Goal: Task Accomplishment & Management: Manage account settings

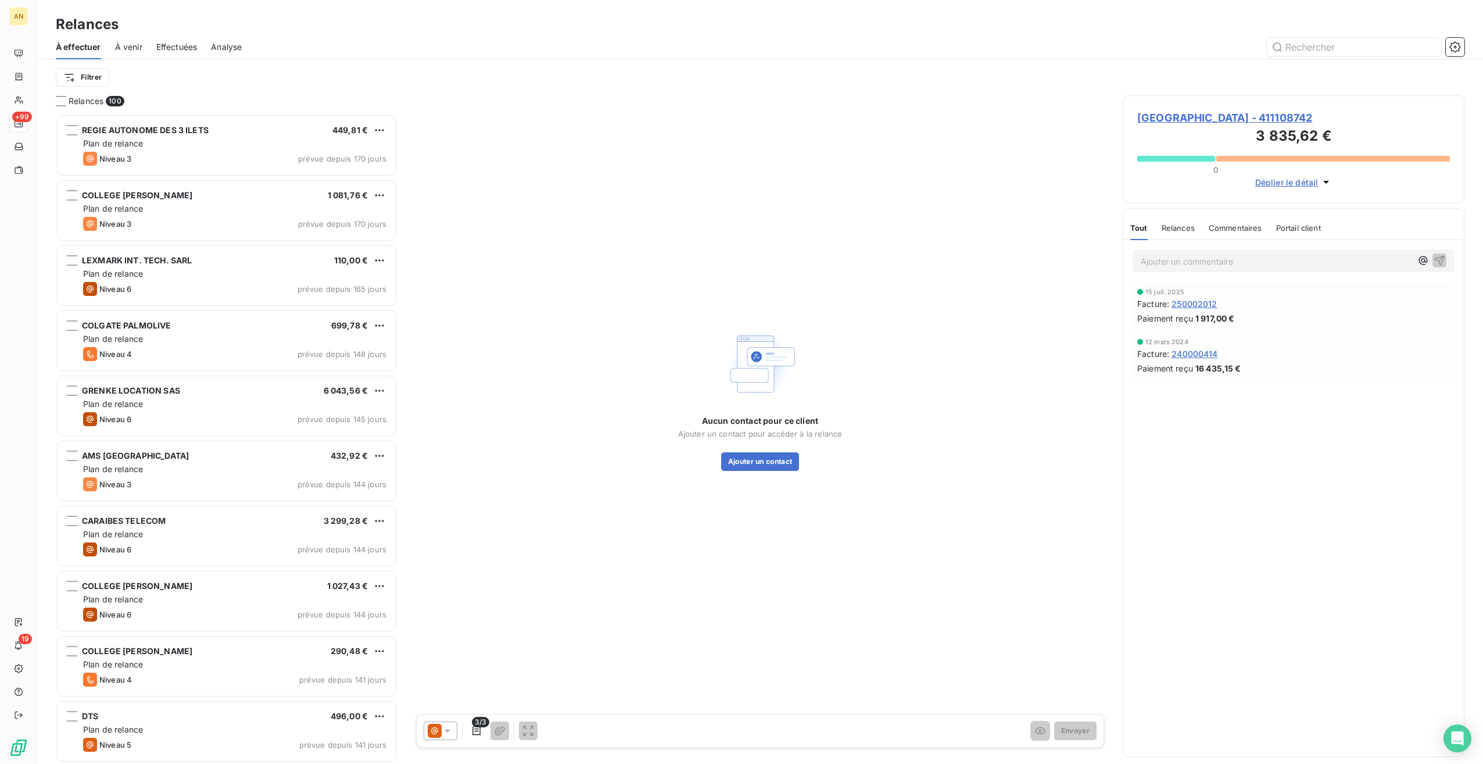
scroll to position [640, 332]
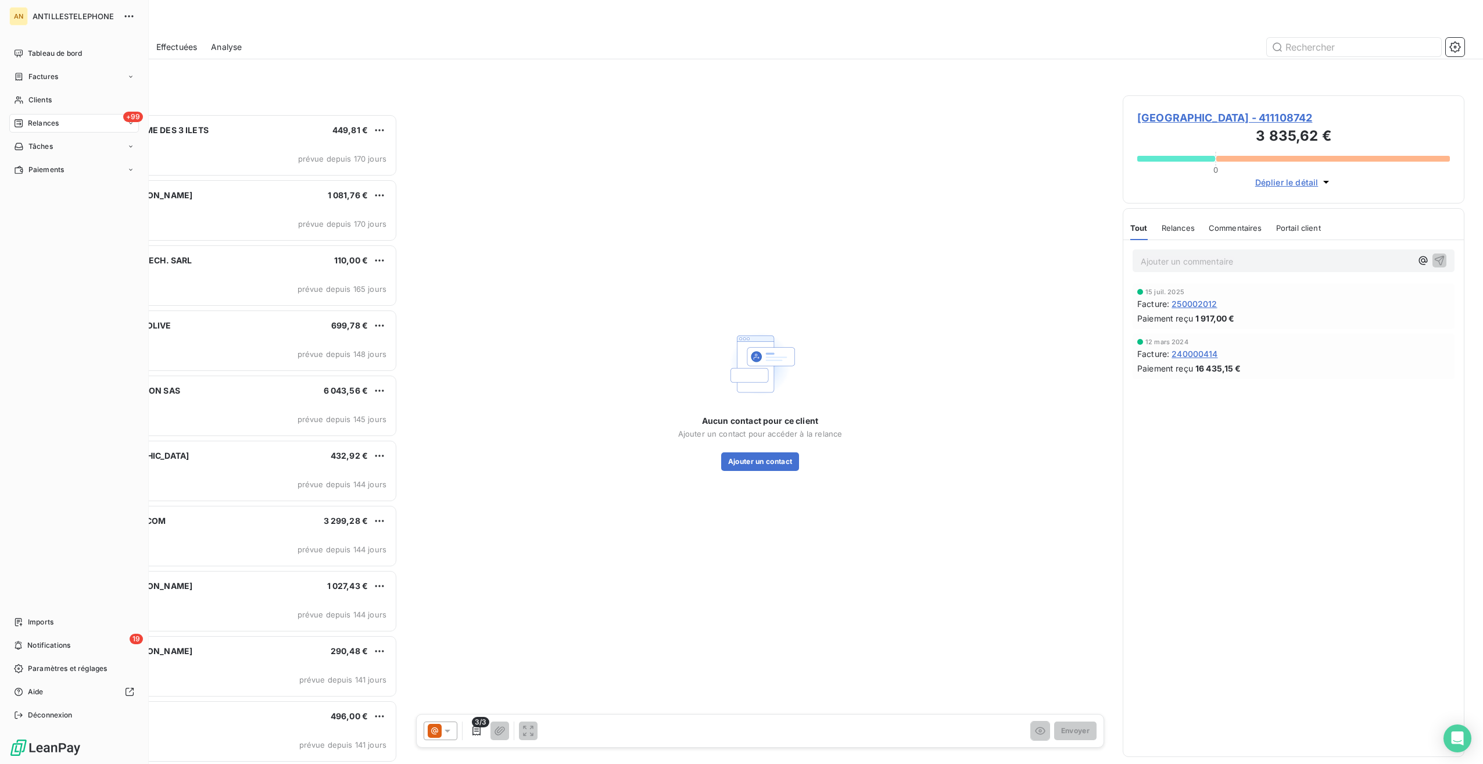
drag, startPoint x: 28, startPoint y: 99, endPoint x: 55, endPoint y: 103, distance: 26.6
click at [28, 99] on span "Clients" at bounding box center [39, 100] width 23 height 10
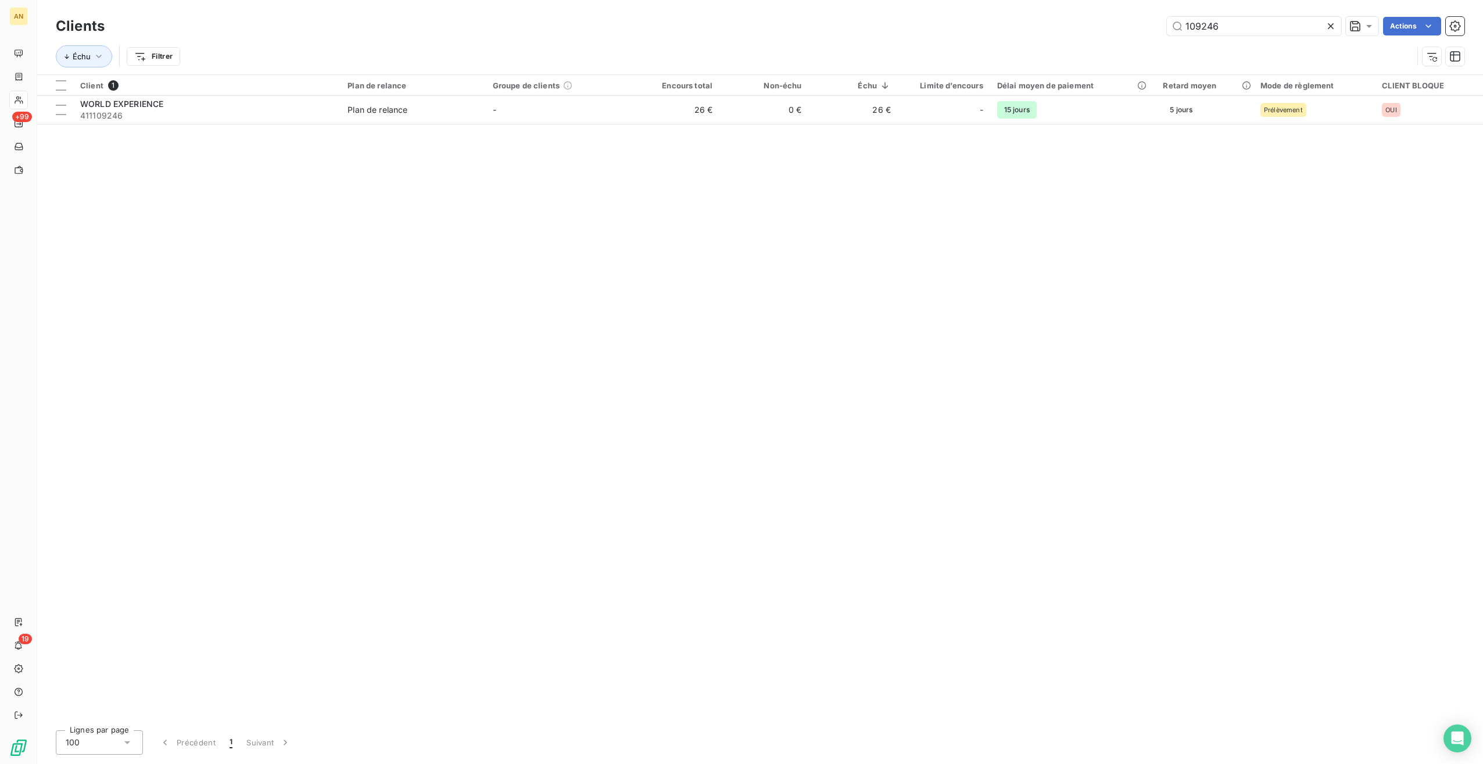
drag, startPoint x: 1252, startPoint y: 24, endPoint x: 1138, endPoint y: 24, distance: 114.5
click at [1137, 25] on div "109246 Actions" at bounding box center [792, 26] width 1346 height 19
type input "106560"
click at [862, 108] on td "1 283 €" at bounding box center [853, 110] width 89 height 28
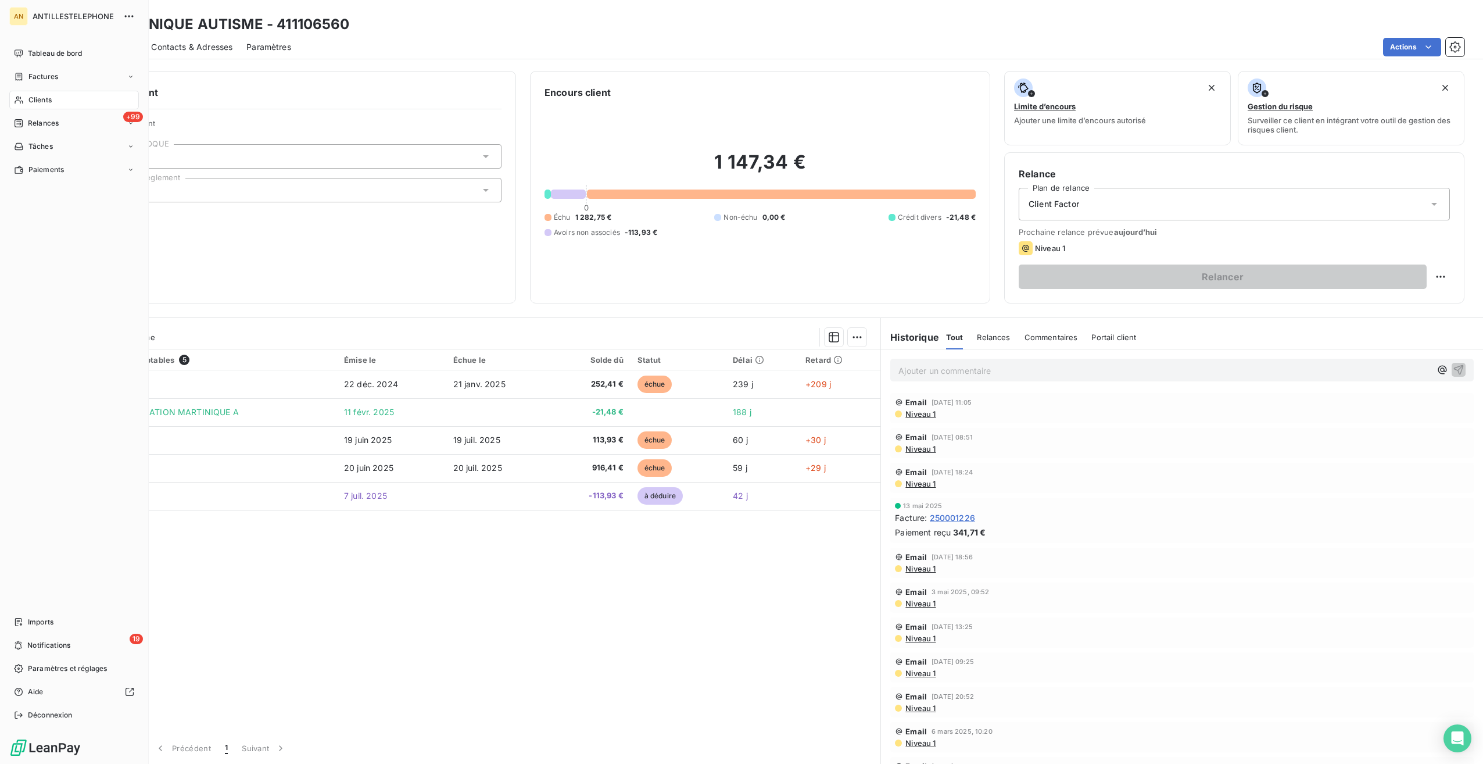
drag, startPoint x: 41, startPoint y: 124, endPoint x: 49, endPoint y: 129, distance: 9.7
click at [41, 124] on span "Relances" at bounding box center [43, 123] width 31 height 10
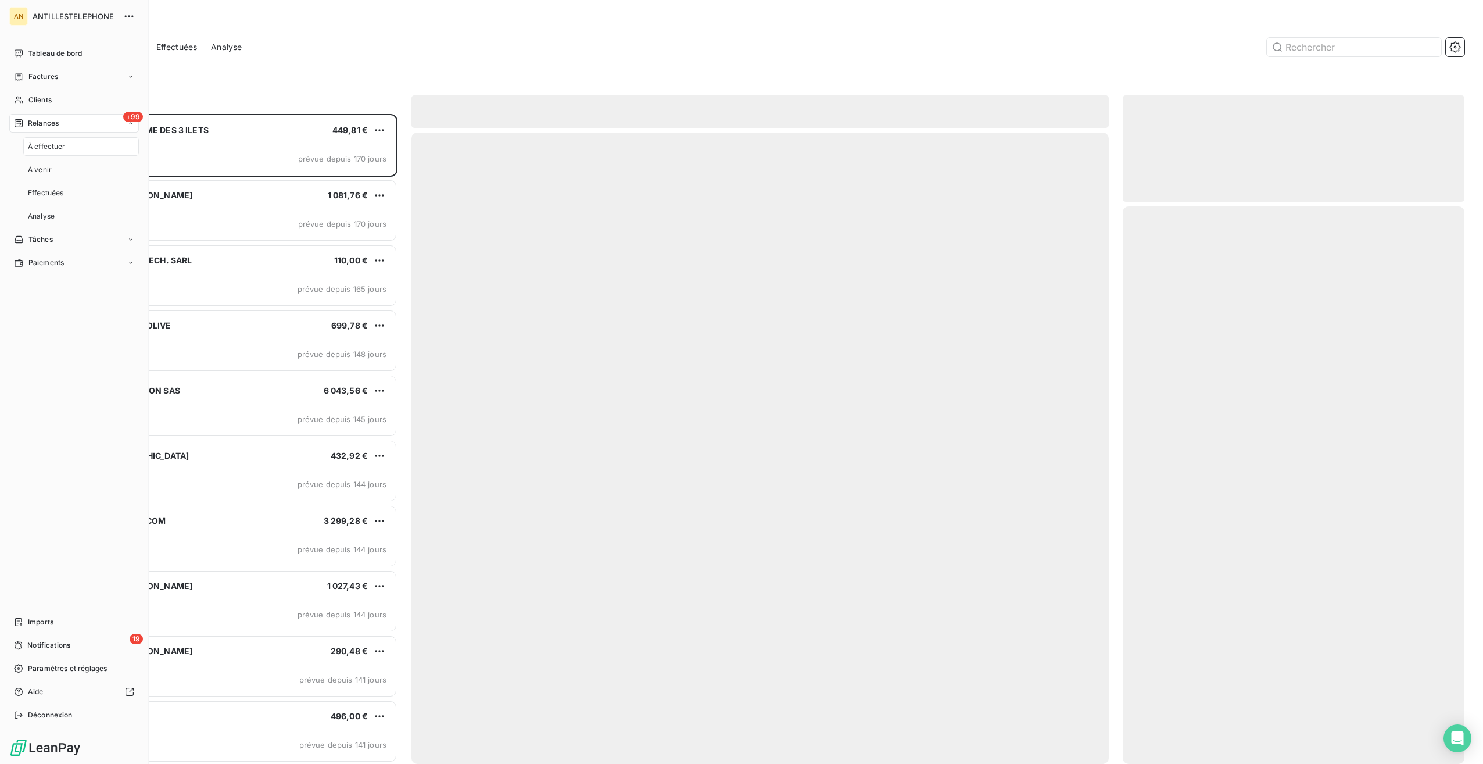
scroll to position [640, 332]
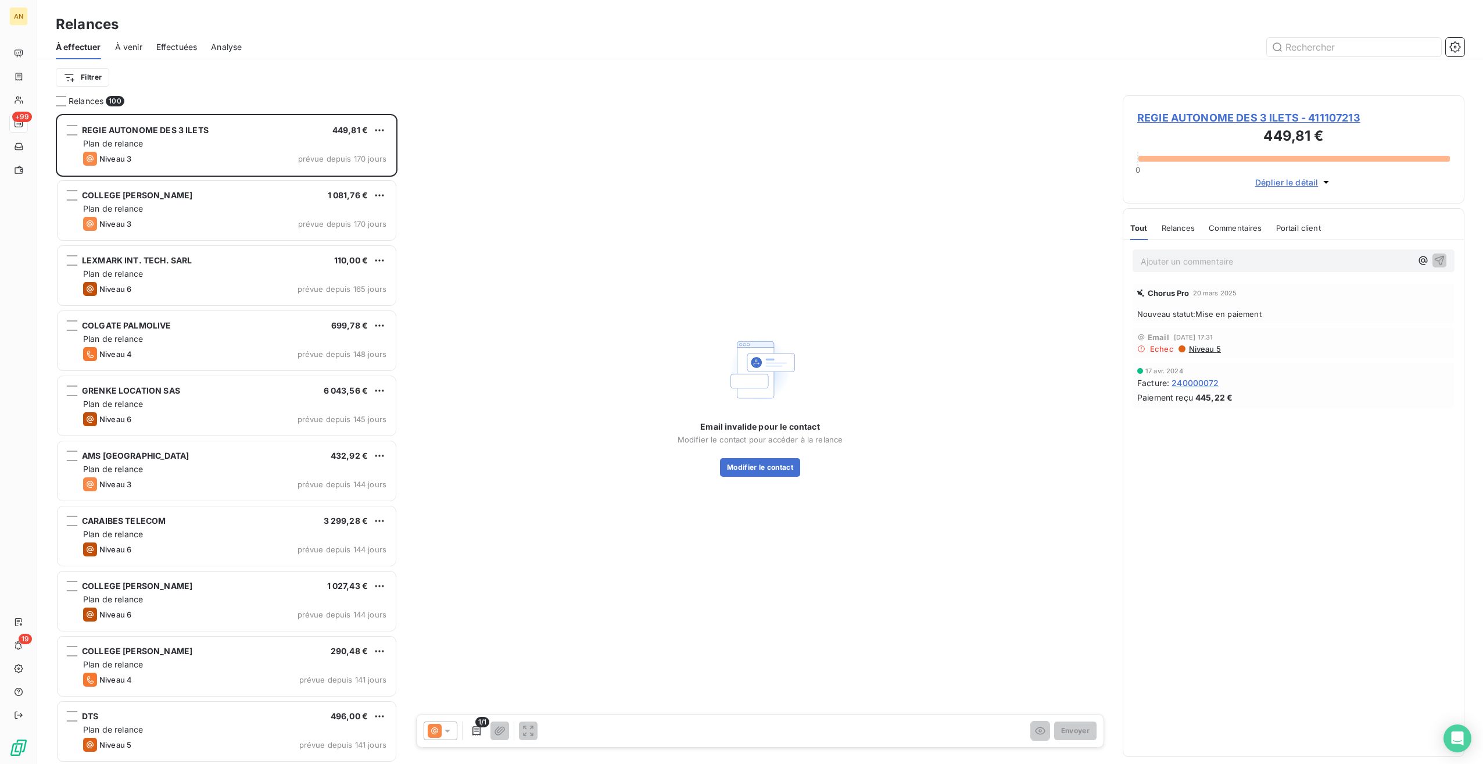
click at [231, 451] on div "AMS GUADELOUPE 432,92 €" at bounding box center [234, 455] width 303 height 10
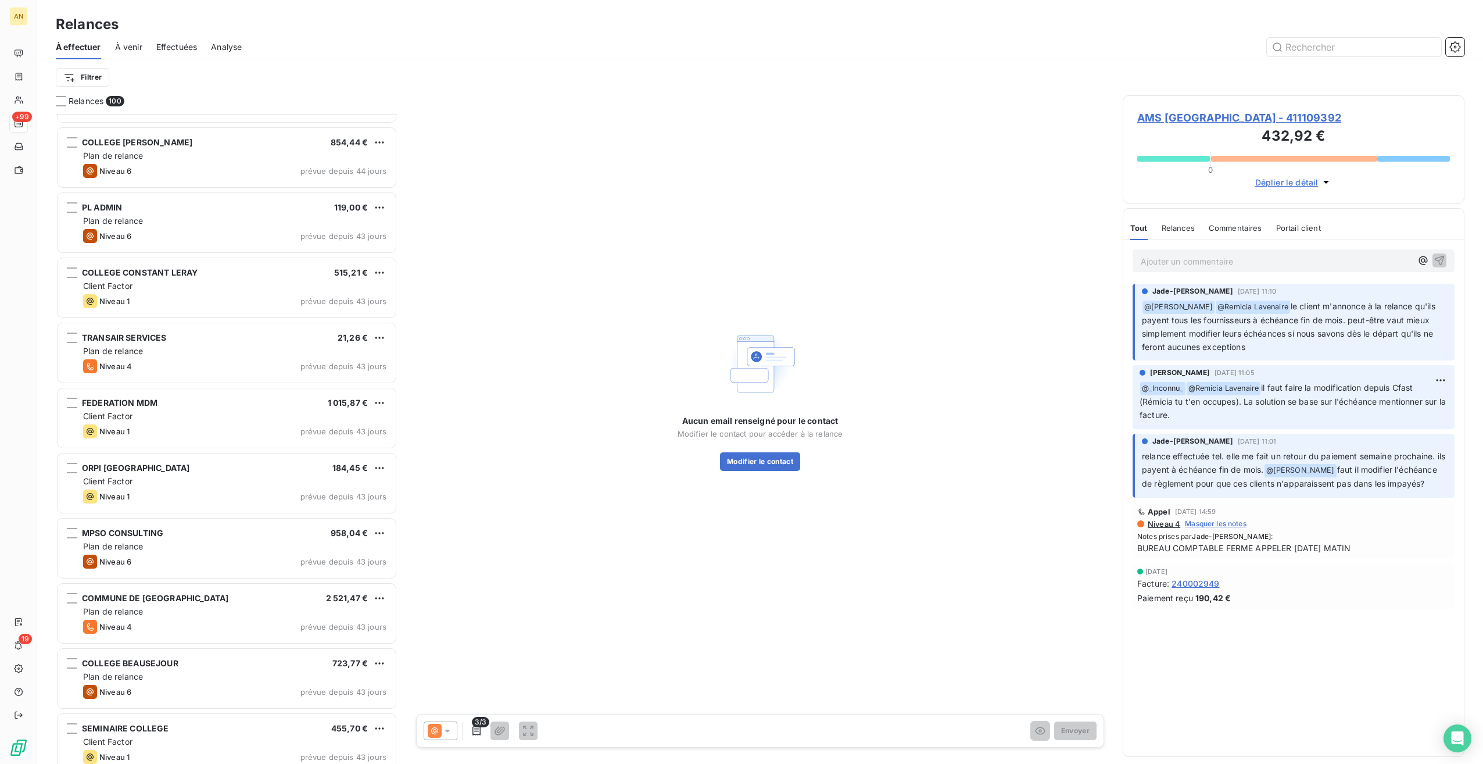
scroll to position [1681, 0]
click at [165, 414] on div "GTM GUADELOUPE 1 017,73 € Plan de relance Niveau 6 prévue depuis 47 jours IDEX …" at bounding box center [227, 439] width 342 height 650
click at [169, 410] on div "Client Factor" at bounding box center [234, 416] width 303 height 12
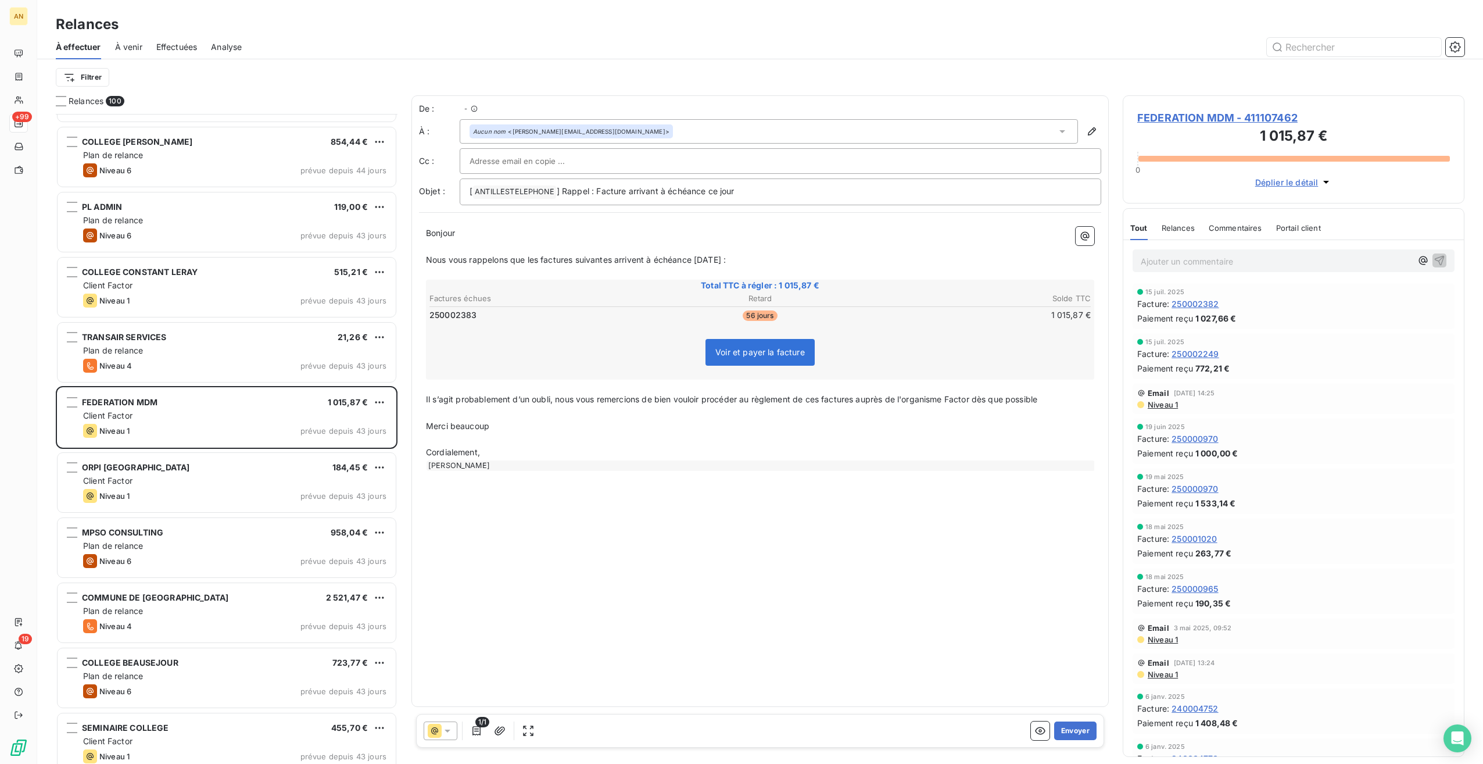
scroll to position [640, 332]
click at [1213, 114] on span "FEDERATION MDM - 411107462" at bounding box center [1293, 118] width 313 height 16
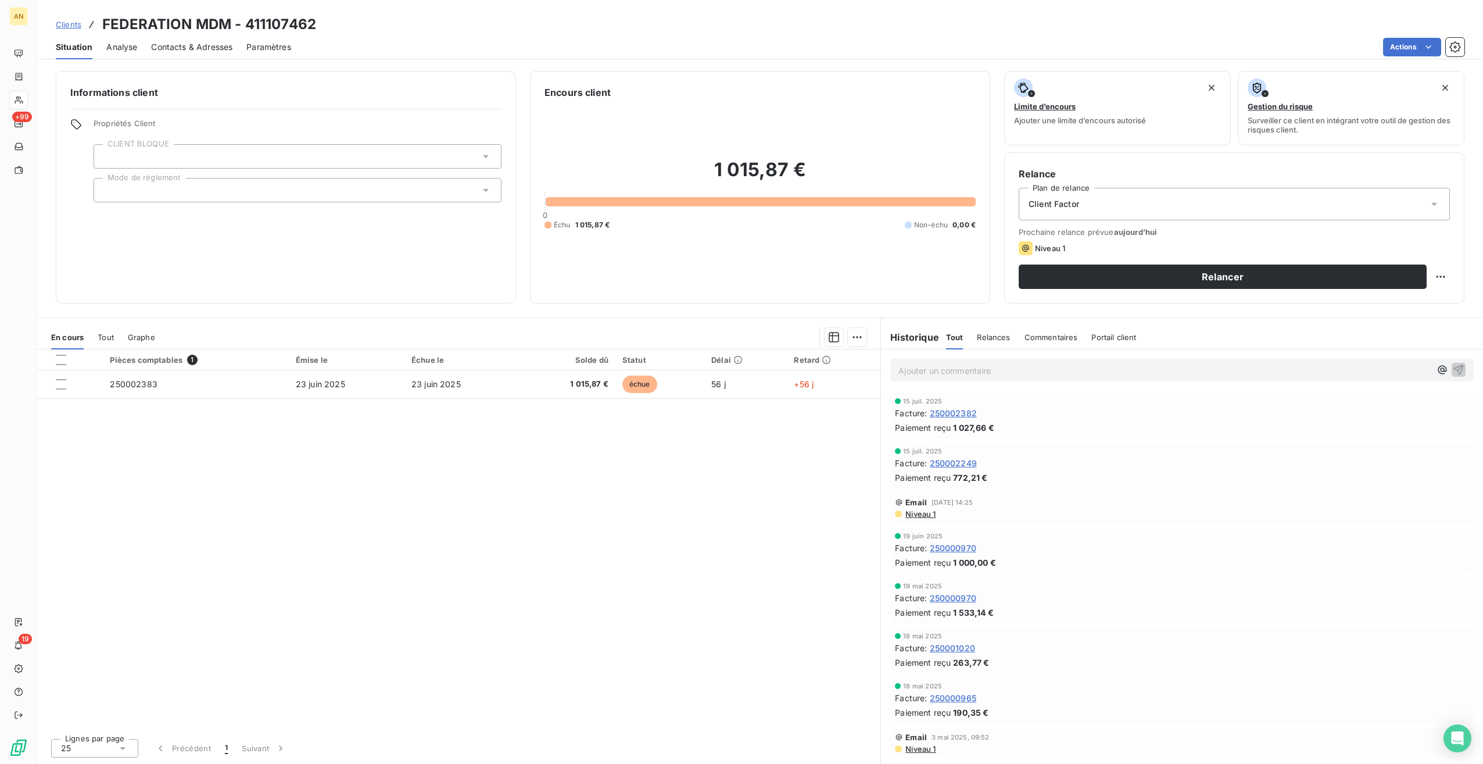
click at [135, 392] on td "250002383" at bounding box center [195, 384] width 185 height 28
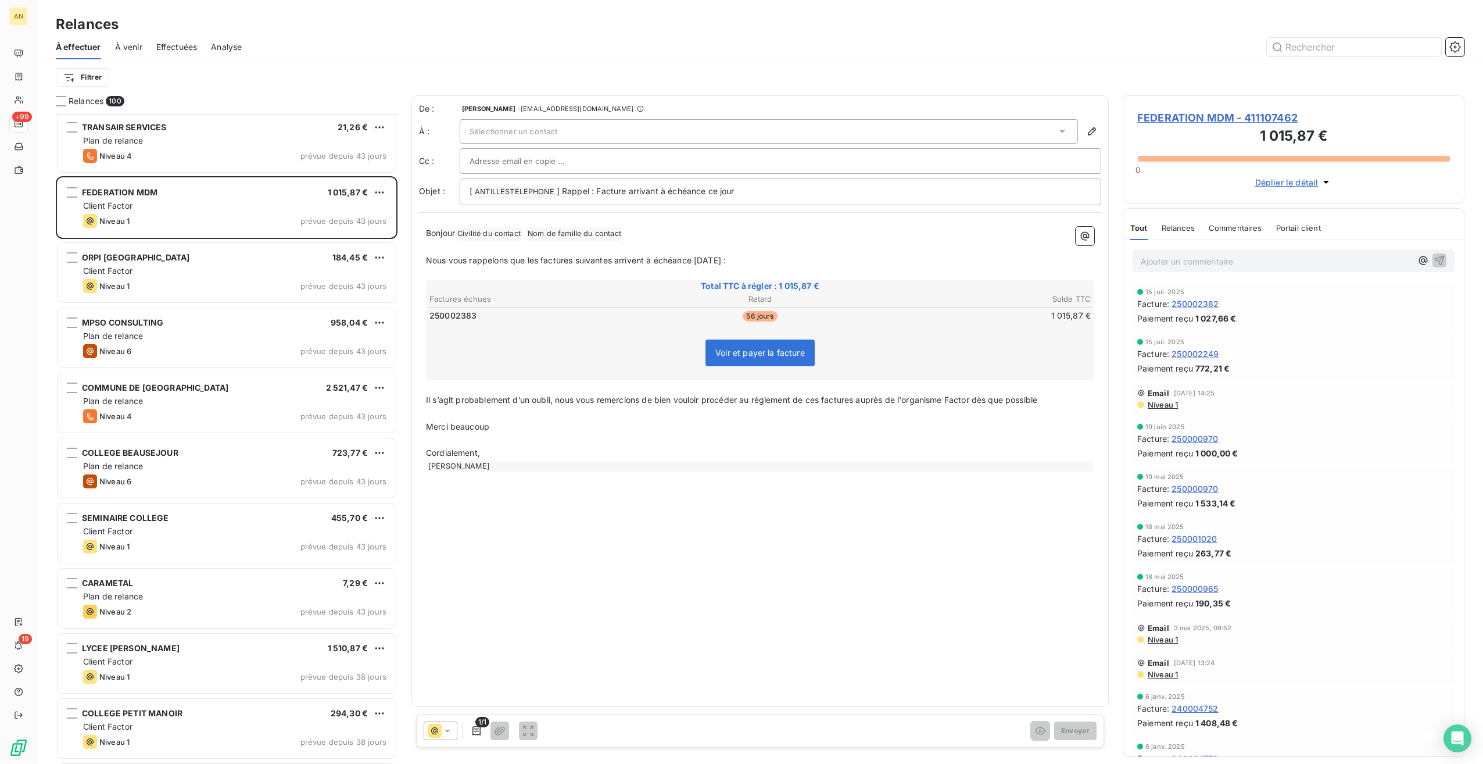
scroll to position [1890, 0]
click at [149, 587] on div "CARAMETAL 7,29 €" at bounding box center [234, 583] width 303 height 10
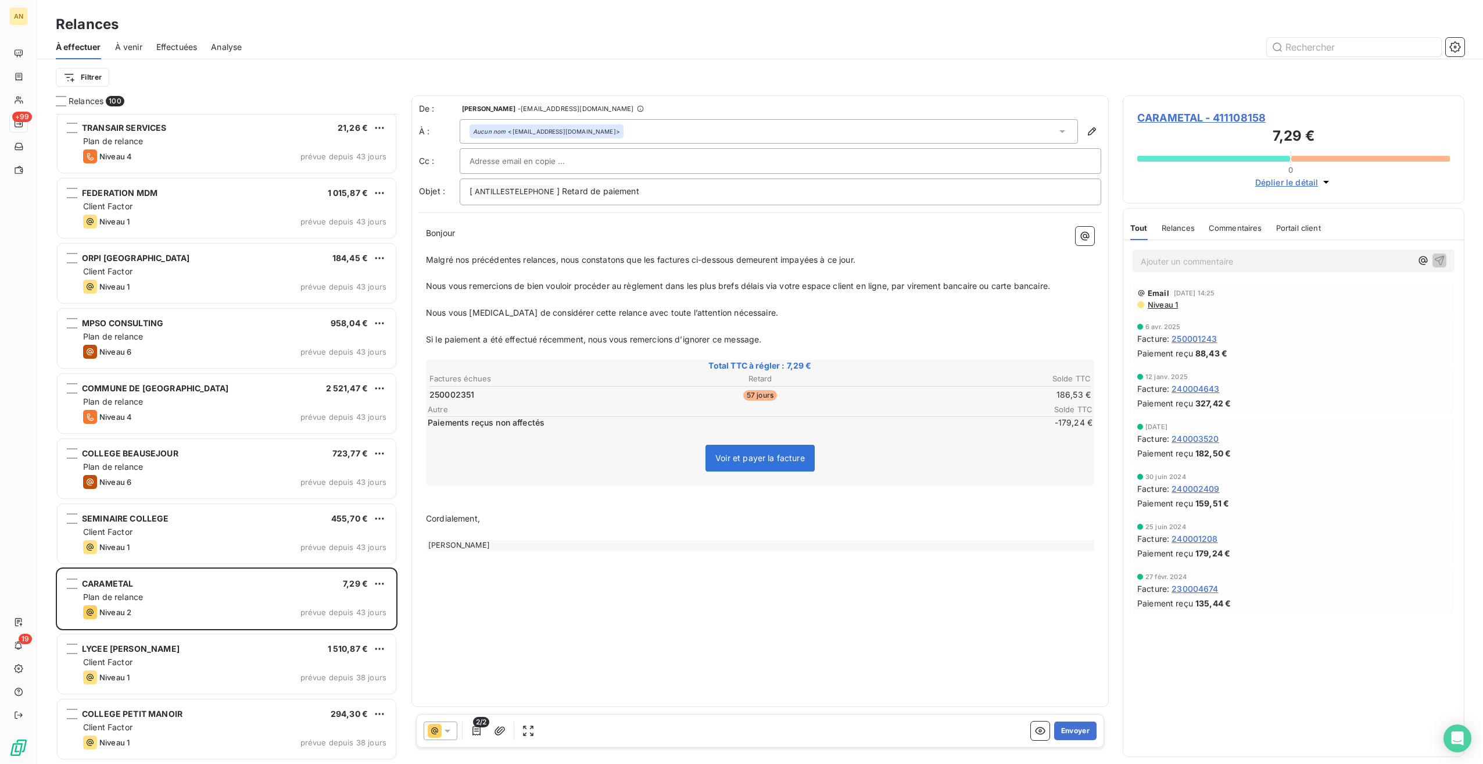
click at [1167, 116] on span "CARAMETAL - 411108158" at bounding box center [1293, 118] width 313 height 16
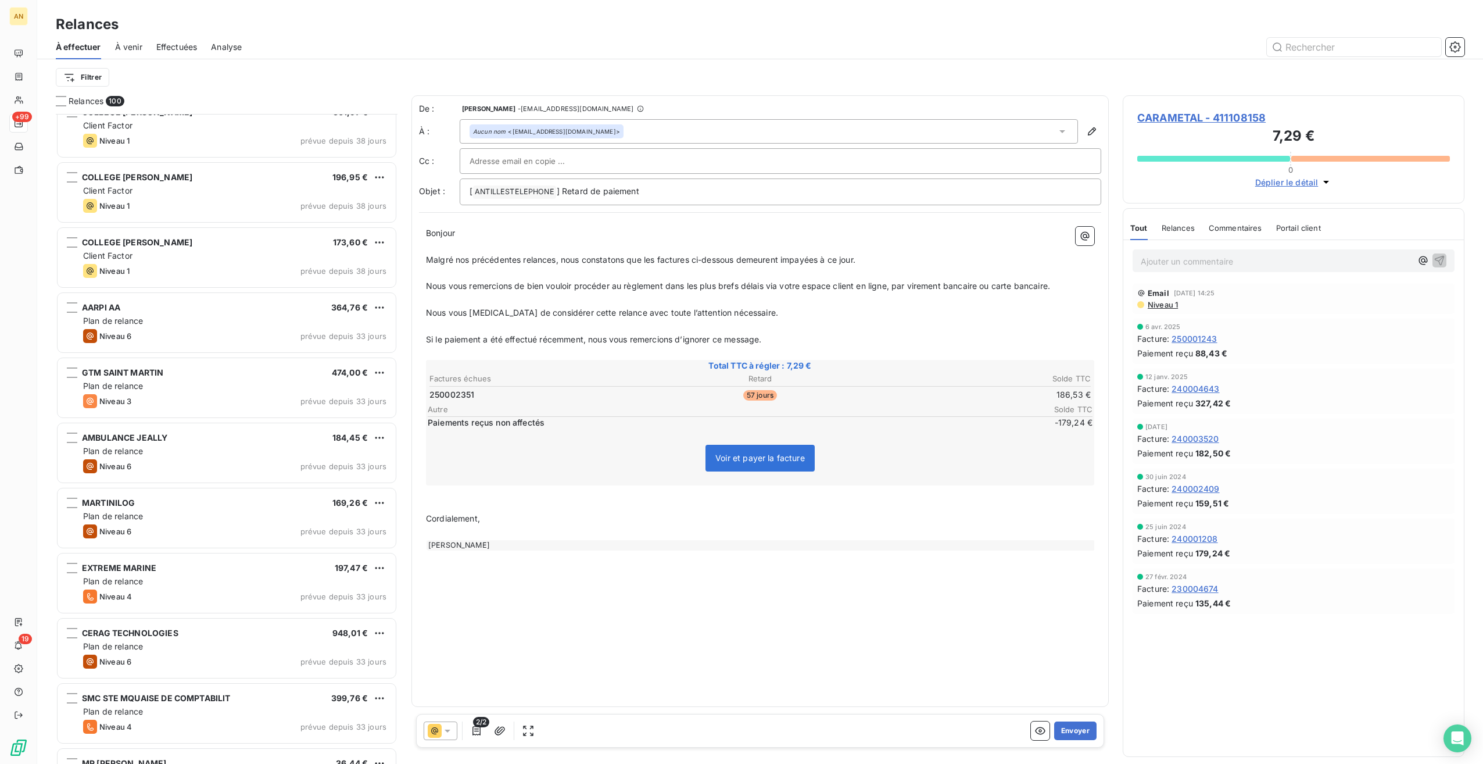
scroll to position [2557, 0]
click at [192, 517] on div "Plan de relance" at bounding box center [234, 516] width 303 height 12
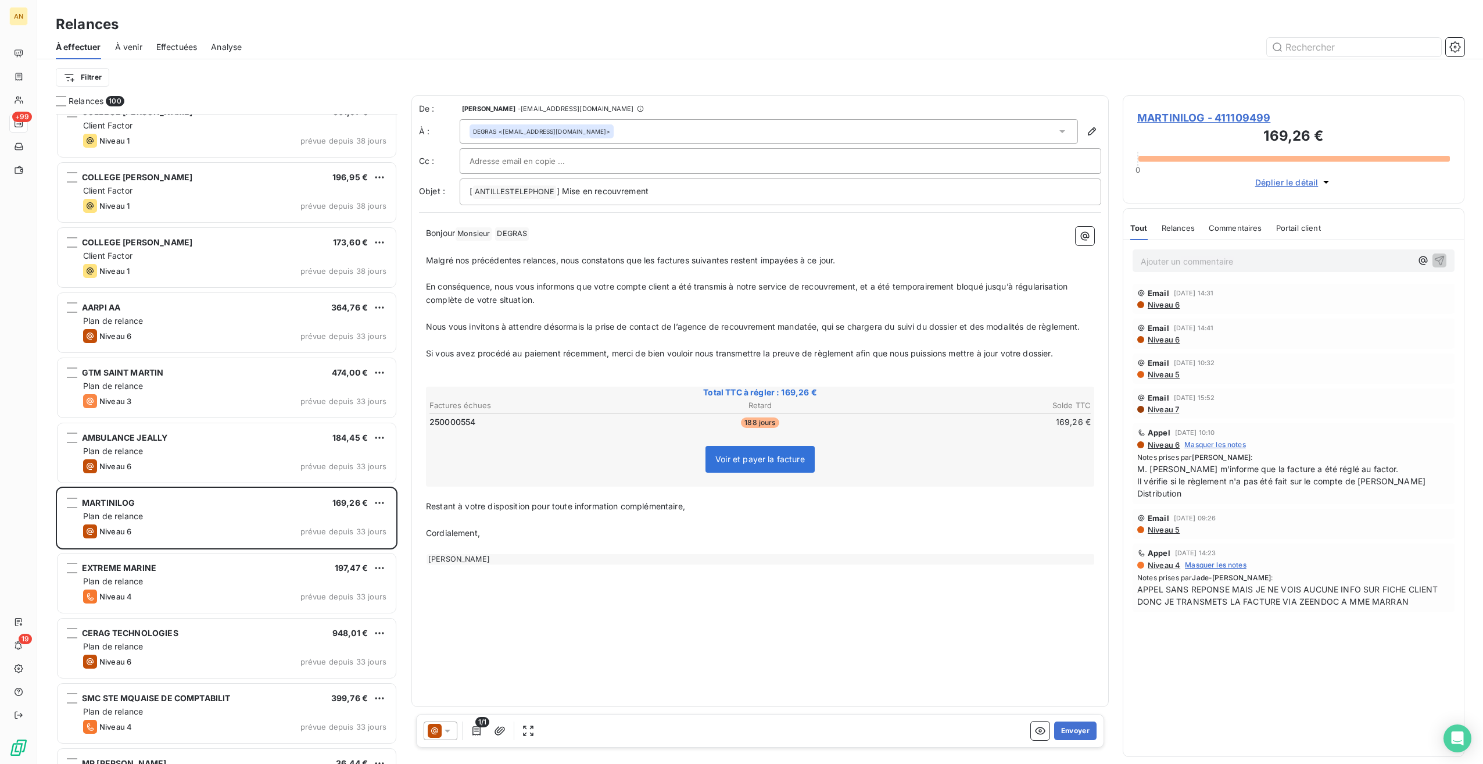
click at [451, 723] on div at bounding box center [441, 730] width 34 height 19
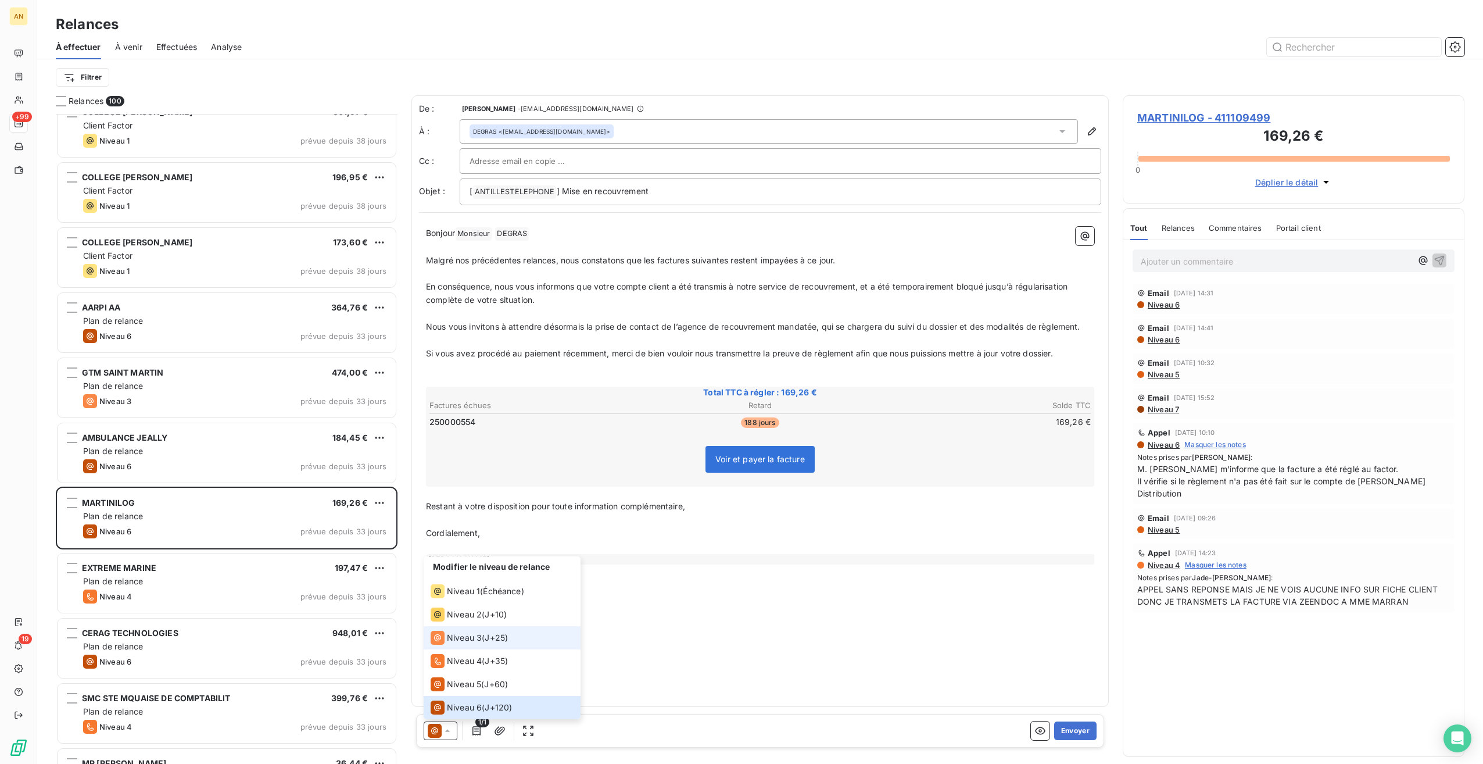
click at [471, 638] on span "Niveau 3" at bounding box center [464, 638] width 35 height 12
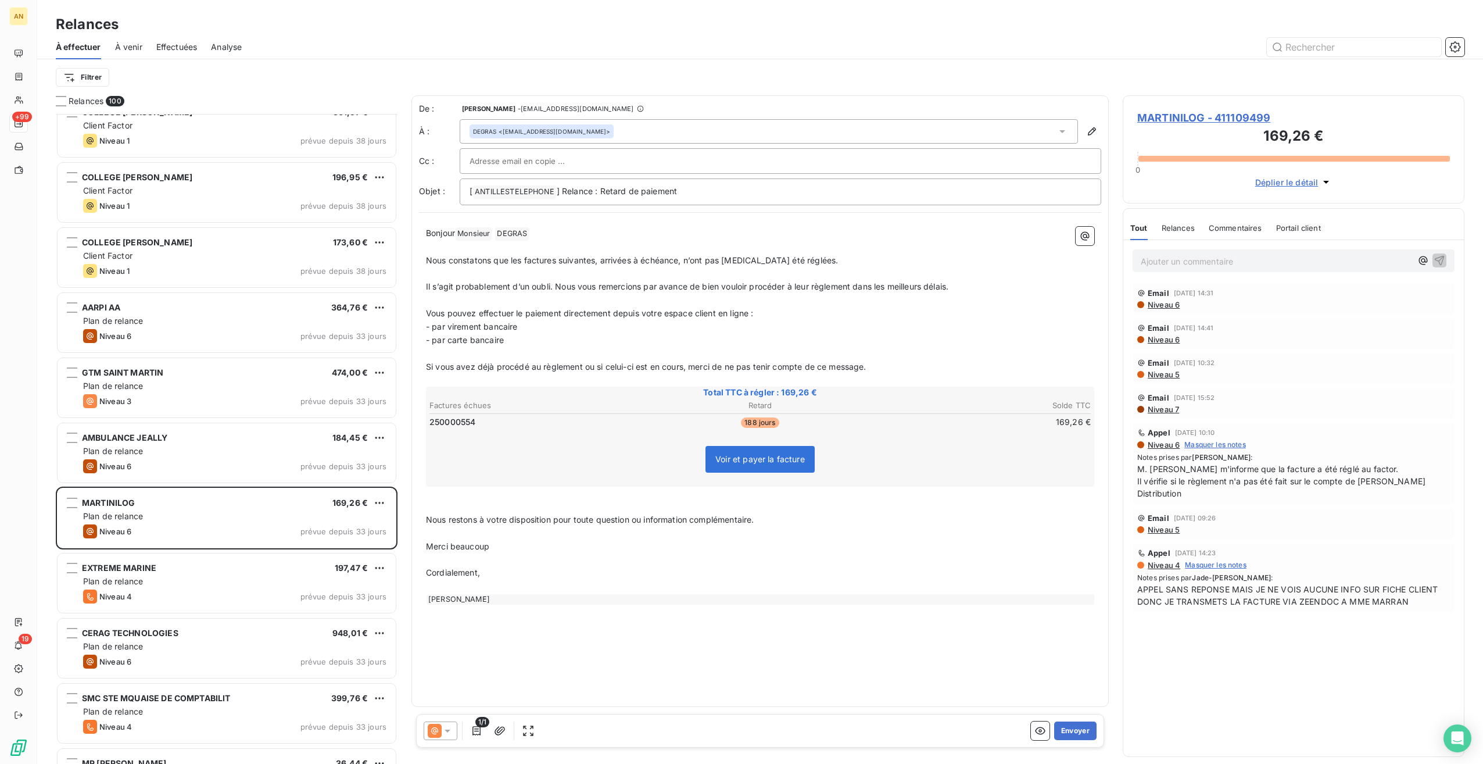
click at [1085, 731] on button "Envoyer" at bounding box center [1075, 730] width 42 height 19
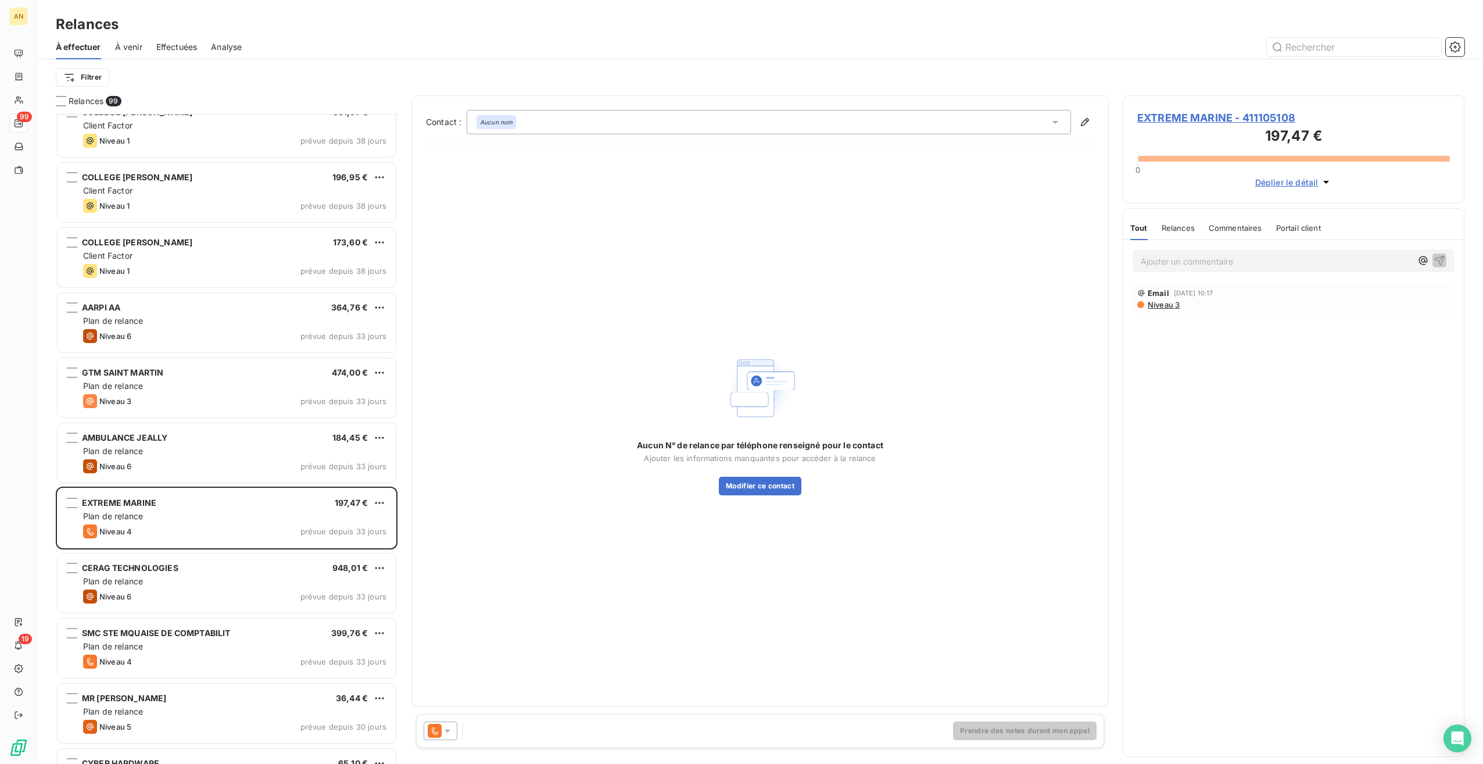
click at [174, 705] on div "Plan de relance" at bounding box center [234, 711] width 303 height 12
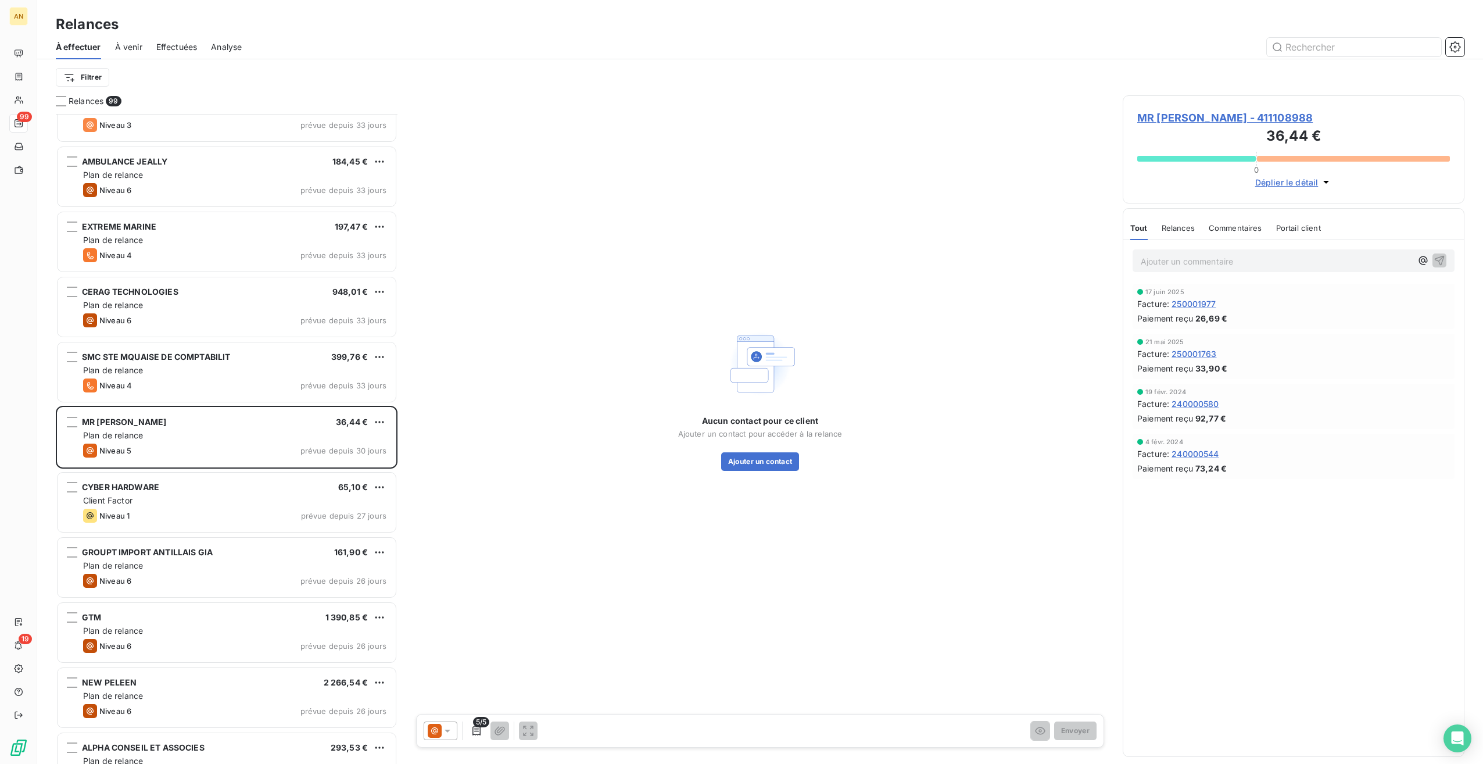
scroll to position [2834, 0]
click at [181, 478] on div "CYBER HARDWARE 65,10 € Client Factor Niveau 1 prévue depuis 27 jours" at bounding box center [227, 501] width 338 height 59
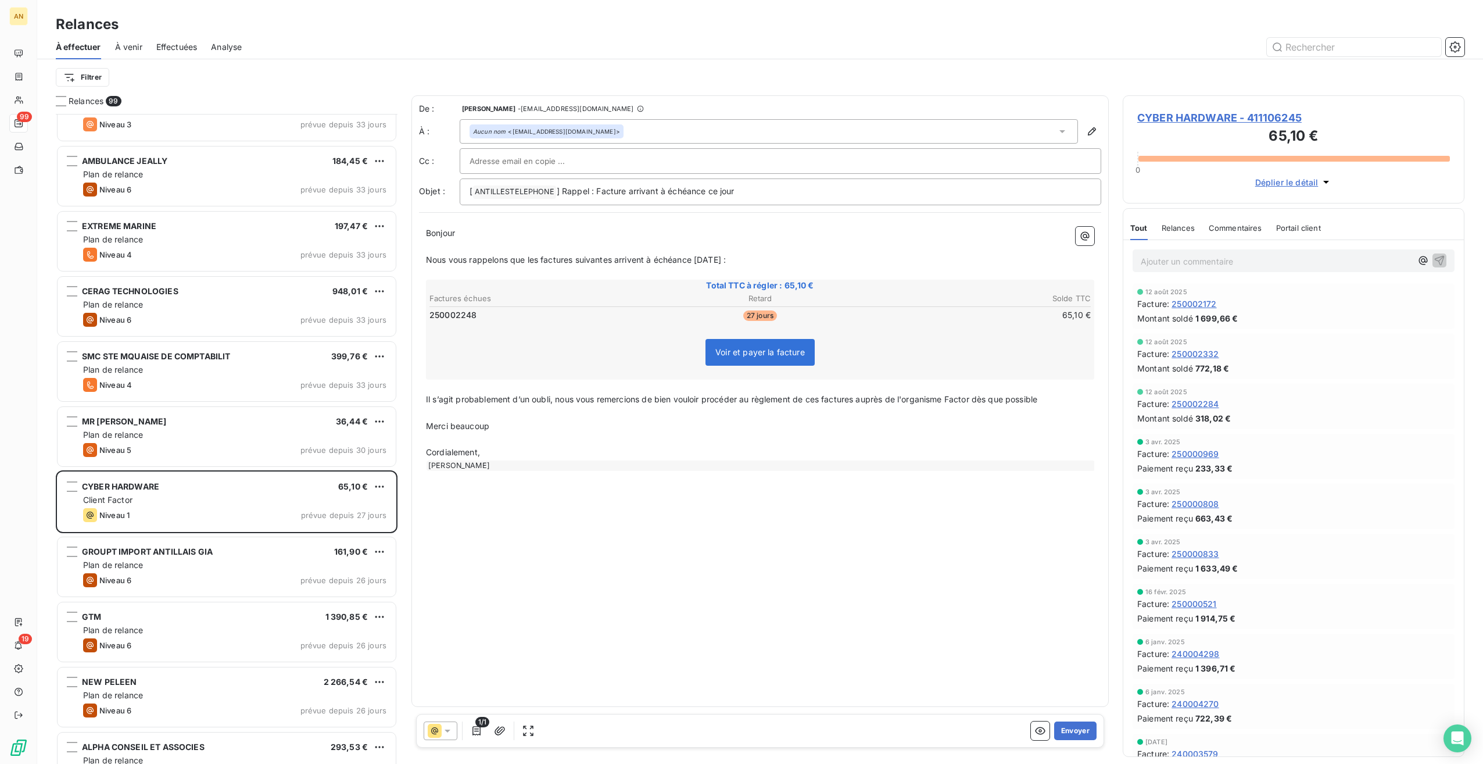
click at [244, 557] on div "GROUPT IMPORT ANTILLAIS GIA 161,90 € Plan de relance Niveau 6 prévue depuis 26 …" at bounding box center [227, 566] width 338 height 59
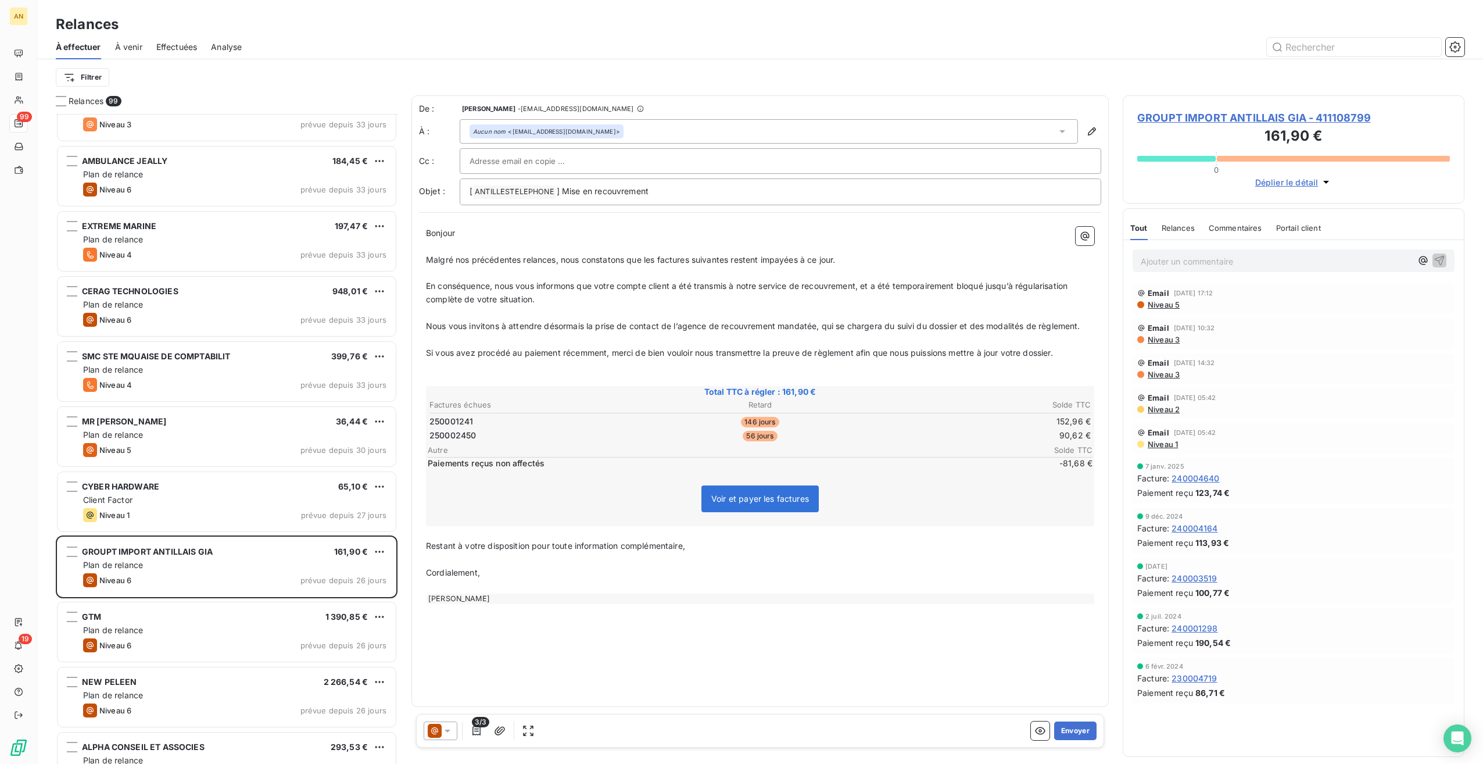
click at [223, 656] on div "GTM 1 390,85 € Plan de relance Niveau 6 prévue depuis 26 jours" at bounding box center [227, 631] width 338 height 59
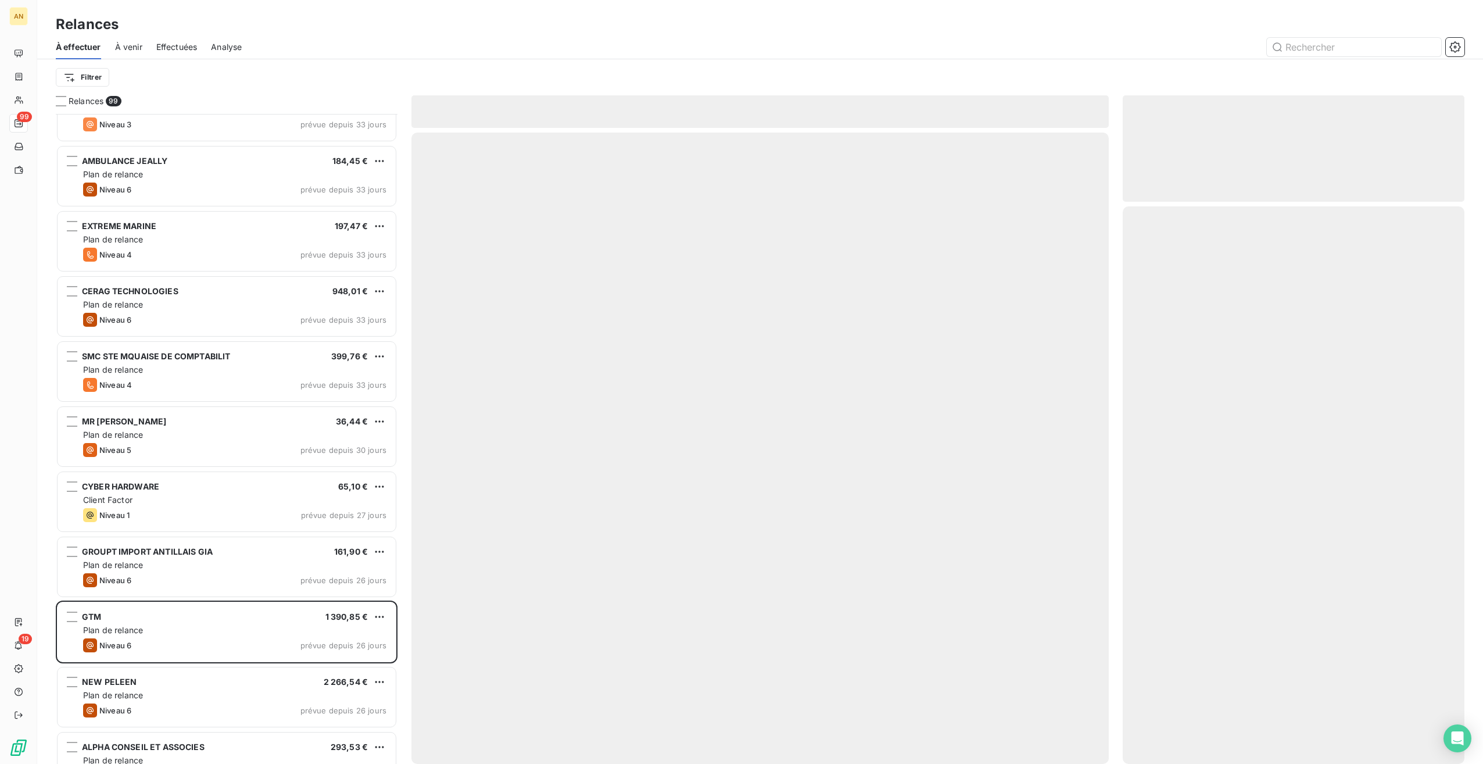
click at [225, 703] on div "Niveau 6 prévue depuis 26 jours" at bounding box center [234, 710] width 303 height 14
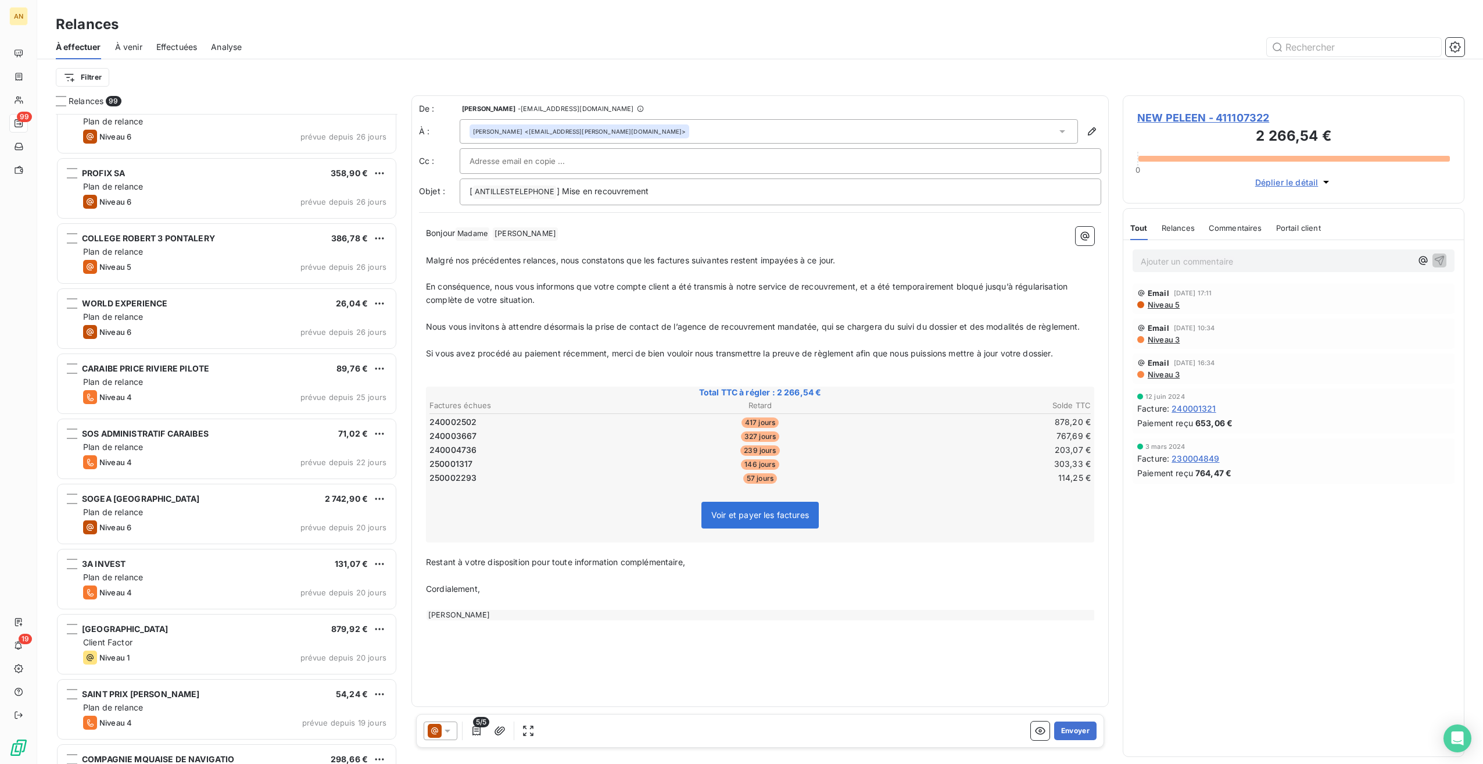
click at [177, 435] on div "NEW PELEEN 2 266,54 € Plan de relance Niveau 6 prévue depuis 26 jours ALPHA CON…" at bounding box center [227, 439] width 342 height 650
click at [189, 464] on div "Niveau 4 prévue depuis 22 jours" at bounding box center [234, 461] width 303 height 14
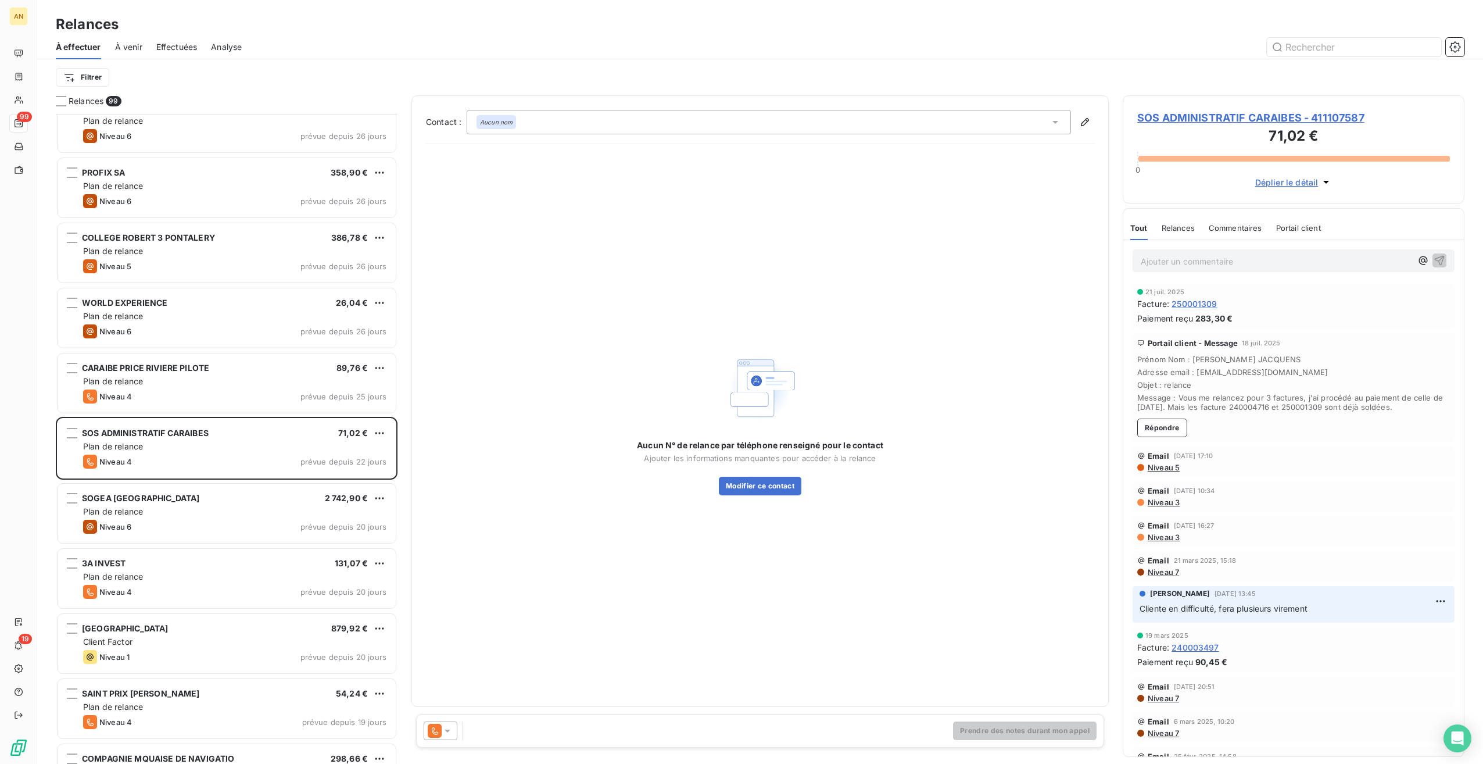
click at [1208, 121] on span "SOS ADMINISTRATIF CARAIBES - 411107587" at bounding box center [1293, 118] width 313 height 16
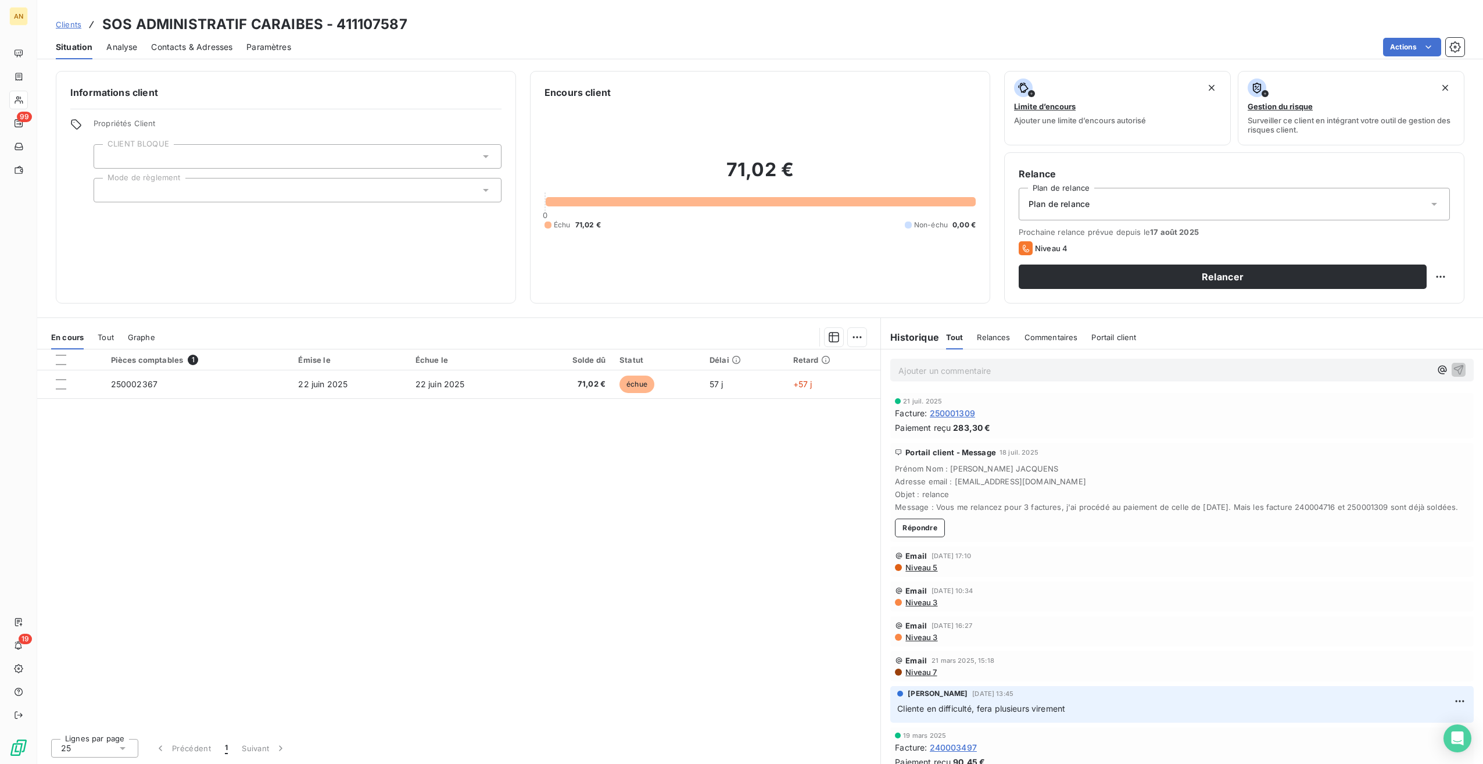
click at [301, 377] on td "22 juin 2025" at bounding box center [349, 384] width 117 height 28
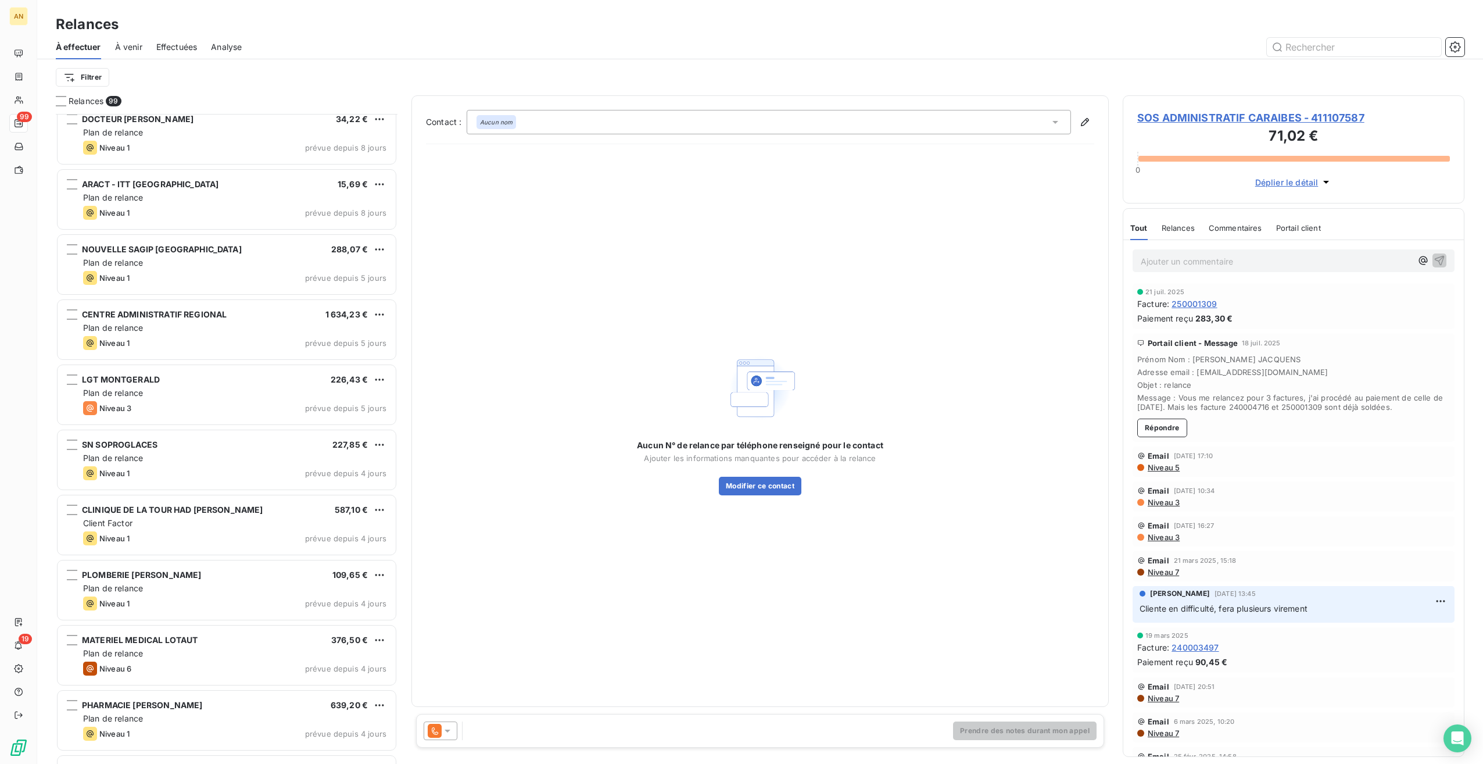
scroll to position [5088, 0]
click at [164, 654] on div "Plan de relance" at bounding box center [234, 653] width 303 height 12
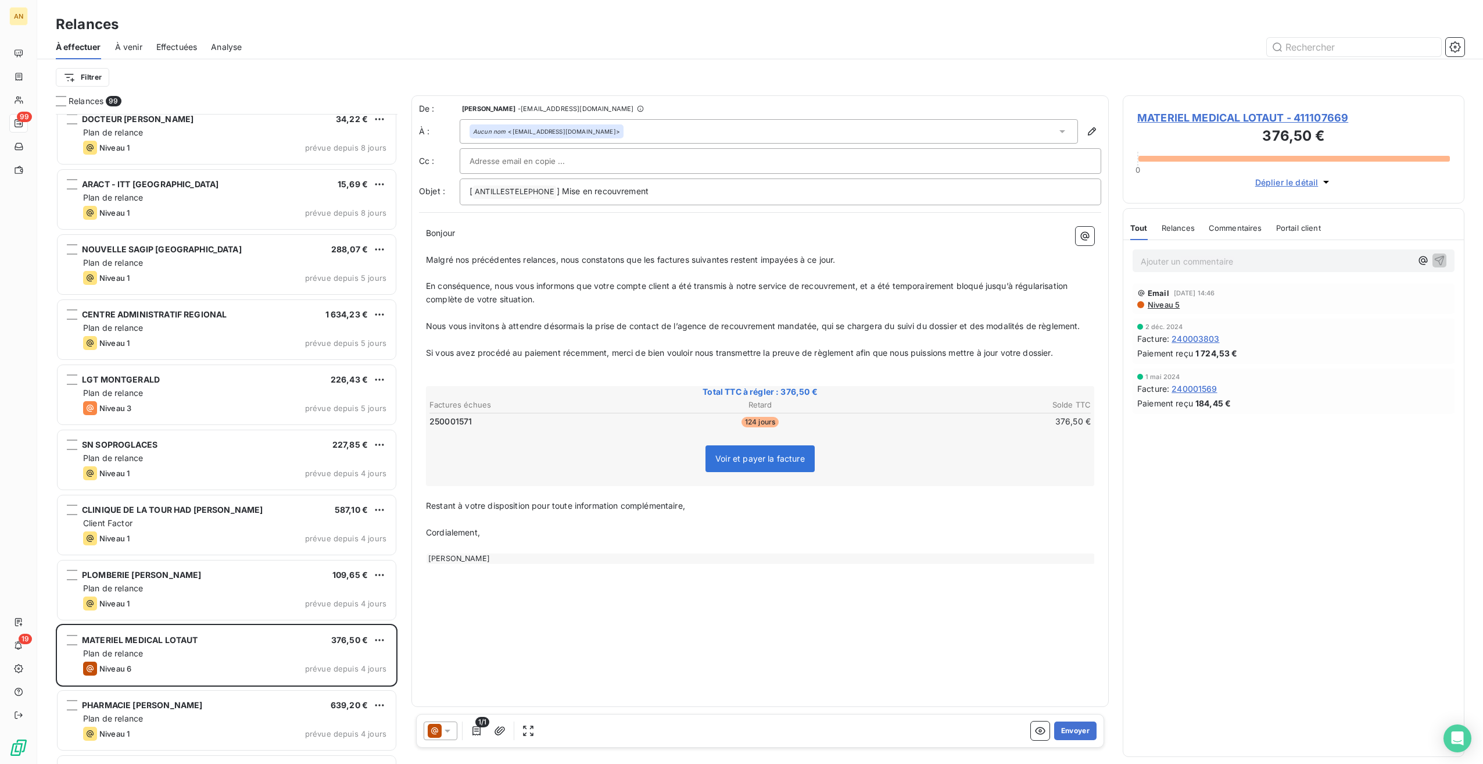
click at [1084, 735] on button "Envoyer" at bounding box center [1075, 730] width 42 height 19
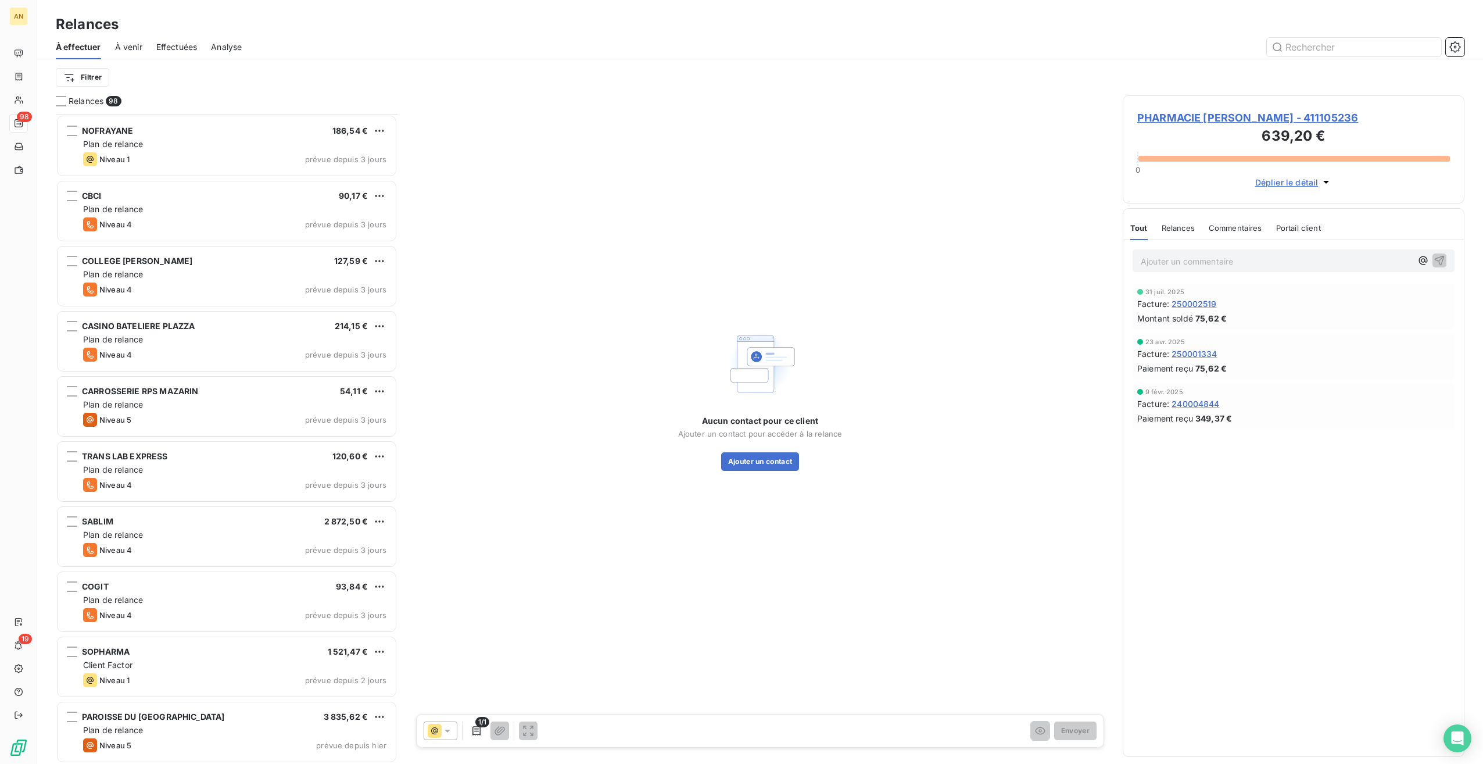
scroll to position [5728, 0]
click at [196, 732] on div "Plan de relance" at bounding box center [234, 730] width 303 height 12
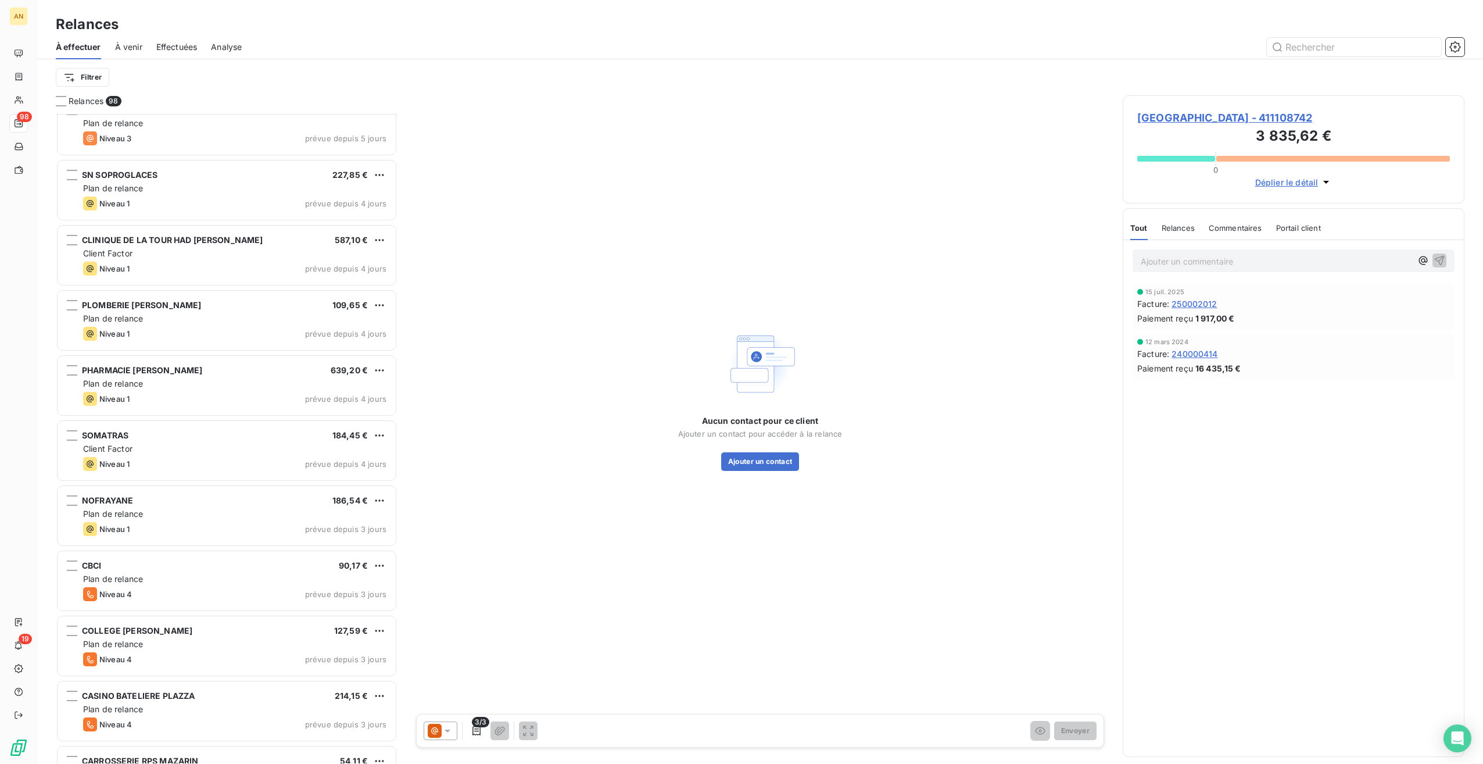
scroll to position [640, 332]
click at [169, 200] on div "Niveau 1 prévue depuis 4 jours" at bounding box center [234, 203] width 303 height 14
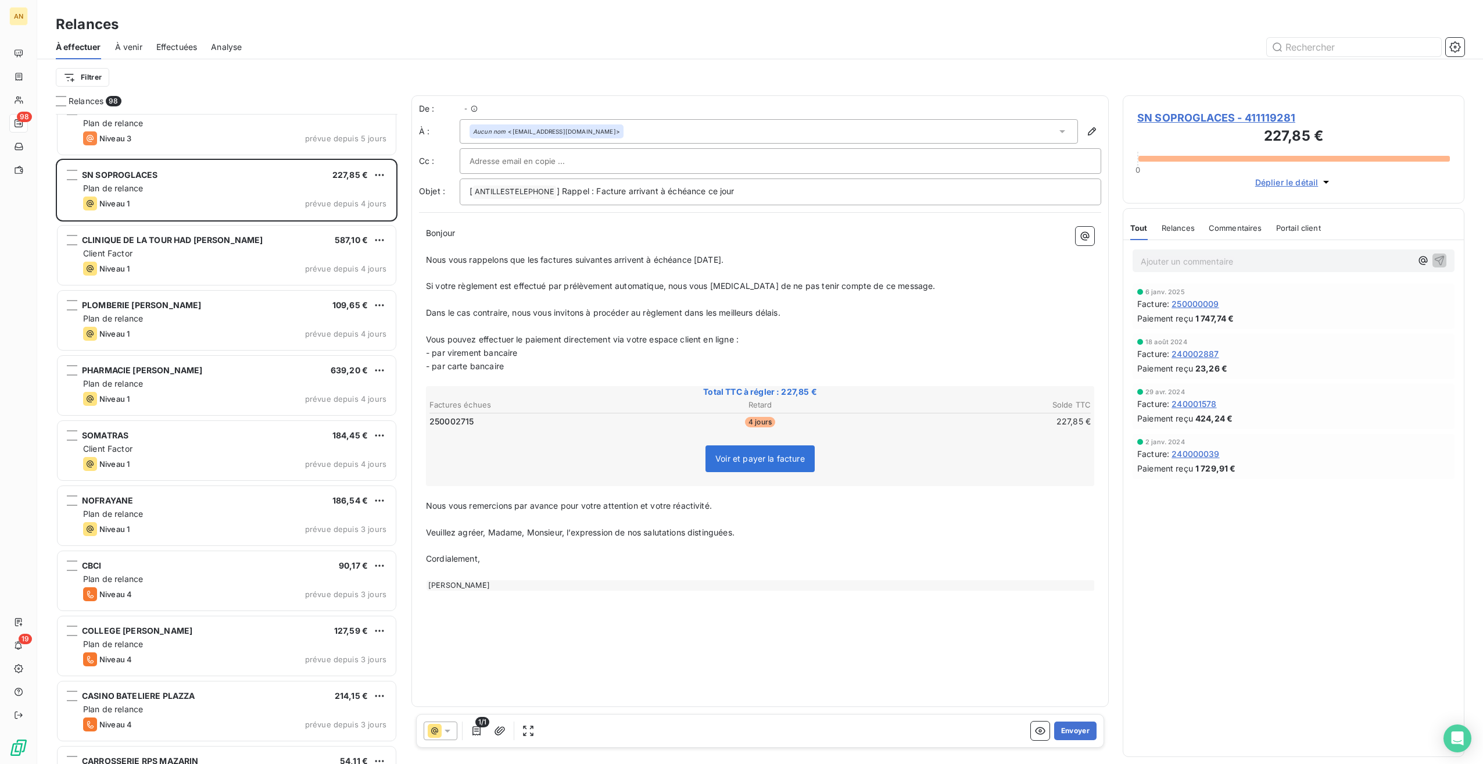
scroll to position [640, 332]
click at [1073, 736] on button "Envoyer" at bounding box center [1075, 730] width 42 height 19
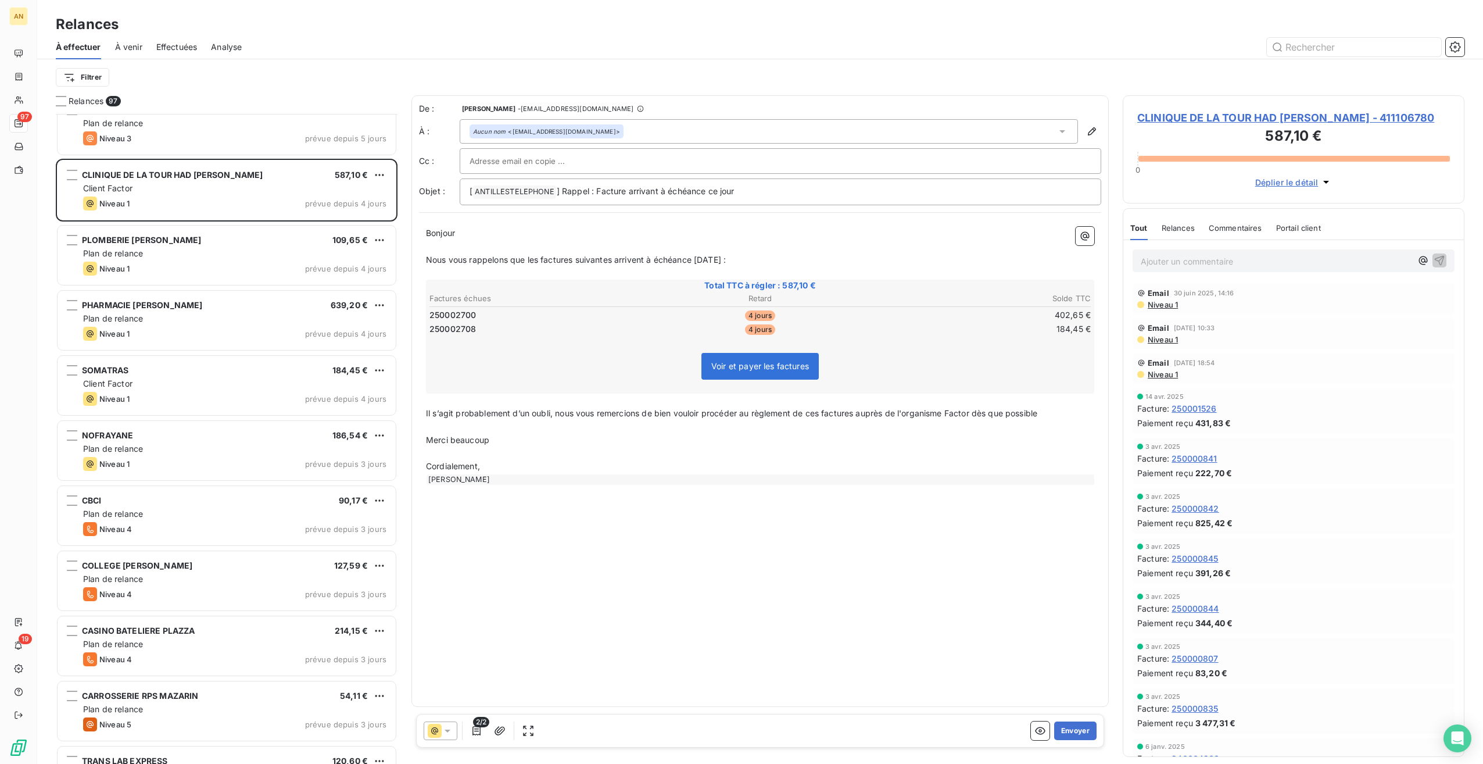
click at [1063, 725] on button "Envoyer" at bounding box center [1075, 730] width 42 height 19
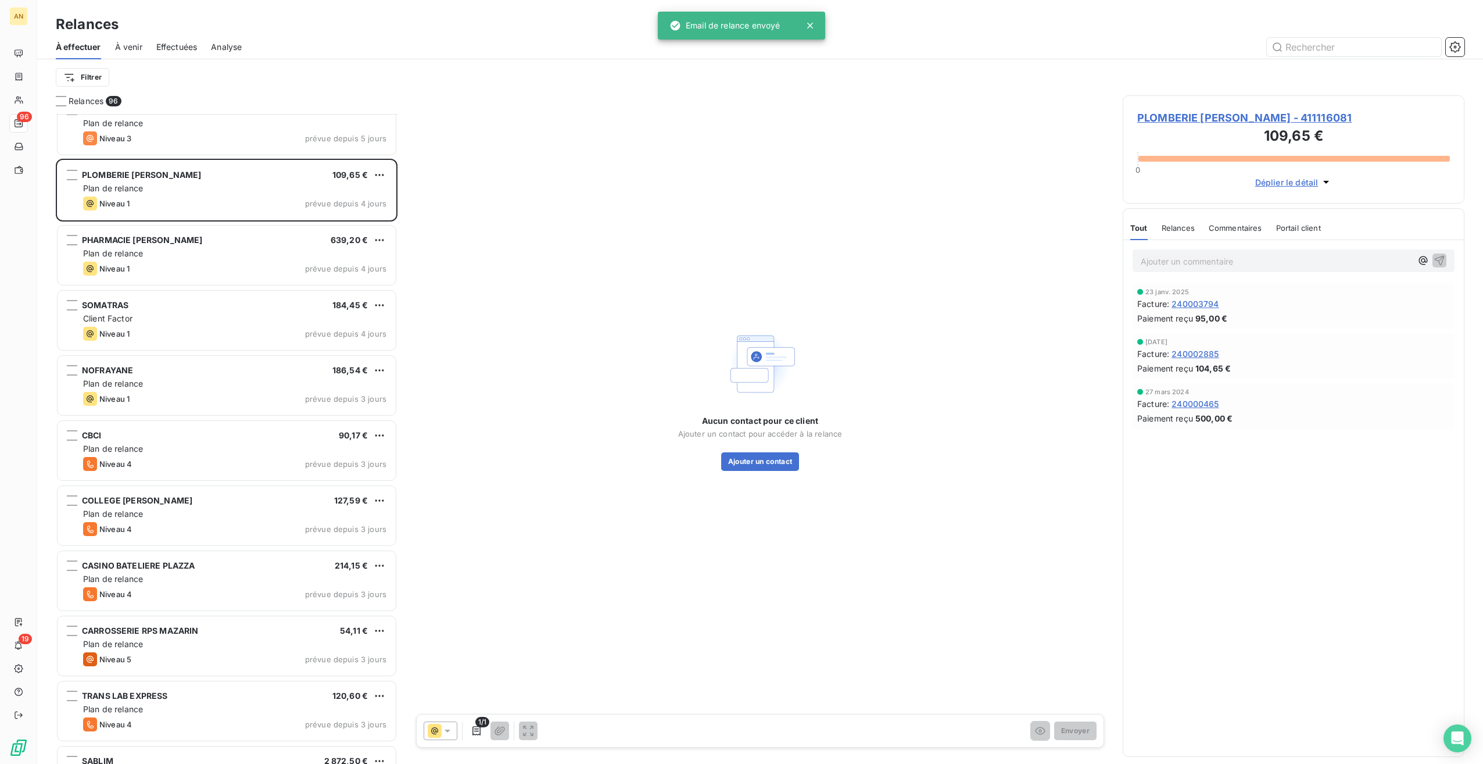
click at [109, 255] on span "Plan de relance" at bounding box center [113, 253] width 60 height 10
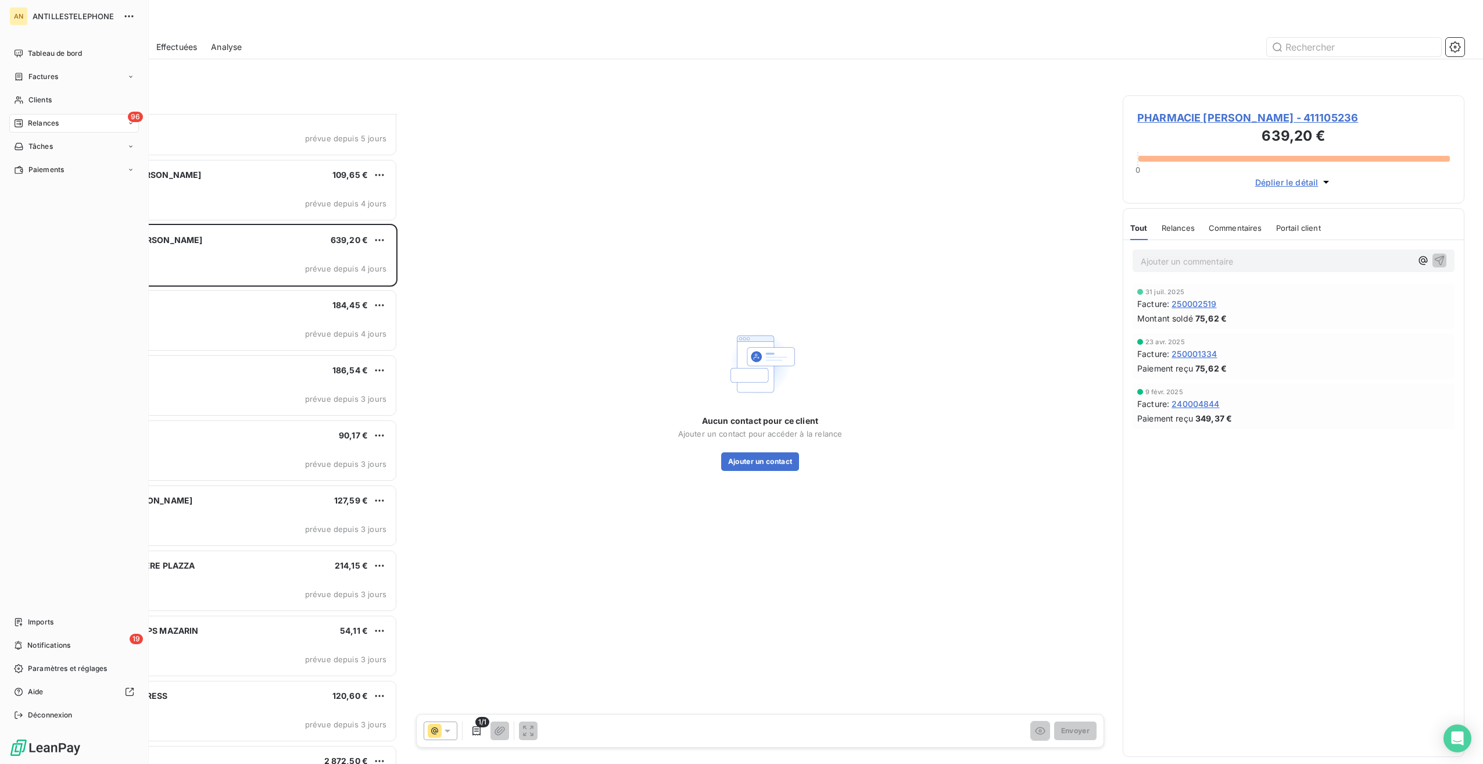
click at [25, 53] on div "Tableau de bord" at bounding box center [74, 53] width 130 height 19
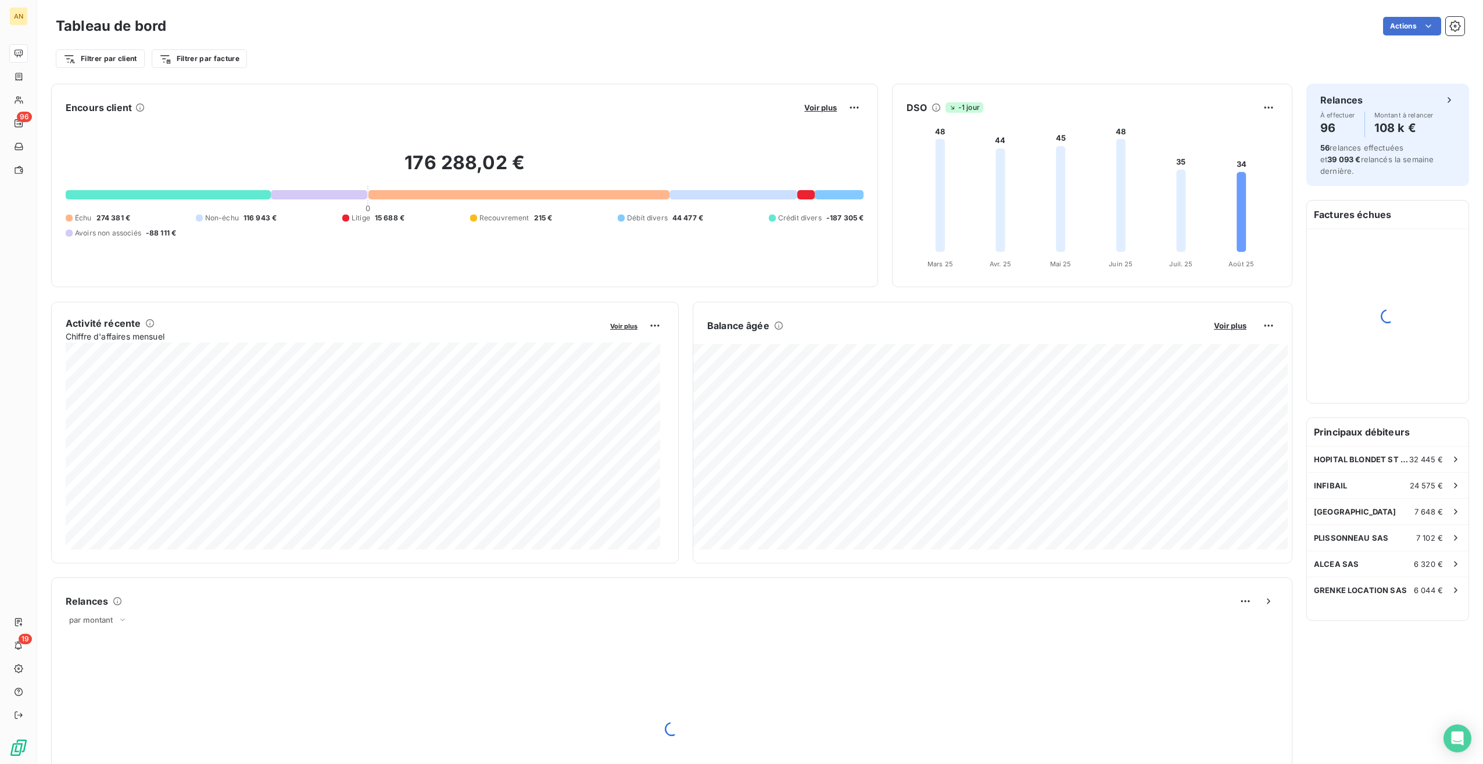
click at [805, 221] on span "Crédit divers" at bounding box center [800, 218] width 44 height 10
click at [850, 105] on html "AN 96 19 Tableau de bord Actions Filtrer par client Filtrer par facture Encours…" at bounding box center [741, 382] width 1483 height 764
click at [810, 112] on html "AN 96 19 Tableau de bord Actions Filtrer par client Filtrer par facture Encours…" at bounding box center [741, 382] width 1483 height 764
click at [810, 110] on span "Voir plus" at bounding box center [820, 107] width 33 height 9
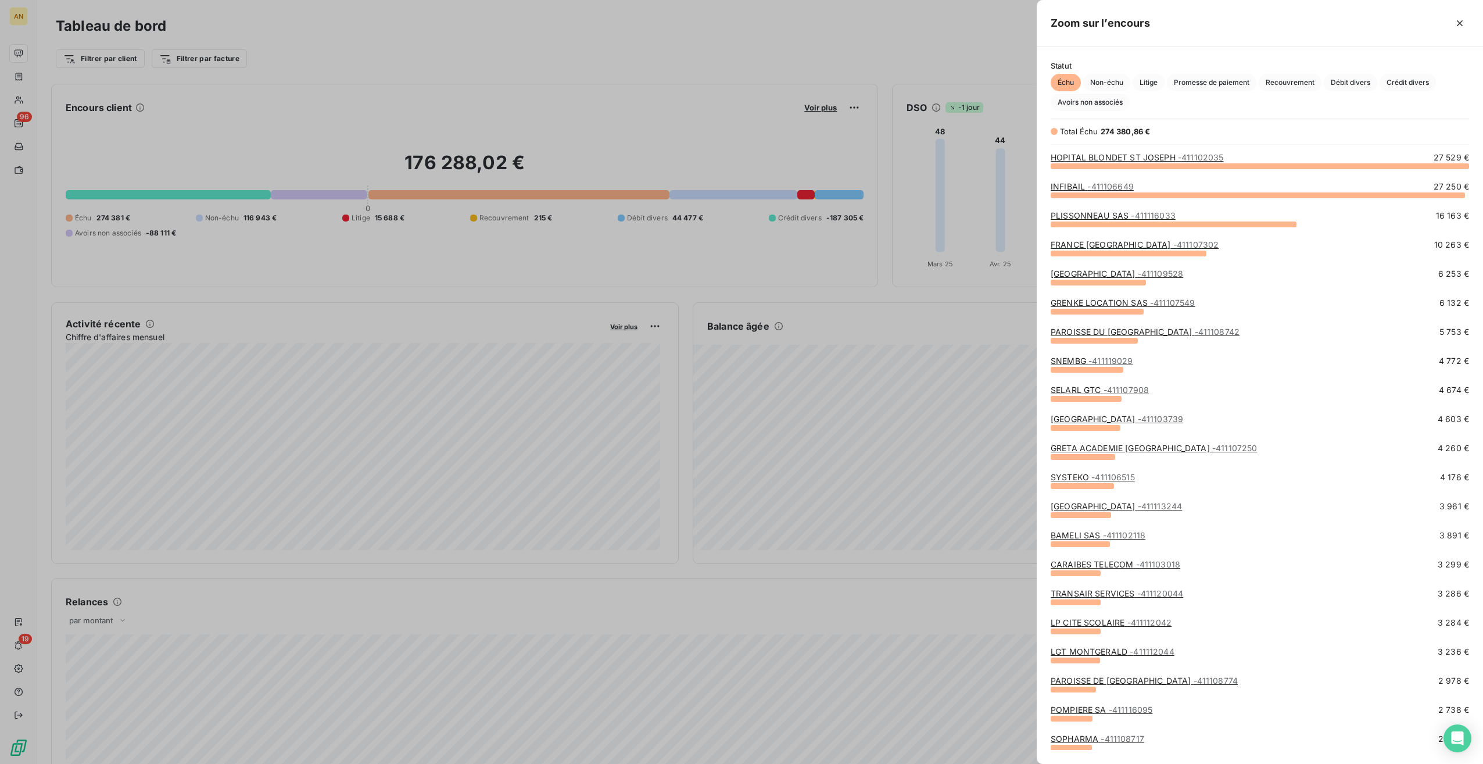
scroll to position [589, 437]
click at [1412, 84] on span "Crédit divers" at bounding box center [1408, 82] width 56 height 17
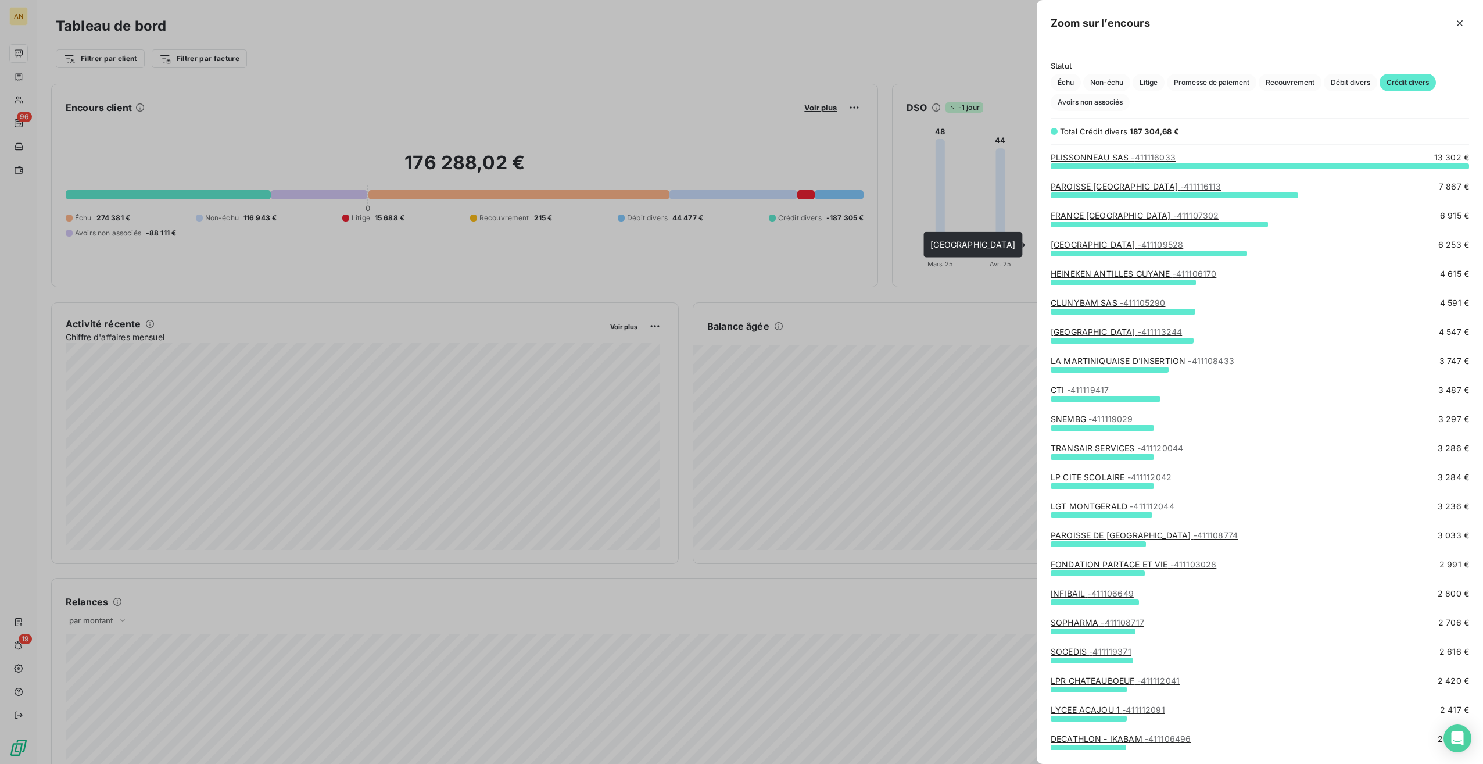
click at [1087, 241] on link "[GEOGRAPHIC_DATA] - 411109528" at bounding box center [1117, 244] width 132 height 10
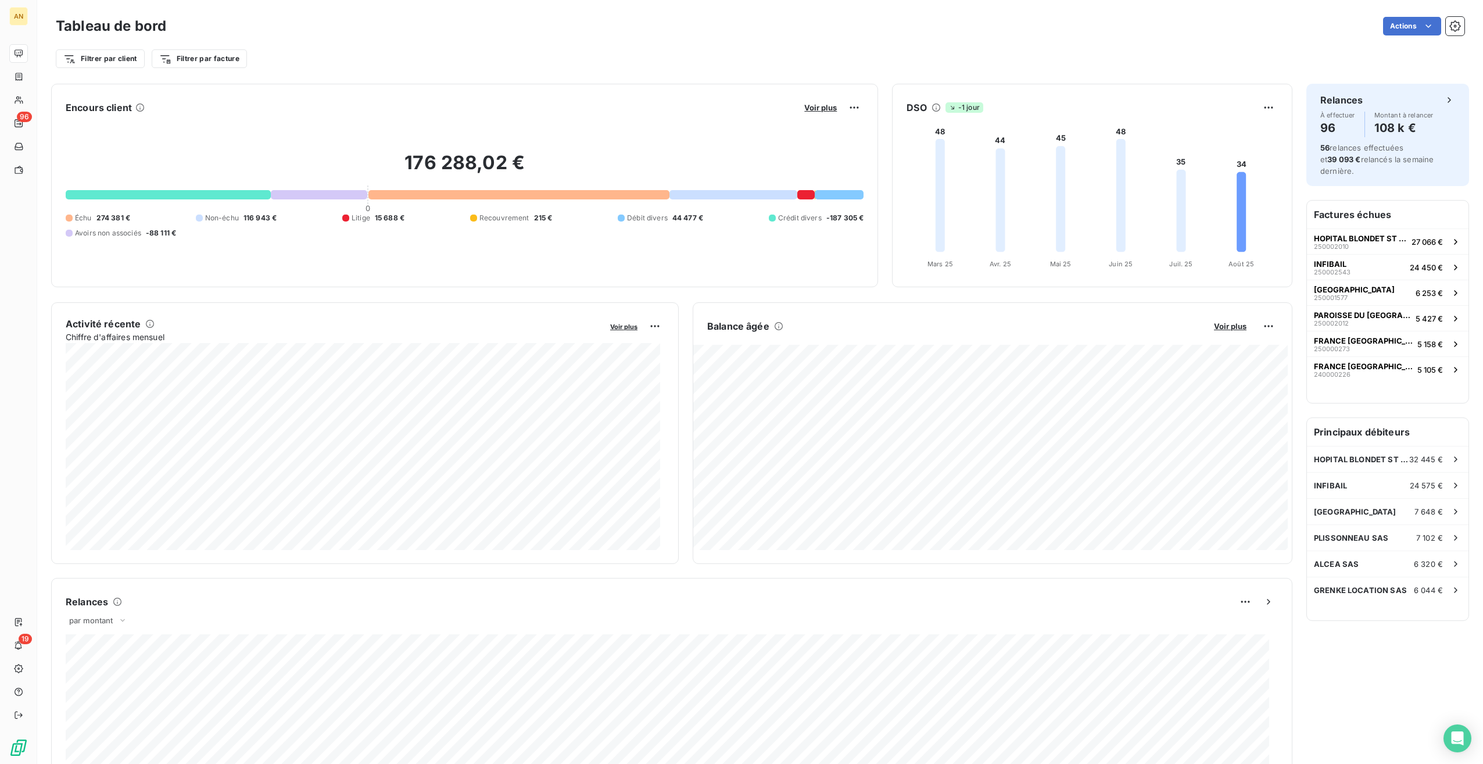
click at [812, 114] on div "Voir plus" at bounding box center [832, 107] width 63 height 19
click at [815, 108] on span "Voir plus" at bounding box center [820, 107] width 33 height 9
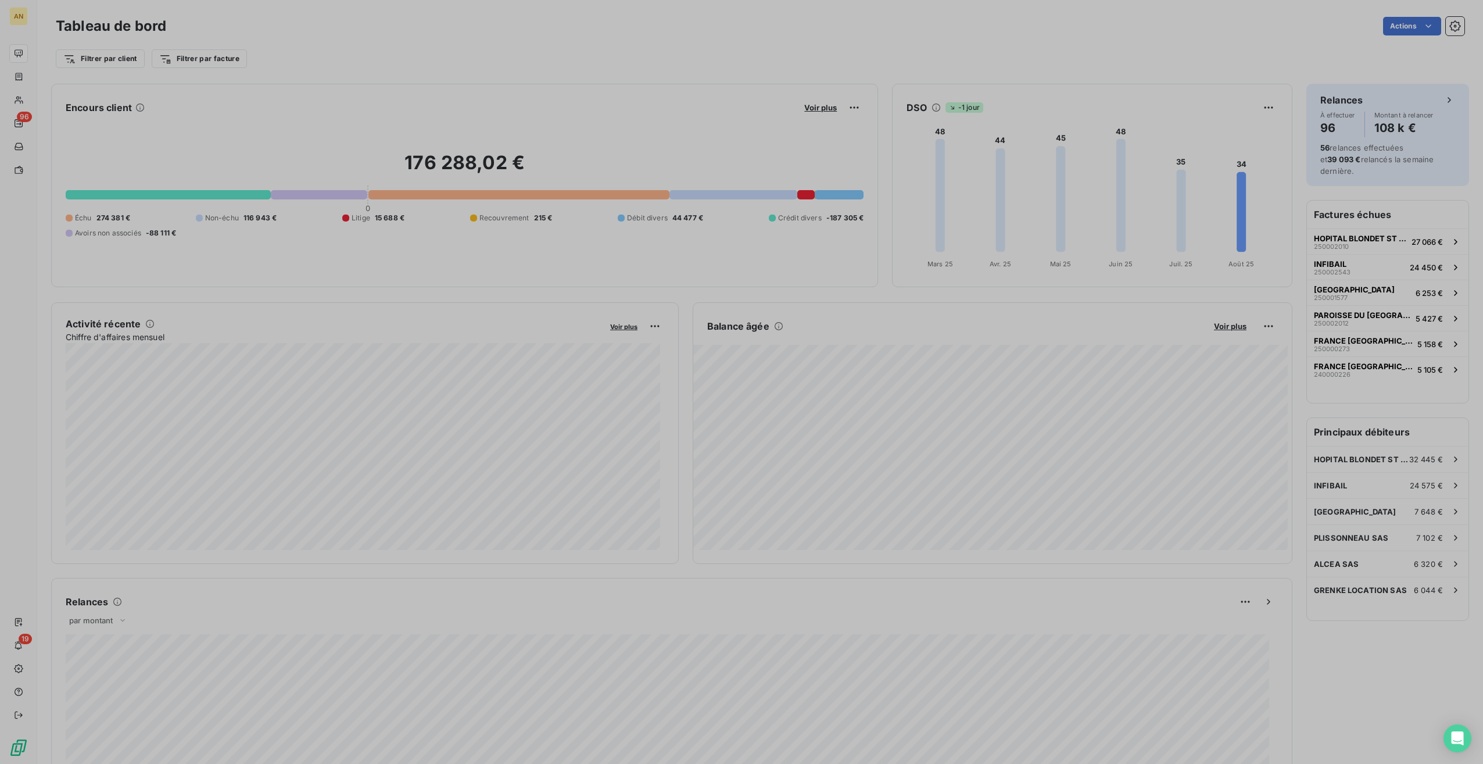
scroll to position [9, 9]
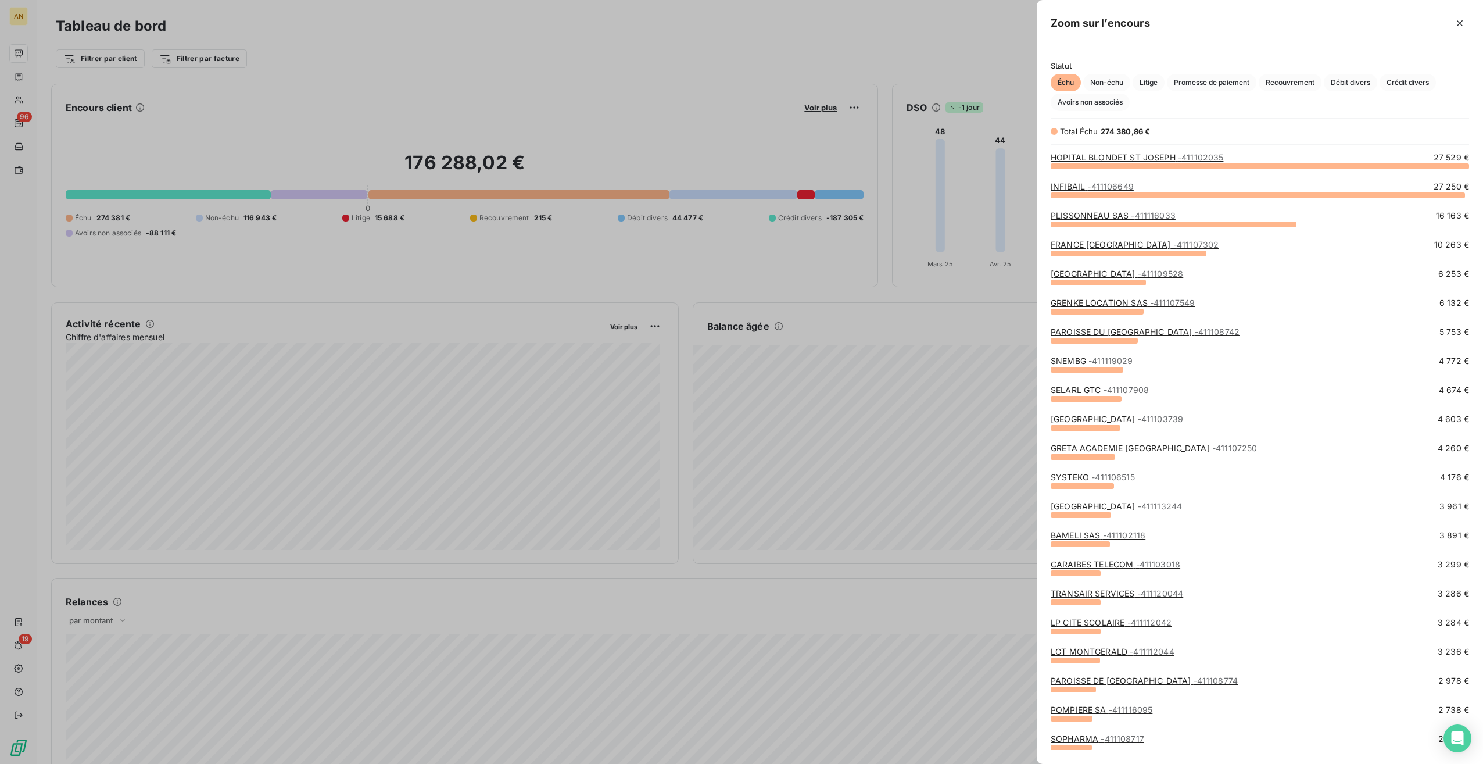
click at [1395, 85] on span "Crédit divers" at bounding box center [1408, 82] width 56 height 17
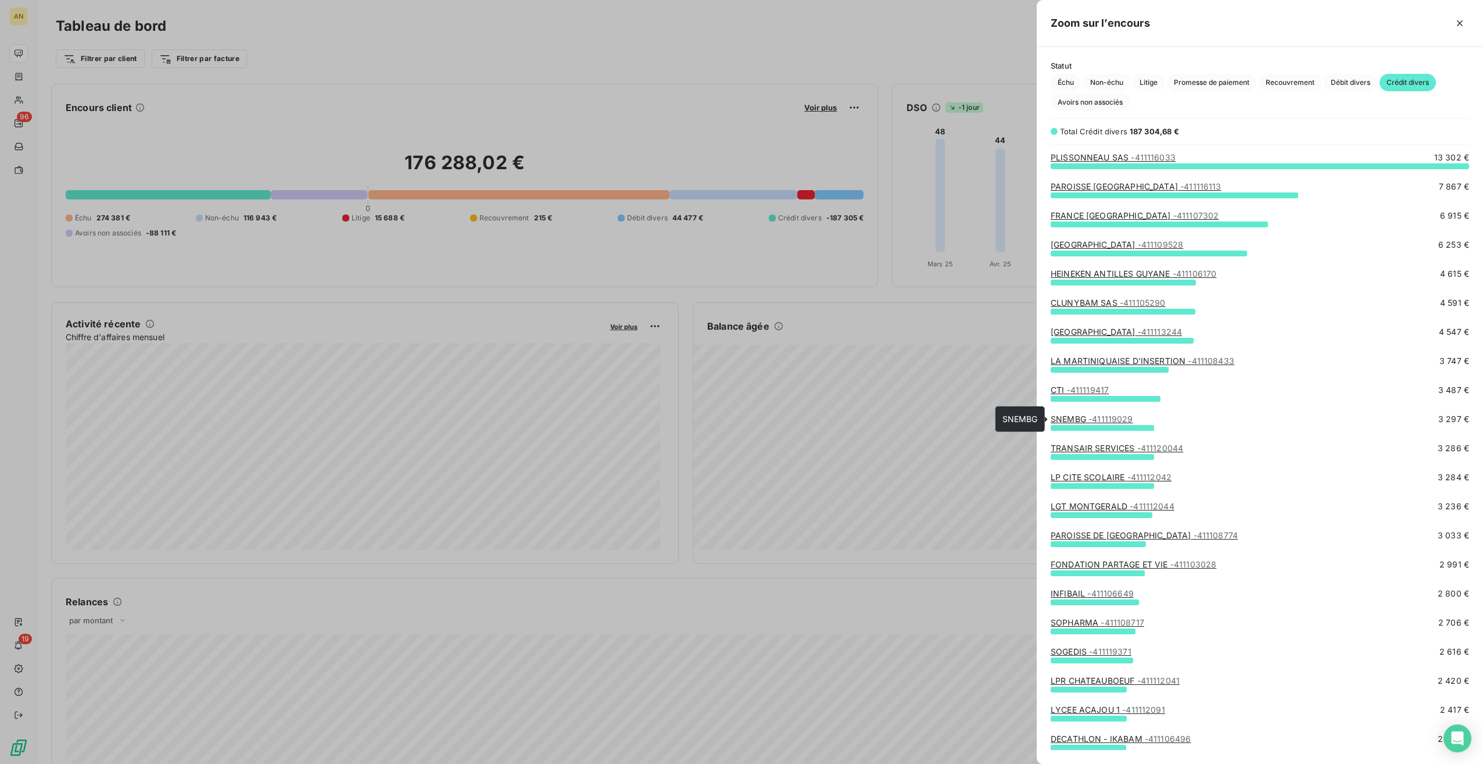
click at [1090, 417] on span "- 411119029" at bounding box center [1110, 419] width 45 height 10
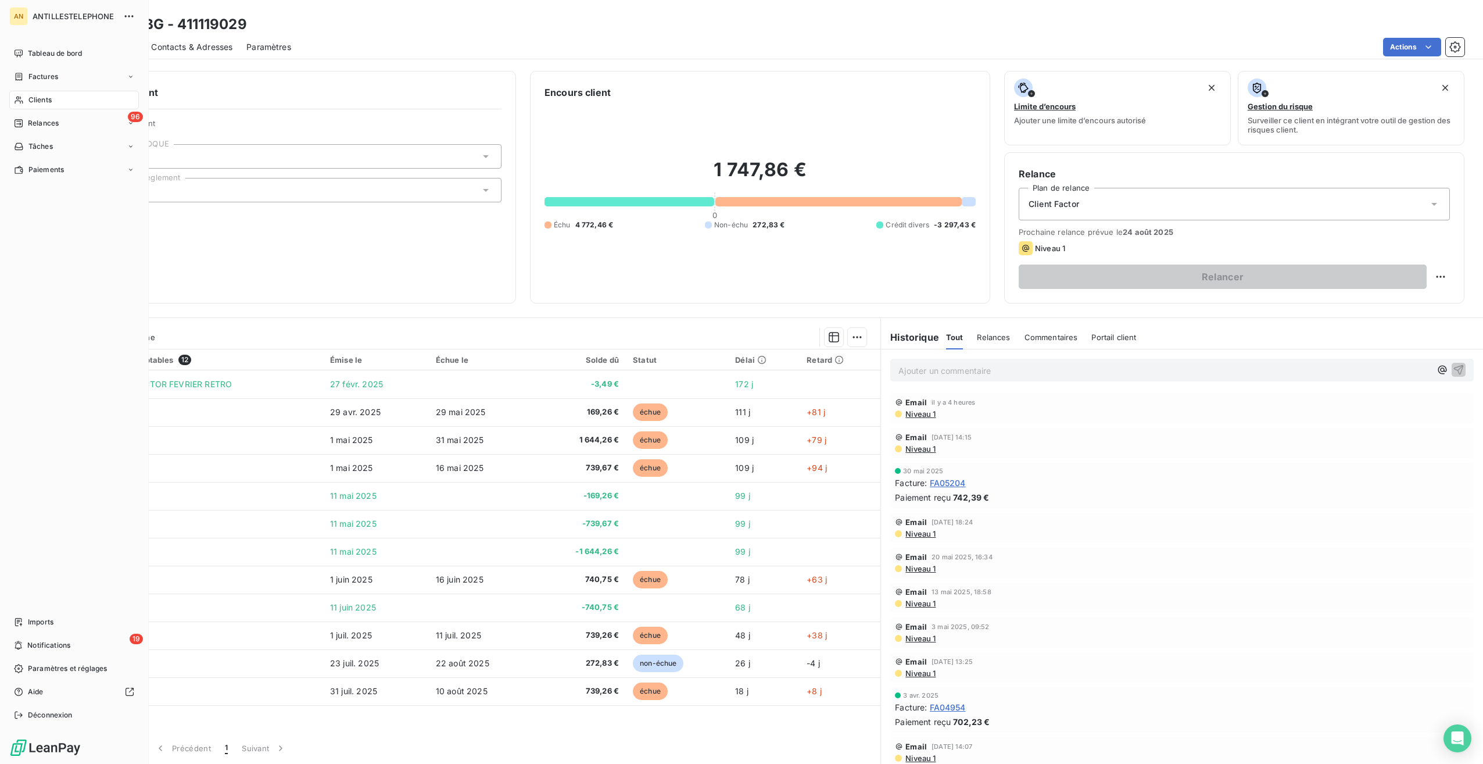
click at [33, 53] on span "Tableau de bord" at bounding box center [55, 53] width 54 height 10
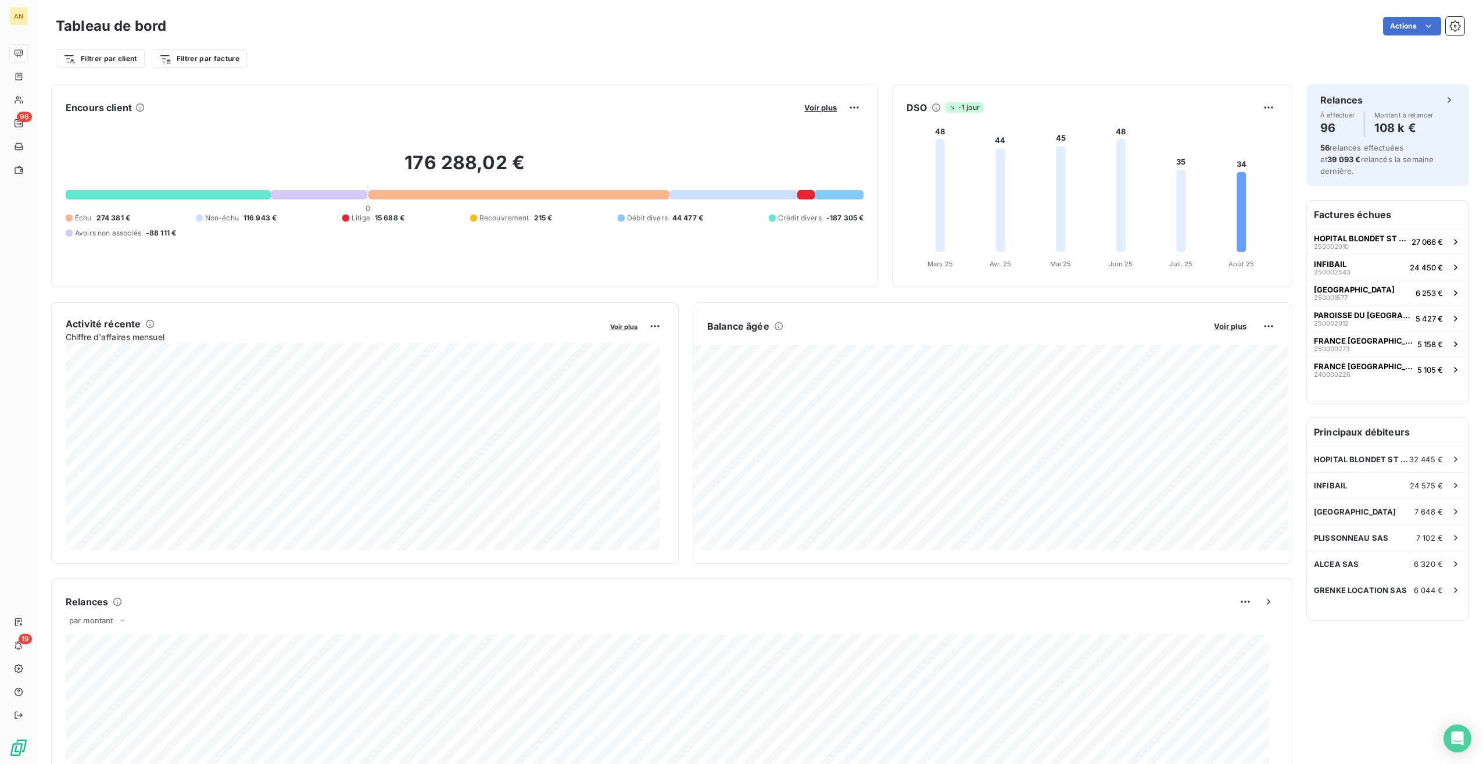
click at [812, 108] on span "Voir plus" at bounding box center [820, 107] width 33 height 9
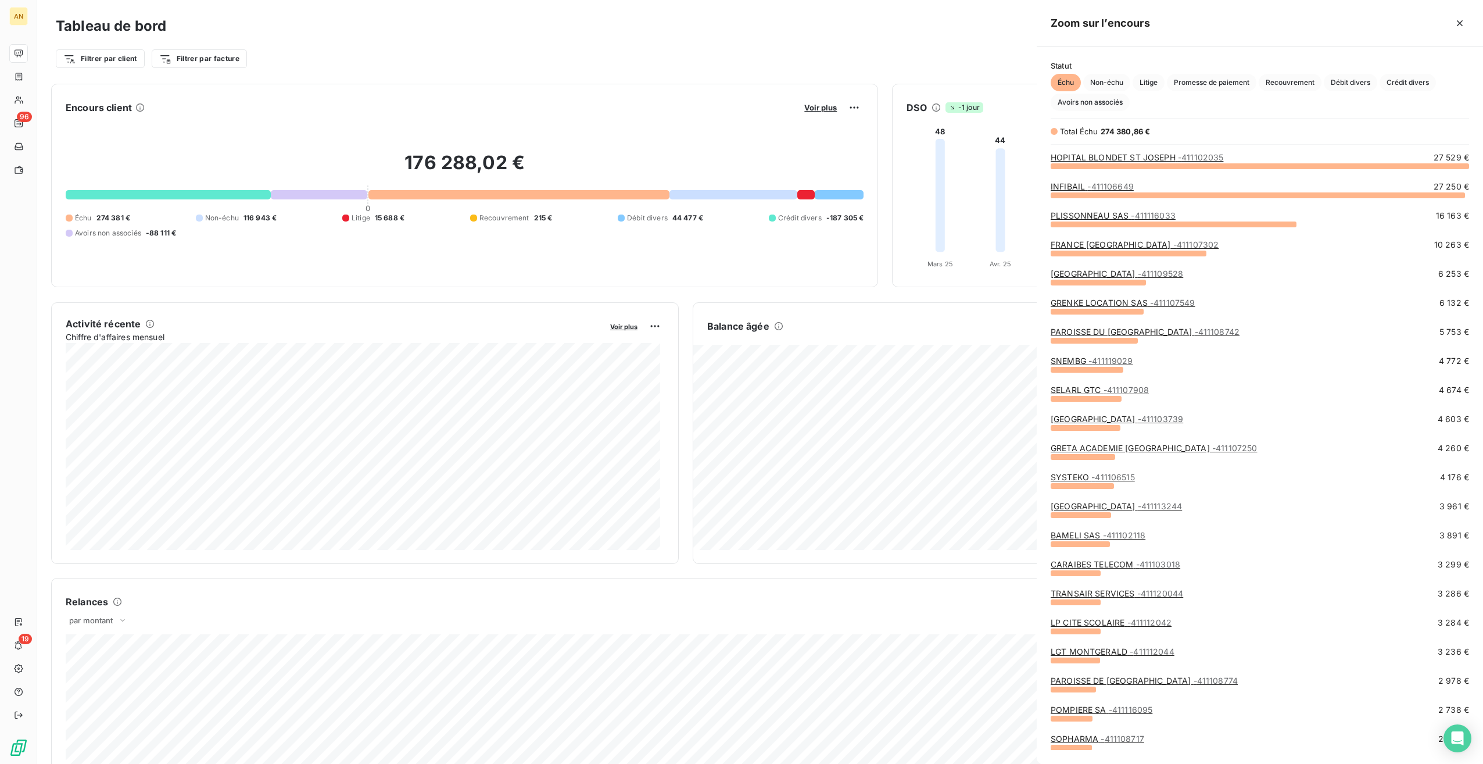
scroll to position [754, 437]
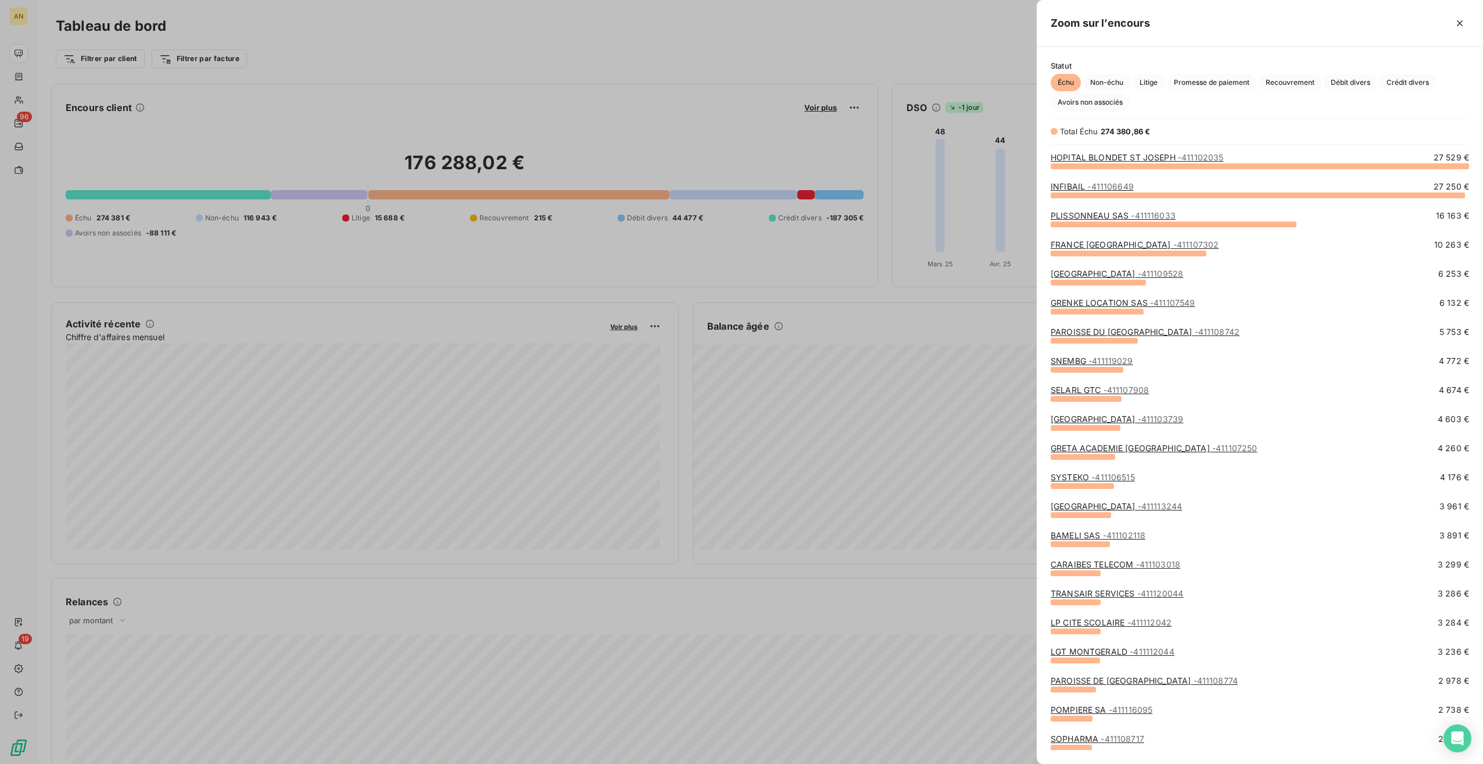
click at [1412, 85] on span "Crédit divers" at bounding box center [1408, 82] width 56 height 17
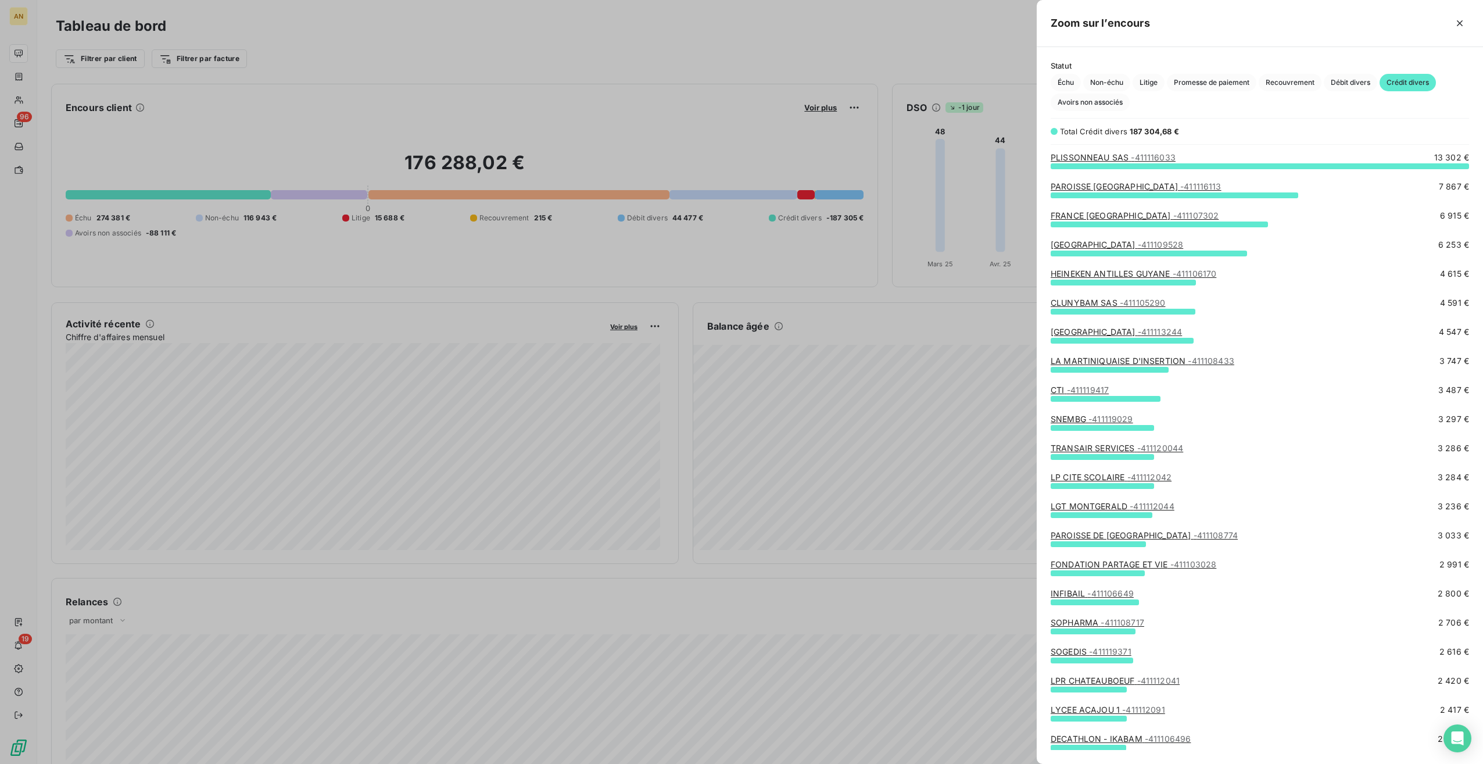
click at [1113, 447] on link "TRANSAIR SERVICES - 411120044" at bounding box center [1117, 448] width 132 height 10
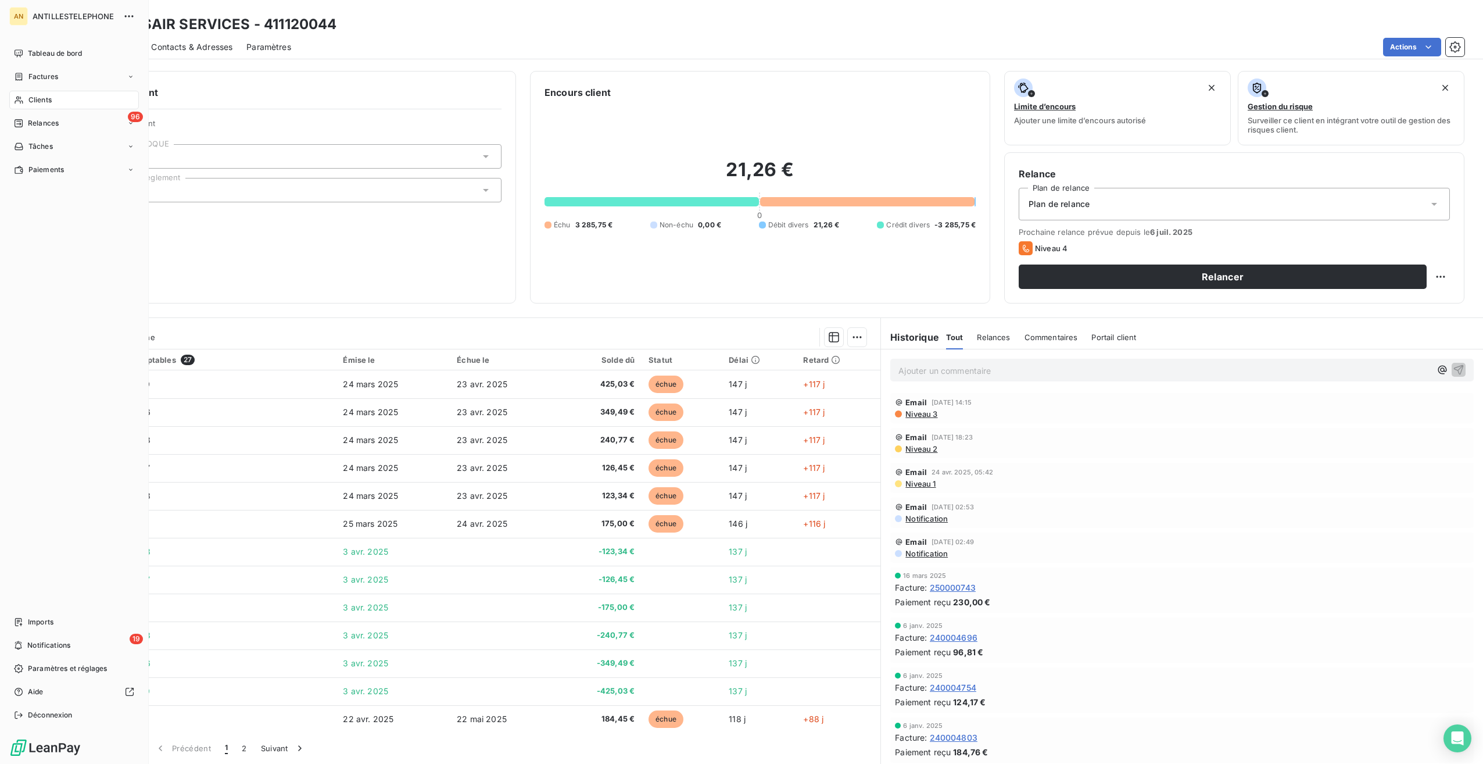
click at [22, 55] on icon at bounding box center [19, 53] width 8 height 8
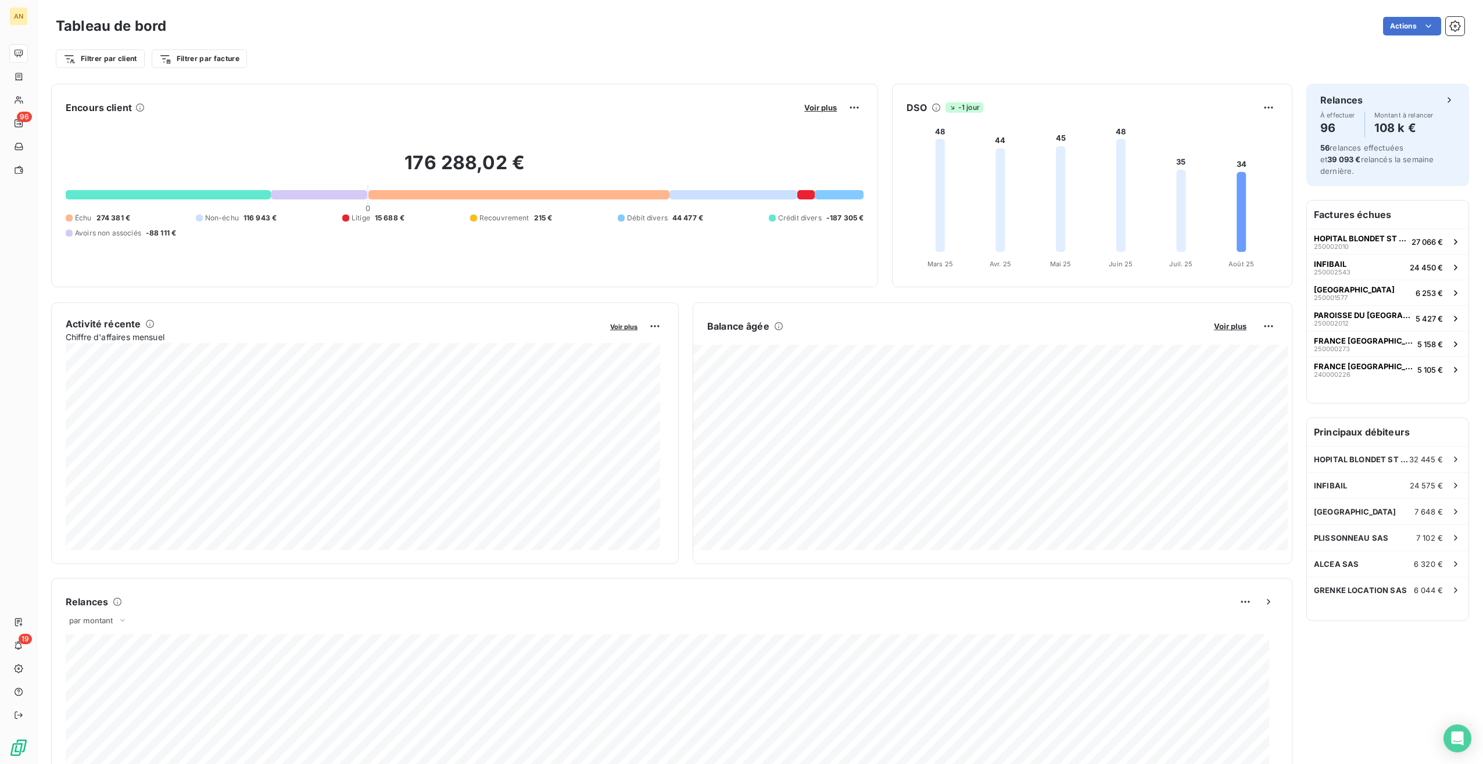
click at [824, 106] on span "Voir plus" at bounding box center [820, 107] width 33 height 9
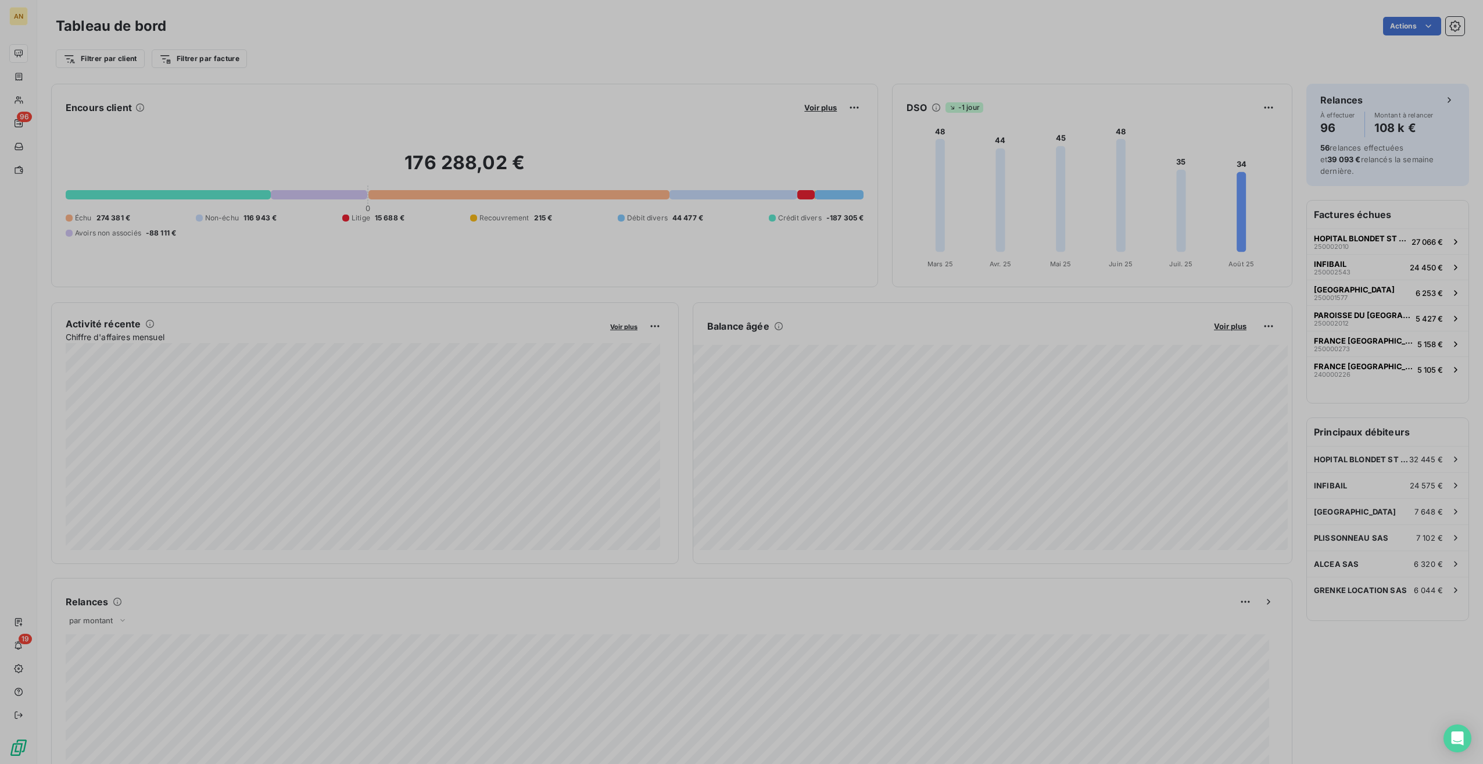
scroll to position [9, 9]
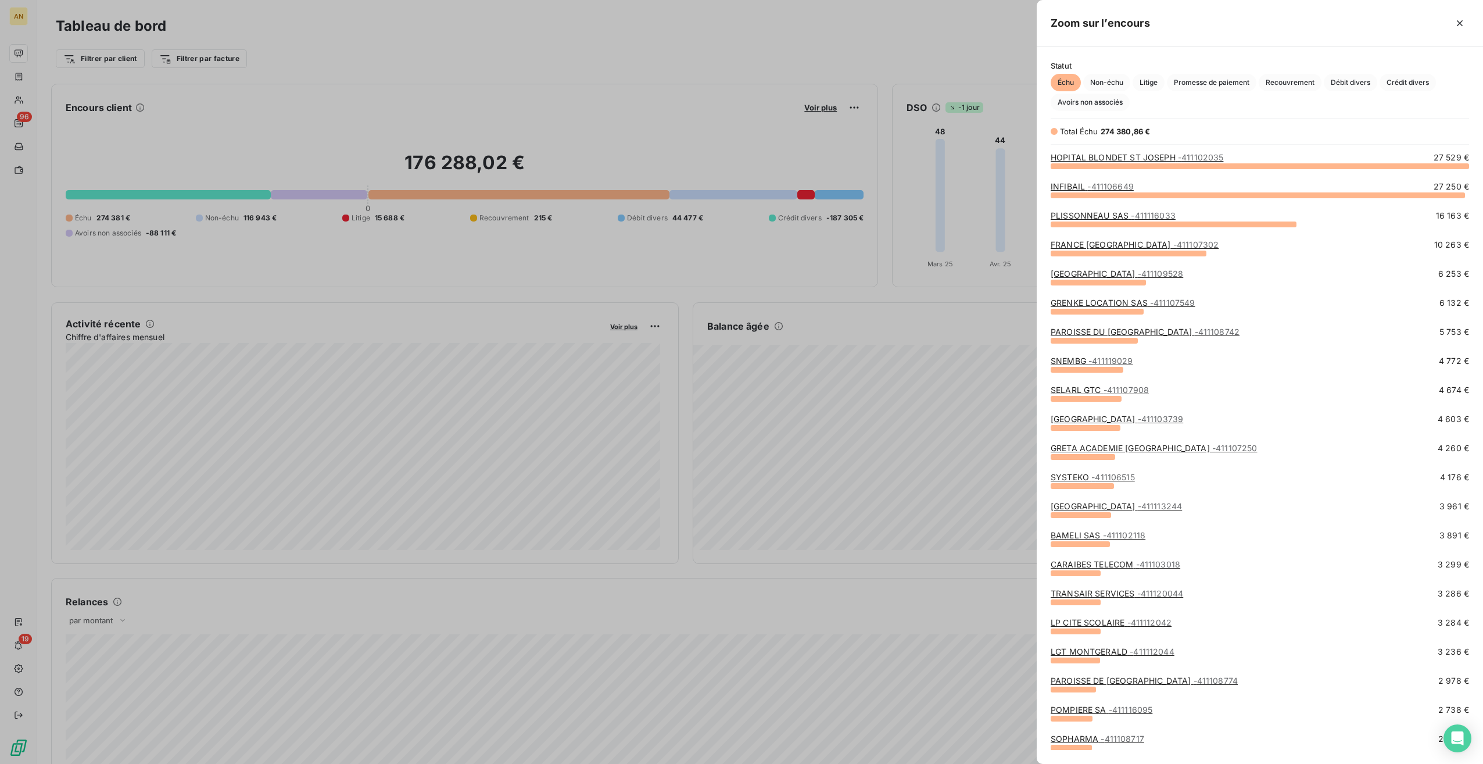
click at [1411, 79] on span "Crédit divers" at bounding box center [1408, 82] width 56 height 17
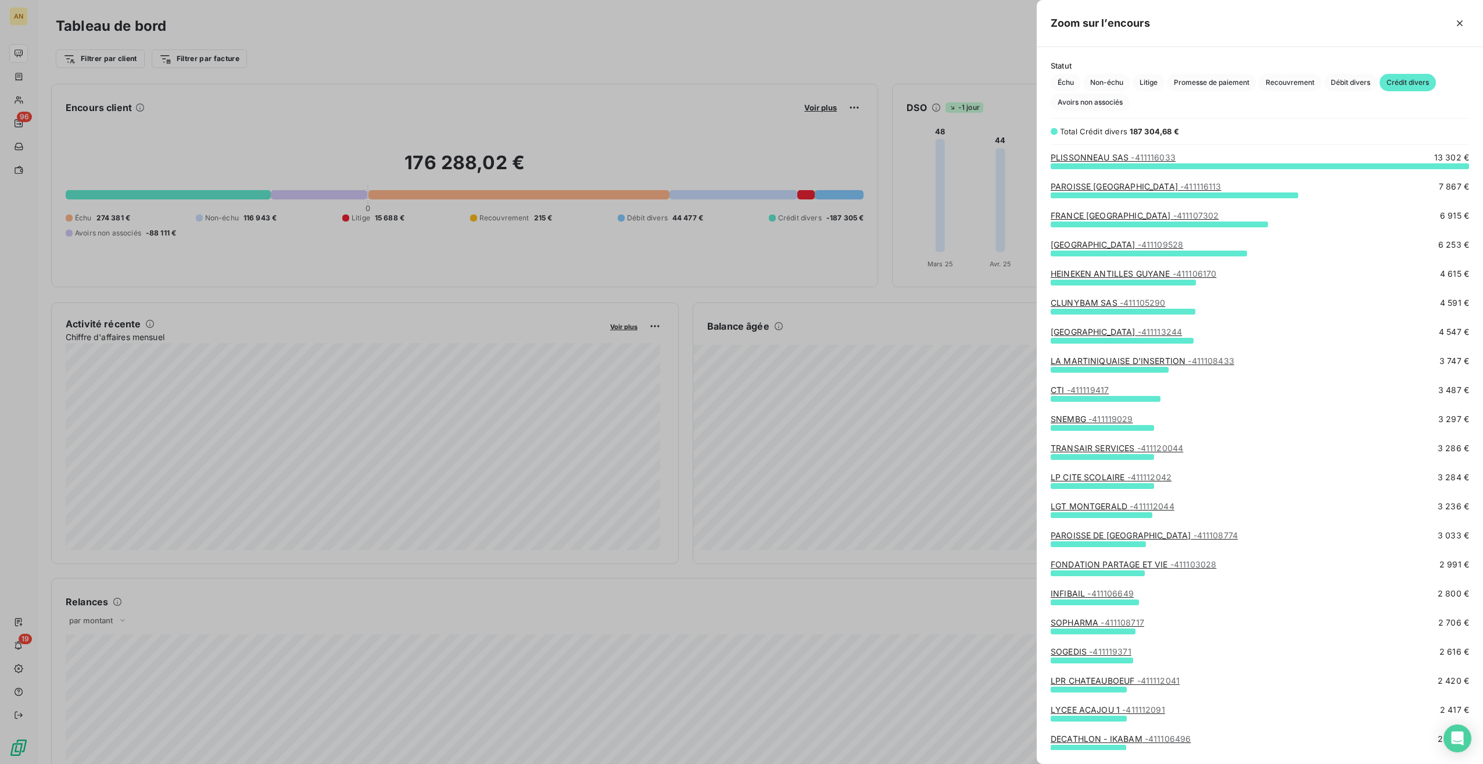
click at [1145, 331] on link "[GEOGRAPHIC_DATA] - 411113244" at bounding box center [1116, 332] width 131 height 10
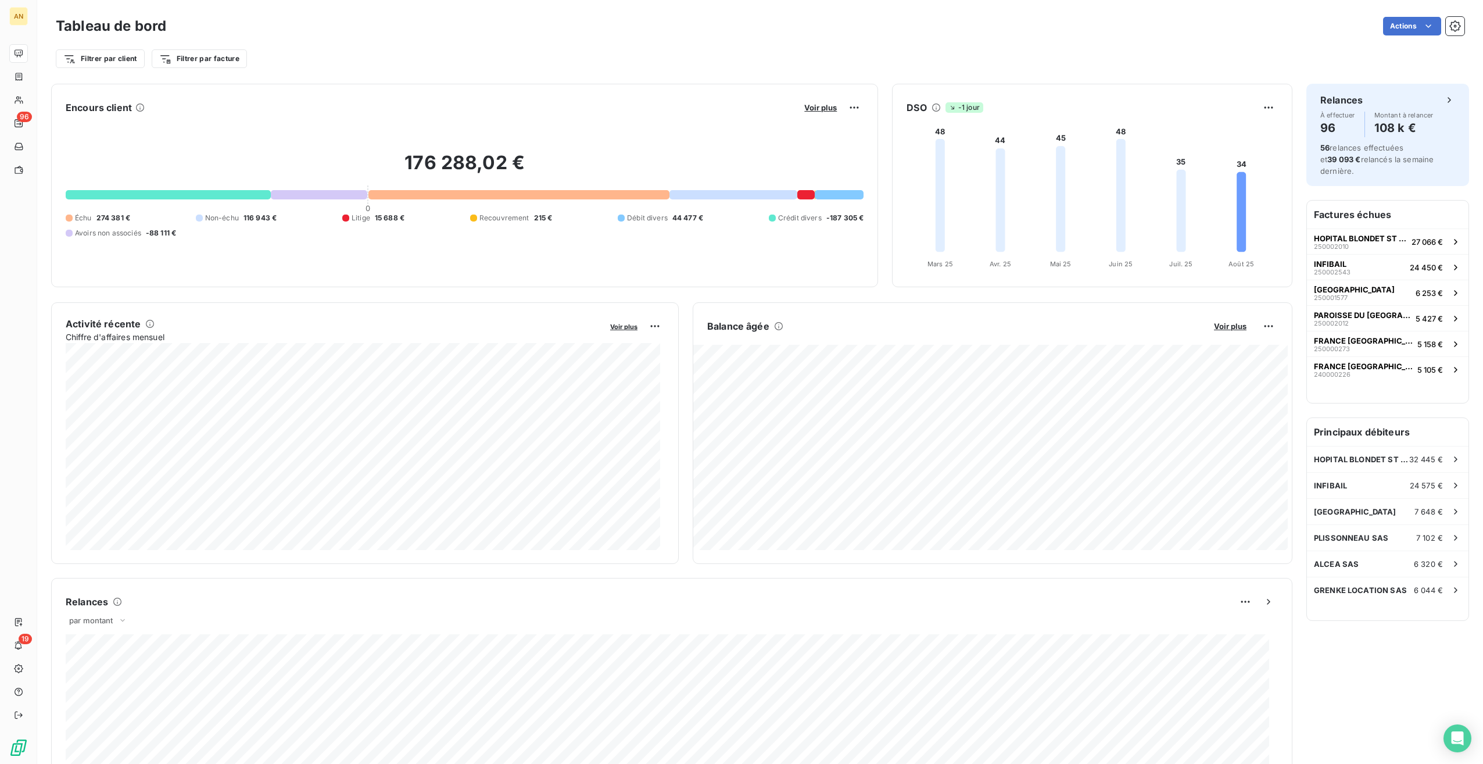
click at [818, 110] on span "Voir plus" at bounding box center [820, 107] width 33 height 9
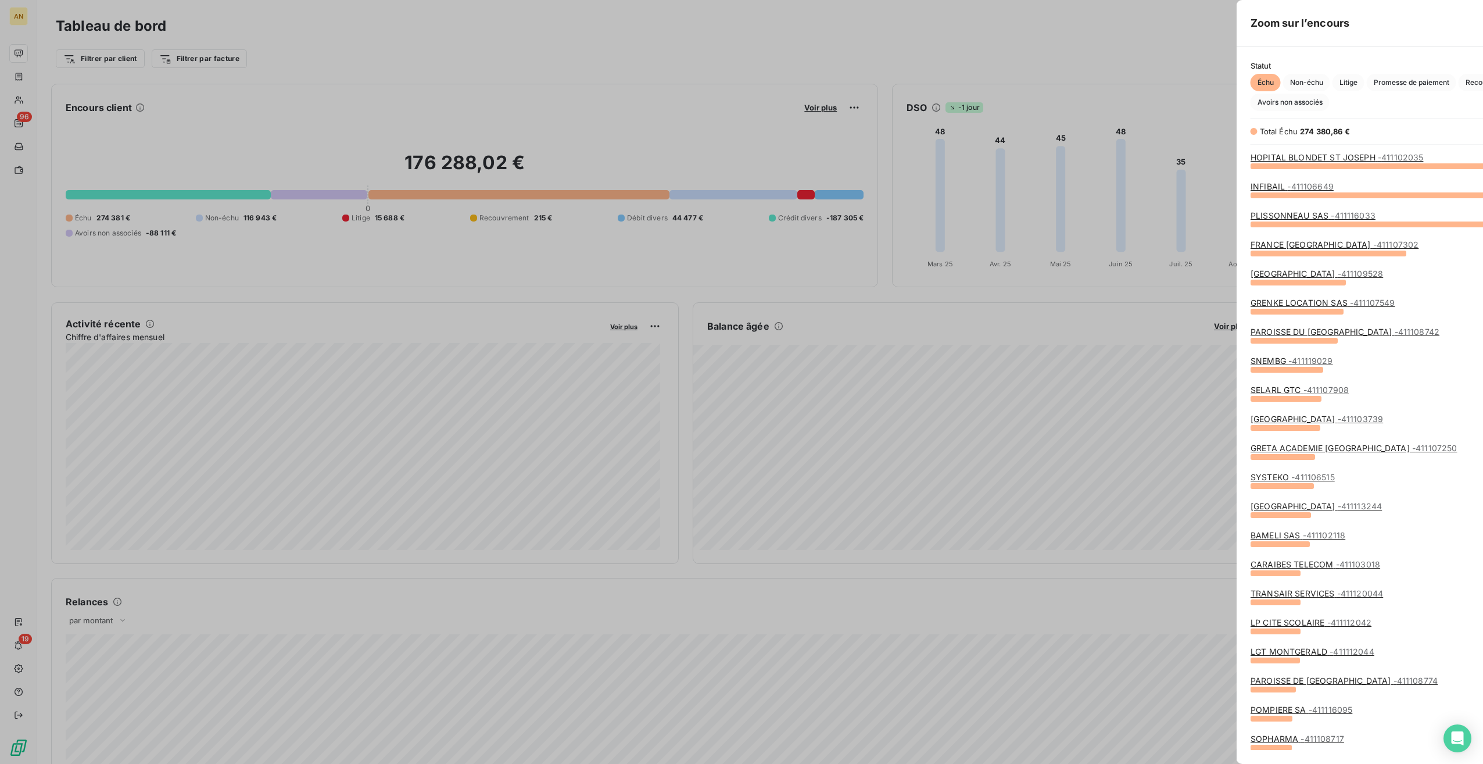
scroll to position [754, 437]
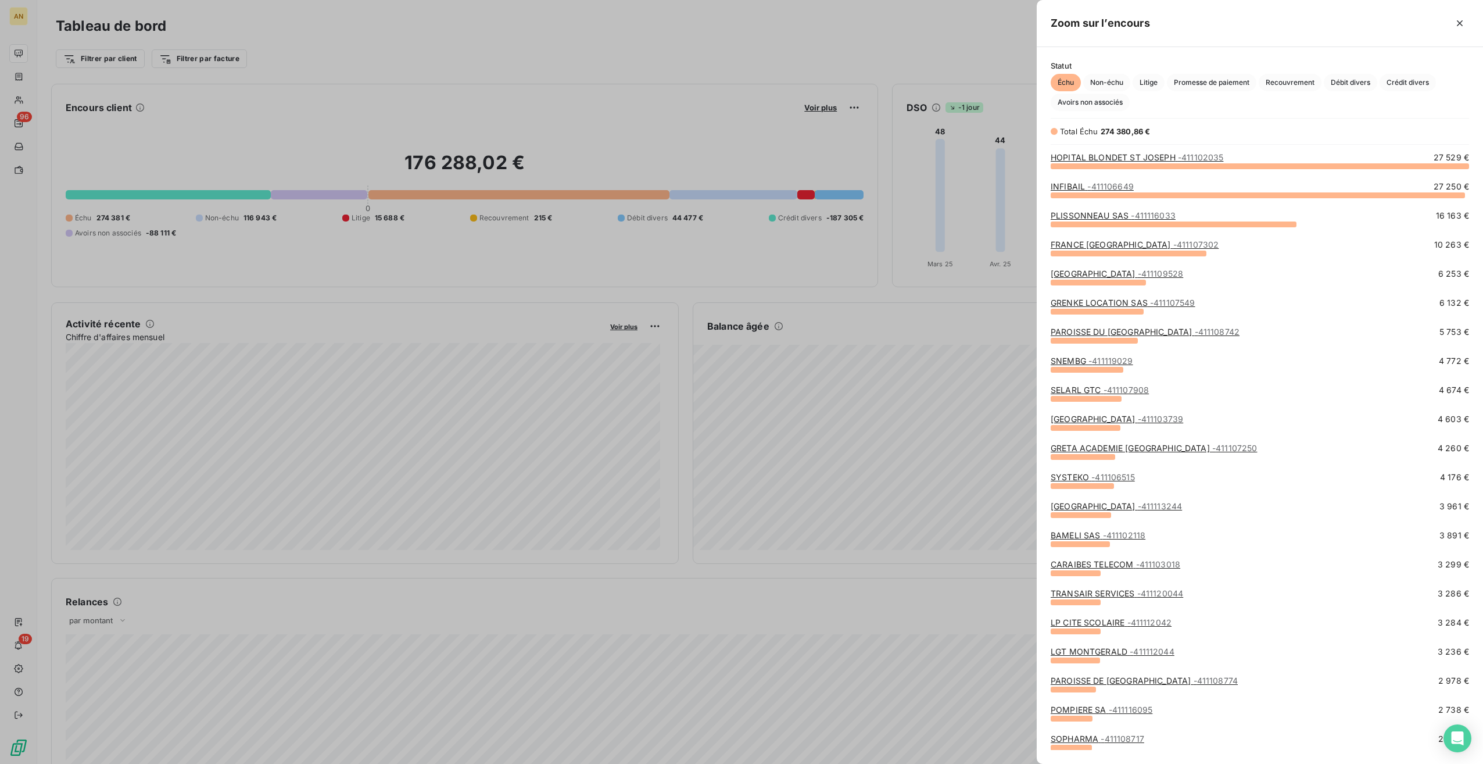
click at [1402, 77] on span "Crédit divers" at bounding box center [1408, 82] width 56 height 17
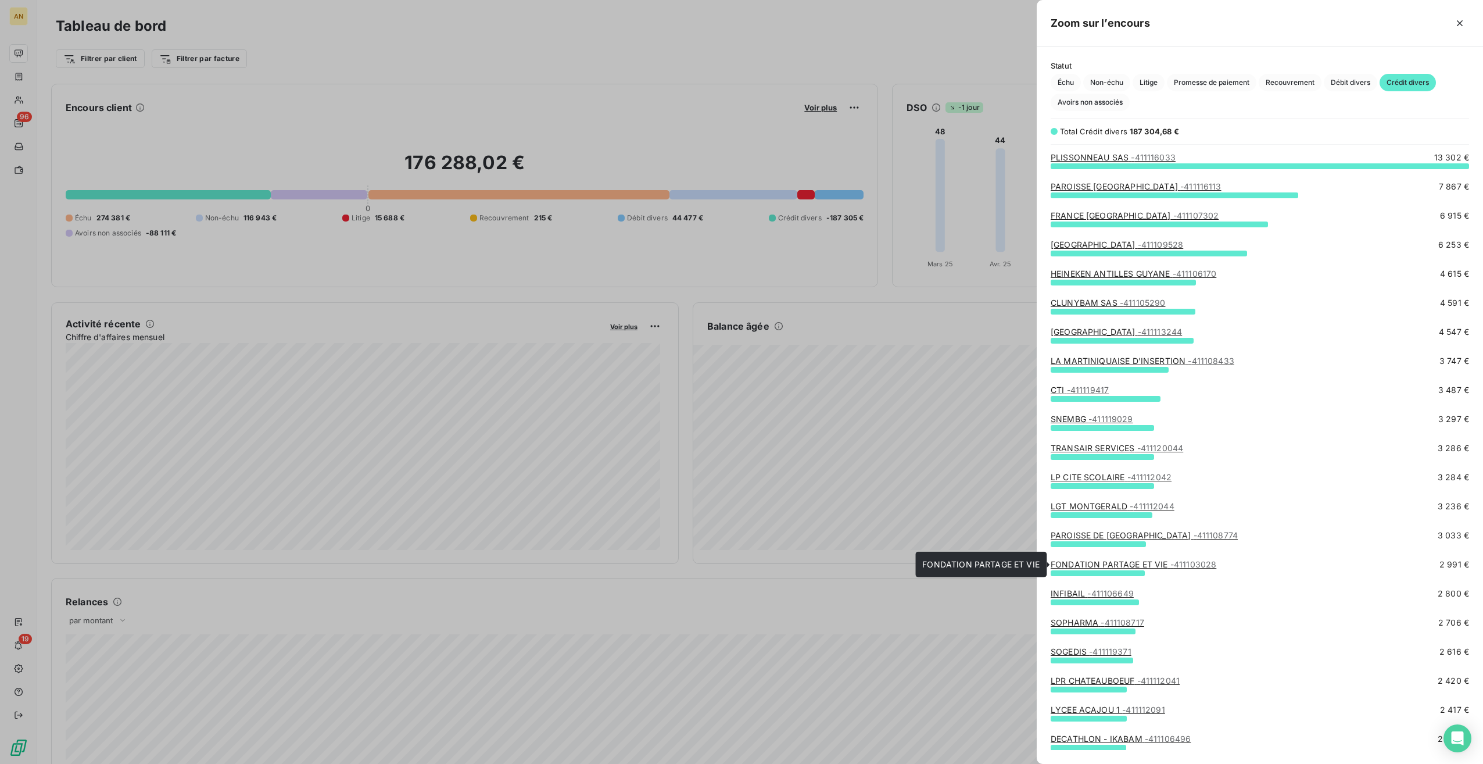
click at [1087, 563] on link "FONDATION PARTAGE ET VIE - 411103028" at bounding box center [1134, 564] width 166 height 10
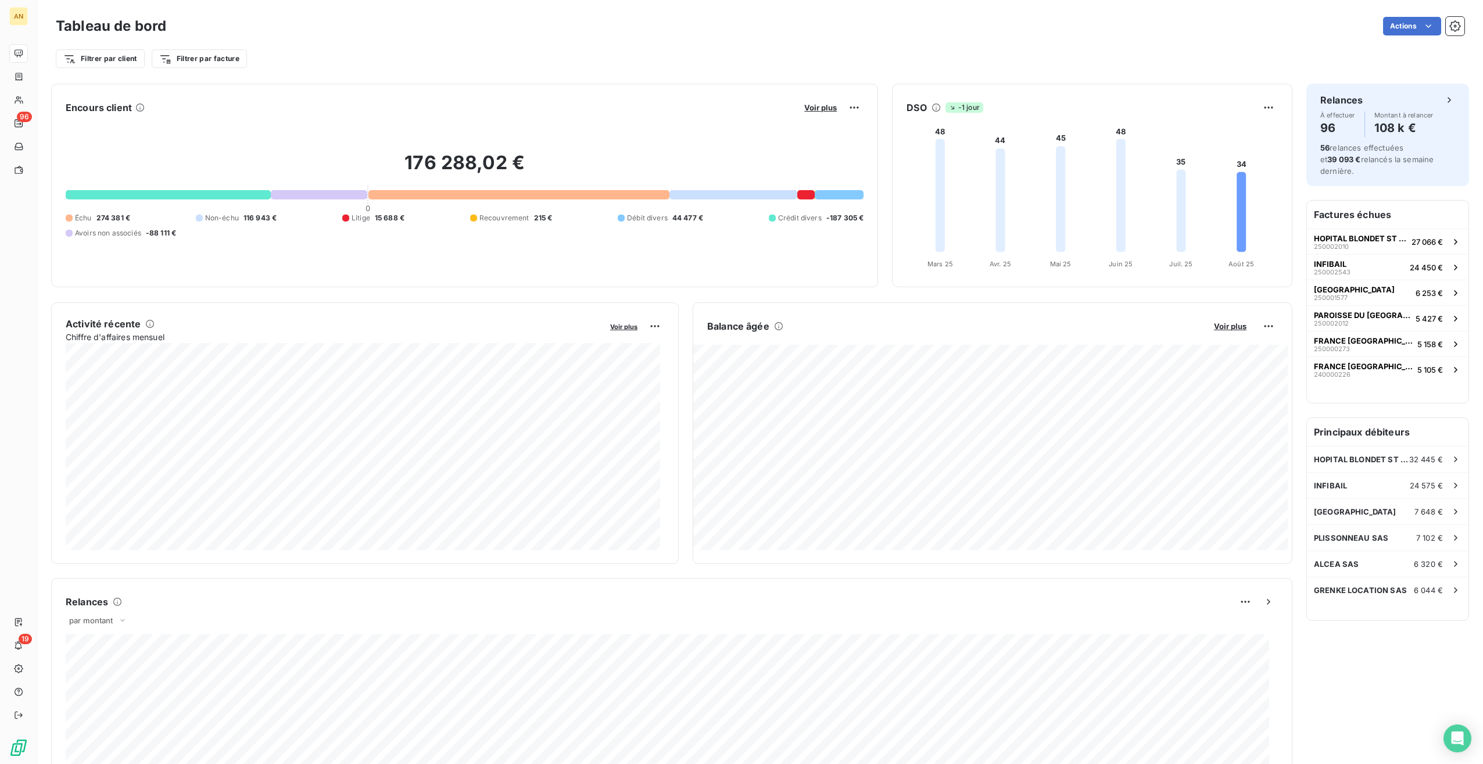
click at [815, 106] on span "Voir plus" at bounding box center [820, 107] width 33 height 9
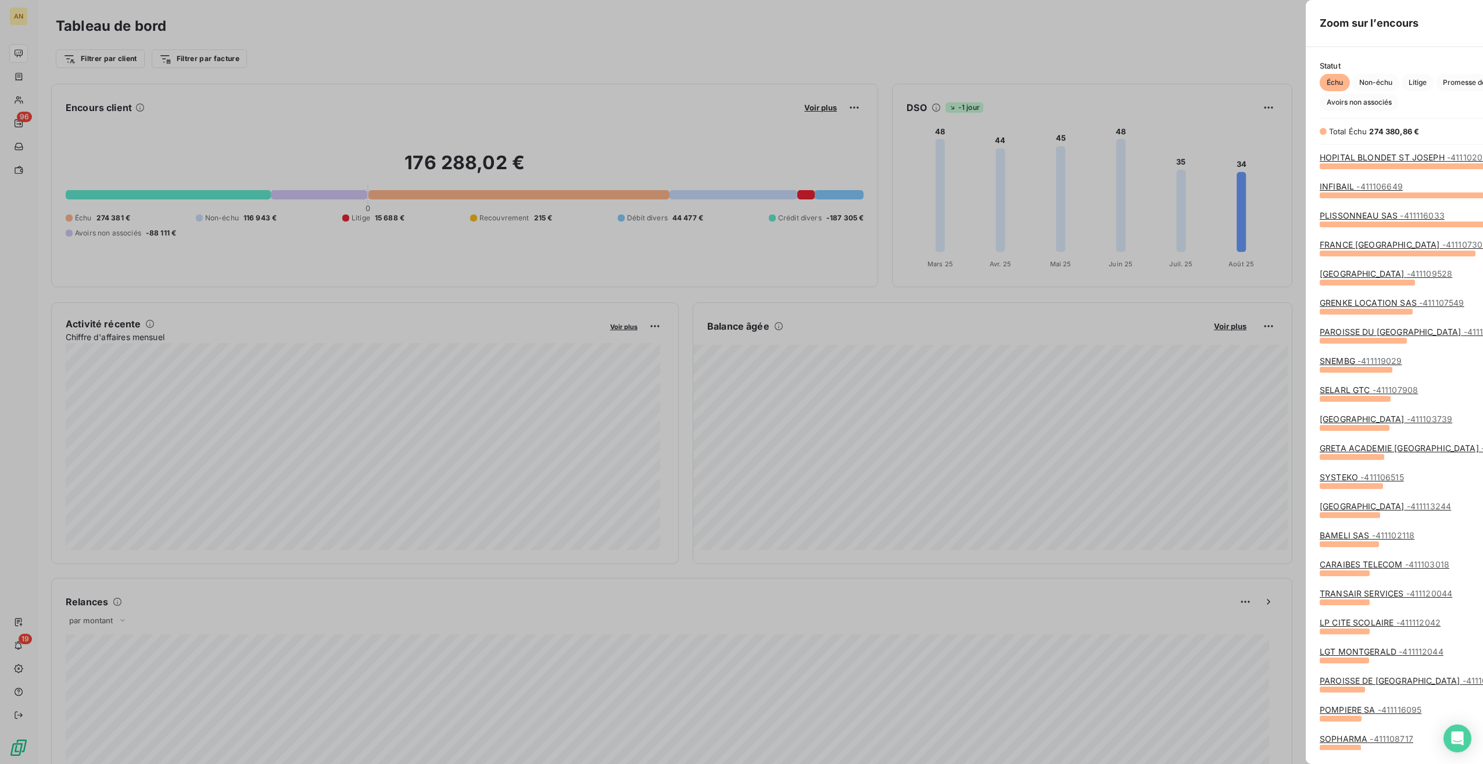
scroll to position [754, 437]
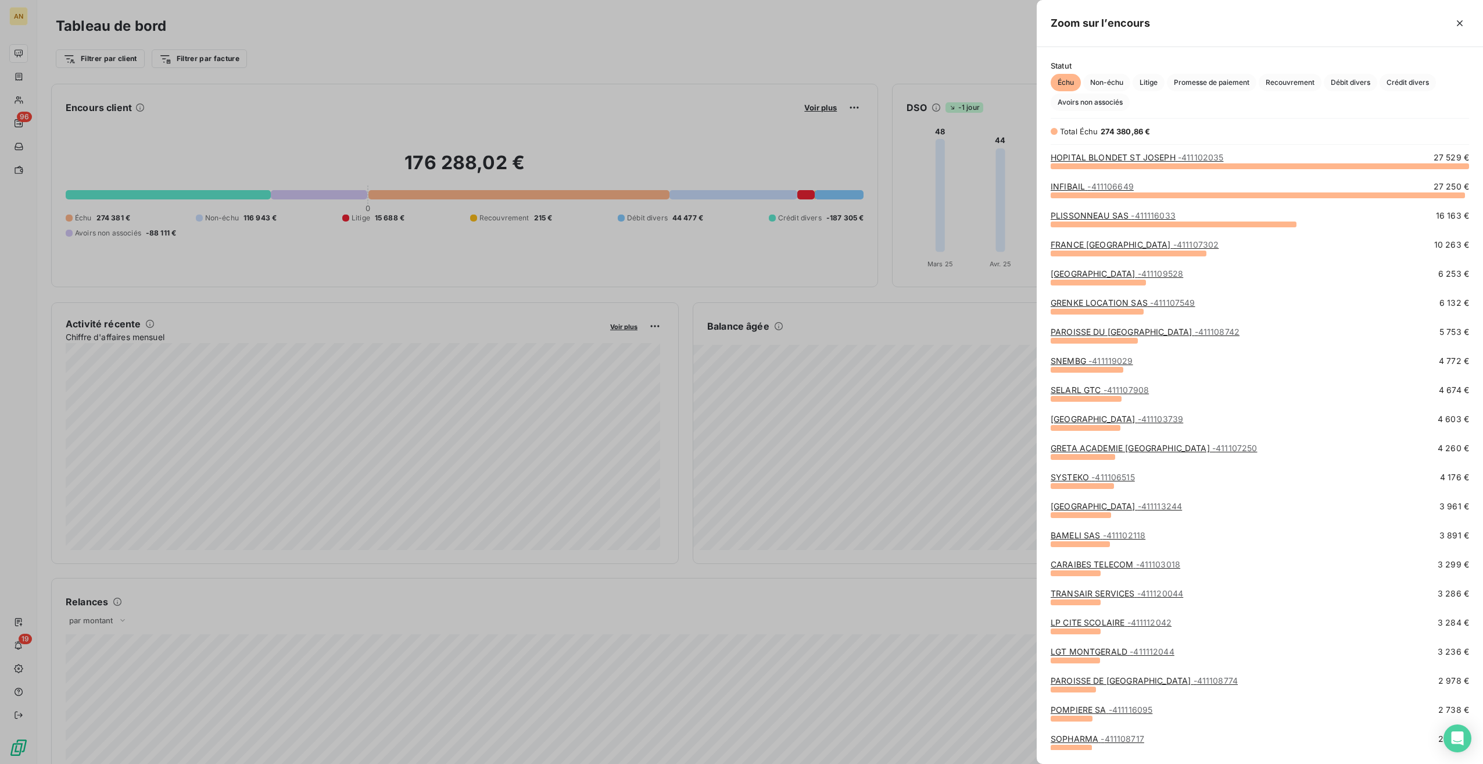
click at [1413, 84] on span "Crédit divers" at bounding box center [1408, 82] width 56 height 17
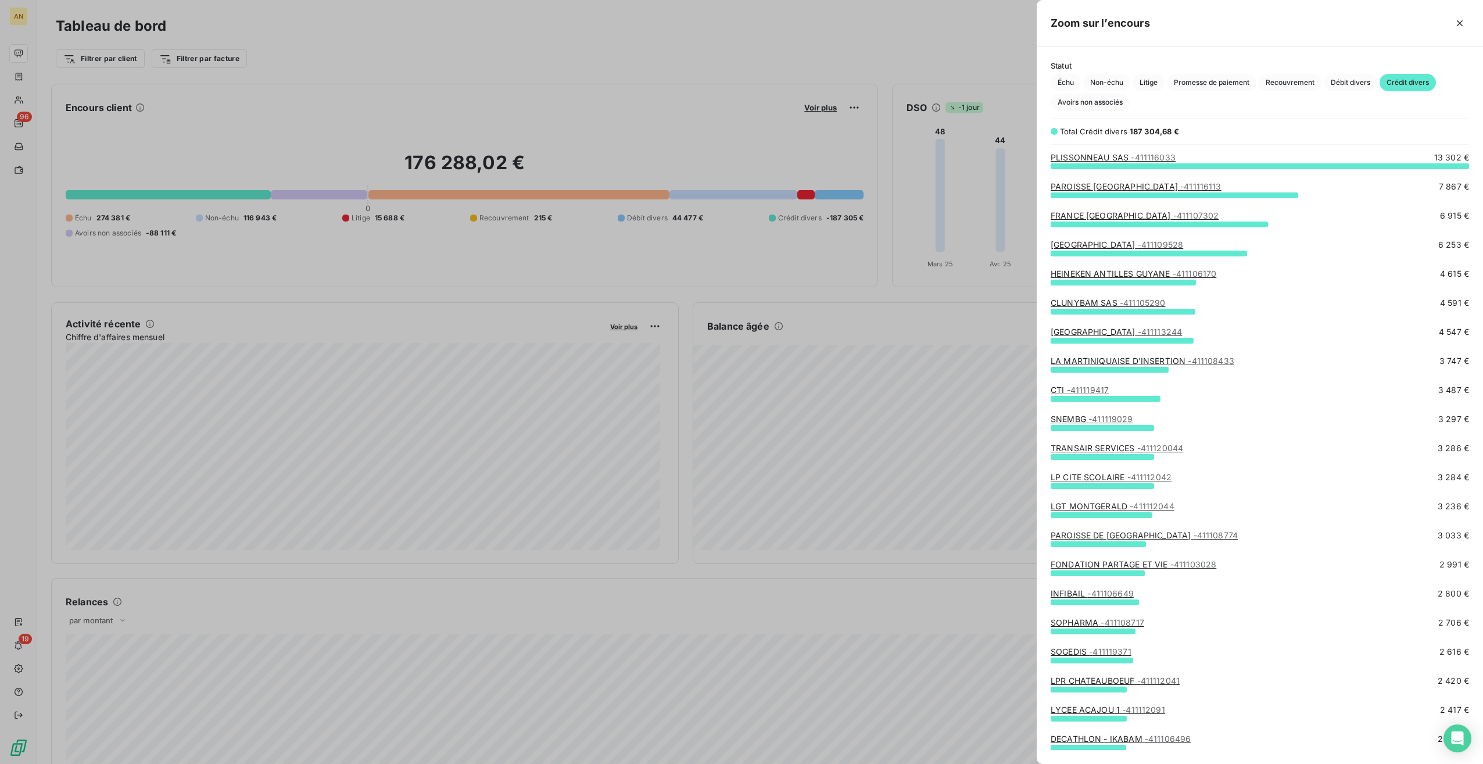
click at [1119, 652] on span "- 411119371" at bounding box center [1110, 651] width 42 height 10
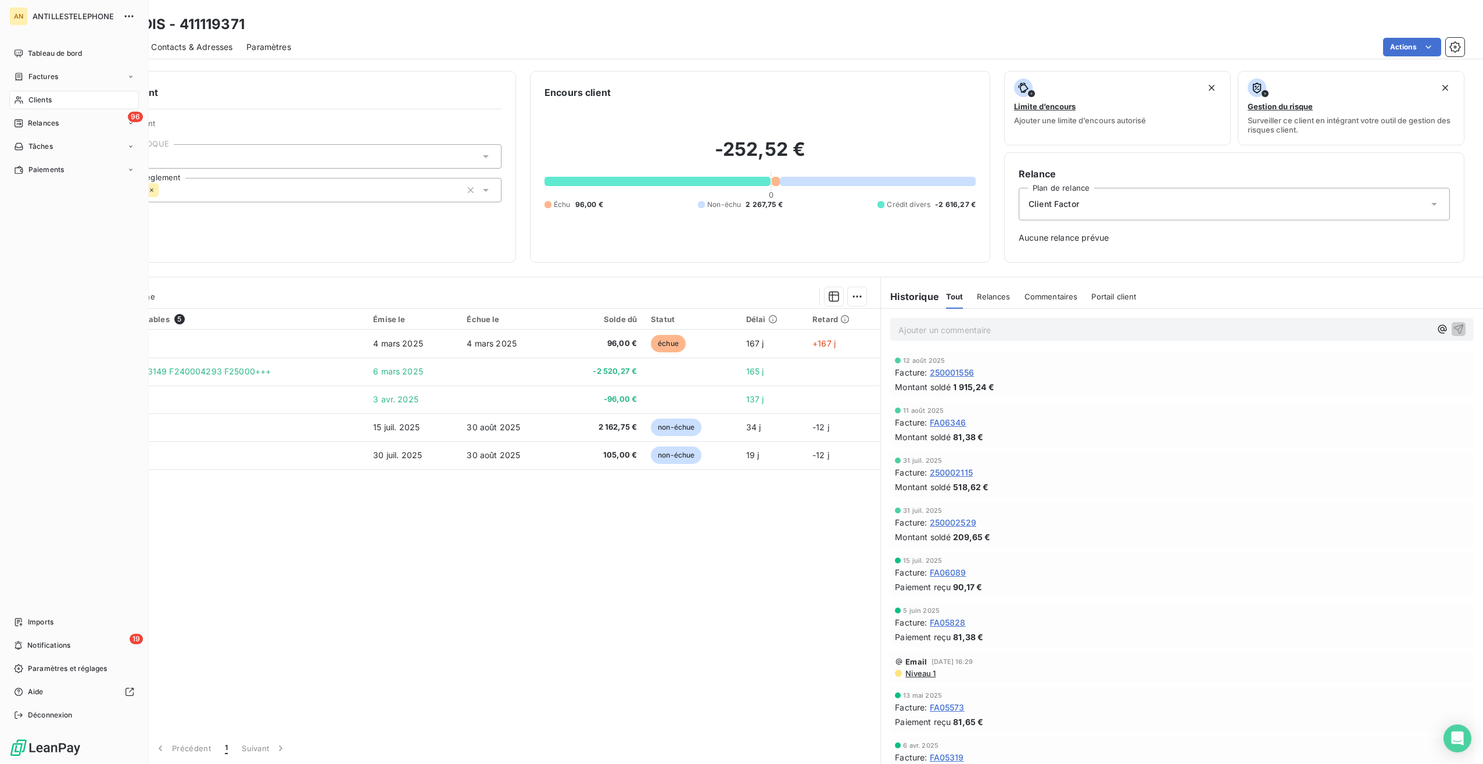
click at [28, 52] on span "Tableau de bord" at bounding box center [55, 53] width 54 height 10
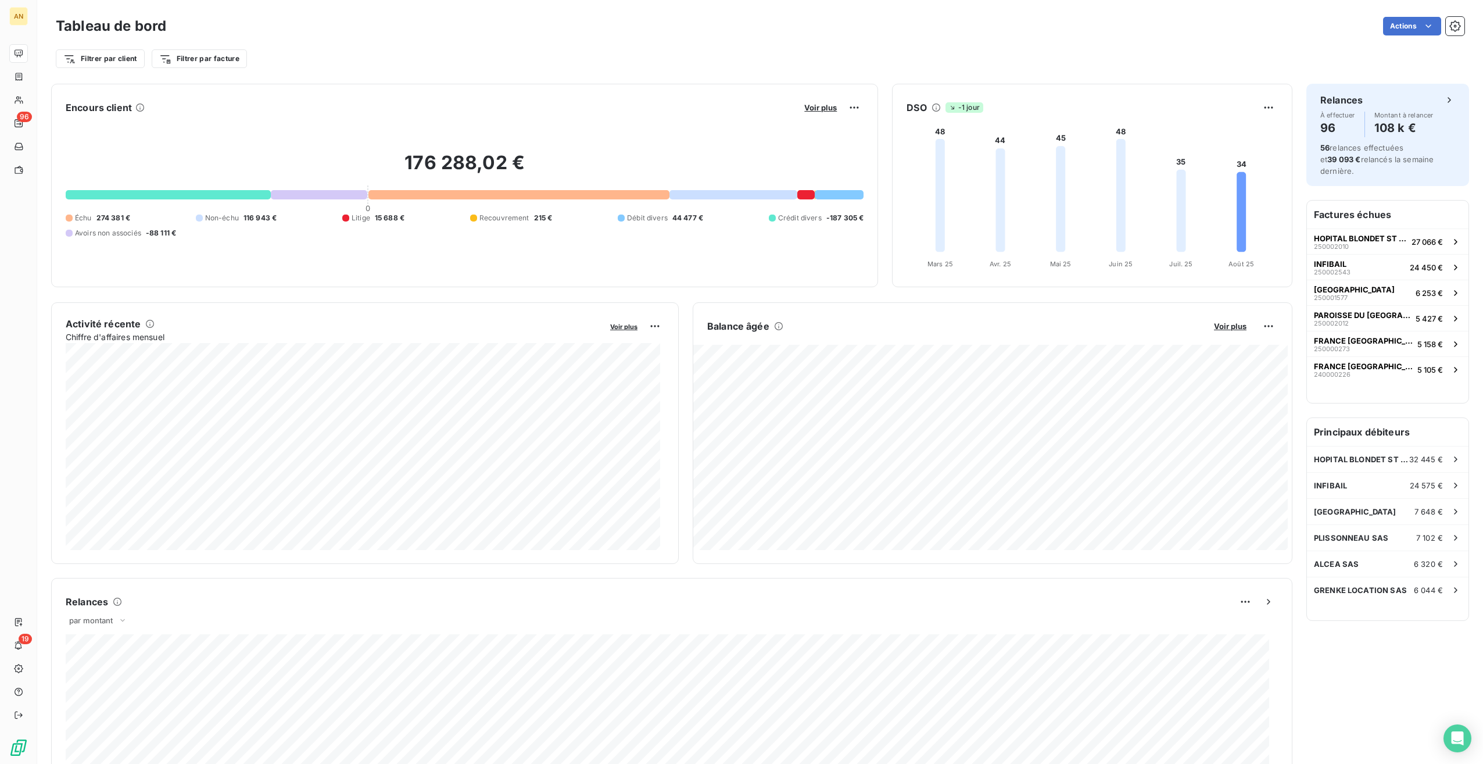
click at [815, 105] on span "Voir plus" at bounding box center [820, 107] width 33 height 9
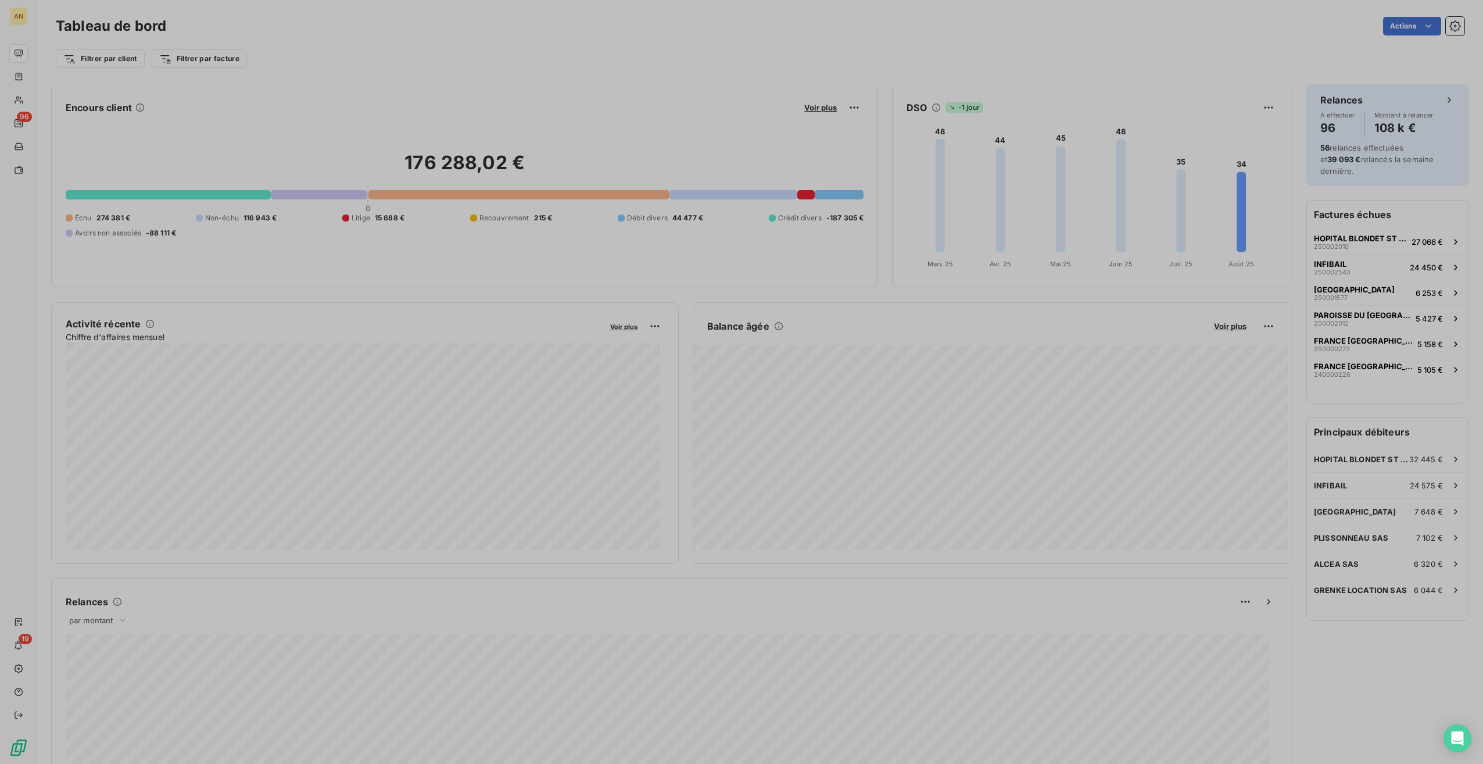
scroll to position [754, 437]
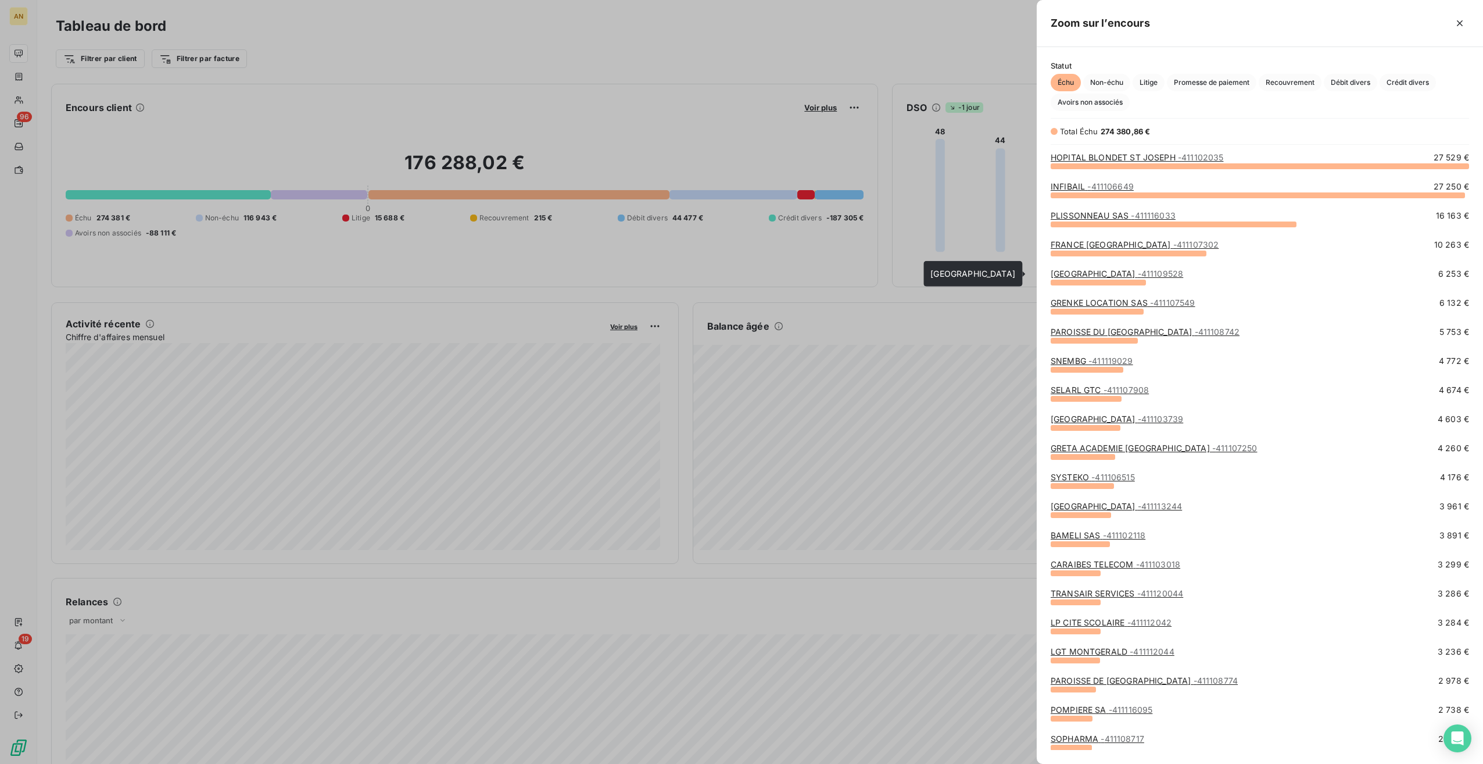
click at [1103, 273] on link "[GEOGRAPHIC_DATA] - 411109528" at bounding box center [1117, 273] width 132 height 10
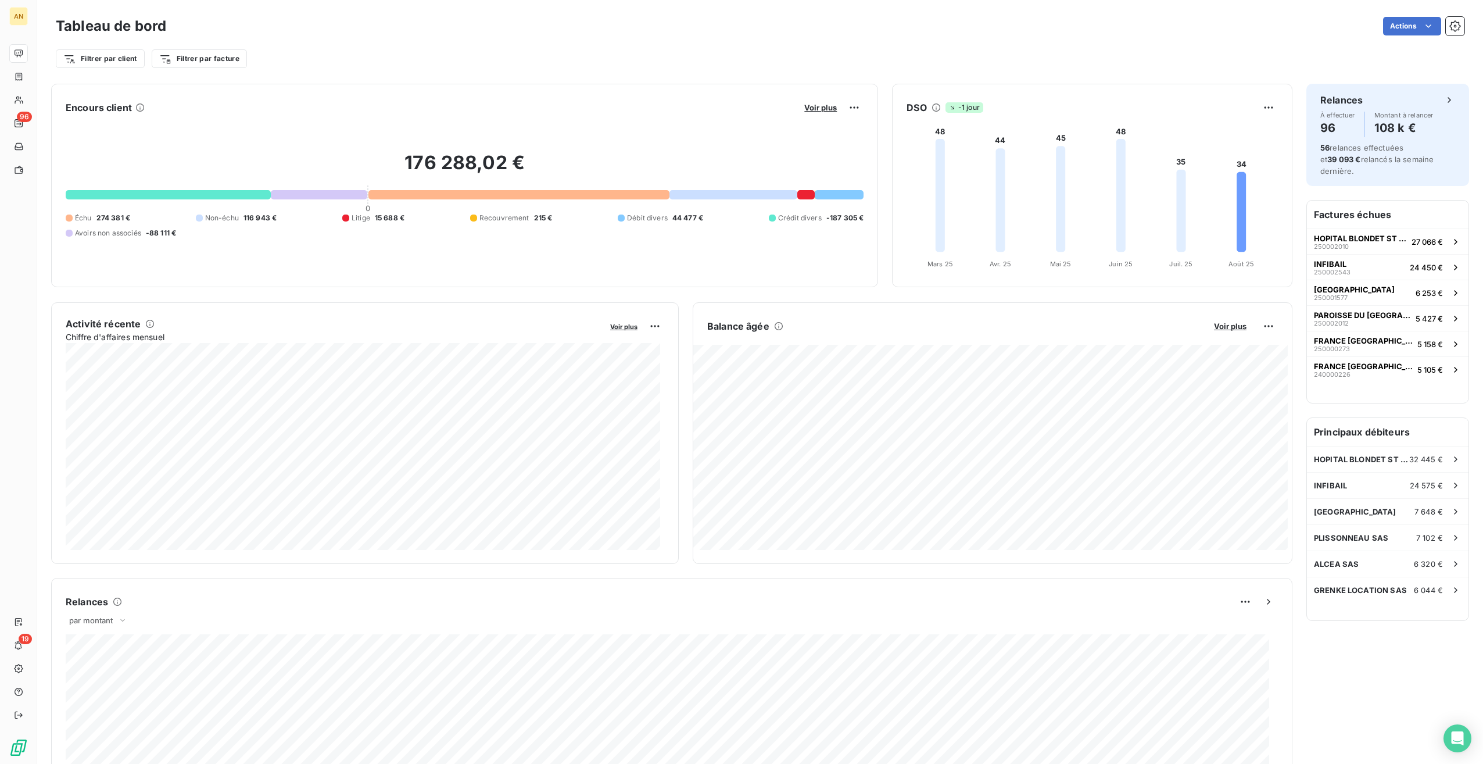
click at [804, 104] on span "Voir plus" at bounding box center [820, 107] width 33 height 9
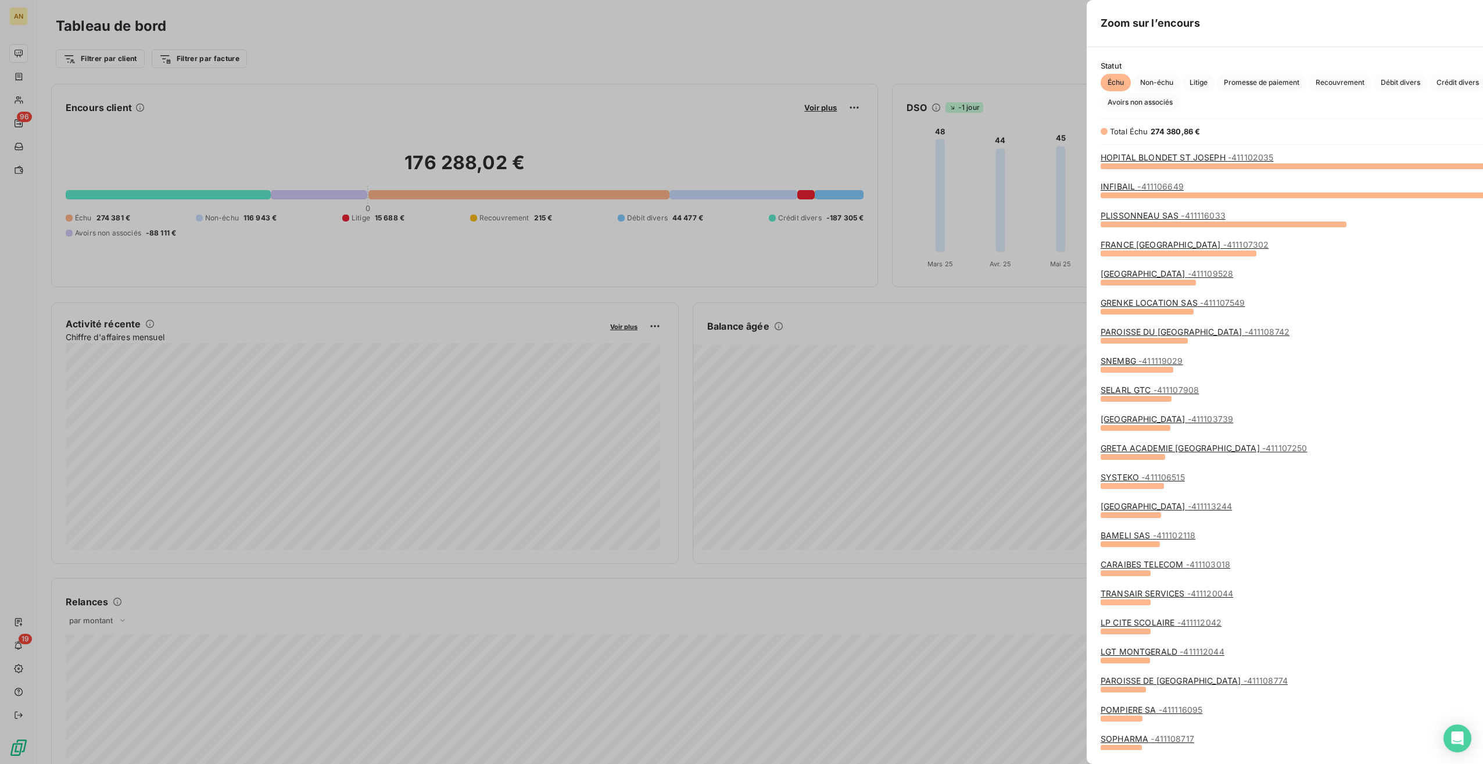
scroll to position [754, 437]
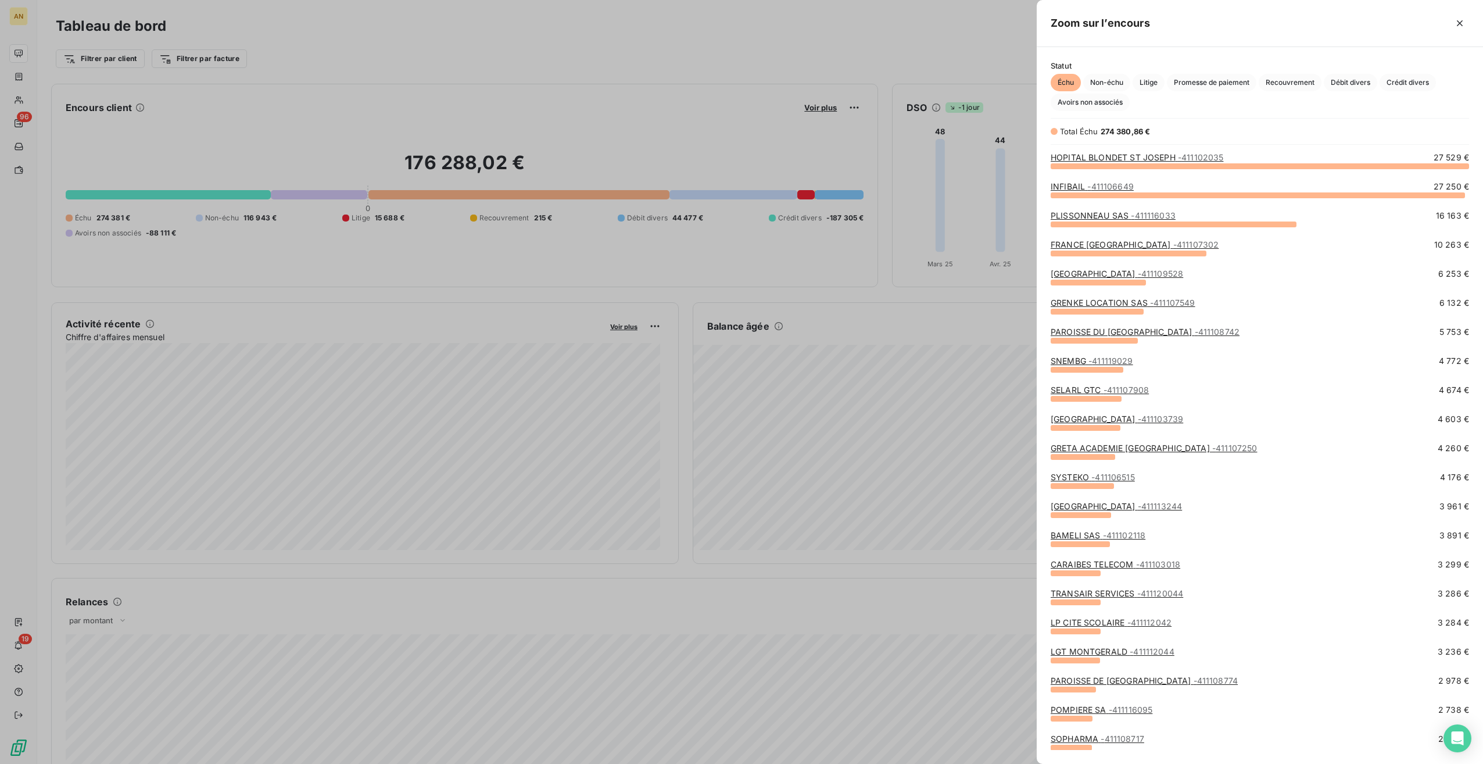
click at [1113, 530] on span "- 411102118" at bounding box center [1124, 535] width 43 height 10
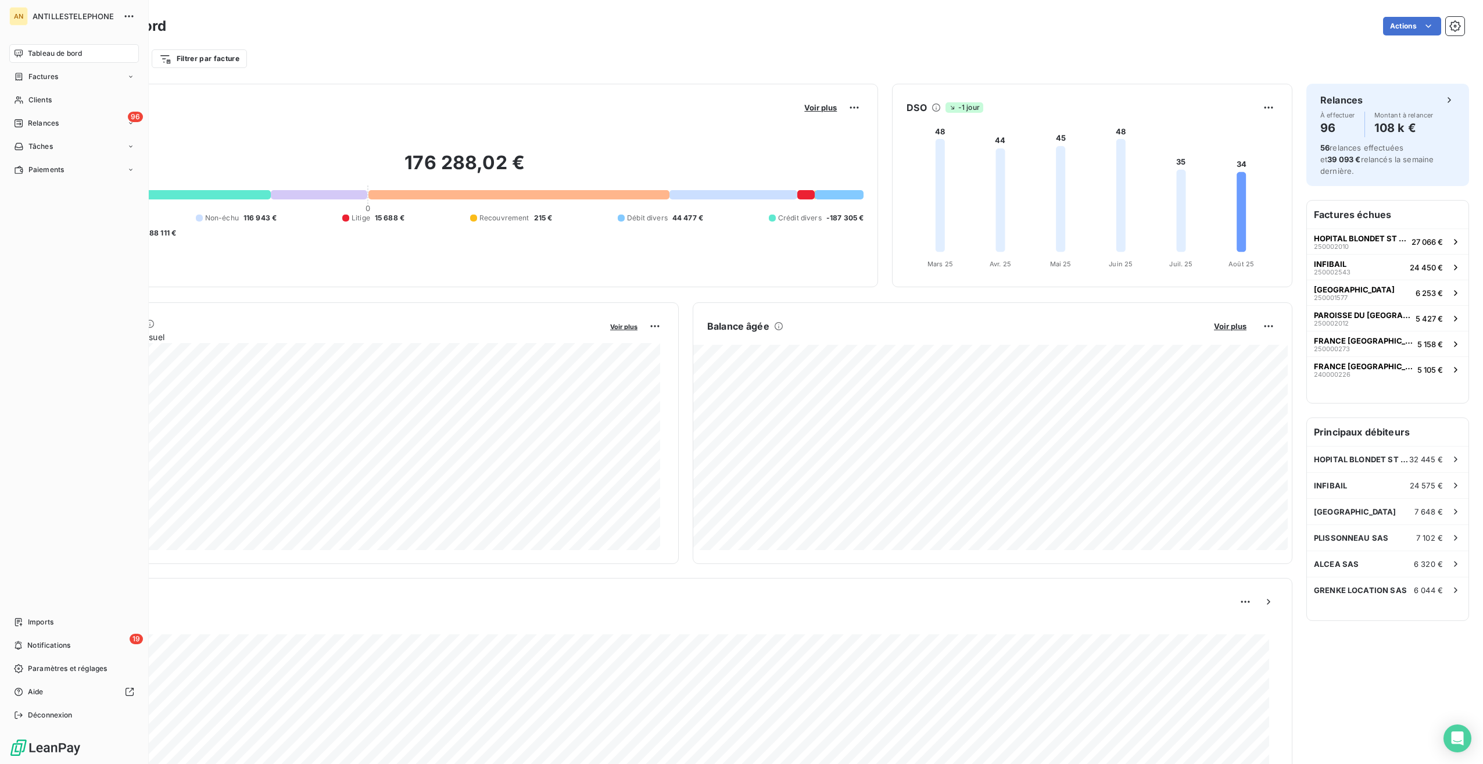
drag, startPoint x: 31, startPoint y: 103, endPoint x: 53, endPoint y: 103, distance: 22.1
click at [31, 103] on span "Clients" at bounding box center [39, 100] width 23 height 10
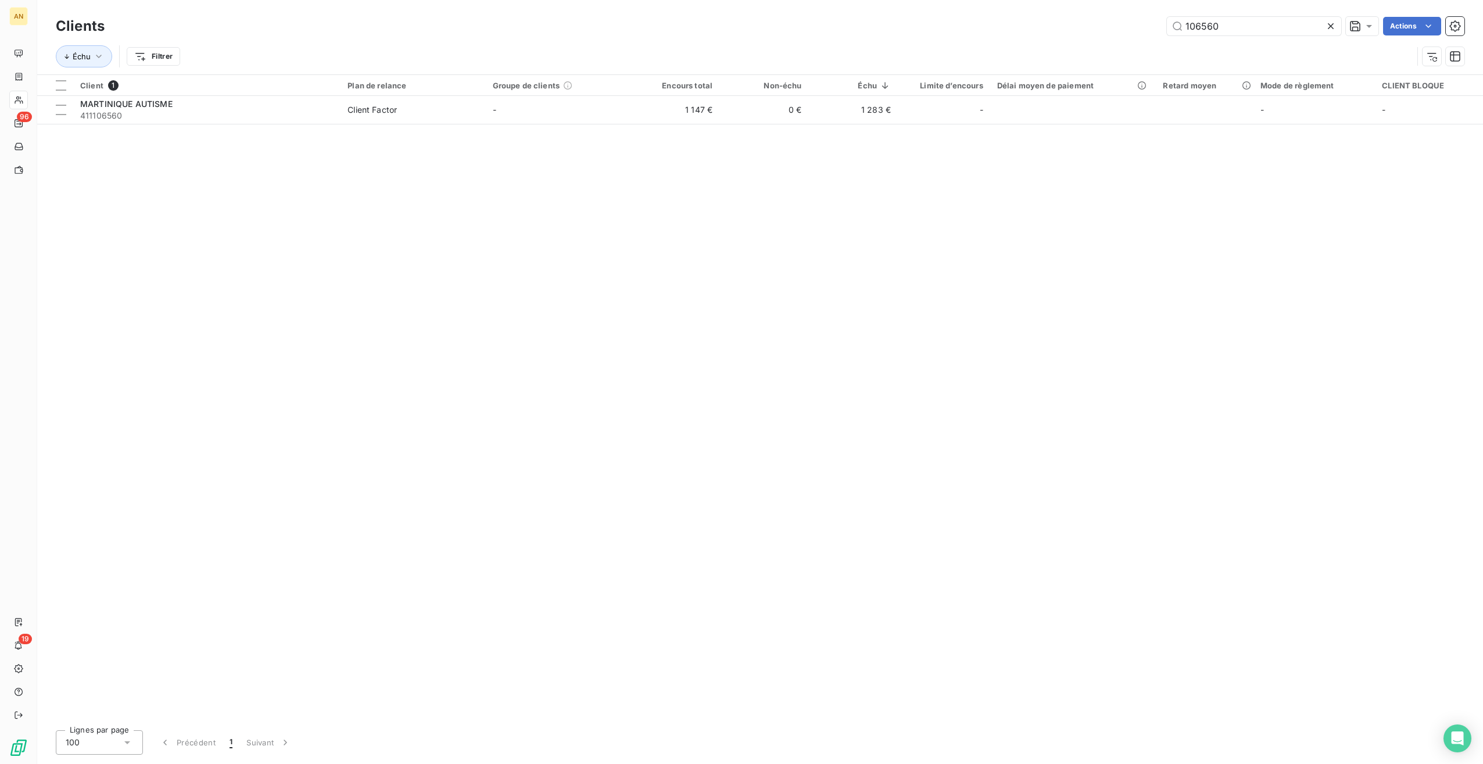
drag, startPoint x: 1251, startPoint y: 24, endPoint x: 1103, endPoint y: 17, distance: 148.3
click at [1105, 19] on div "106560 Actions" at bounding box center [792, 26] width 1346 height 19
type input "IDEX"
click at [307, 108] on div "IDEX ENERGIE [GEOGRAPHIC_DATA]" at bounding box center [206, 104] width 253 height 12
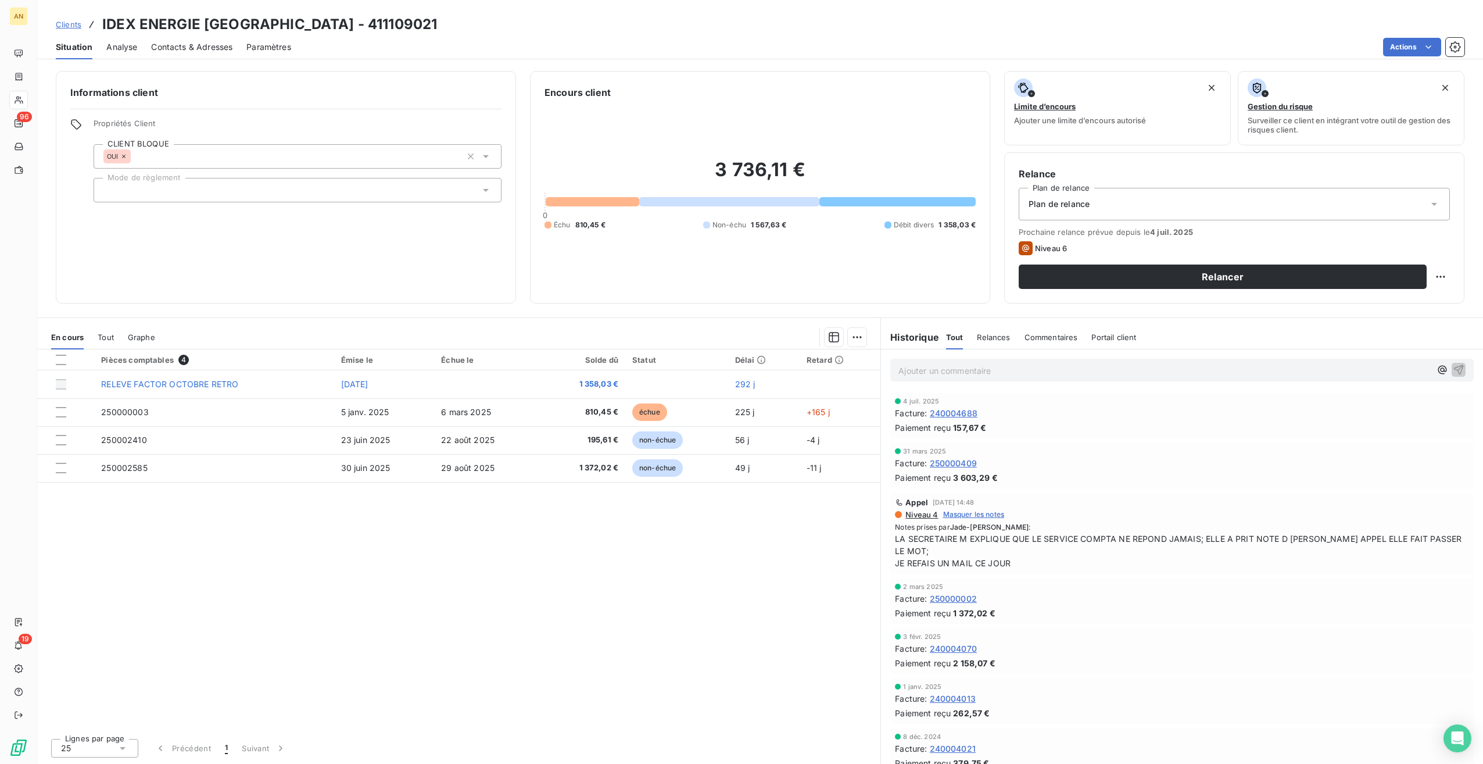
click at [221, 35] on div "Contacts & Adresses" at bounding box center [191, 47] width 81 height 24
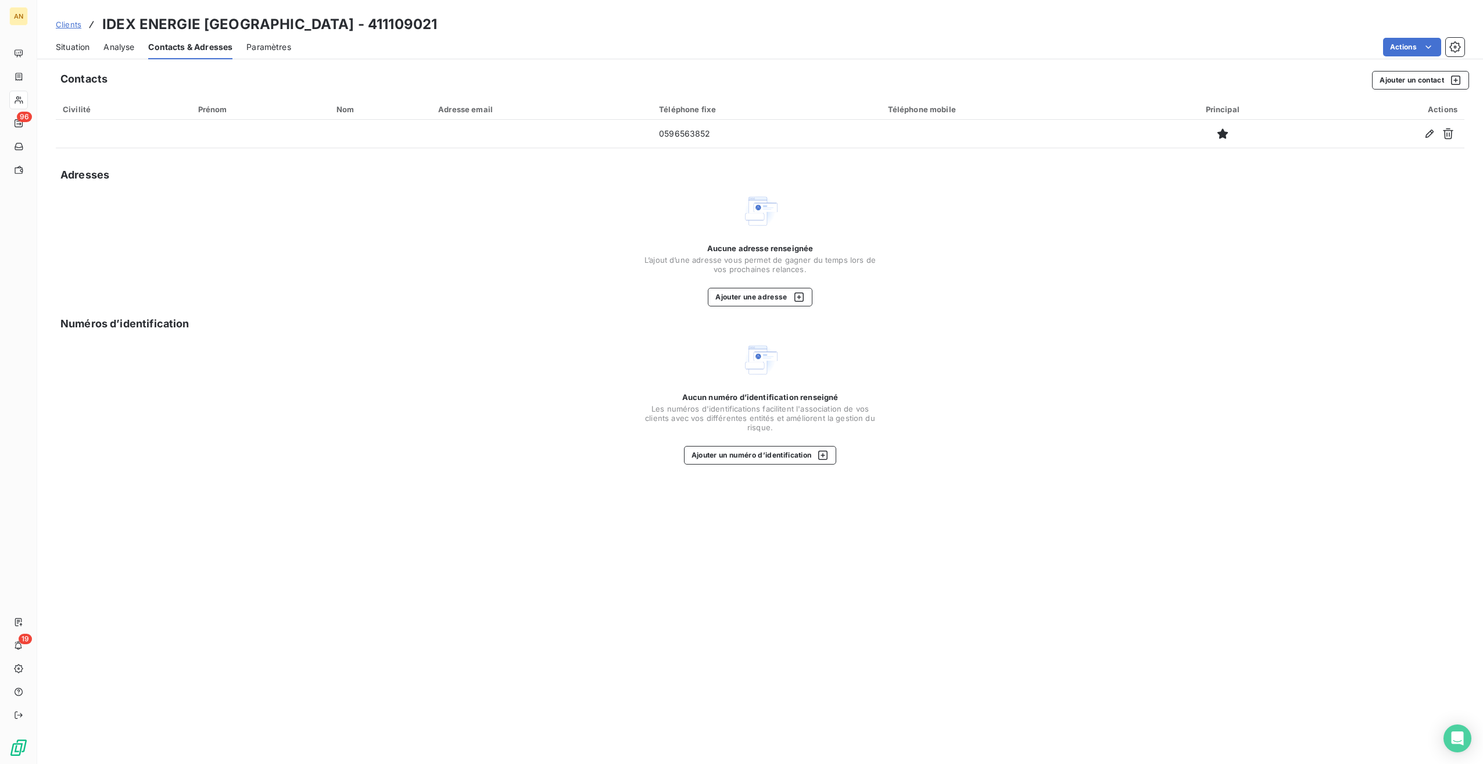
click at [1432, 131] on icon "button" at bounding box center [1430, 134] width 12 height 12
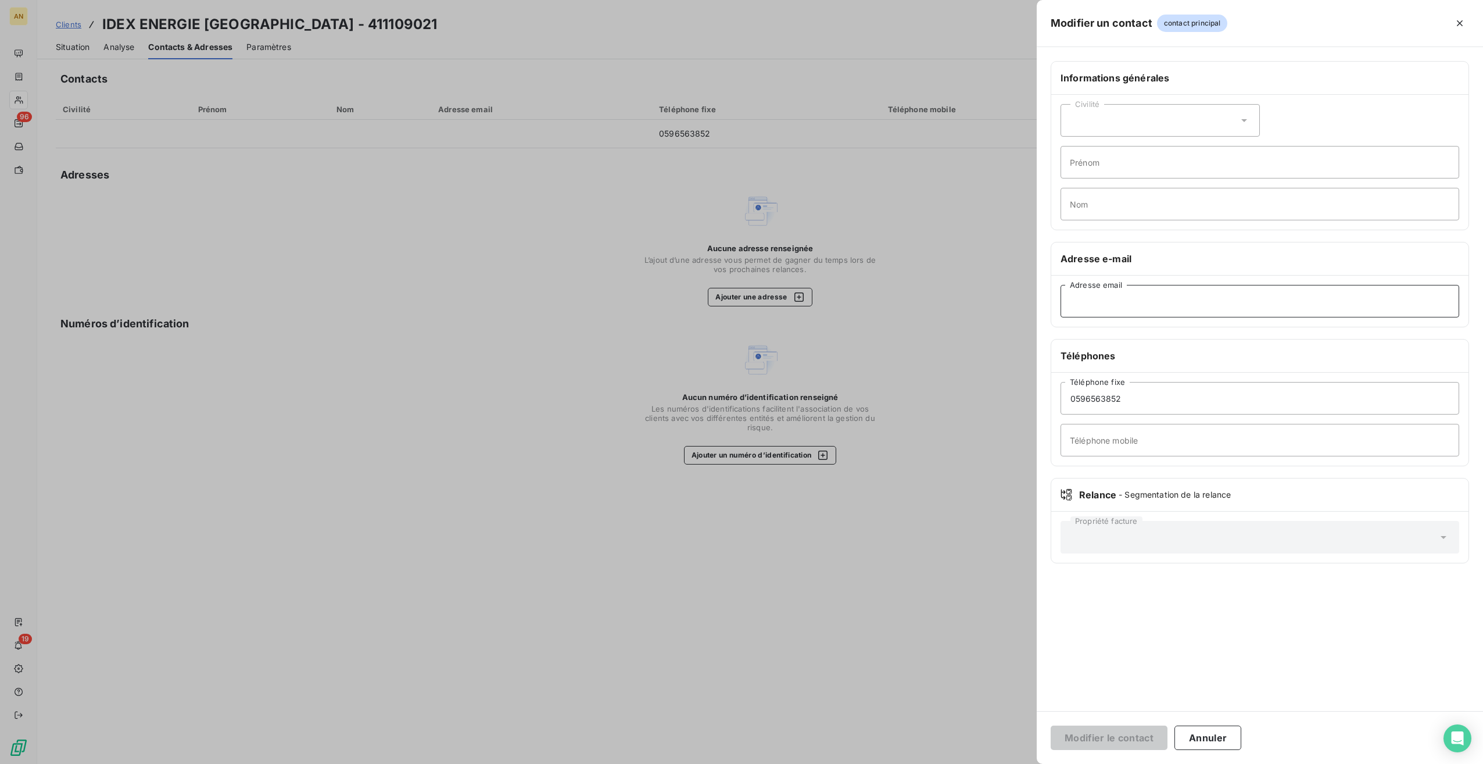
click at [1104, 298] on input "Adresse email" at bounding box center [1260, 301] width 399 height 33
paste input "[PERSON_NAME][EMAIL_ADDRESS][DOMAIN_NAME]"
type input "[PERSON_NAME][EMAIL_ADDRESS][DOMAIN_NAME]"
click at [1080, 735] on button "Modifier le contact" at bounding box center [1109, 737] width 117 height 24
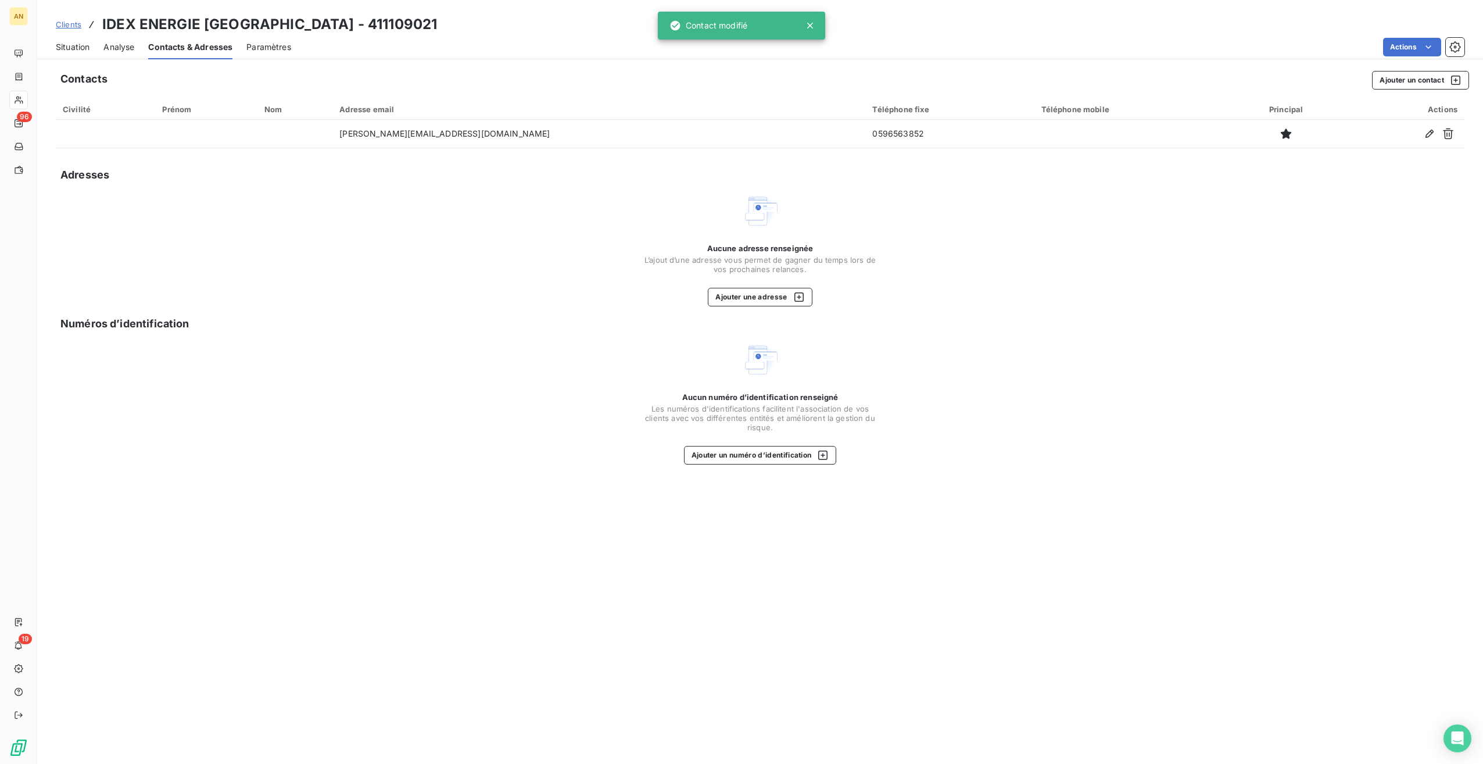
click at [1385, 78] on button "Ajouter un contact" at bounding box center [1420, 80] width 97 height 19
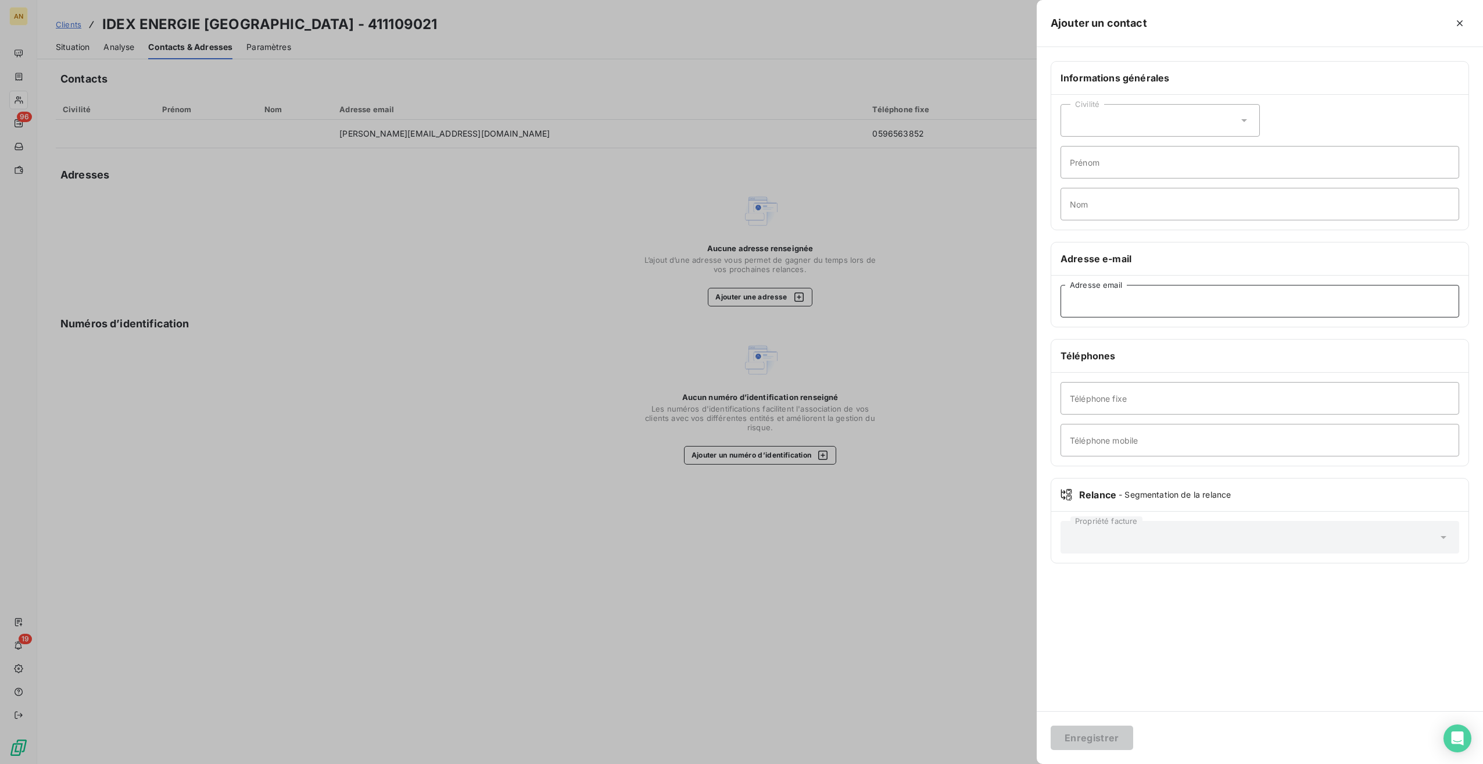
click at [1099, 296] on input "Adresse email" at bounding box center [1260, 301] width 399 height 33
paste input "[PERSON_NAME][EMAIL_ADDRESS][DOMAIN_NAME]"
type input "[PERSON_NAME][EMAIL_ADDRESS][DOMAIN_NAME]"
click at [1111, 740] on button "Enregistrer" at bounding box center [1092, 737] width 83 height 24
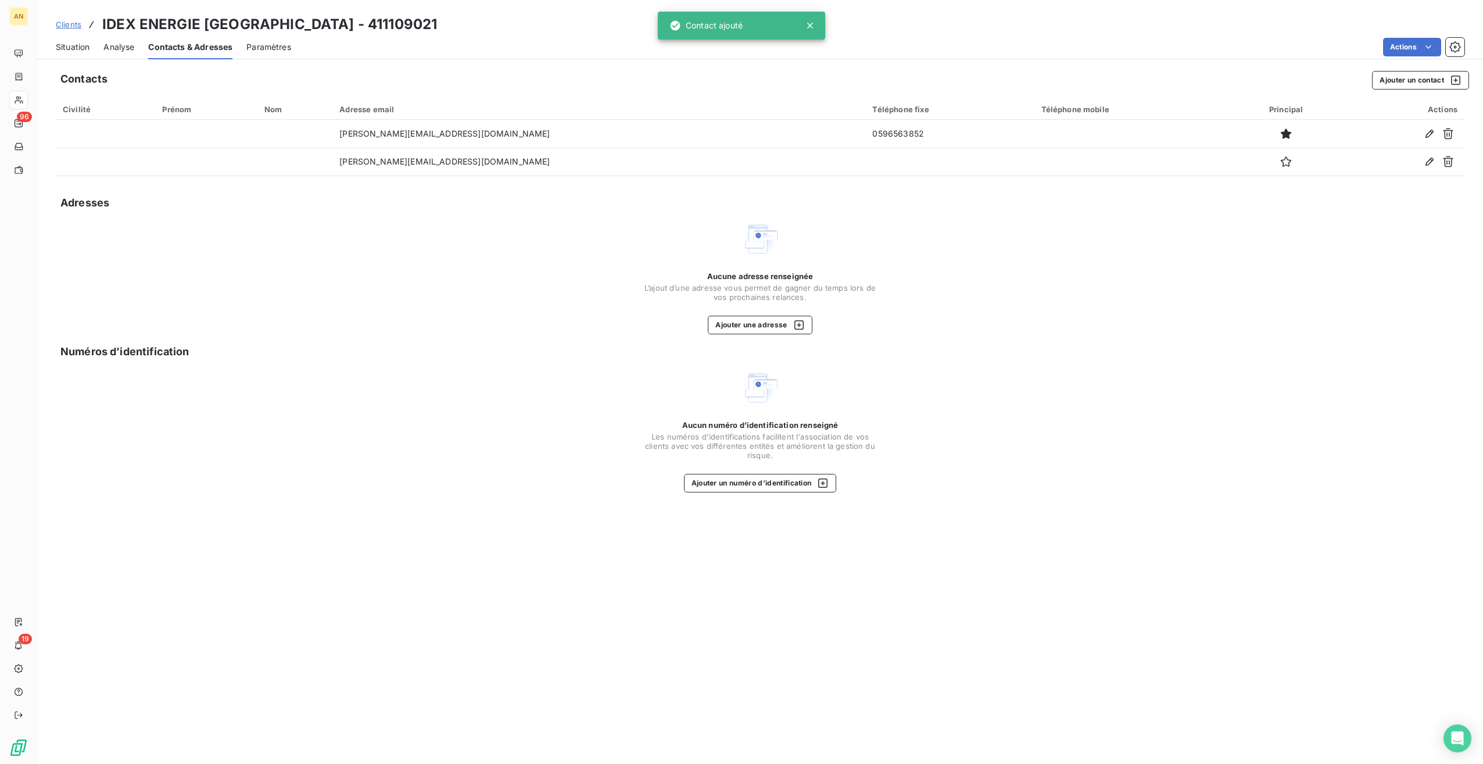
click at [58, 47] on span "Situation" at bounding box center [73, 47] width 34 height 12
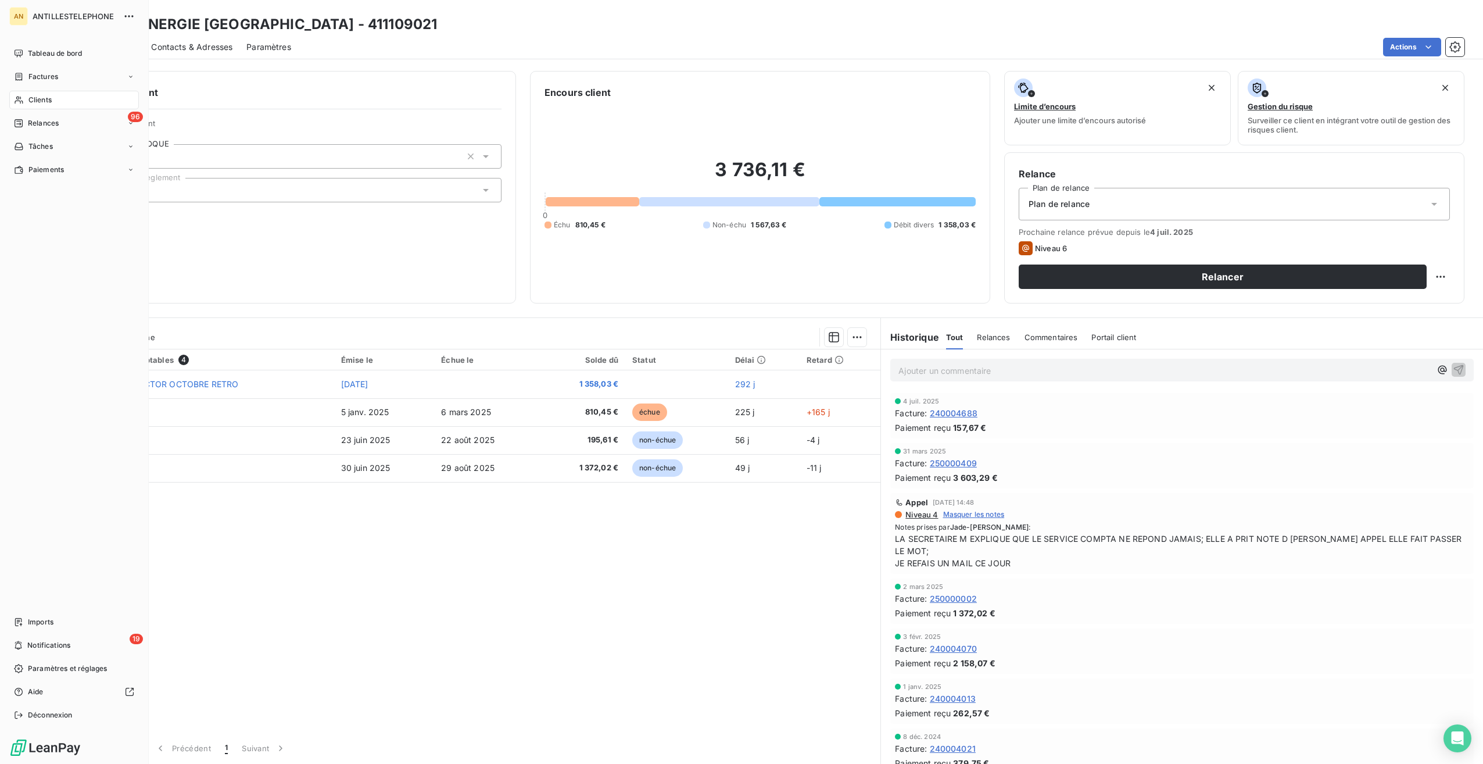
click at [31, 105] on span "Clients" at bounding box center [39, 100] width 23 height 10
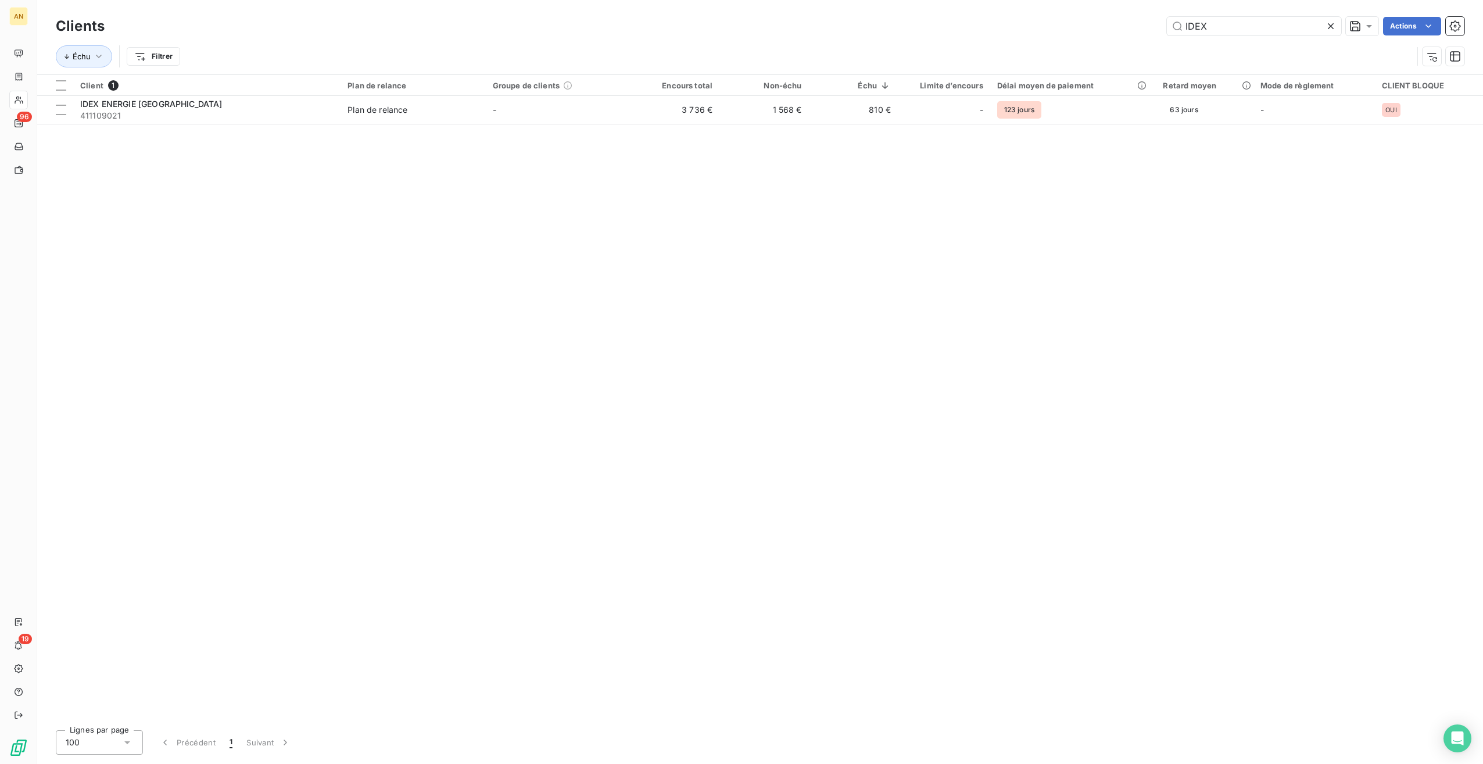
drag, startPoint x: 1222, startPoint y: 25, endPoint x: 1091, endPoint y: 19, distance: 130.3
click at [1092, 19] on div "IDEX Actions" at bounding box center [792, 26] width 1346 height 19
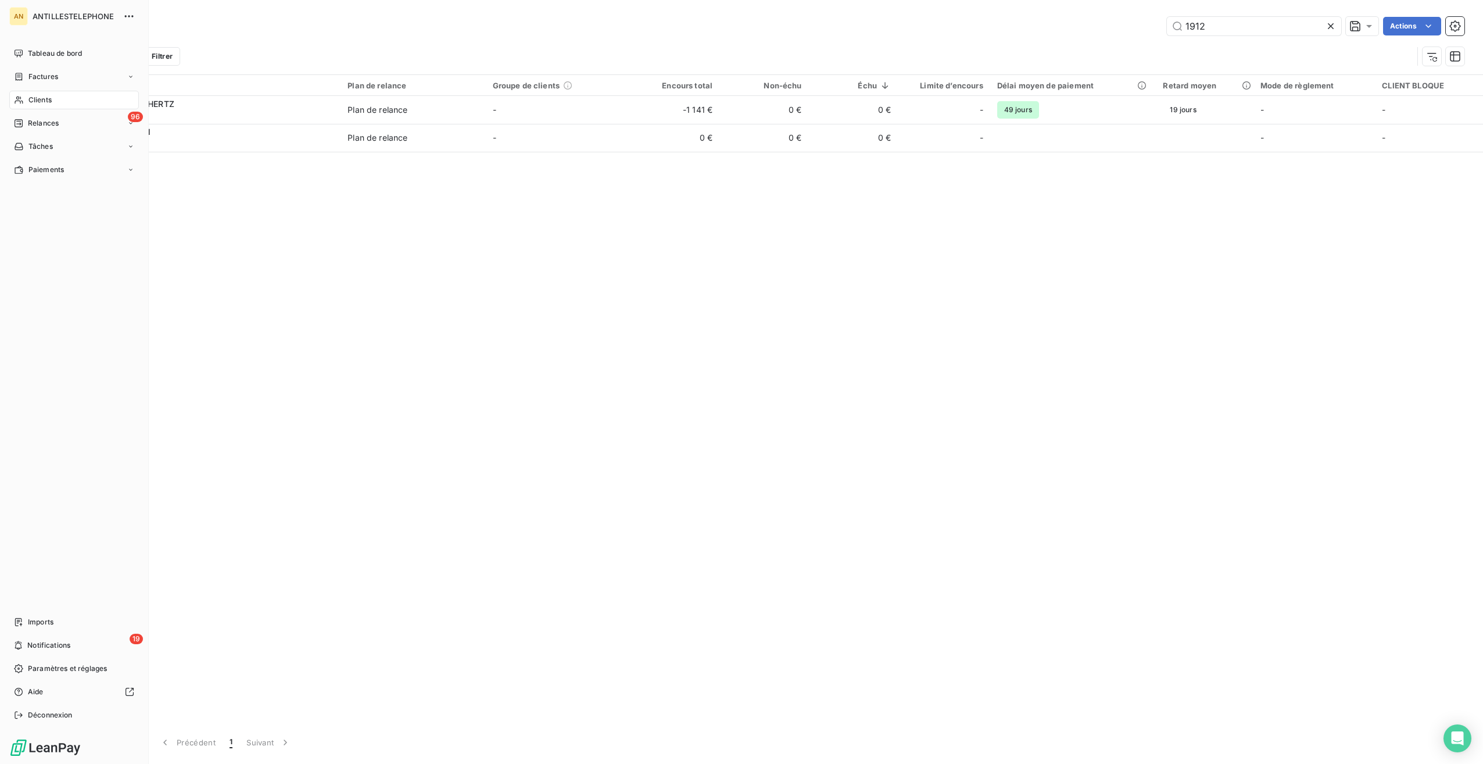
type input "1912"
click at [53, 55] on span "Tableau de bord" at bounding box center [55, 53] width 54 height 10
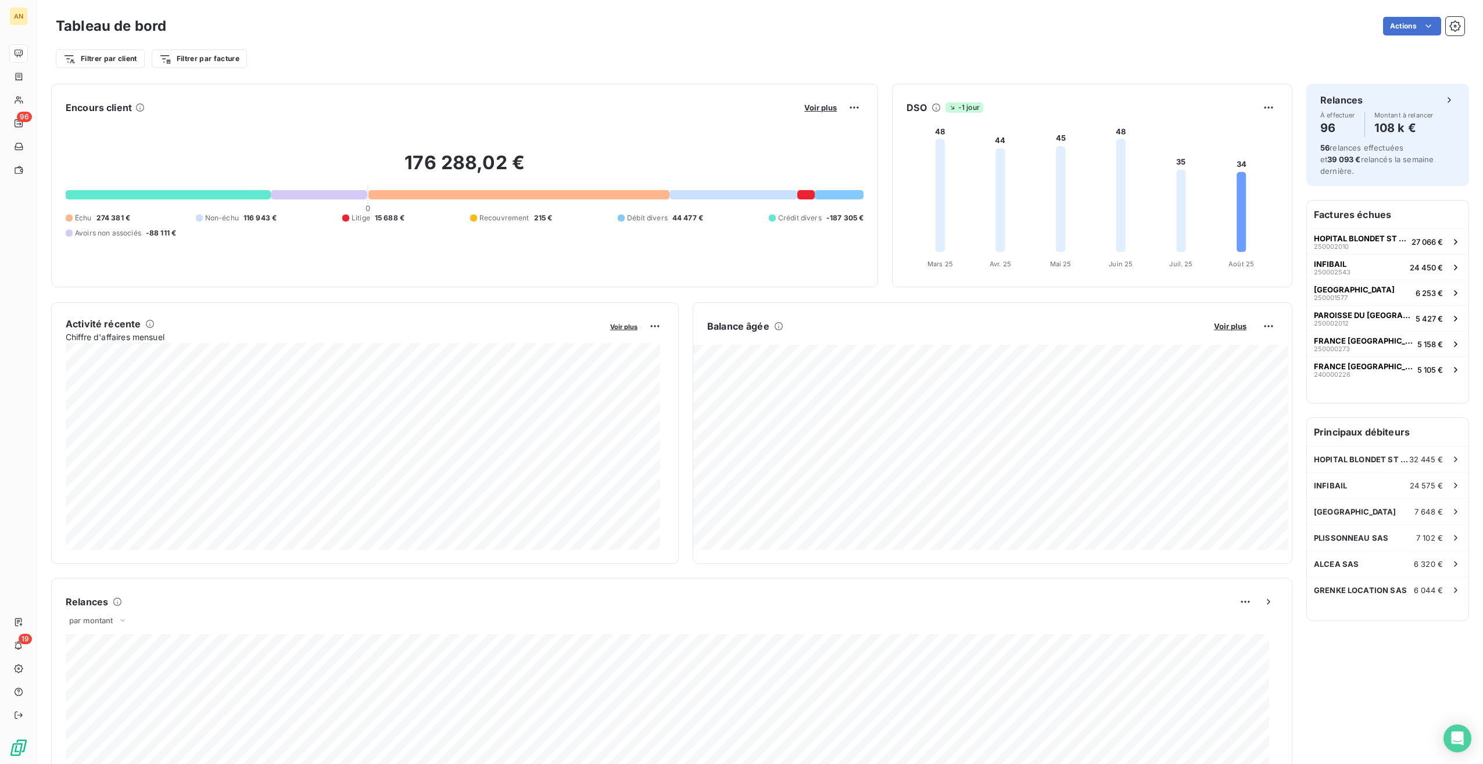
click at [809, 106] on span "Voir plus" at bounding box center [820, 107] width 33 height 9
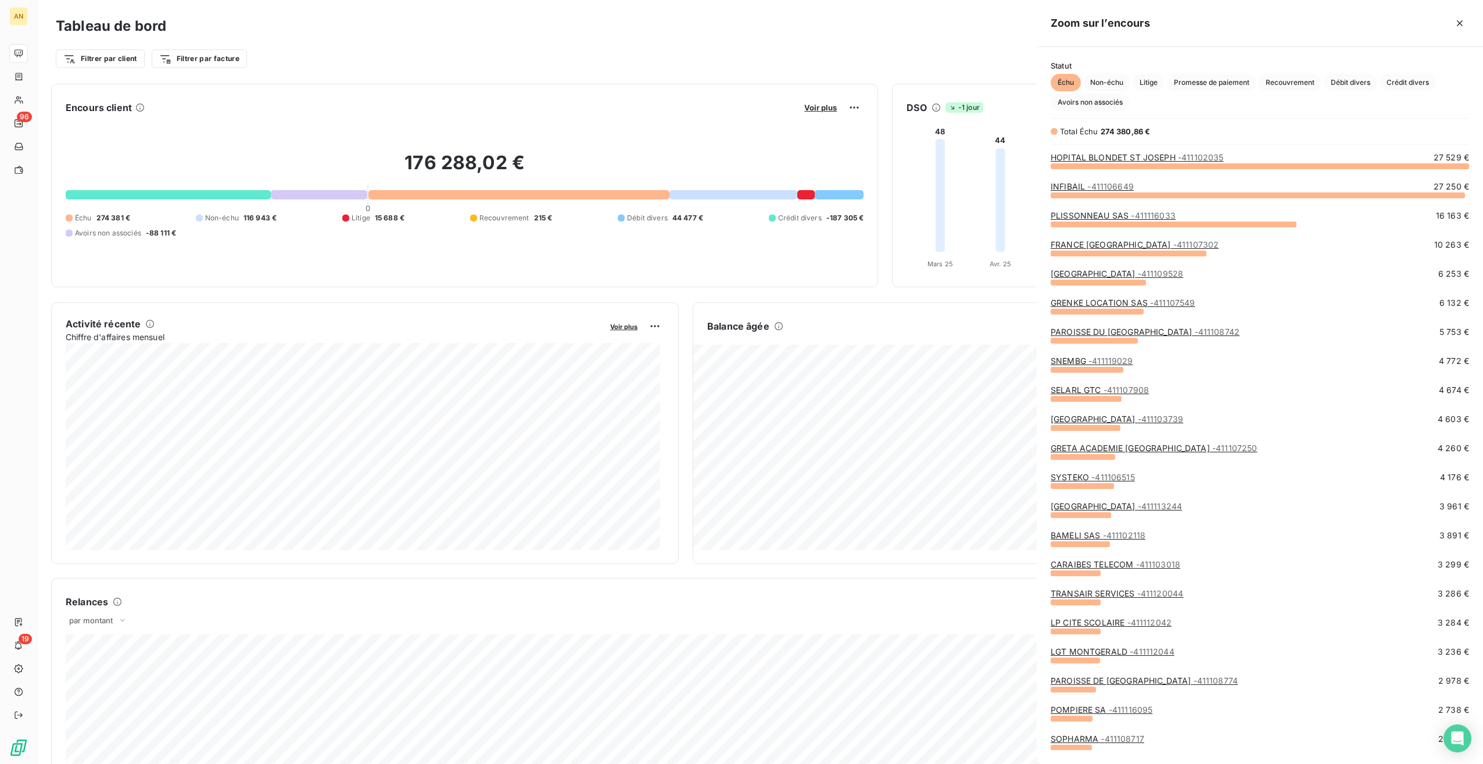
scroll to position [589, 437]
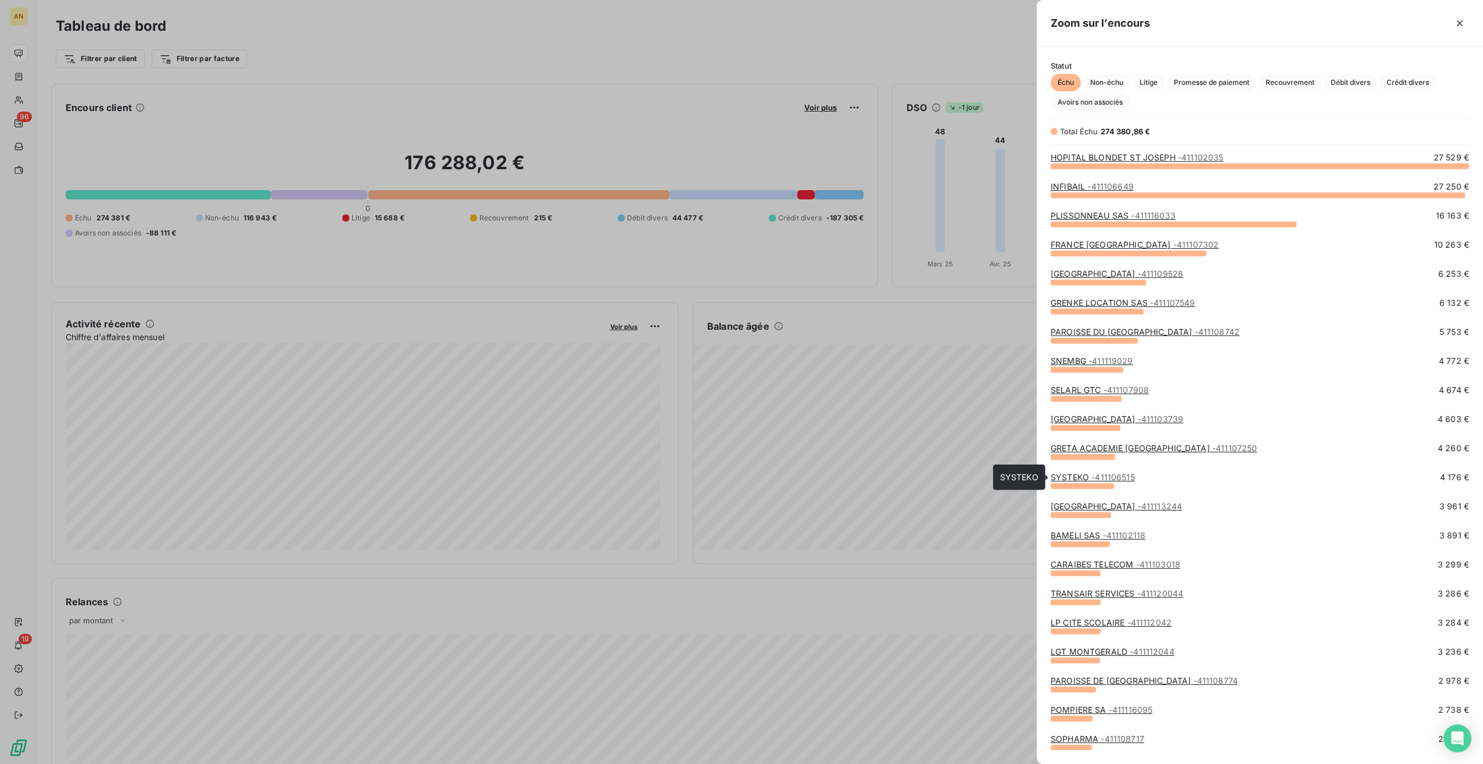
click at [1103, 476] on span "- 411106515" at bounding box center [1113, 477] width 44 height 10
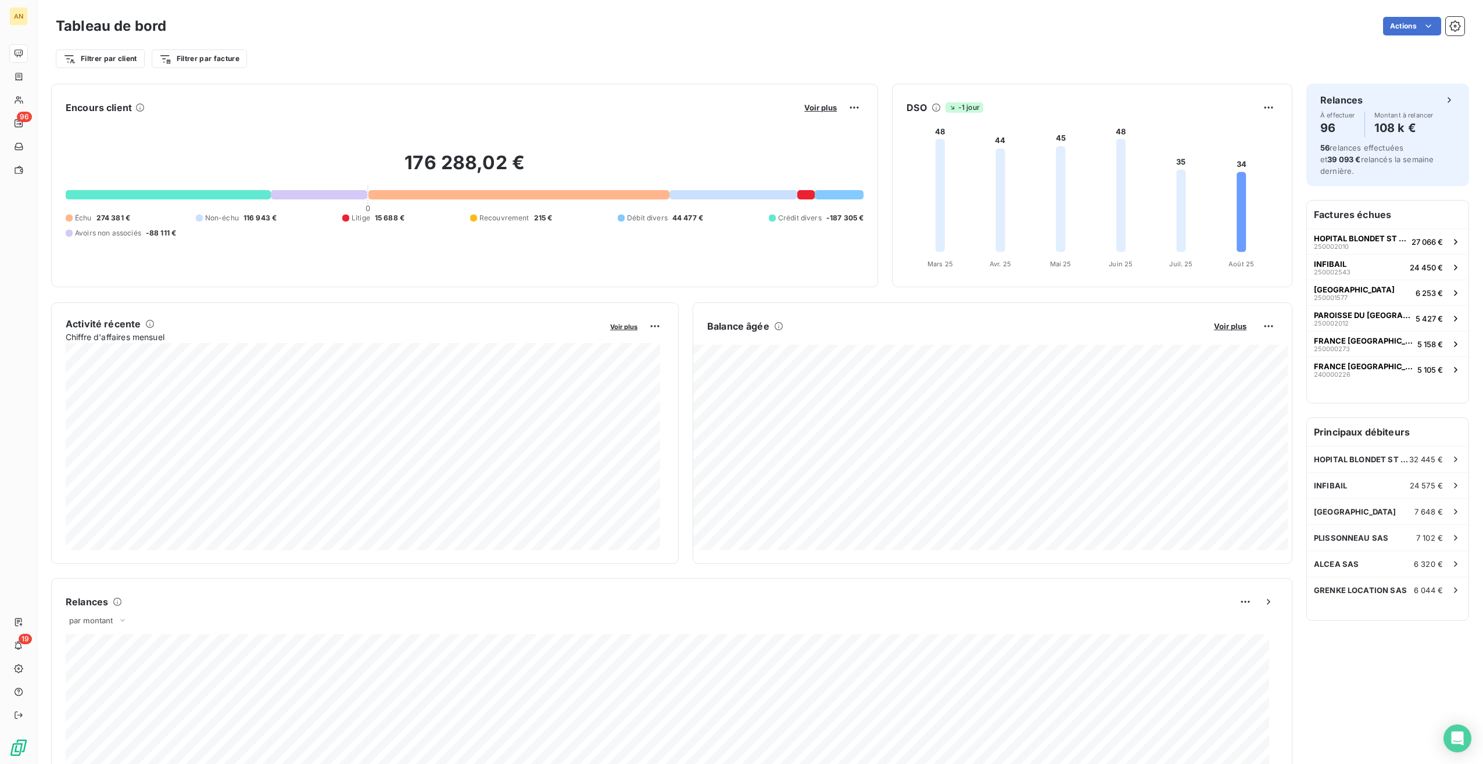
click at [809, 107] on span "Voir plus" at bounding box center [820, 107] width 33 height 9
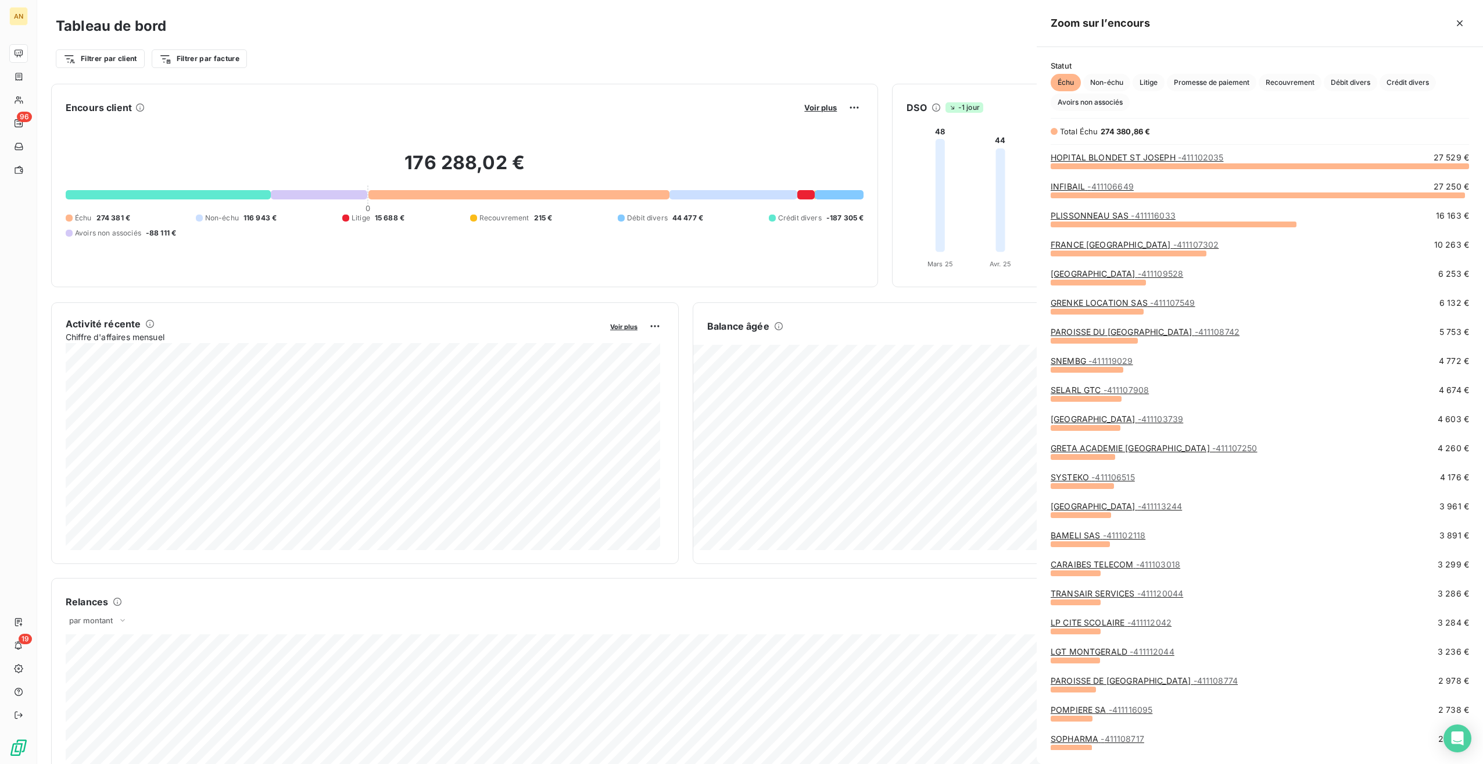
scroll to position [754, 437]
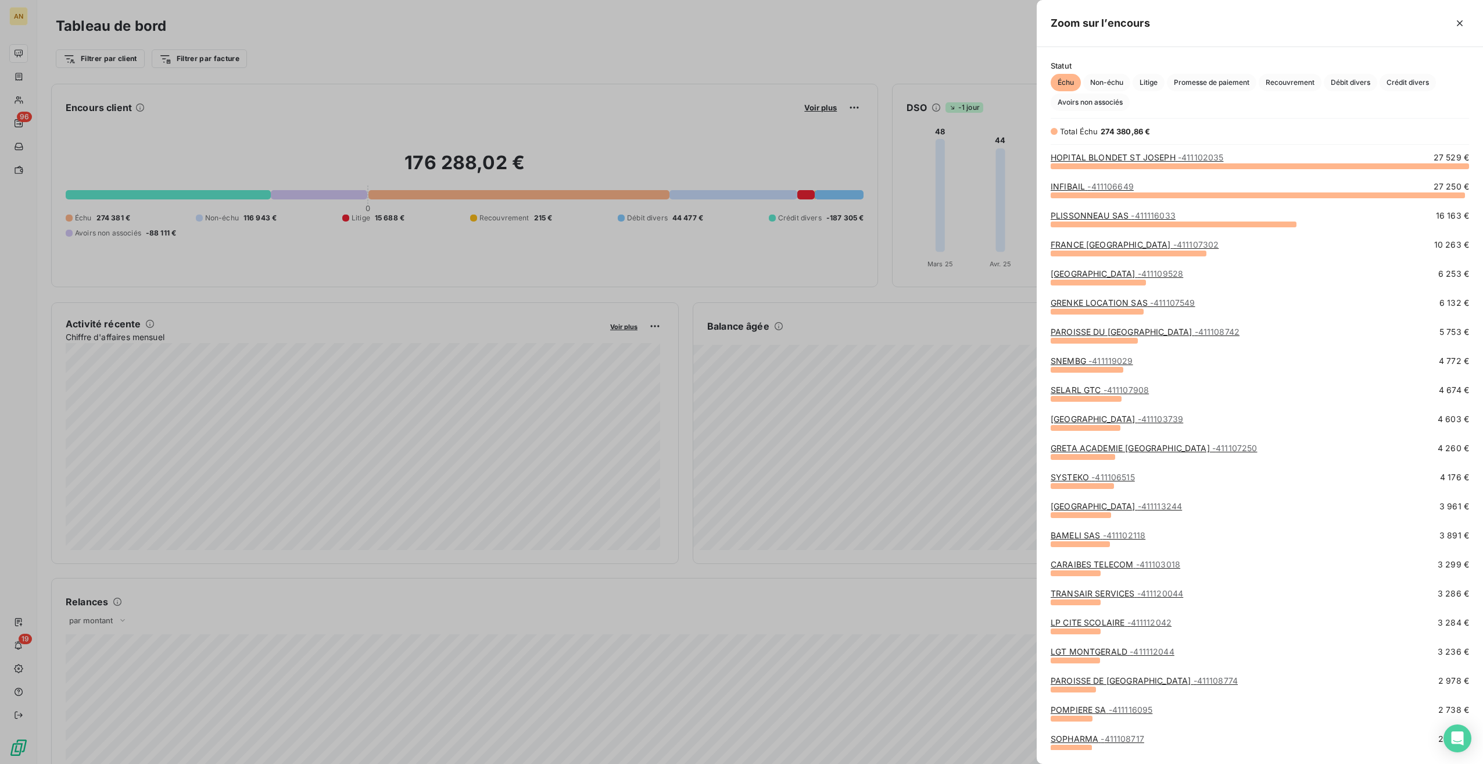
click at [1131, 563] on link "CARAIBES TELECOM - 411103018" at bounding box center [1116, 564] width 130 height 10
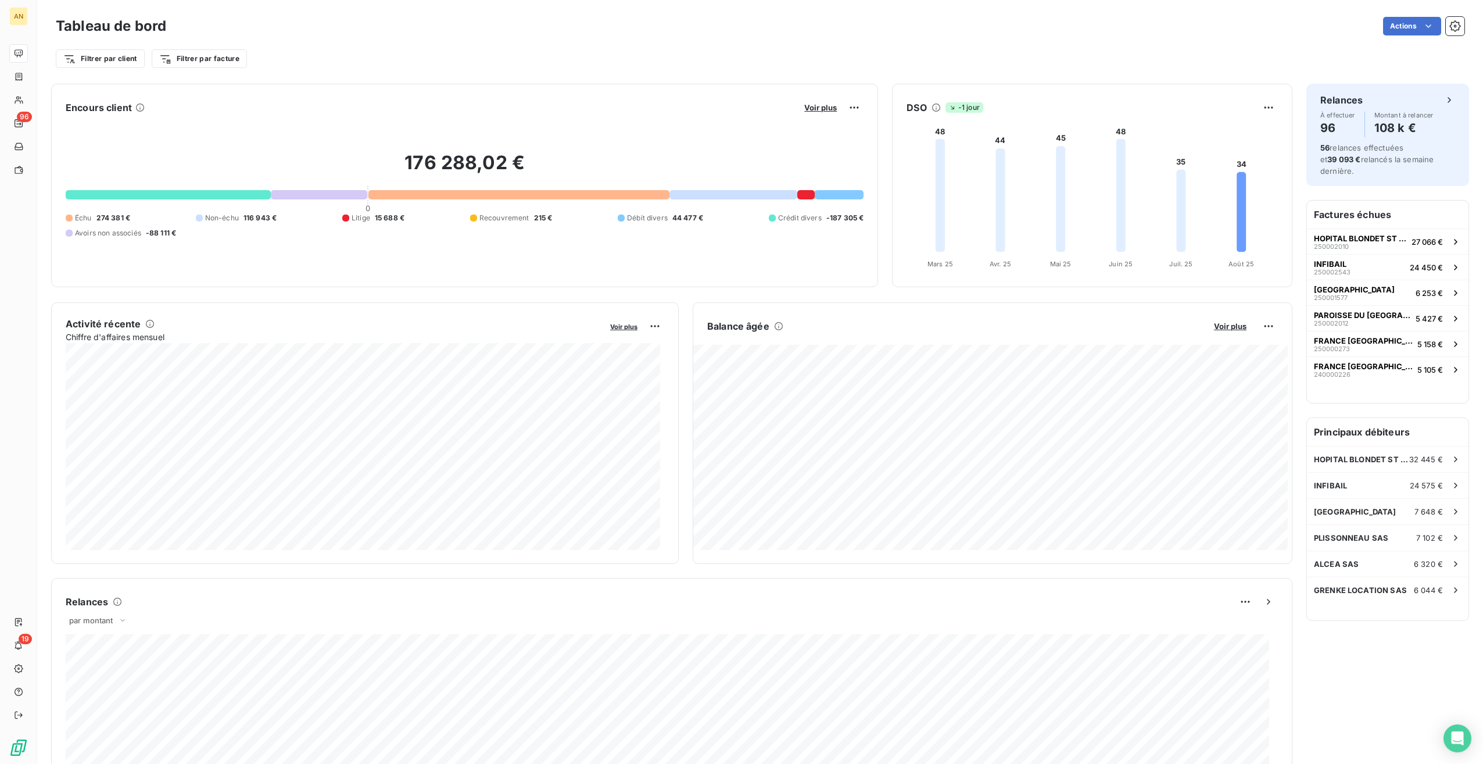
click at [807, 108] on span "Voir plus" at bounding box center [820, 107] width 33 height 9
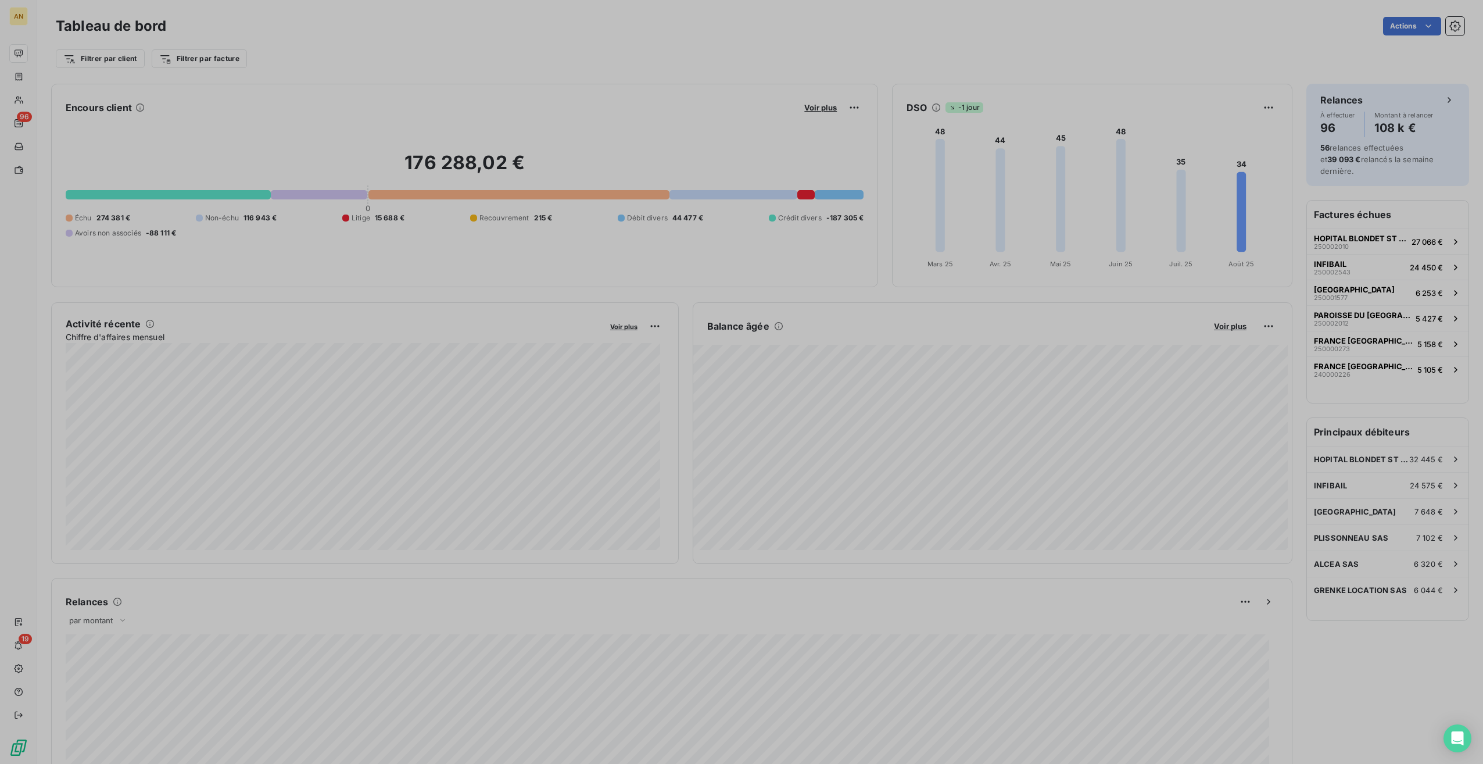
scroll to position [754, 437]
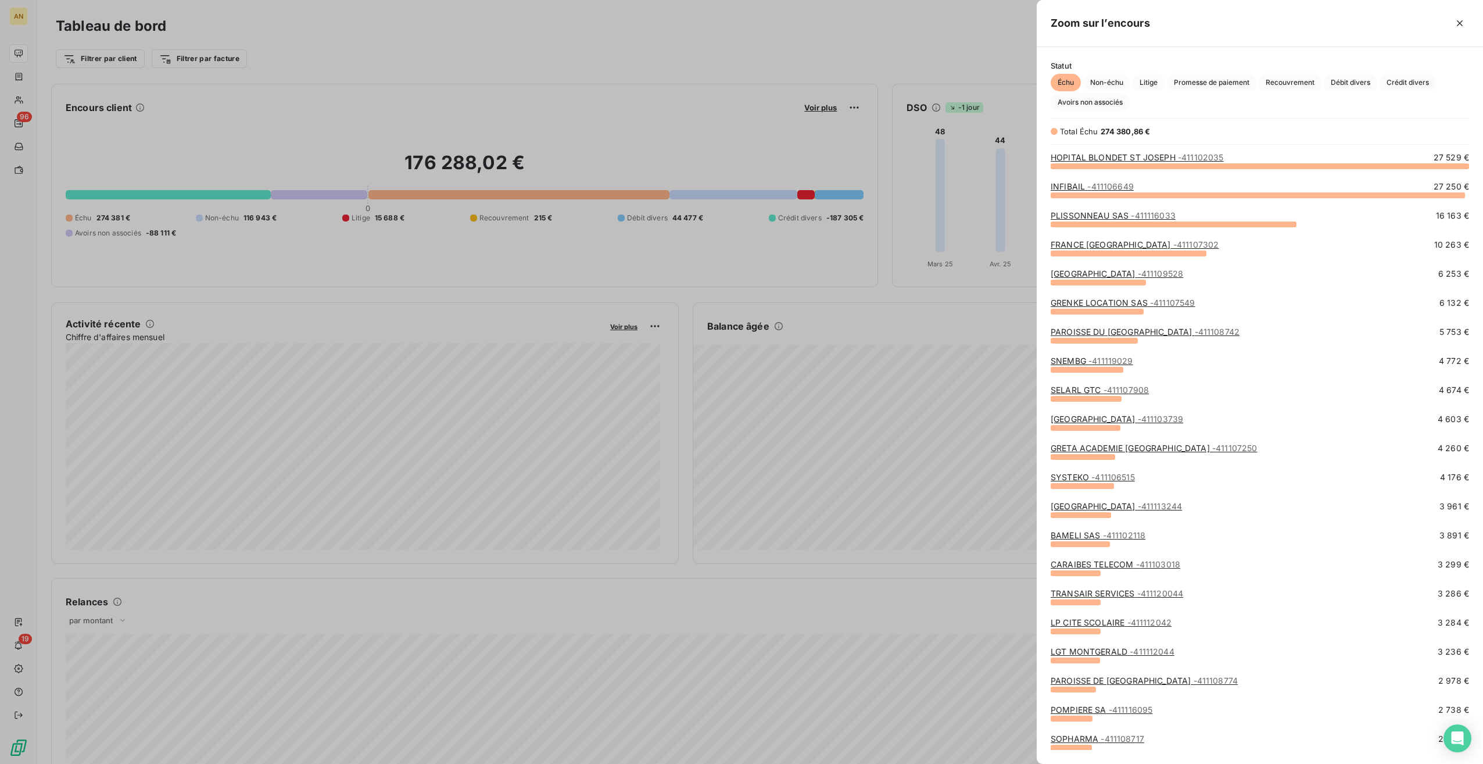
click at [1400, 77] on span "Crédit divers" at bounding box center [1408, 82] width 56 height 17
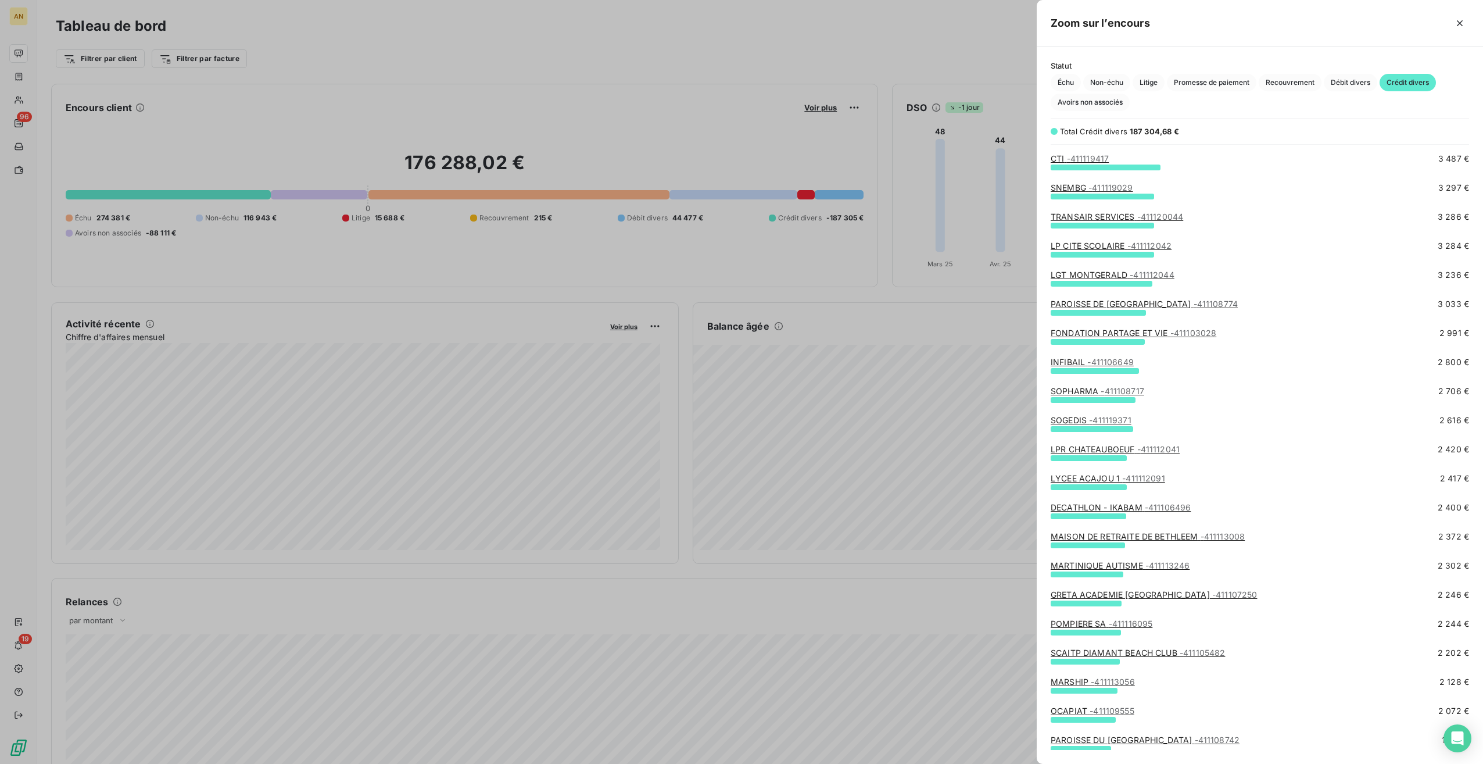
scroll to position [232, 0]
click at [1140, 503] on link "DECATHLON - IKABAM - 411106496" at bounding box center [1121, 507] width 140 height 10
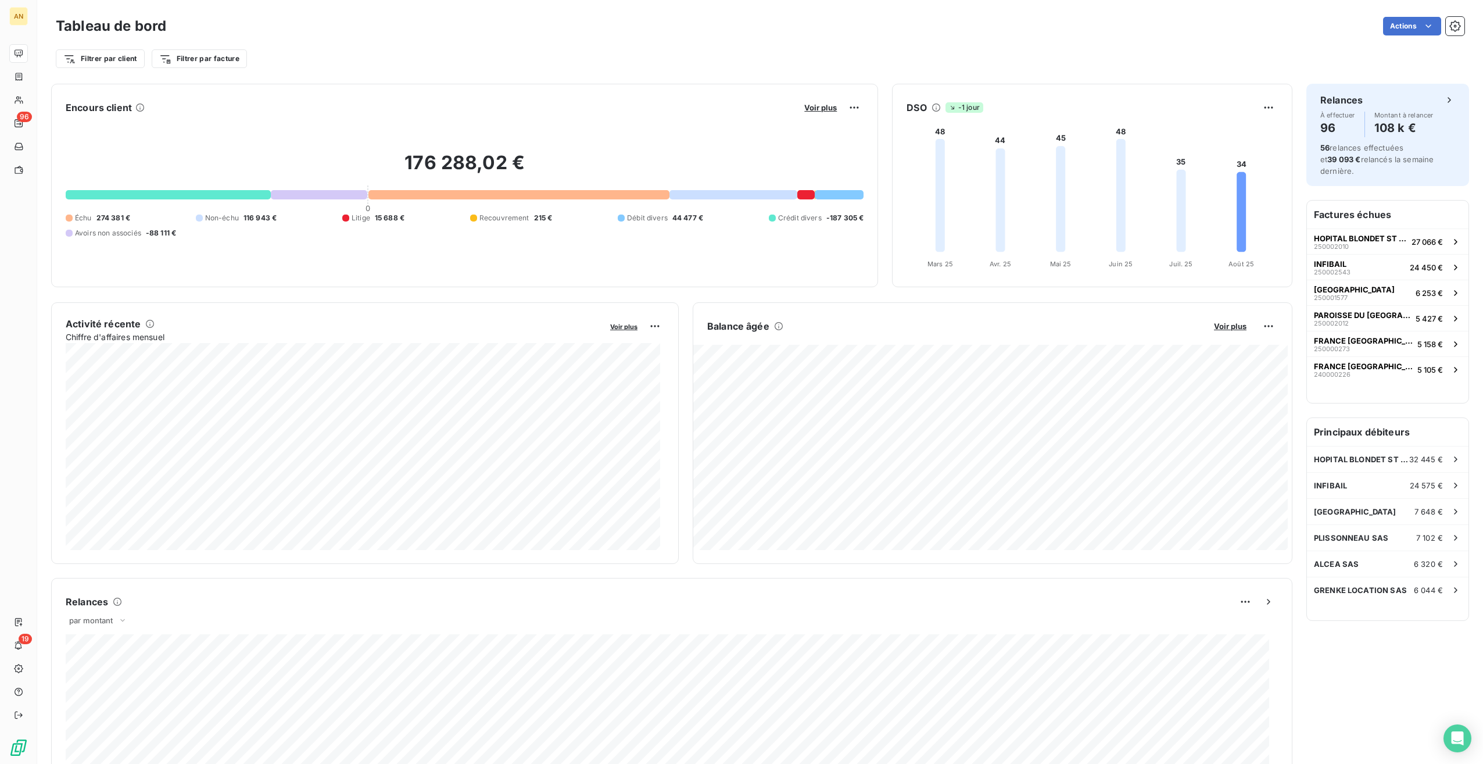
click at [814, 106] on span "Voir plus" at bounding box center [820, 107] width 33 height 9
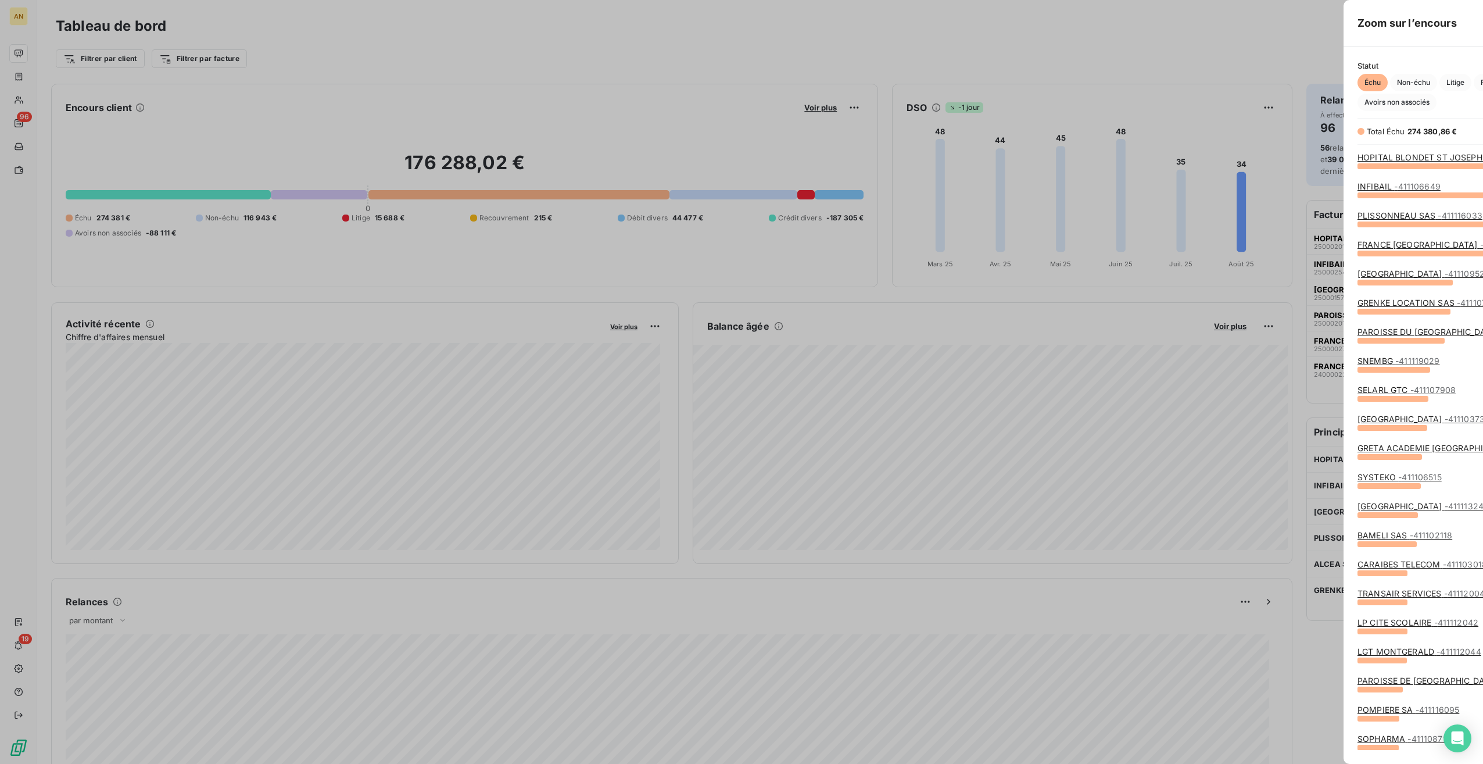
scroll to position [754, 437]
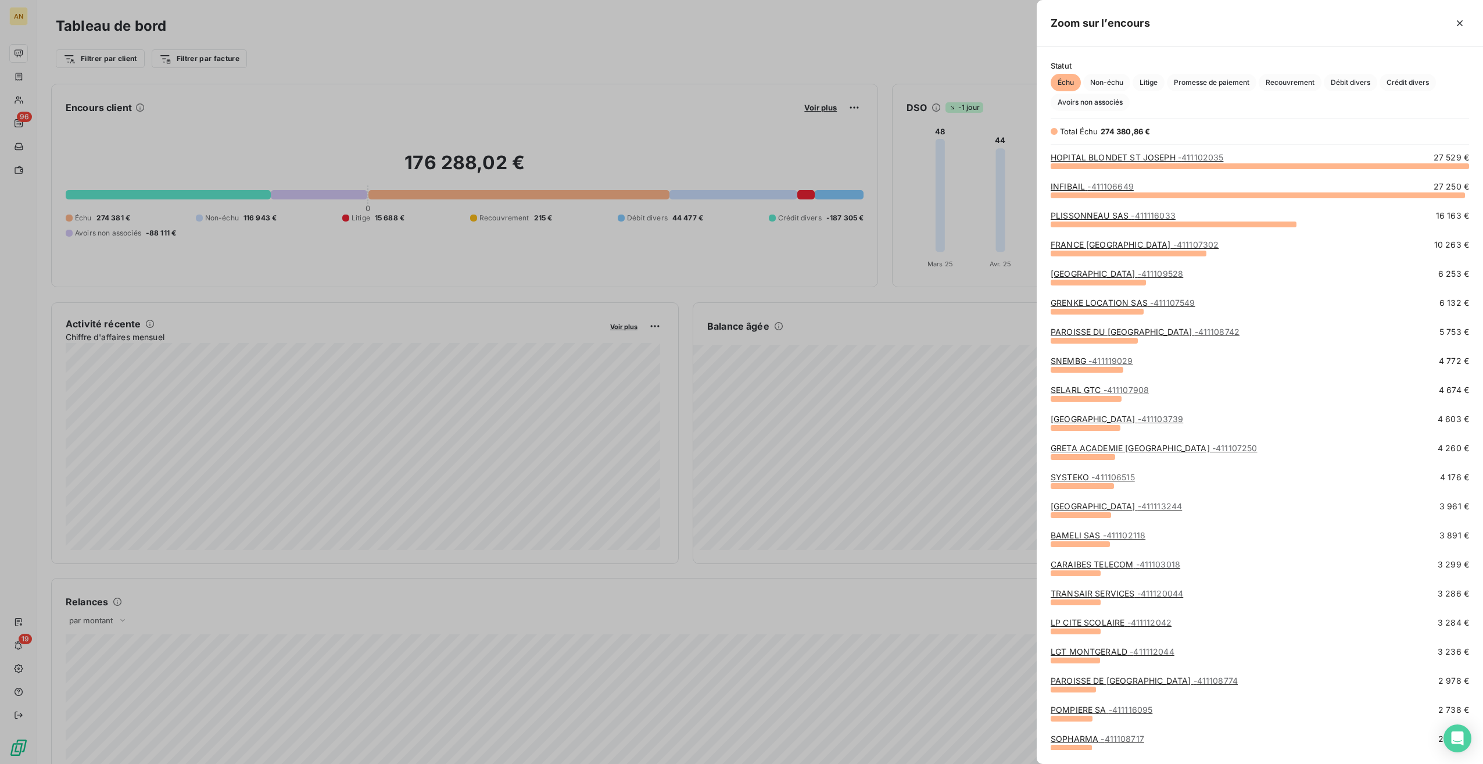
click at [1403, 79] on span "Crédit divers" at bounding box center [1408, 82] width 56 height 17
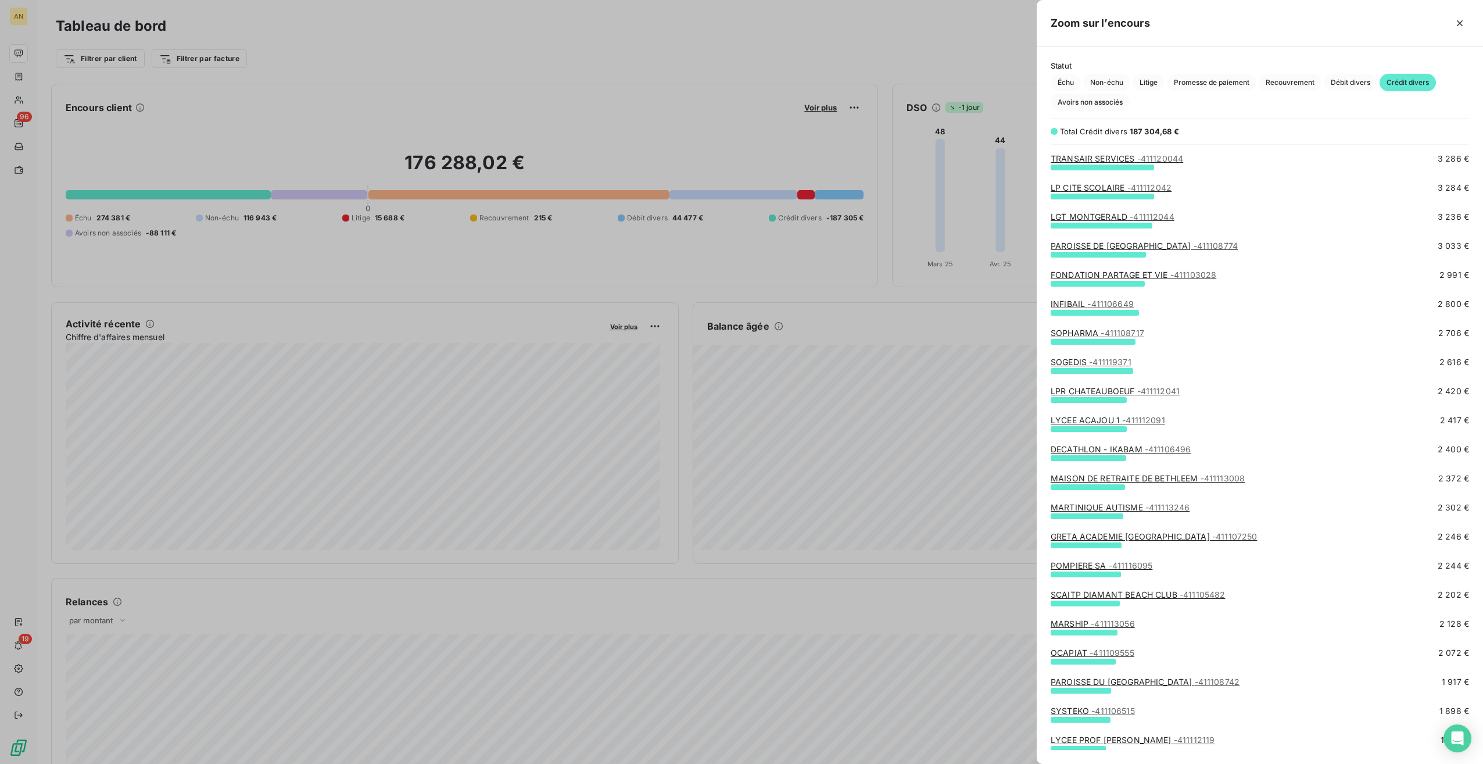
scroll to position [290, 0]
click at [1115, 507] on link "MARTINIQUE AUTISME - 411113246" at bounding box center [1120, 507] width 139 height 10
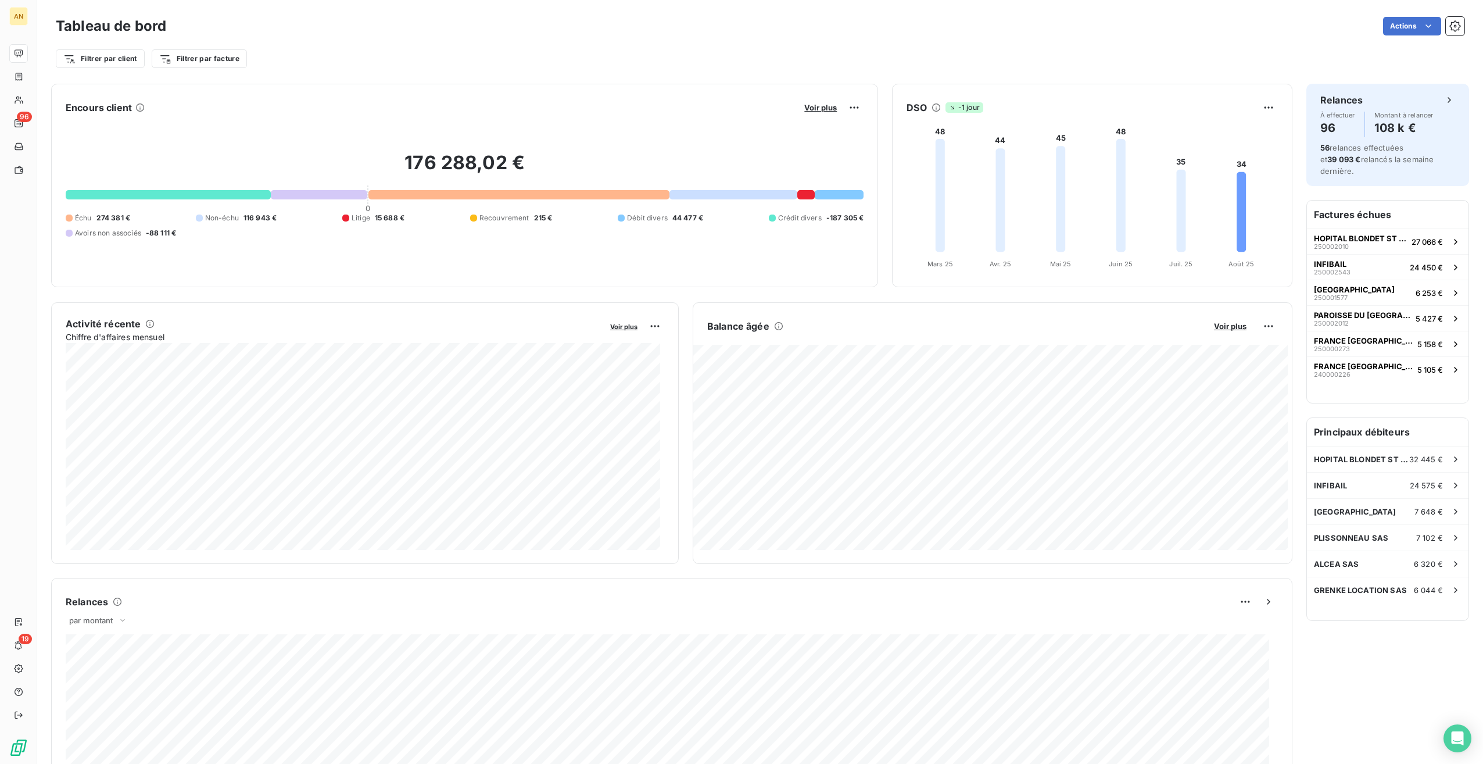
click at [811, 106] on span "Voir plus" at bounding box center [820, 107] width 33 height 9
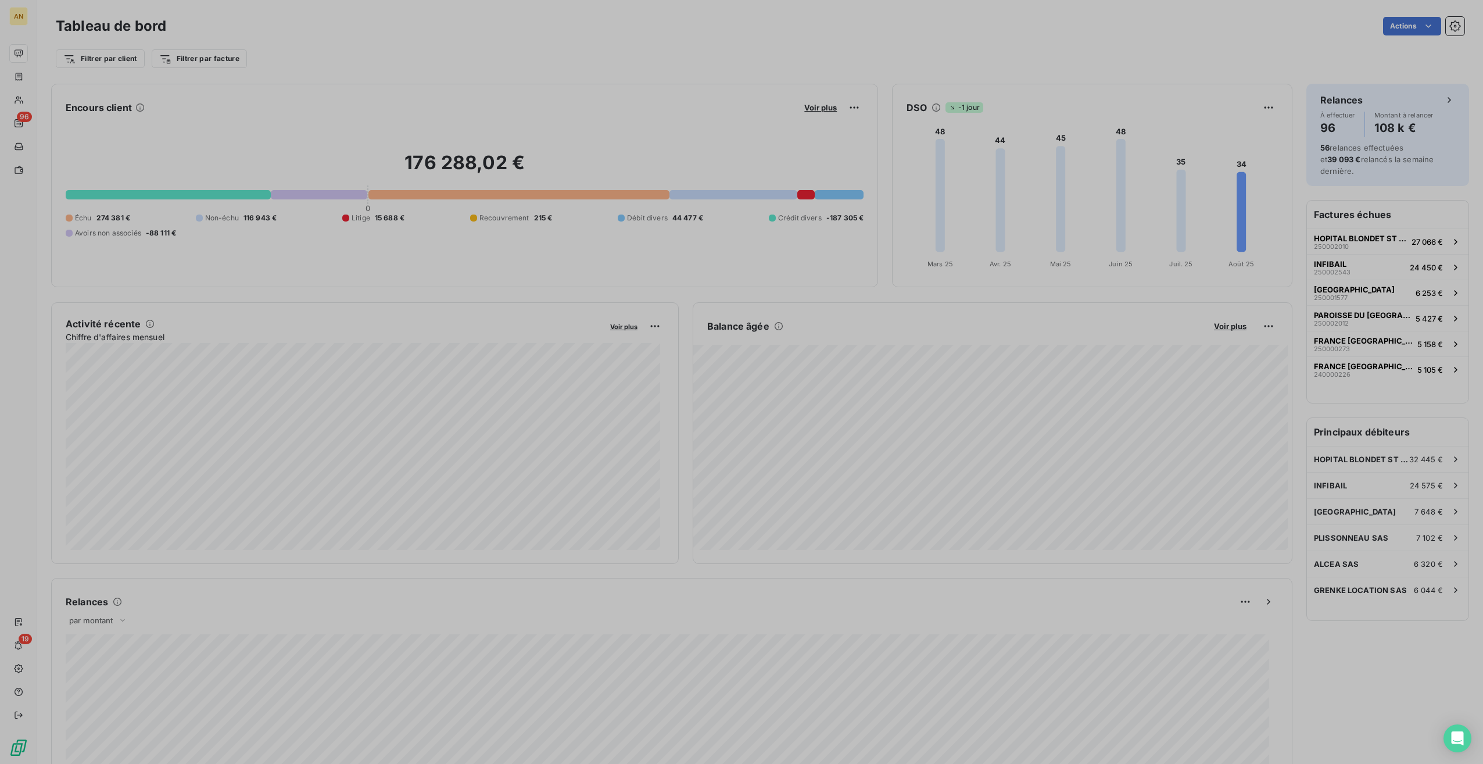
scroll to position [754, 437]
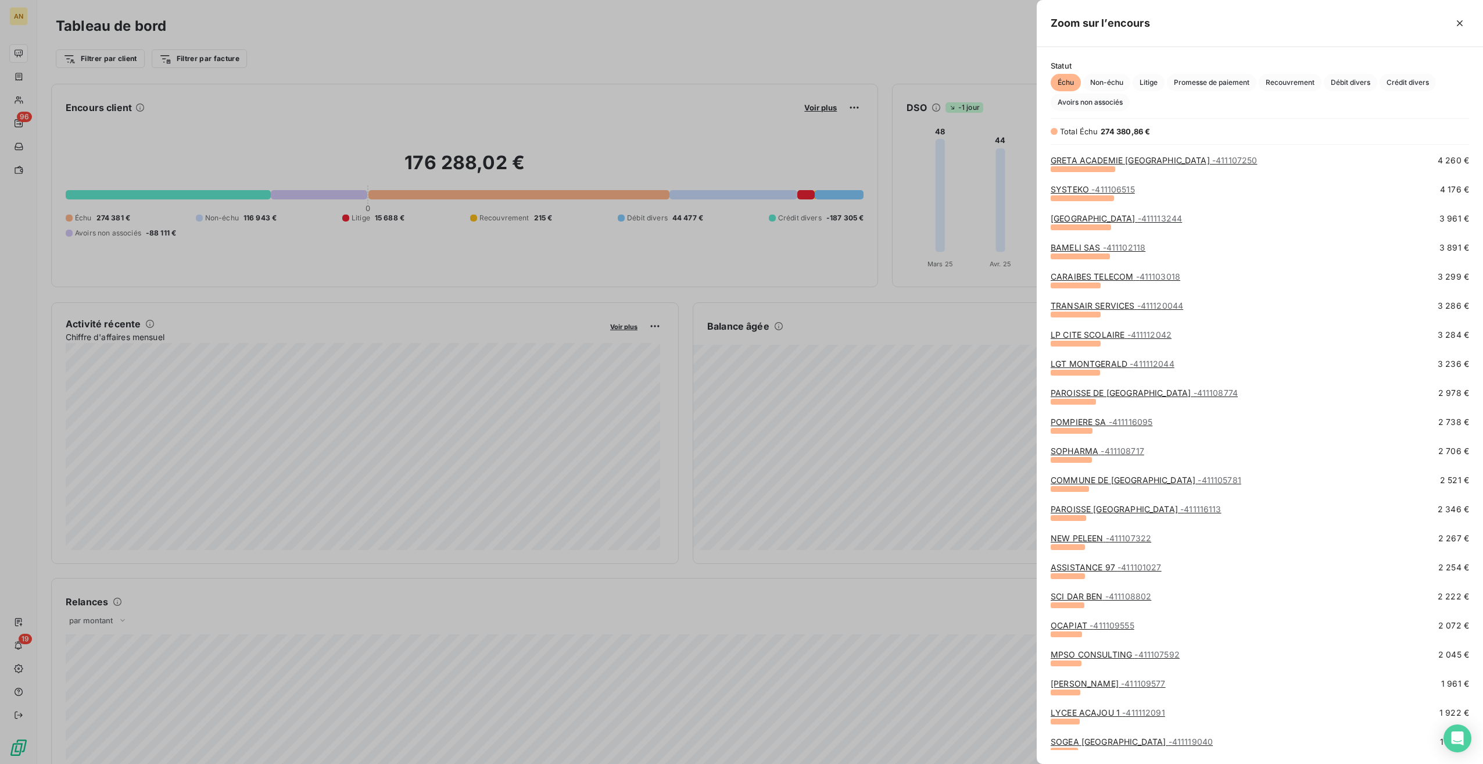
click at [1410, 80] on span "Crédit divers" at bounding box center [1408, 82] width 56 height 17
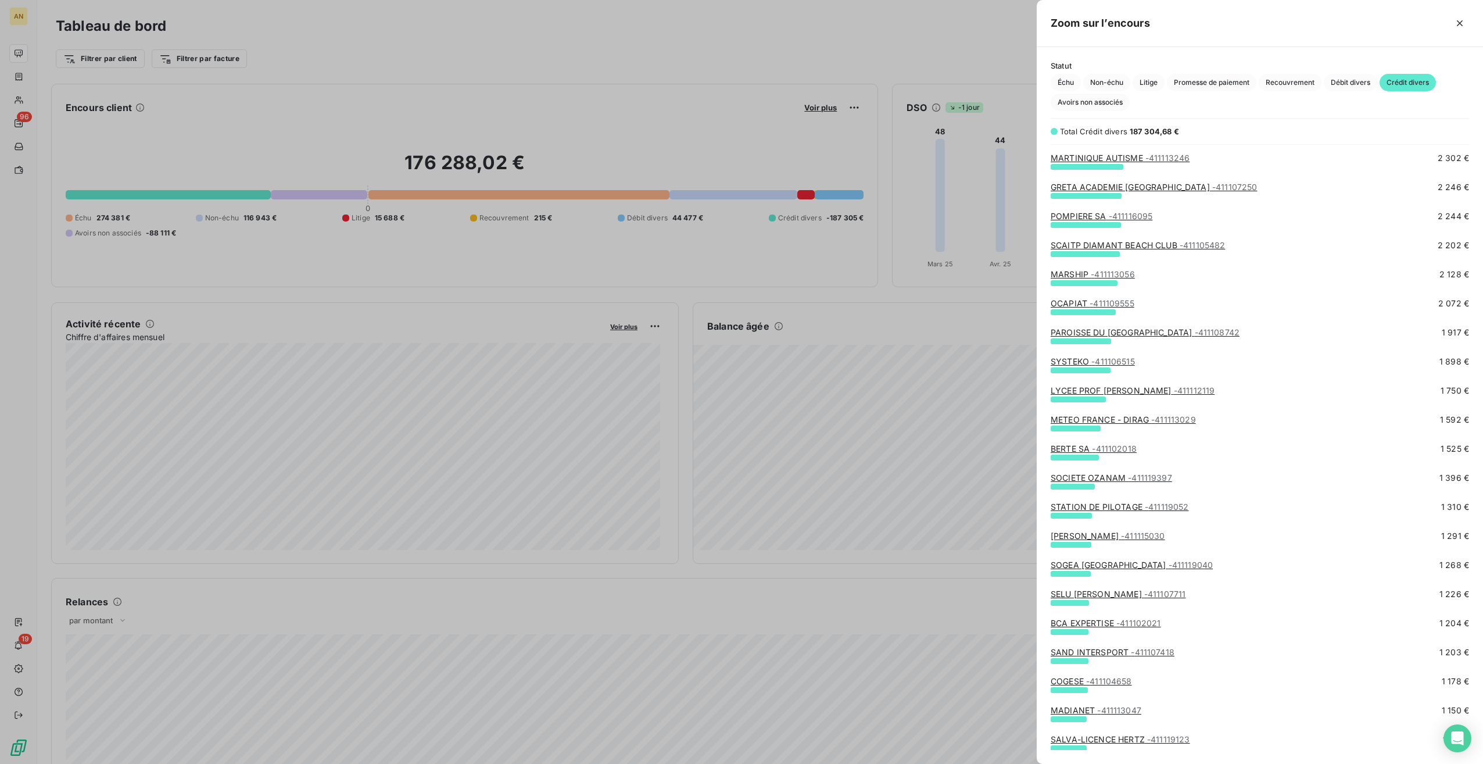
scroll to position [639, 0]
click at [1134, 478] on span "- 411119397" at bounding box center [1150, 477] width 44 height 10
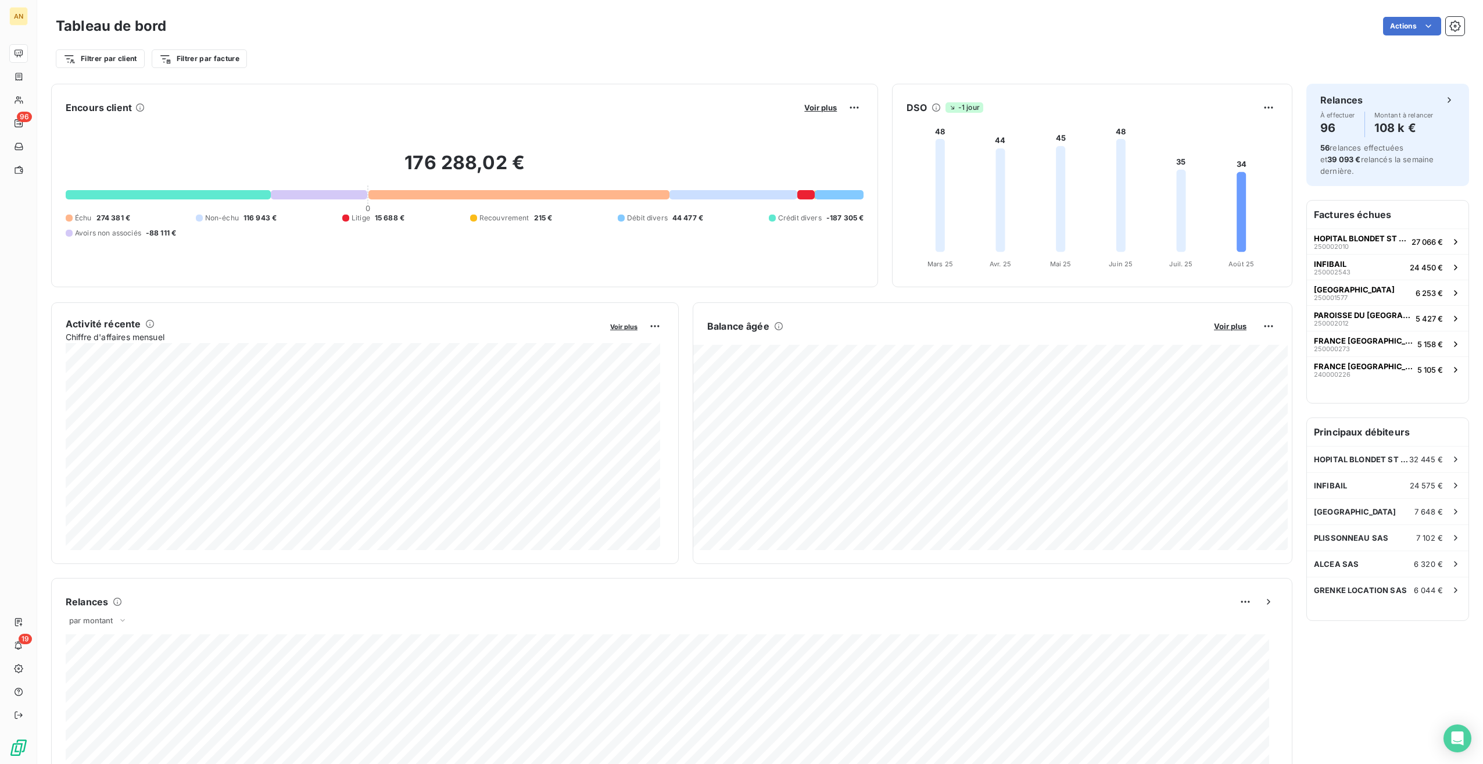
click at [816, 108] on span "Voir plus" at bounding box center [820, 107] width 33 height 9
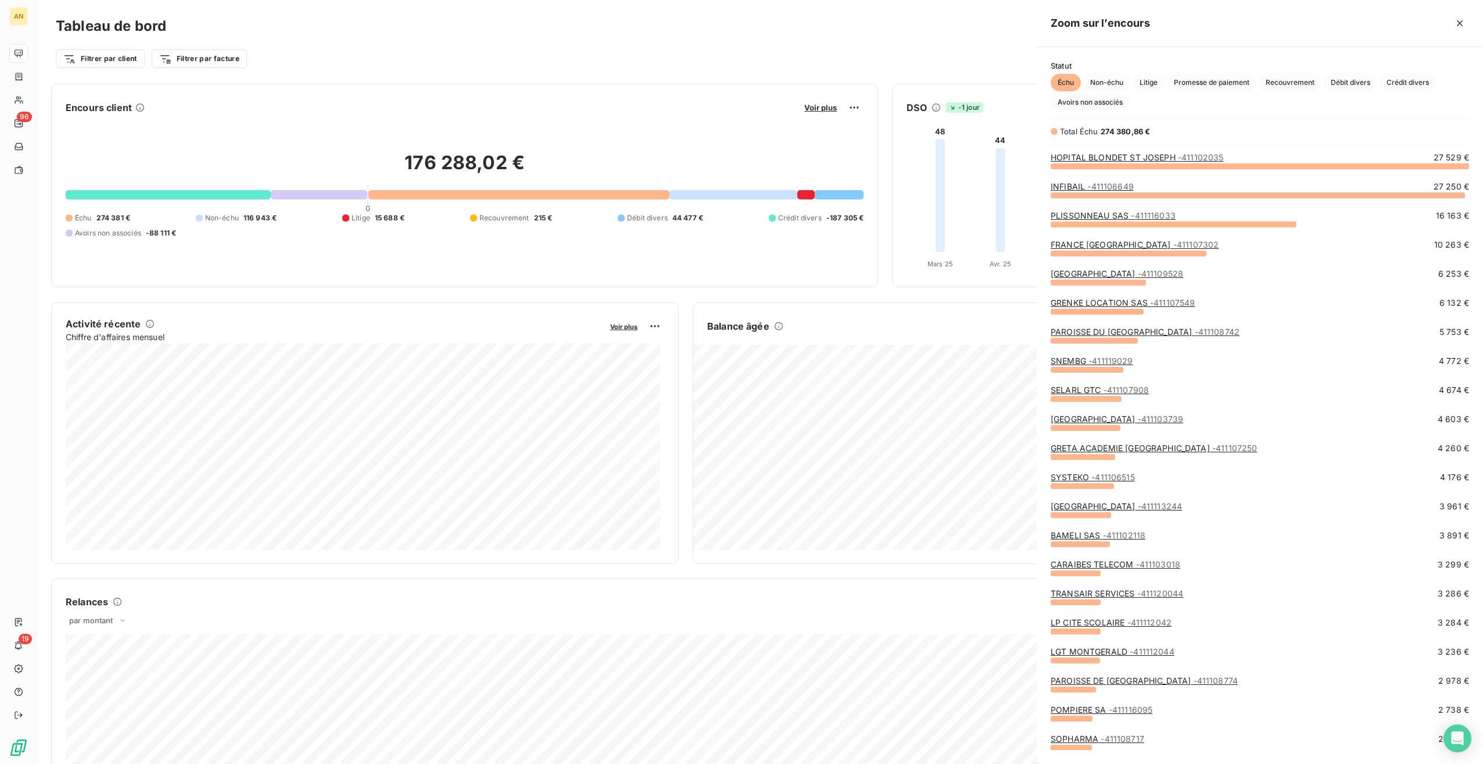
scroll to position [754, 437]
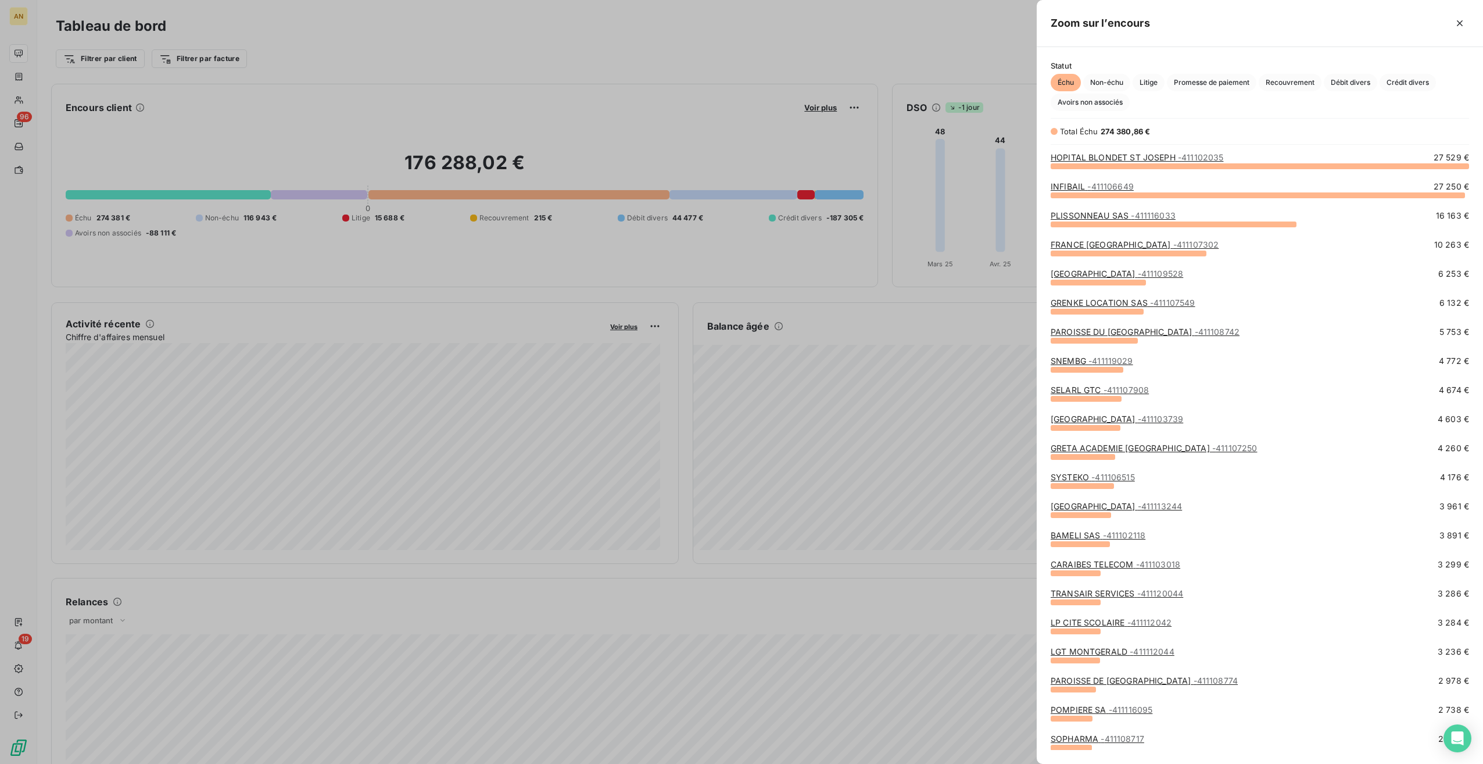
click at [1423, 76] on span "Crédit divers" at bounding box center [1408, 82] width 56 height 17
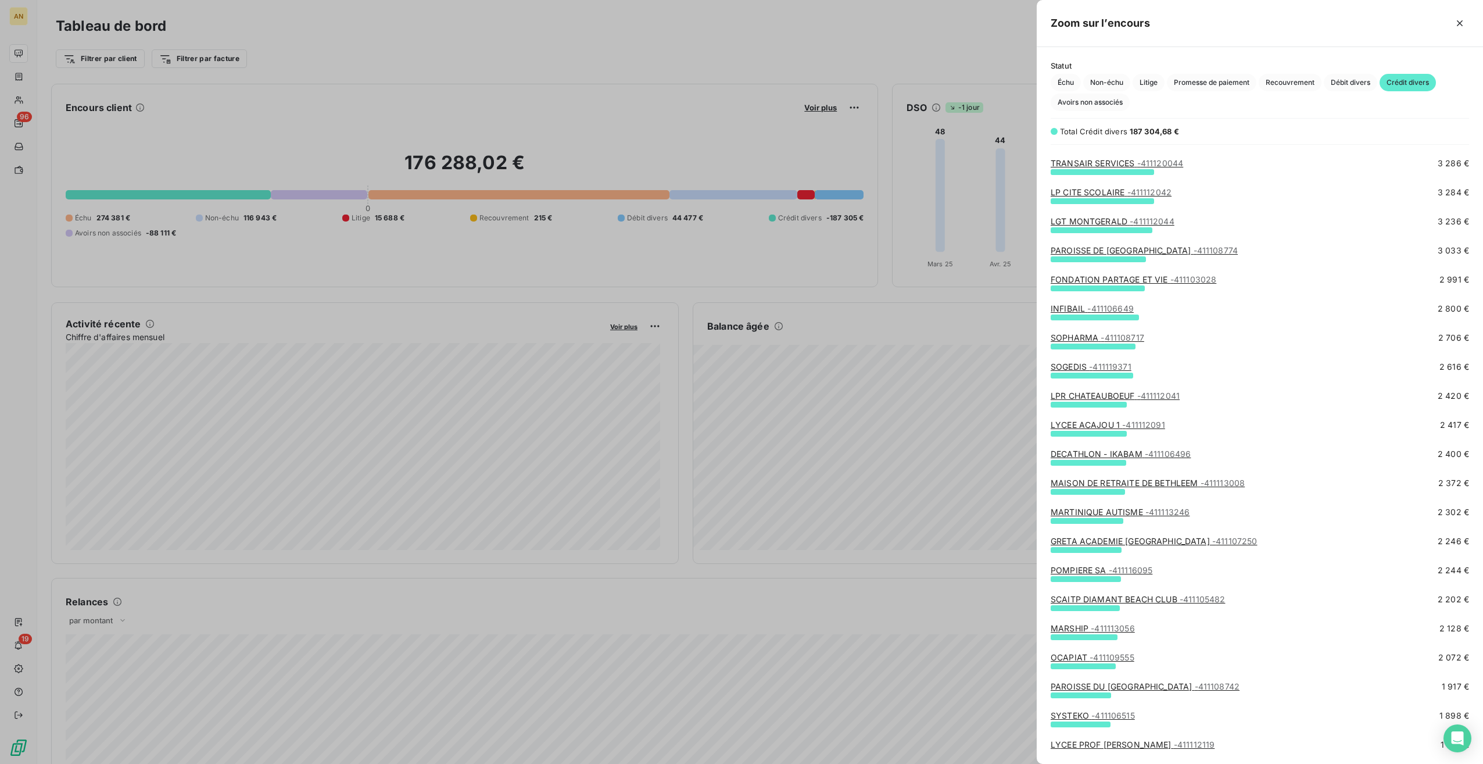
scroll to position [285, 0]
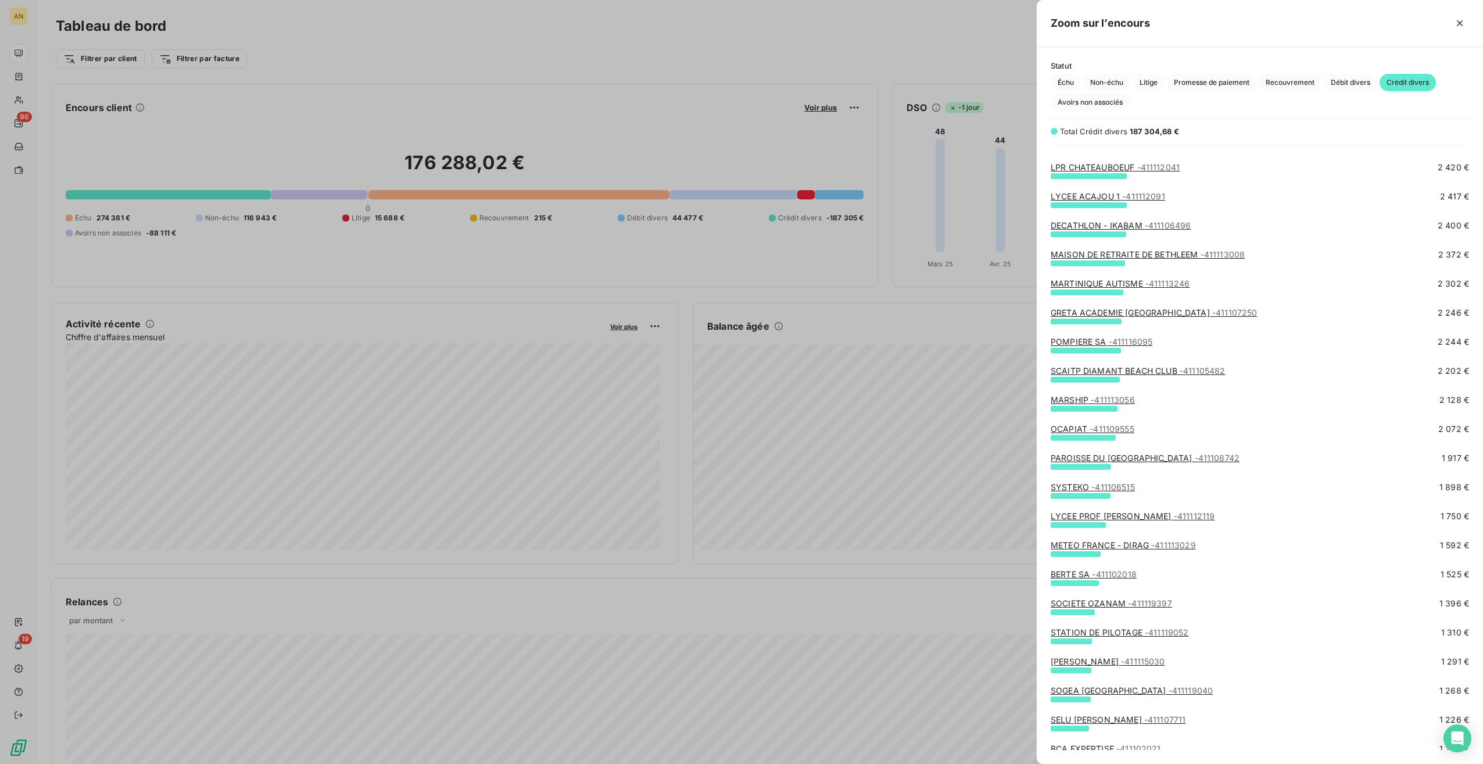
click at [1082, 658] on div "SOPHARMA - 411108717 2 706 € SOGEDIS - 411119371 2 616 € LPR CHATEAUBOEUF - 411…" at bounding box center [1260, 451] width 446 height 598
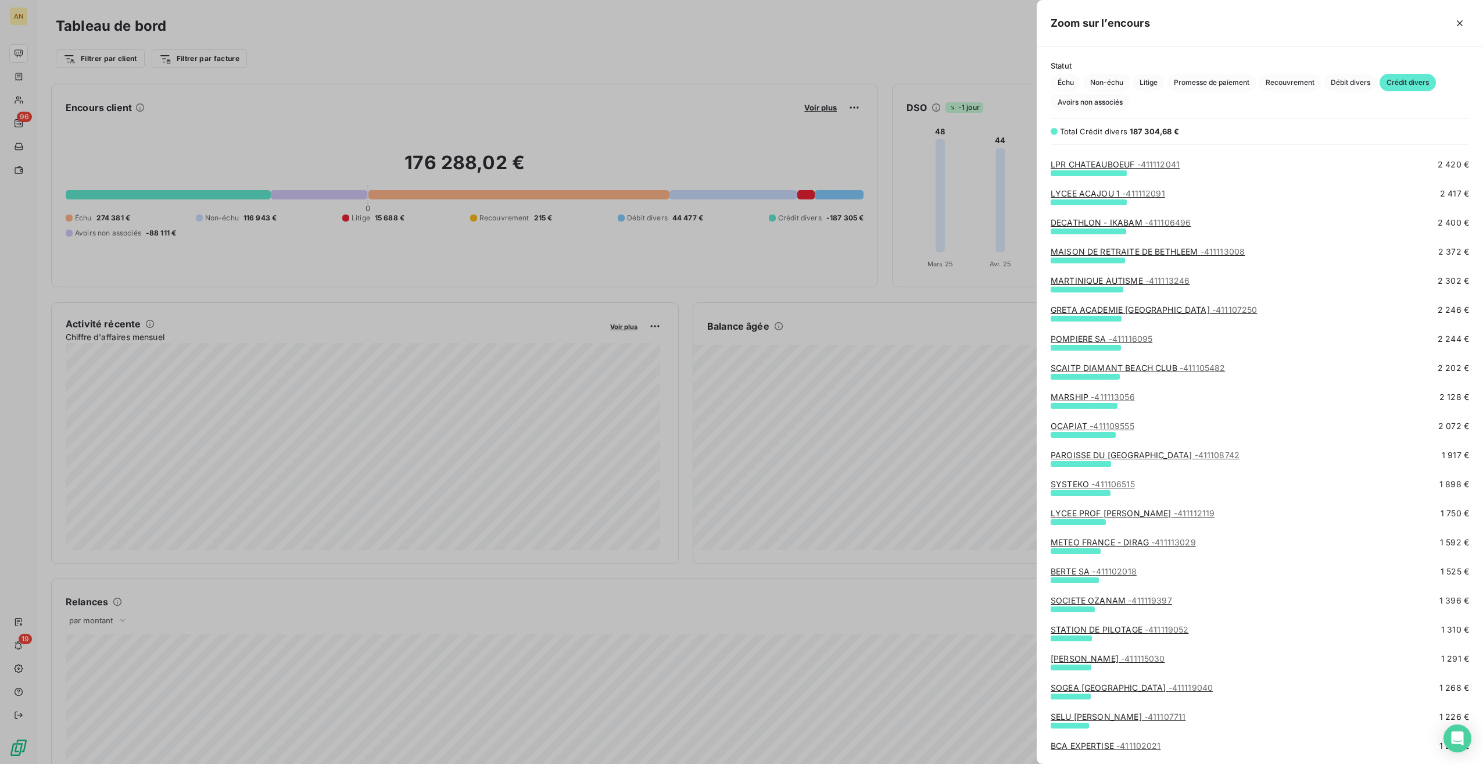
click at [1082, 660] on div "SOPHARMA - 411108717 2 706 € SOGEDIS - 411119371 2 616 € LPR CHATEAUBOEUF - 411…" at bounding box center [1260, 451] width 446 height 598
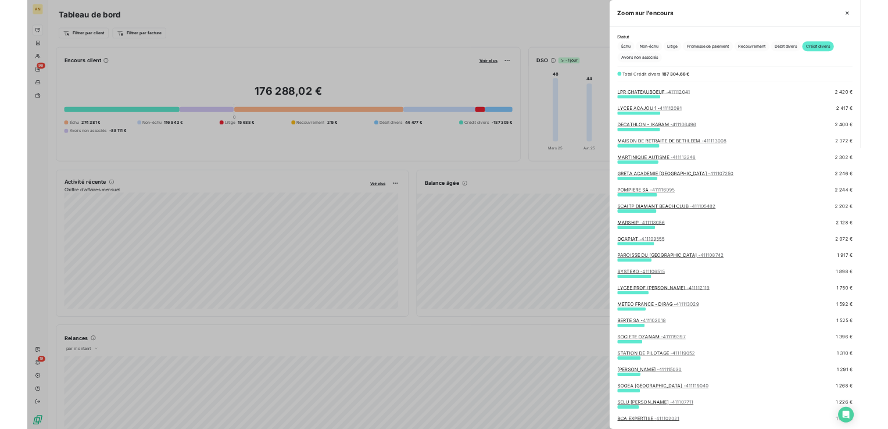
scroll to position [517, 0]
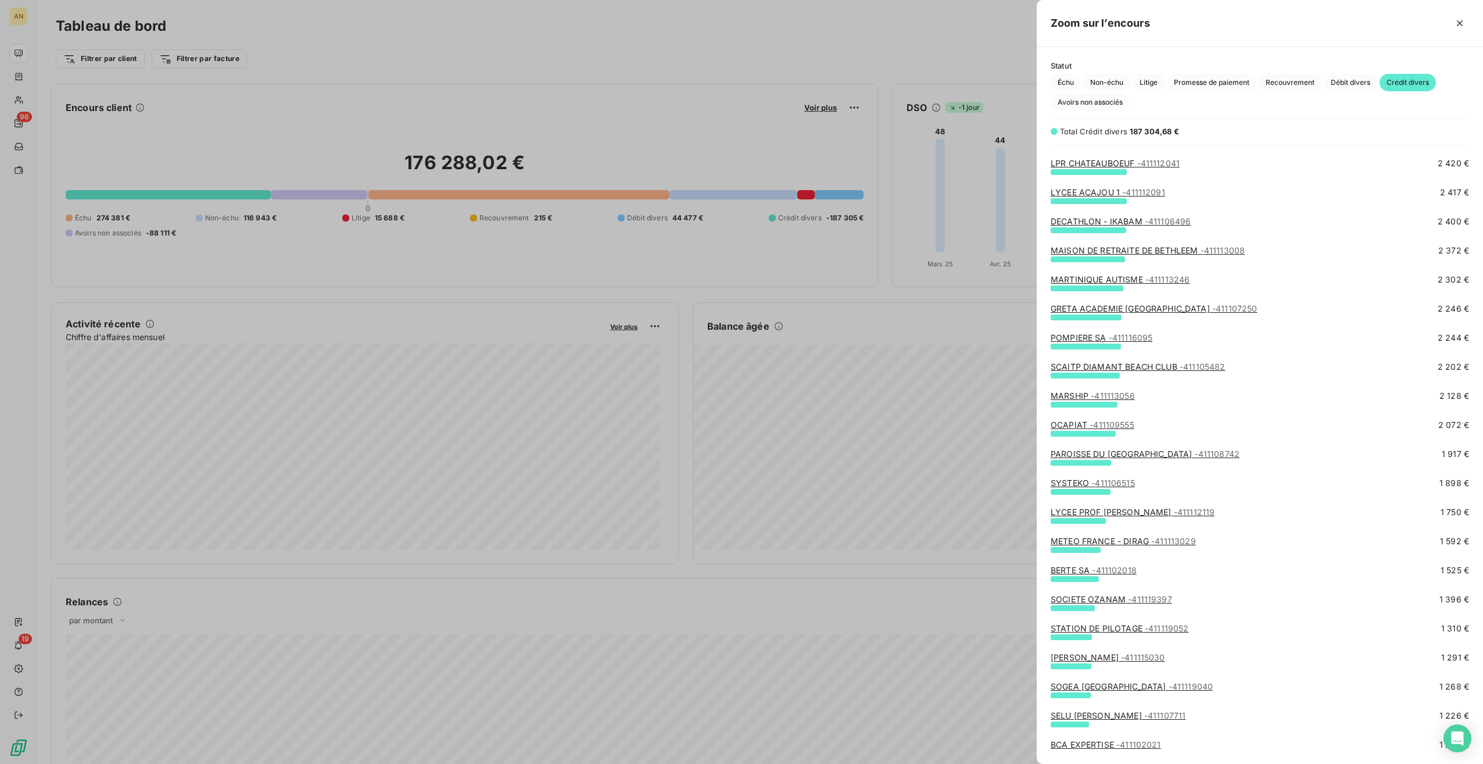
click at [1068, 658] on link "OTIS - 411115030" at bounding box center [1108, 657] width 114 height 10
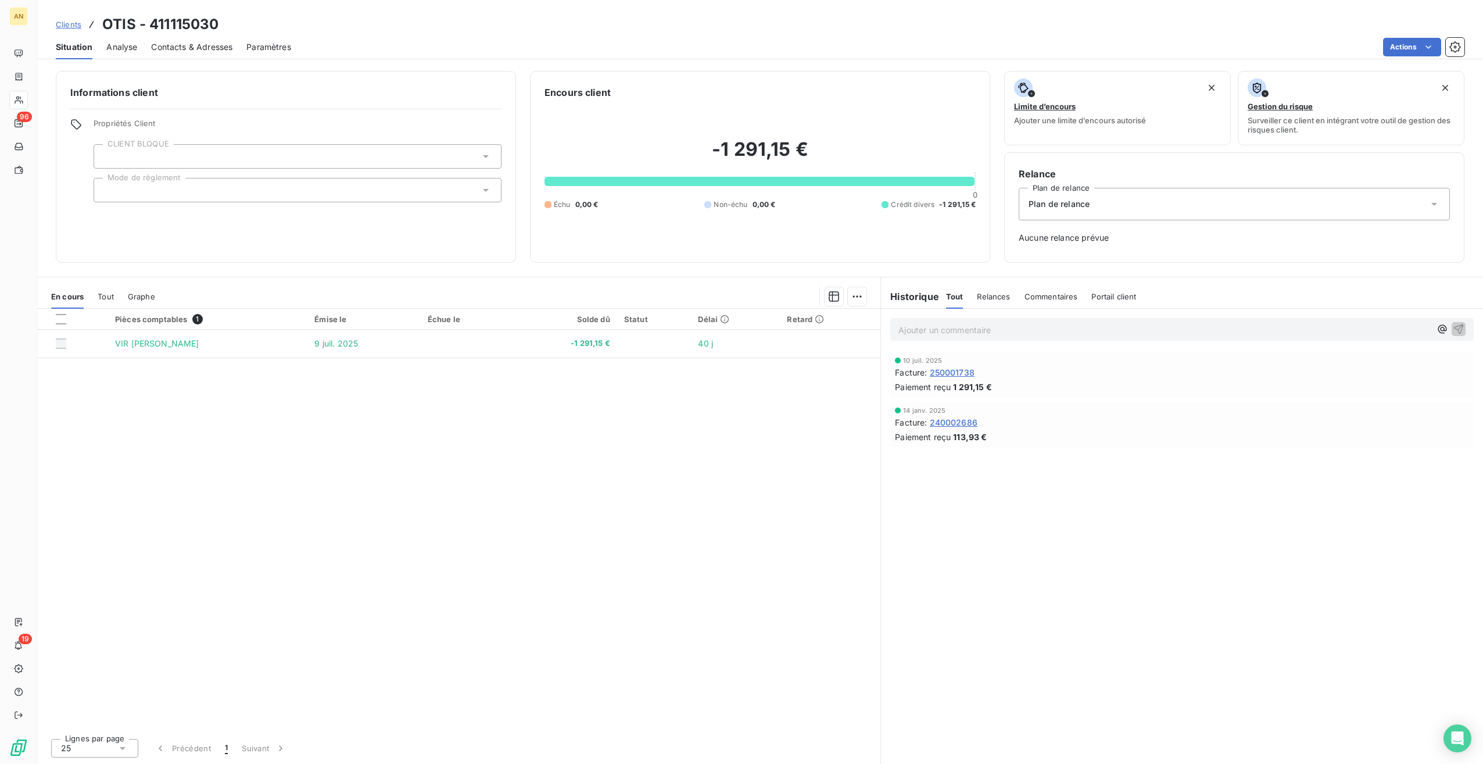
click at [103, 293] on span "Tout" at bounding box center [106, 296] width 16 height 9
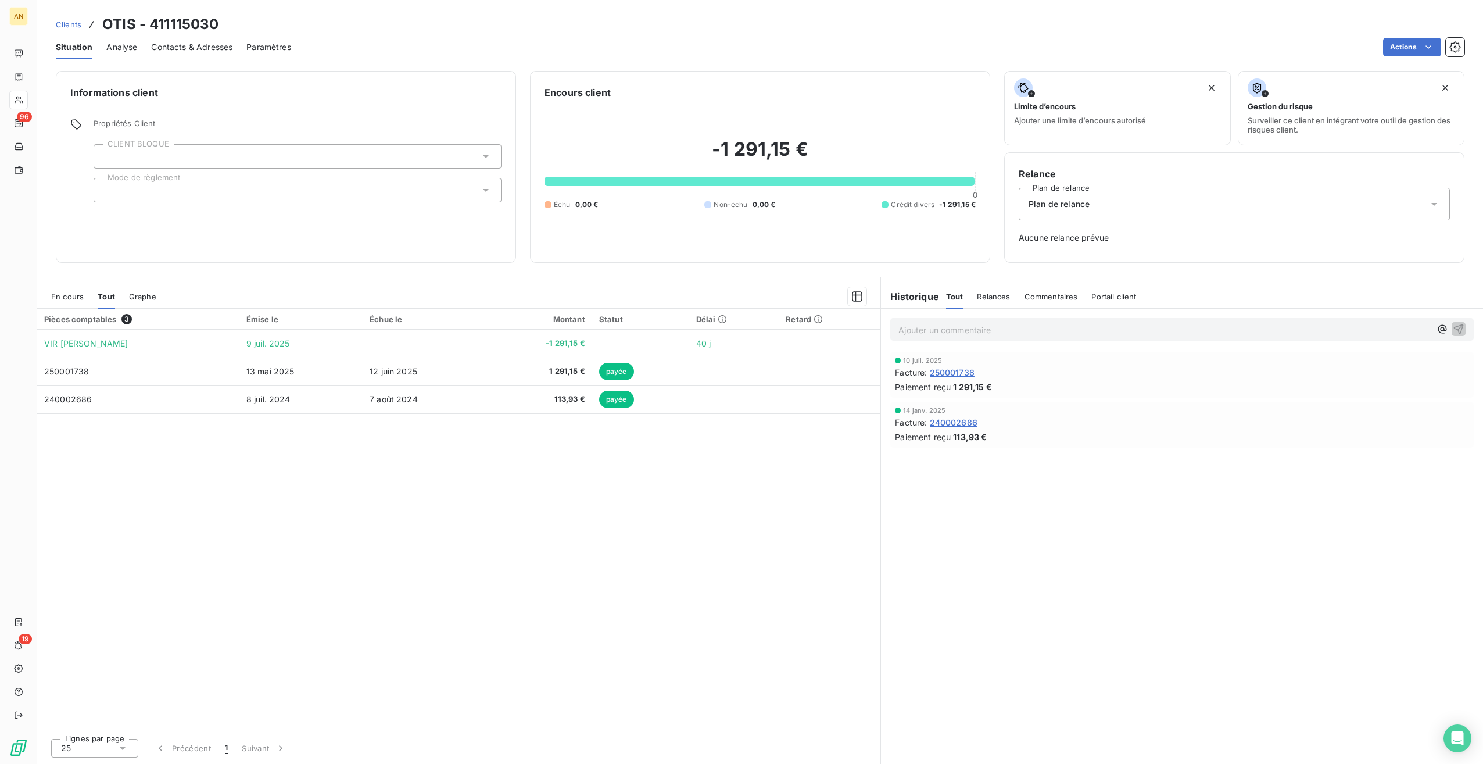
click at [71, 296] on span "En cours" at bounding box center [67, 296] width 33 height 9
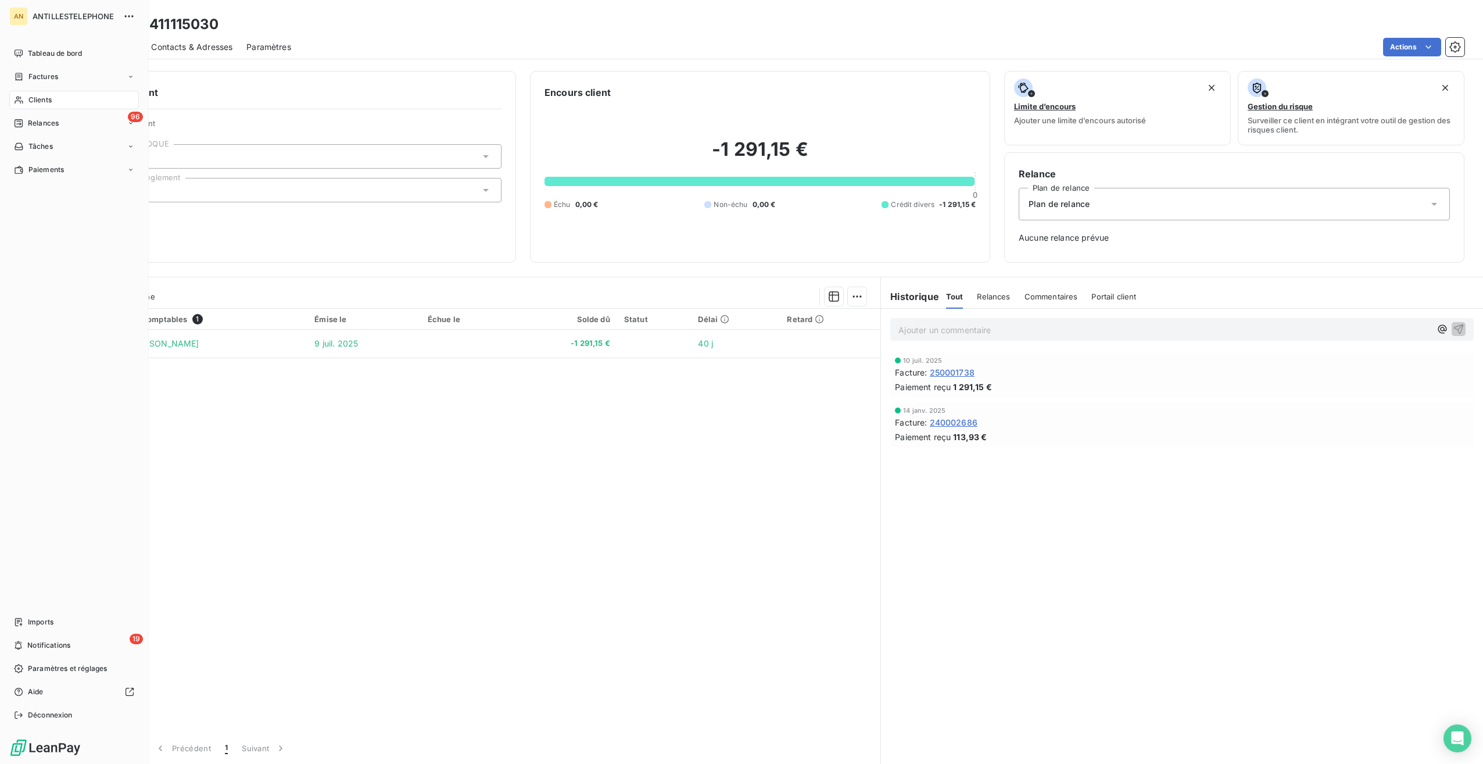
click at [46, 81] on span "Factures" at bounding box center [43, 76] width 30 height 10
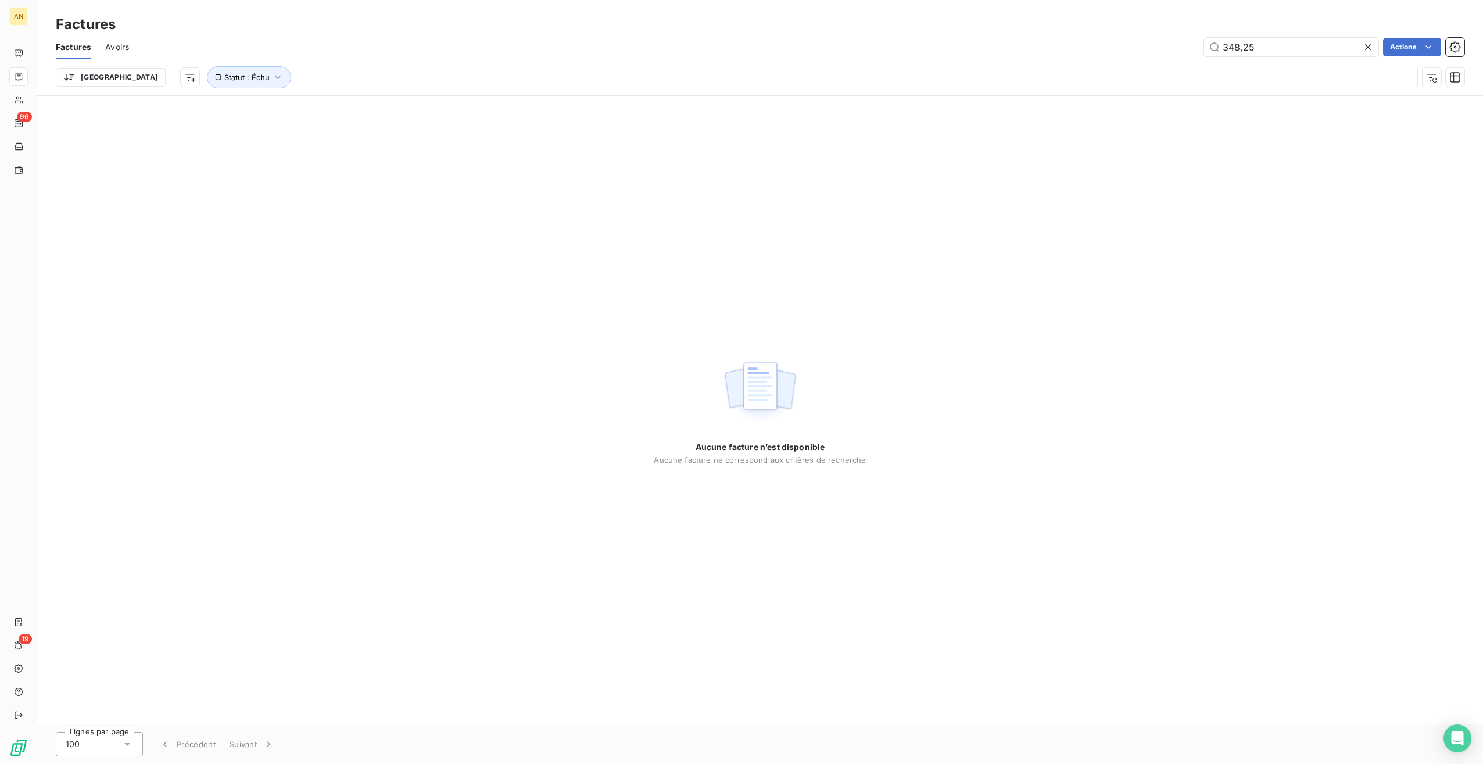
drag, startPoint x: 1235, startPoint y: 49, endPoint x: 1103, endPoint y: 48, distance: 131.9
click at [1103, 48] on div "348,25 Actions" at bounding box center [803, 47] width 1321 height 19
click at [272, 78] on icon "button" at bounding box center [278, 77] width 12 height 12
click at [188, 136] on span "Supprimer le filtre" at bounding box center [204, 140] width 67 height 12
click at [1285, 48] on input "442,39" at bounding box center [1291, 47] width 174 height 19
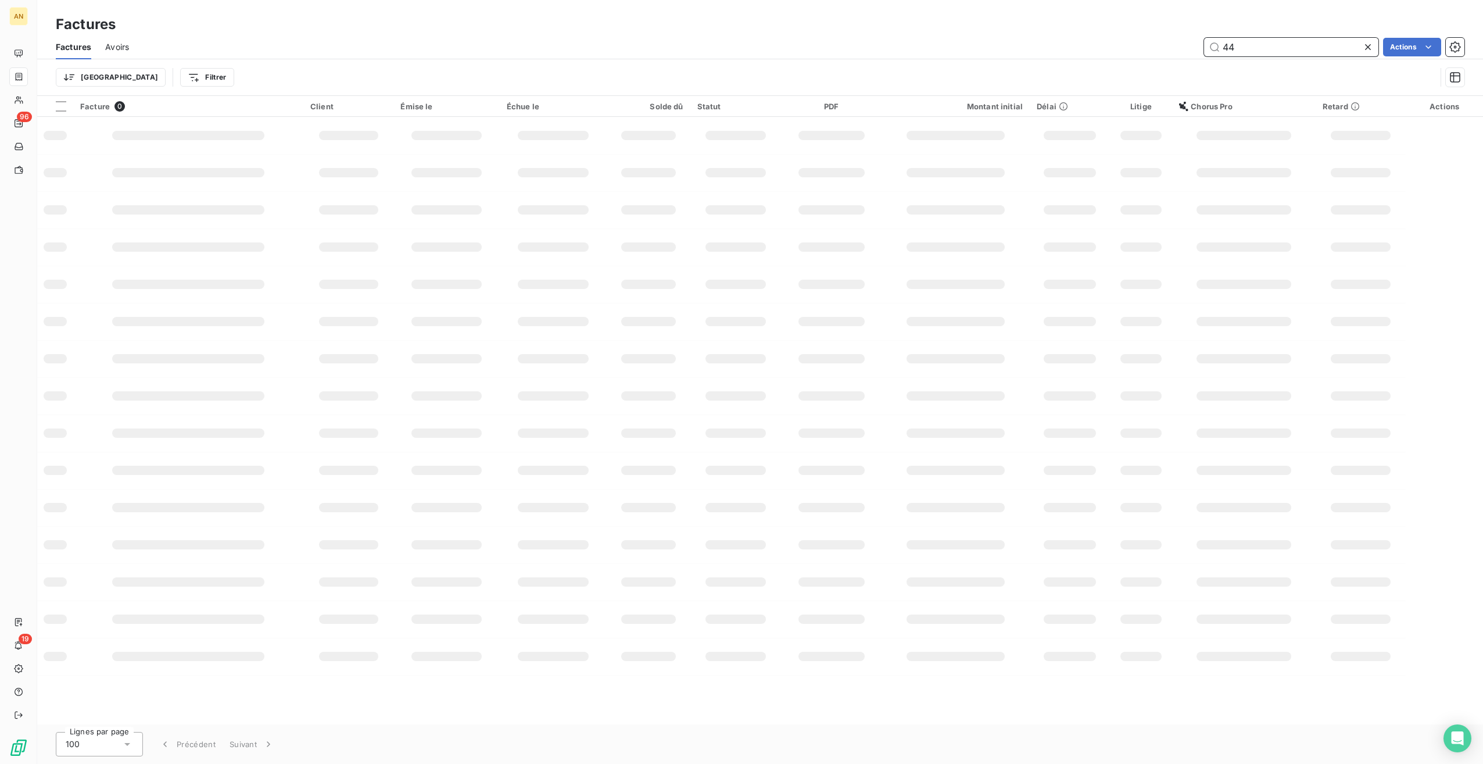
type input "4"
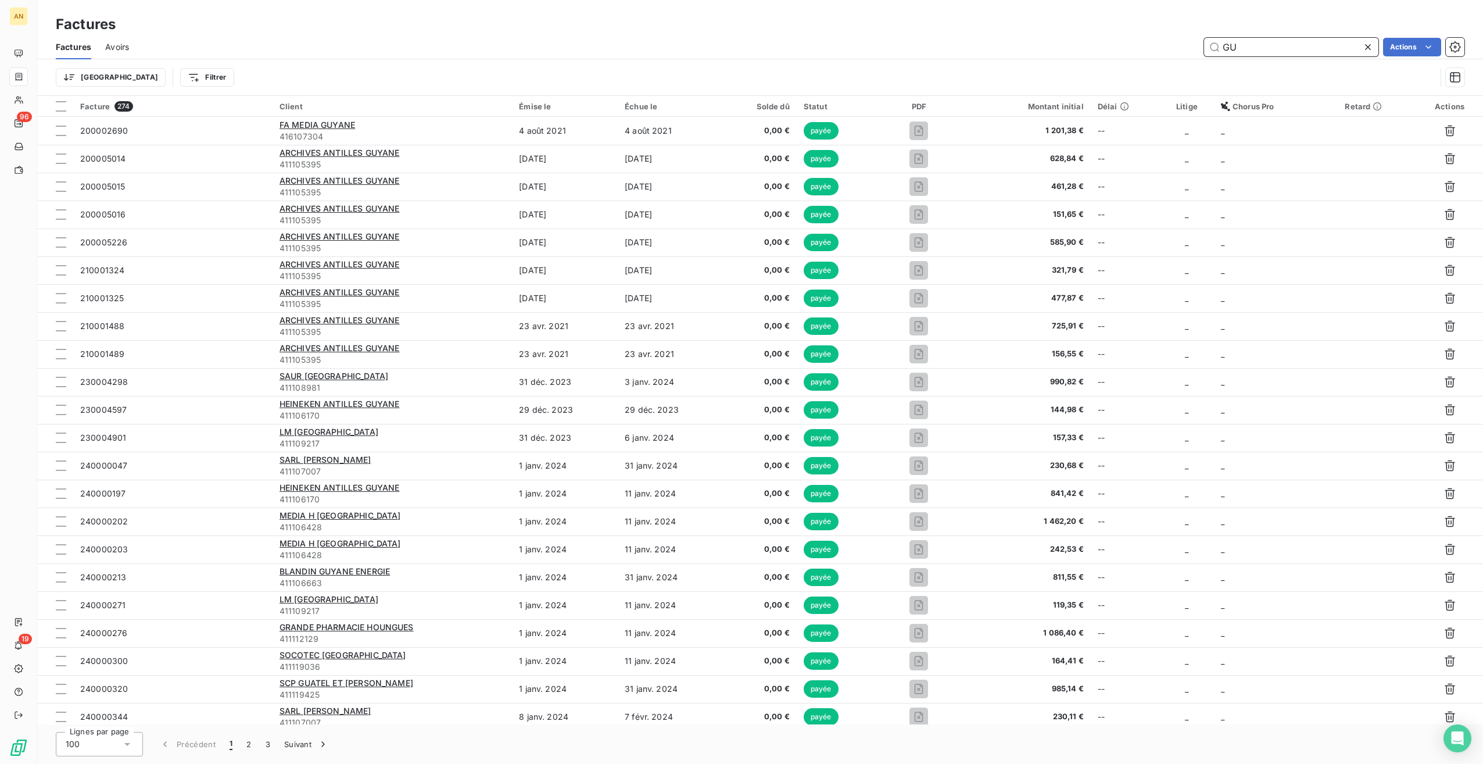
type input "G"
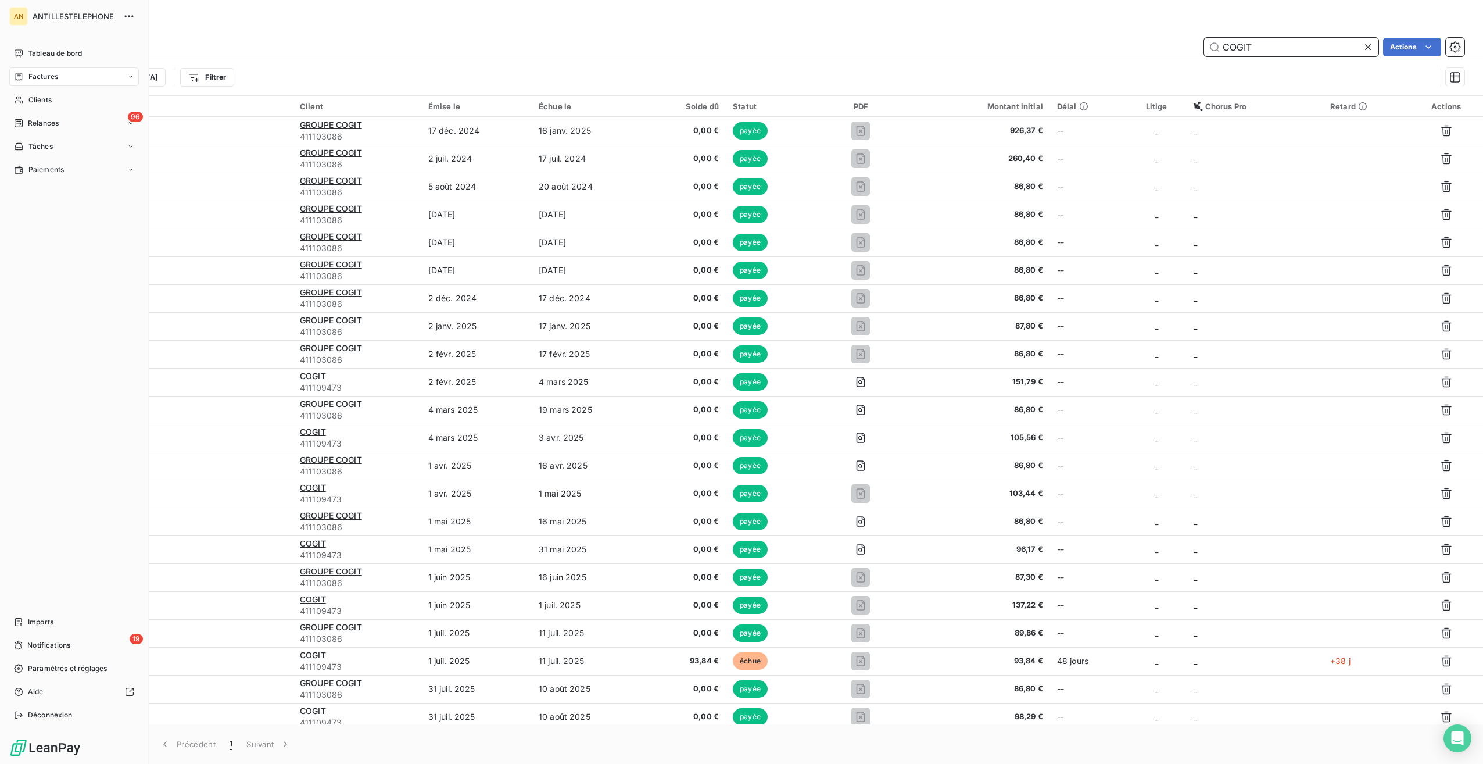
type input "COGIT"
click at [35, 96] on span "Clients" at bounding box center [39, 100] width 23 height 10
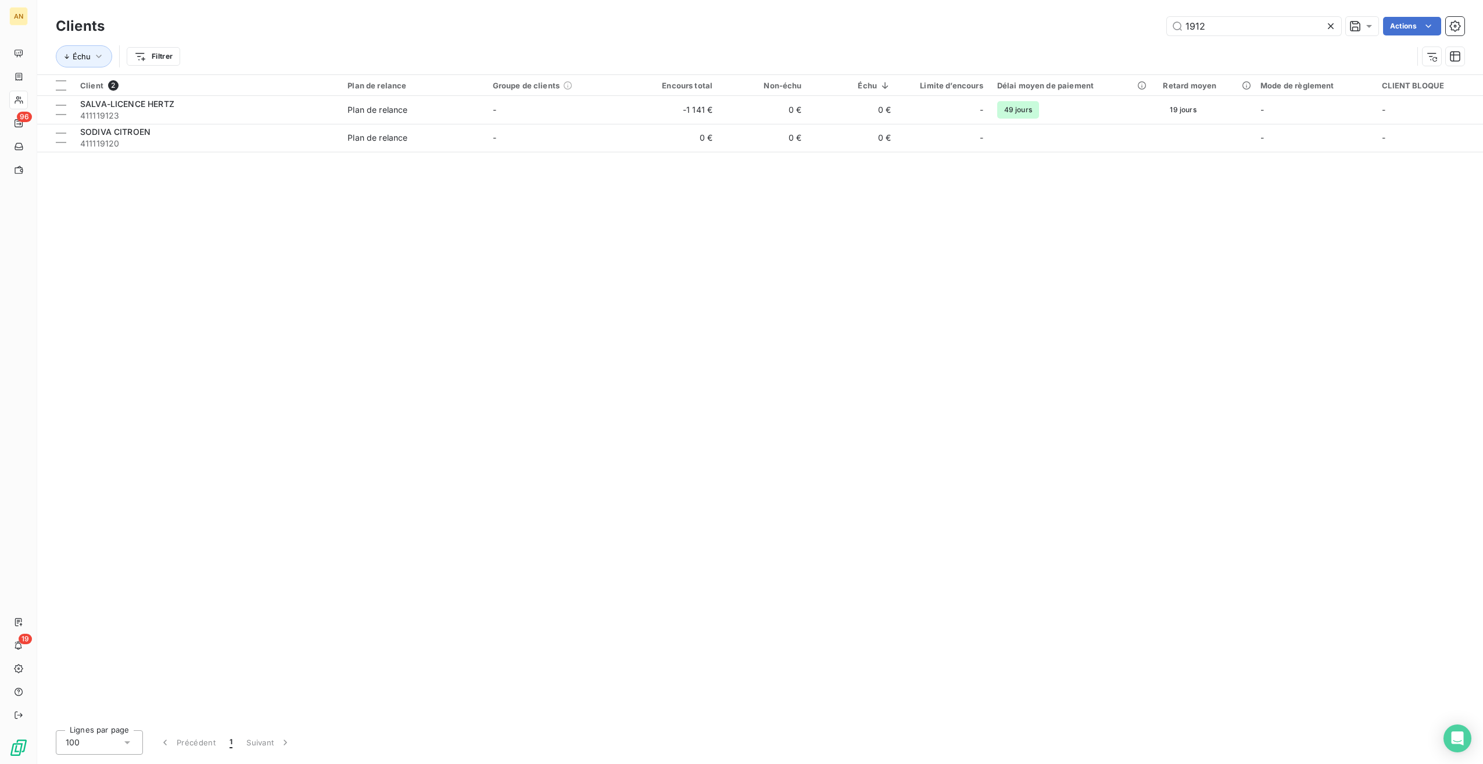
drag, startPoint x: 1215, startPoint y: 23, endPoint x: 1130, endPoint y: 22, distance: 84.9
click at [1140, 23] on div "1912 Actions" at bounding box center [792, 26] width 1346 height 19
type input "COGIT"
click at [860, 107] on td "94 €" at bounding box center [853, 110] width 89 height 28
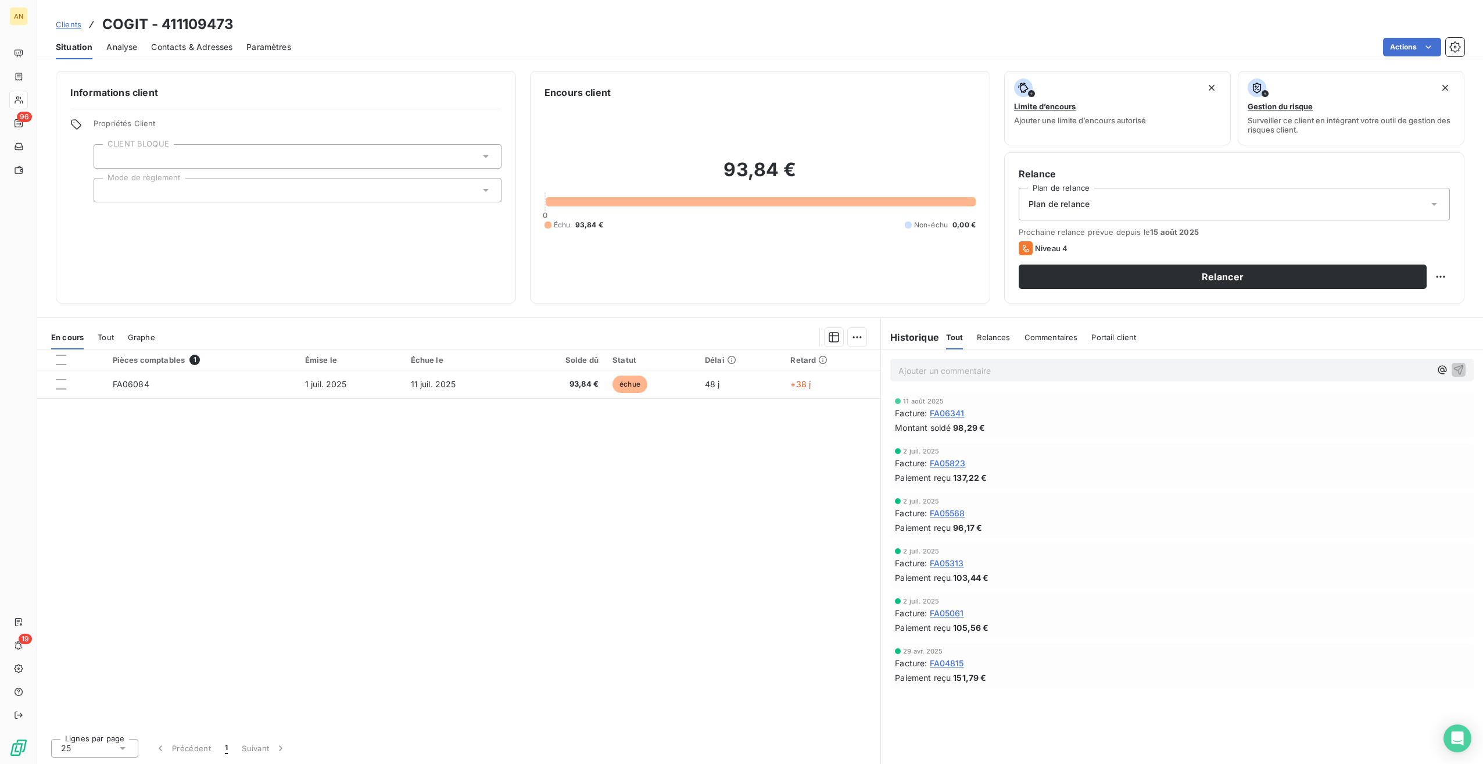
click at [108, 343] on div "Tout" at bounding box center [106, 337] width 16 height 24
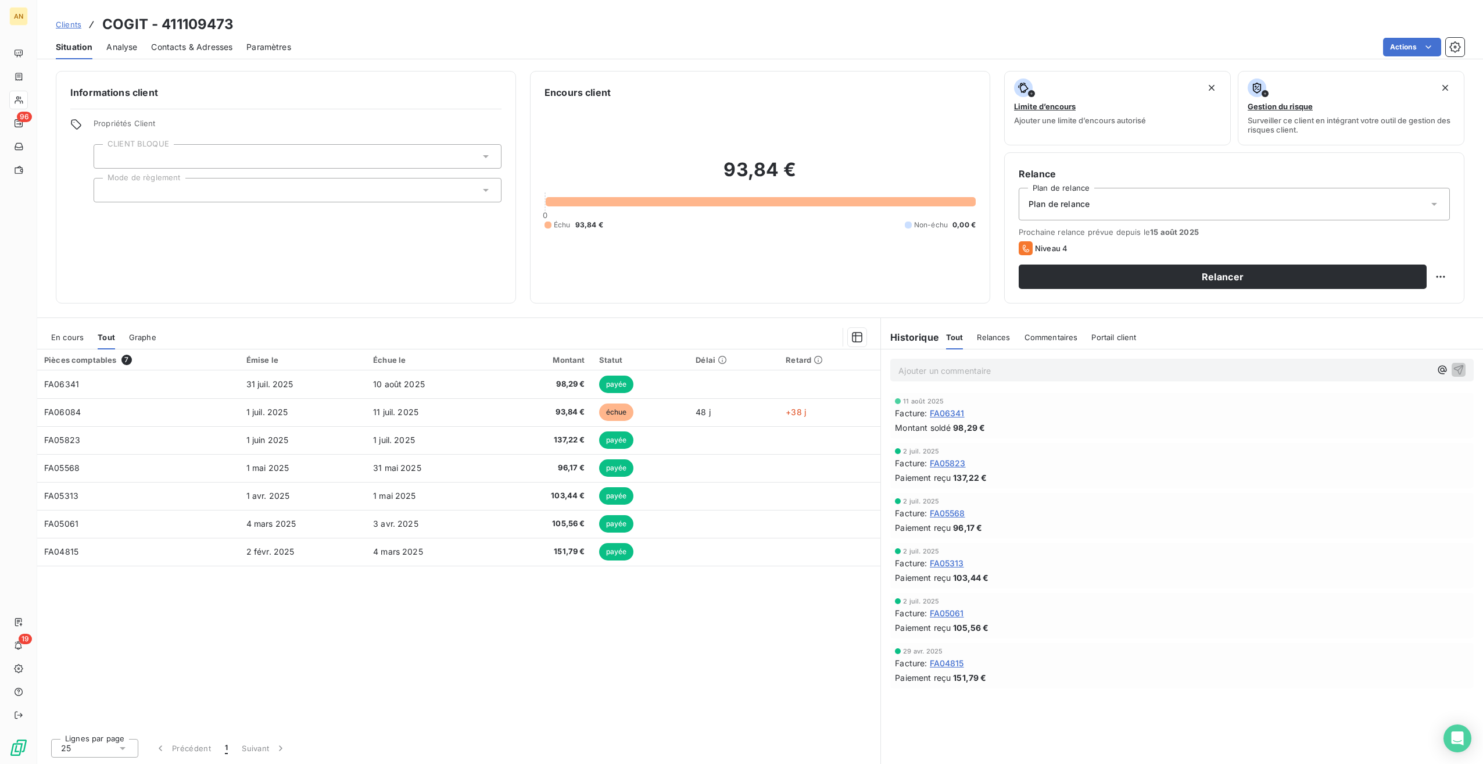
click at [62, 339] on span "En cours" at bounding box center [67, 336] width 33 height 9
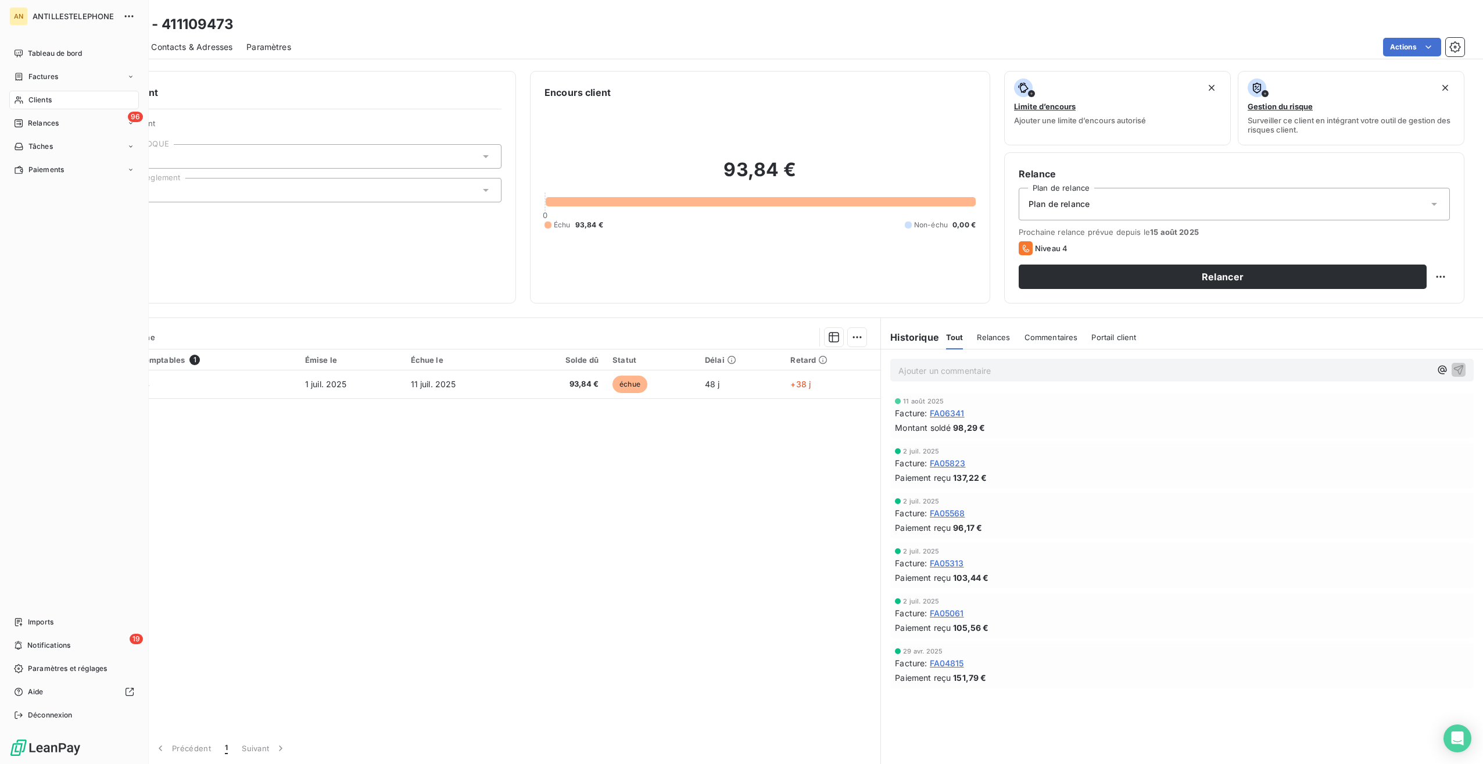
click at [34, 100] on span "Clients" at bounding box center [39, 100] width 23 height 10
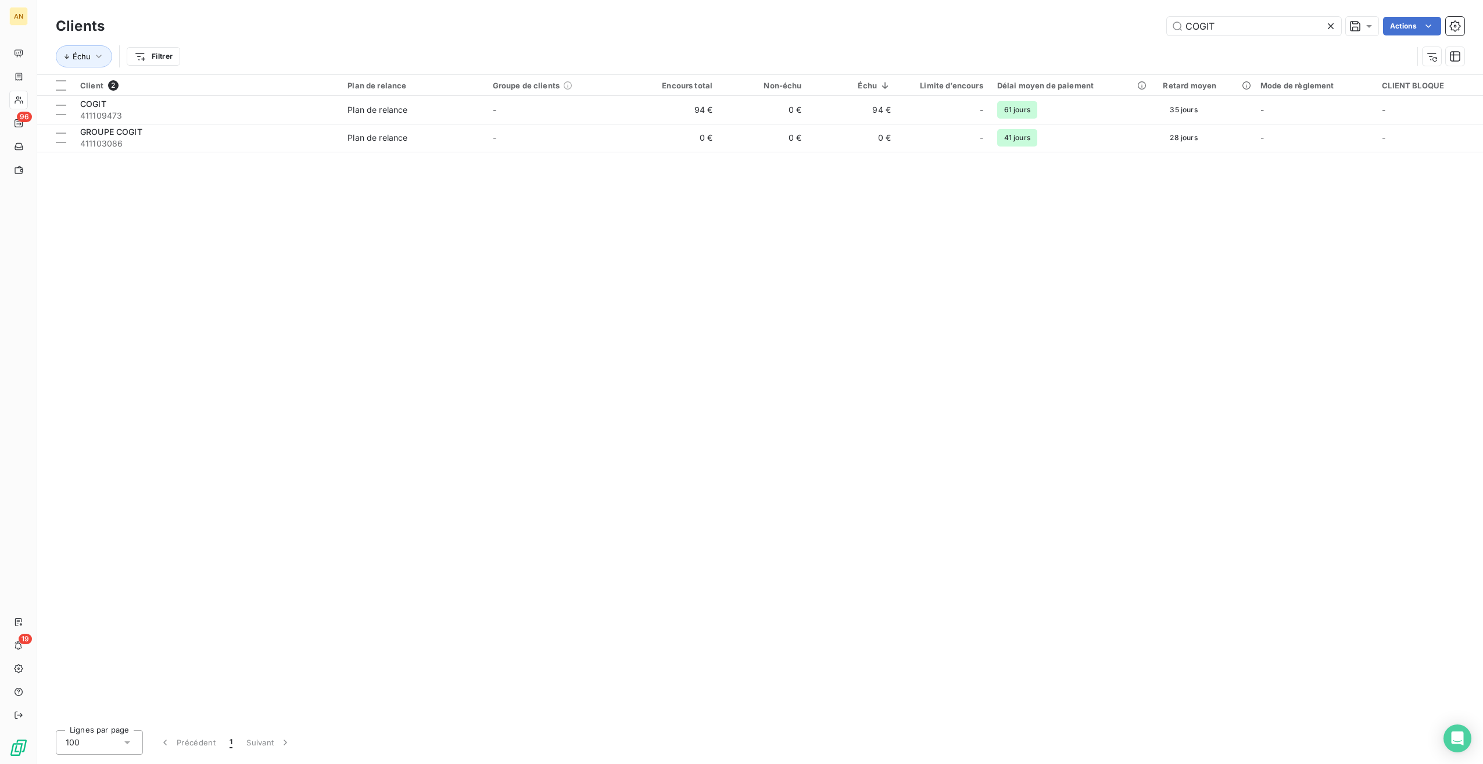
drag, startPoint x: 1208, startPoint y: 32, endPoint x: 1127, endPoint y: 32, distance: 80.8
click at [1127, 32] on div "COGIT Actions" at bounding box center [792, 26] width 1346 height 19
type input "SOGEA"
click at [736, 145] on td "0 €" at bounding box center [763, 138] width 89 height 28
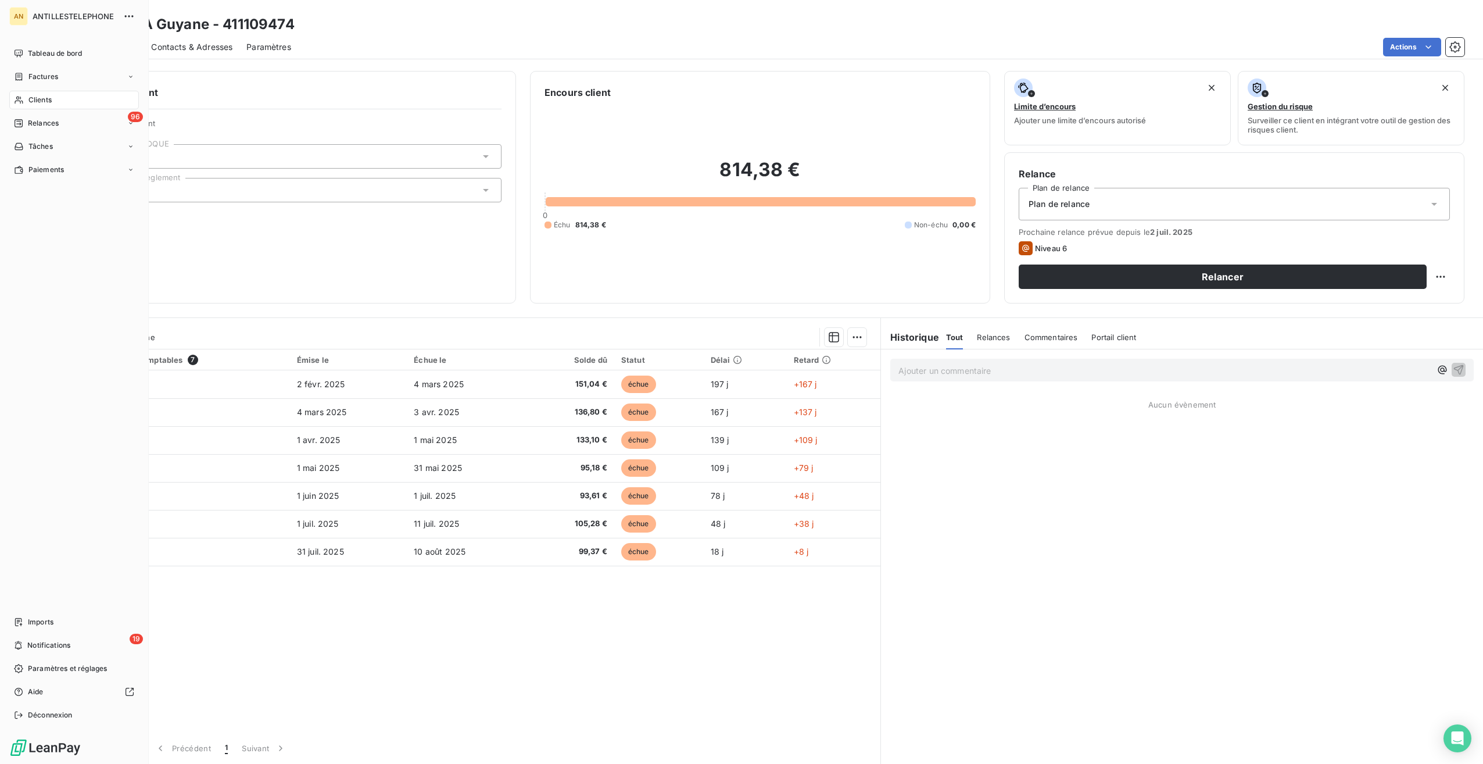
click at [41, 102] on span "Clients" at bounding box center [39, 100] width 23 height 10
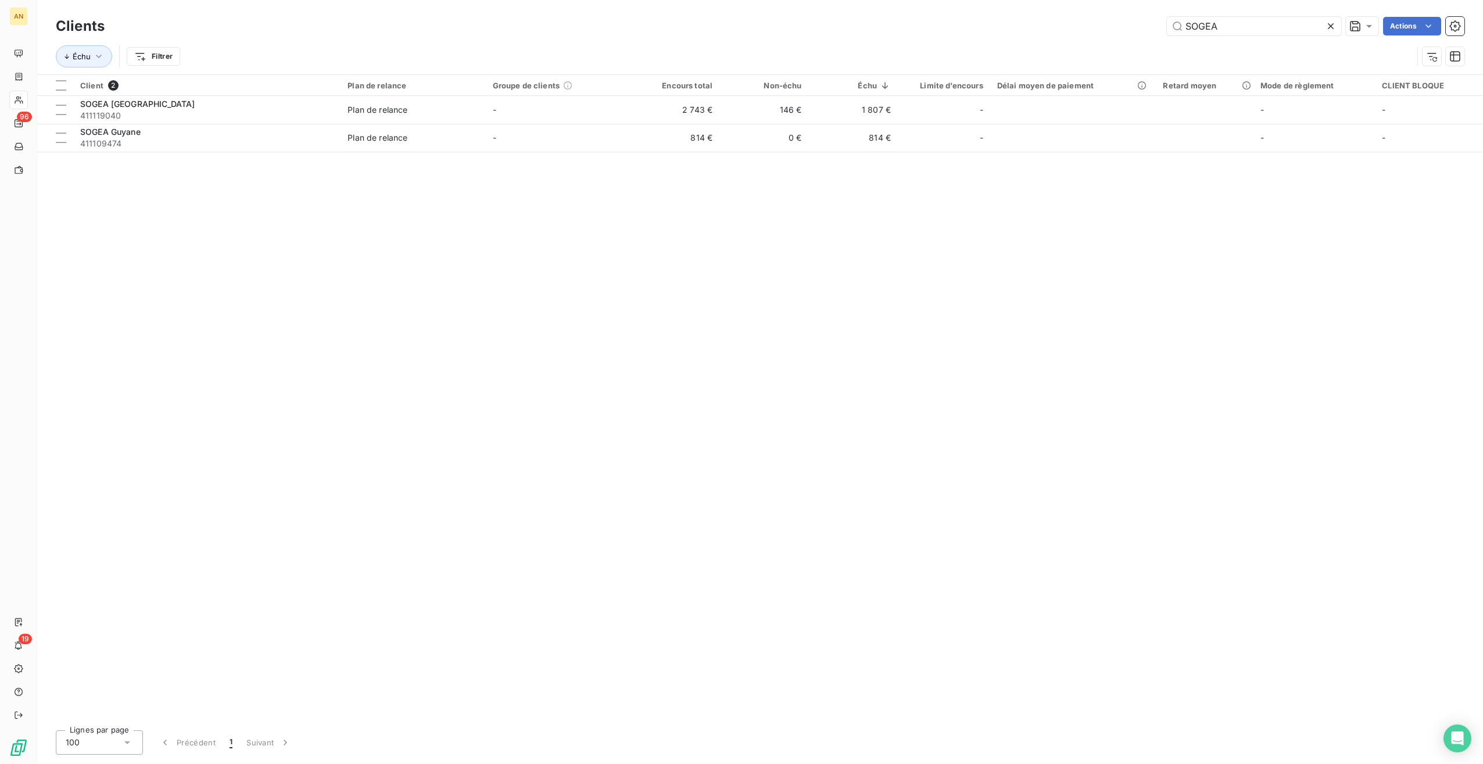
drag, startPoint x: 1242, startPoint y: 22, endPoint x: 1072, endPoint y: 17, distance: 170.9
click at [1072, 17] on div "SOGEA Actions" at bounding box center [792, 26] width 1346 height 19
type input "CBC"
click at [700, 108] on td "90 €" at bounding box center [675, 110] width 89 height 28
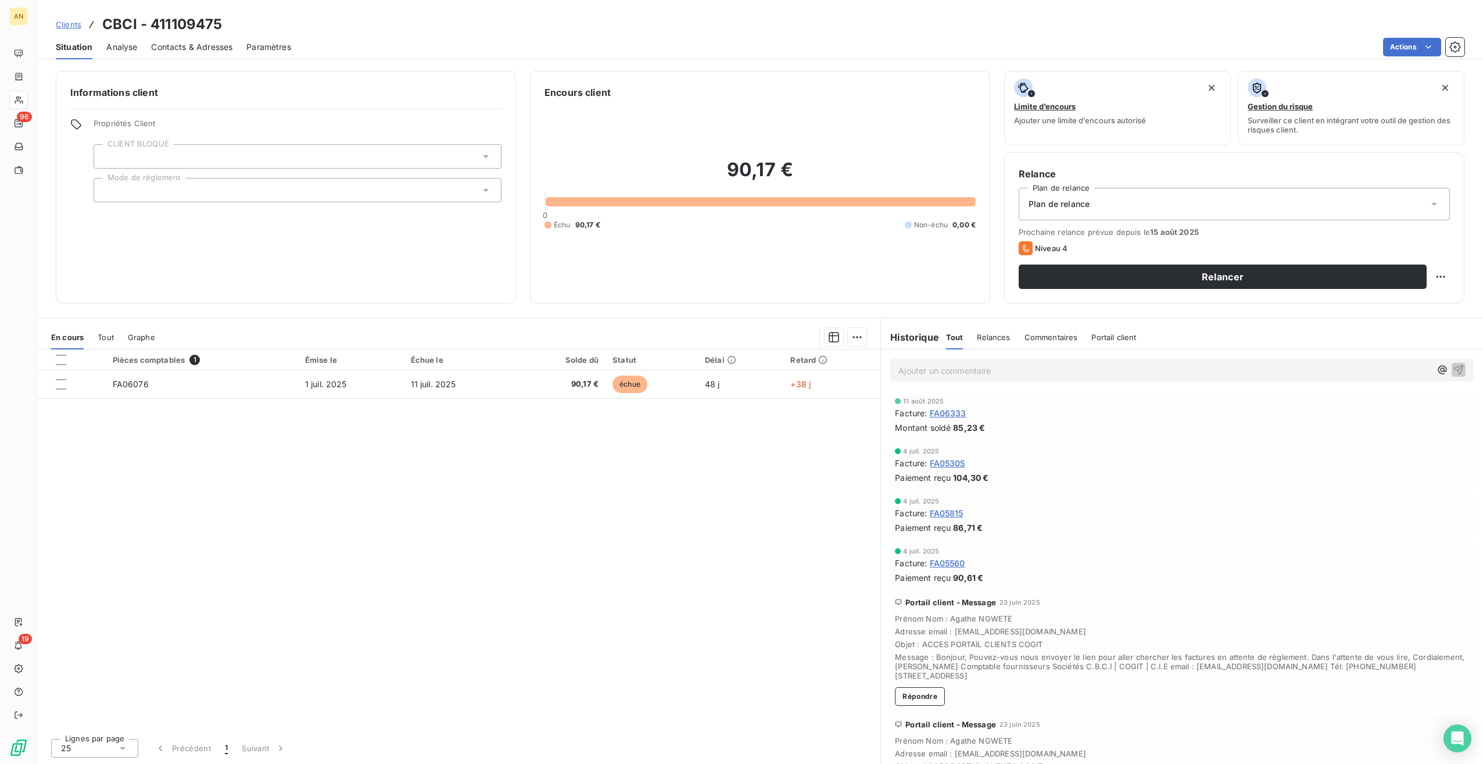
click at [113, 339] on span "Tout" at bounding box center [106, 336] width 16 height 9
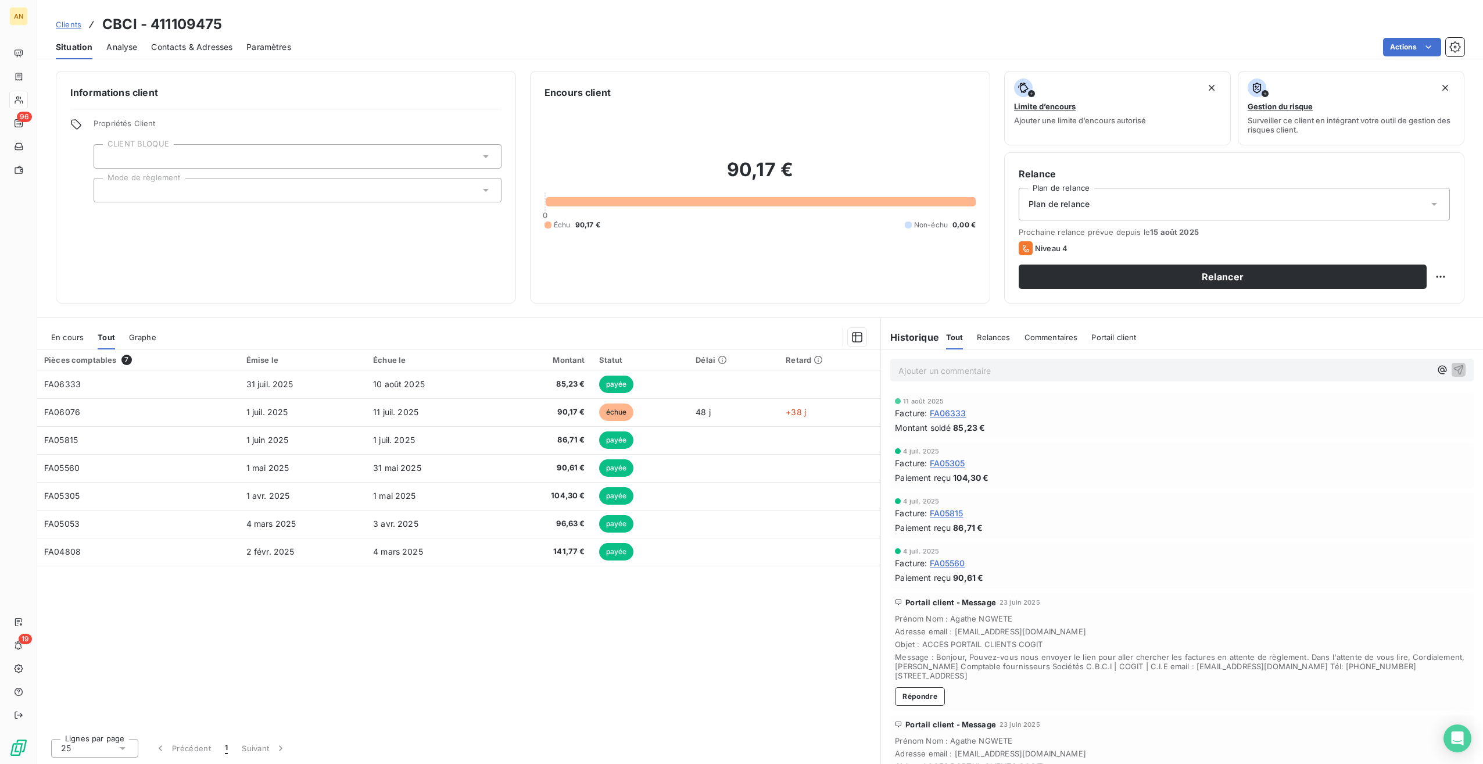
click at [50, 330] on div "En cours Tout Graphe" at bounding box center [458, 337] width 843 height 24
click at [70, 338] on span "En cours" at bounding box center [67, 336] width 33 height 9
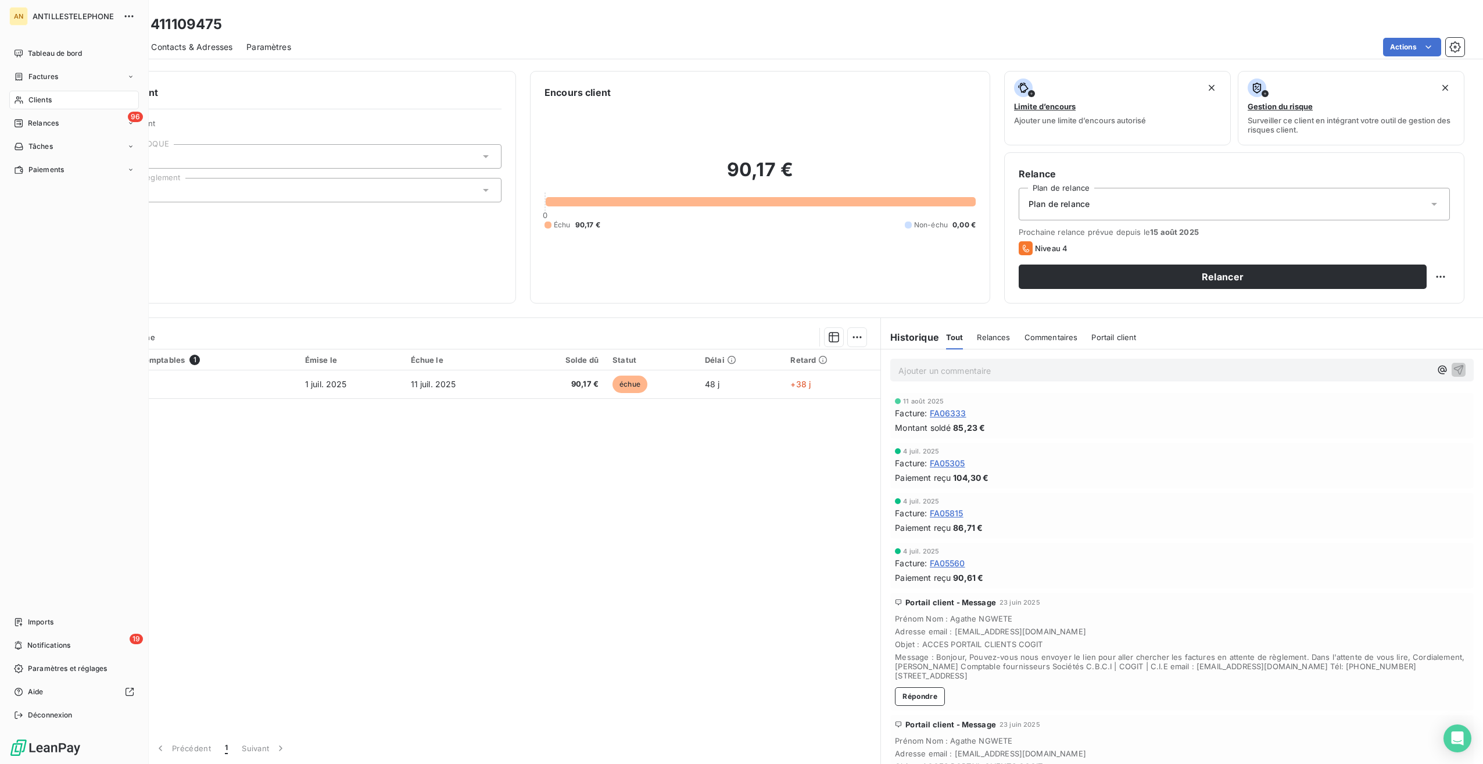
click at [38, 96] on span "Clients" at bounding box center [39, 100] width 23 height 10
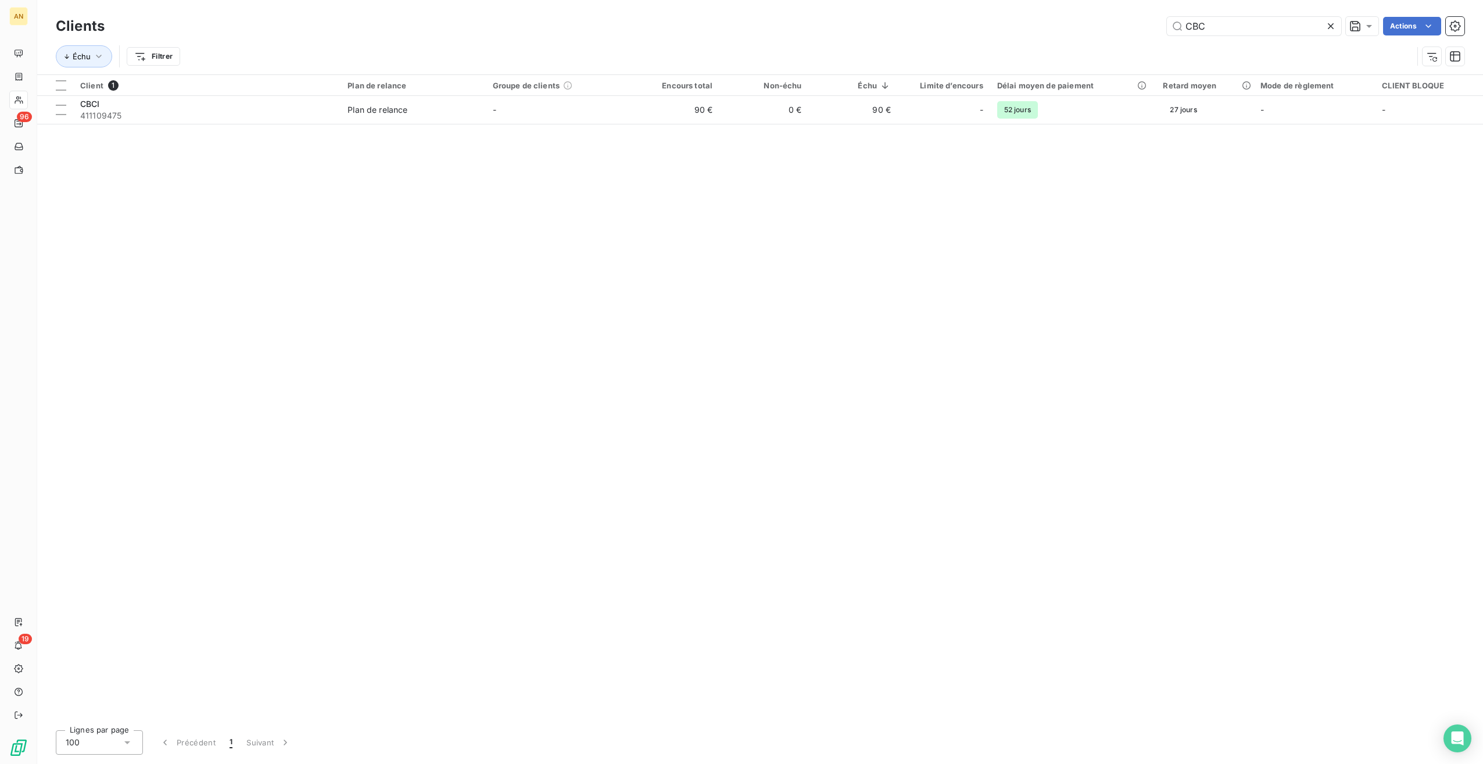
drag, startPoint x: 1215, startPoint y: 27, endPoint x: 1075, endPoint y: 21, distance: 139.6
click at [1081, 22] on div "CBC Actions" at bounding box center [792, 26] width 1346 height 19
type input "CHARPENTE"
click at [153, 110] on span "411104338" at bounding box center [206, 116] width 253 height 12
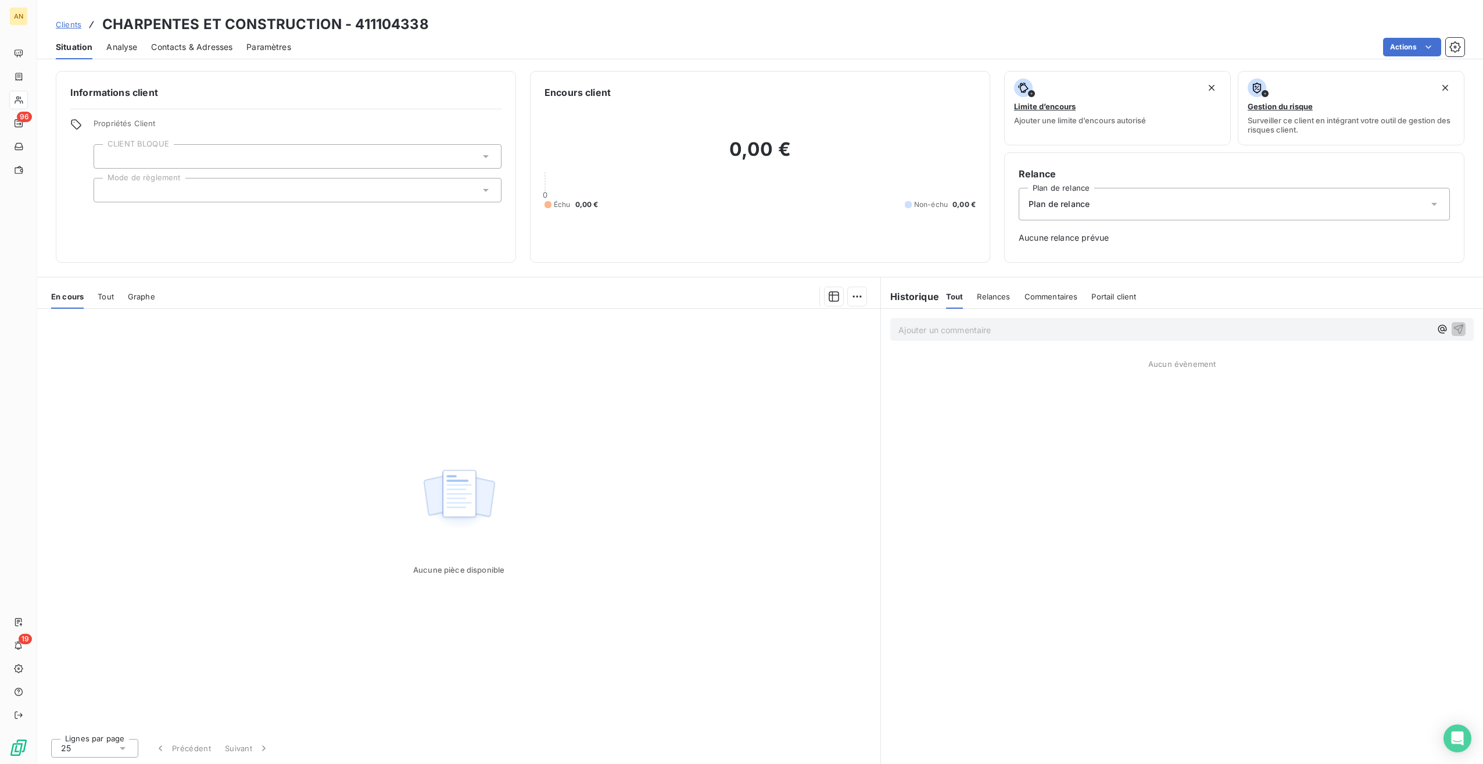
click at [105, 298] on span "Tout" at bounding box center [106, 296] width 16 height 9
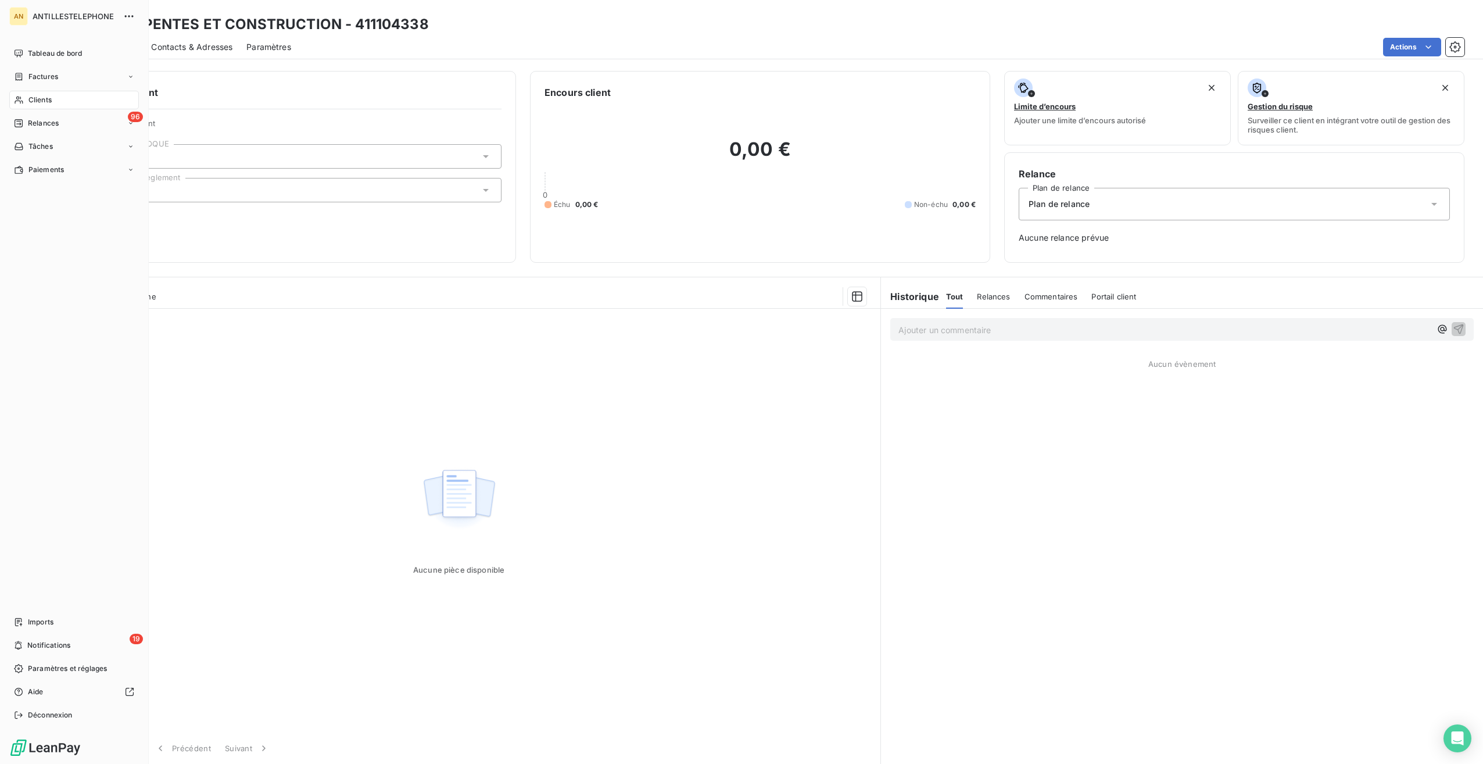
drag, startPoint x: 30, startPoint y: 99, endPoint x: 46, endPoint y: 96, distance: 16.4
click at [30, 99] on span "Clients" at bounding box center [39, 100] width 23 height 10
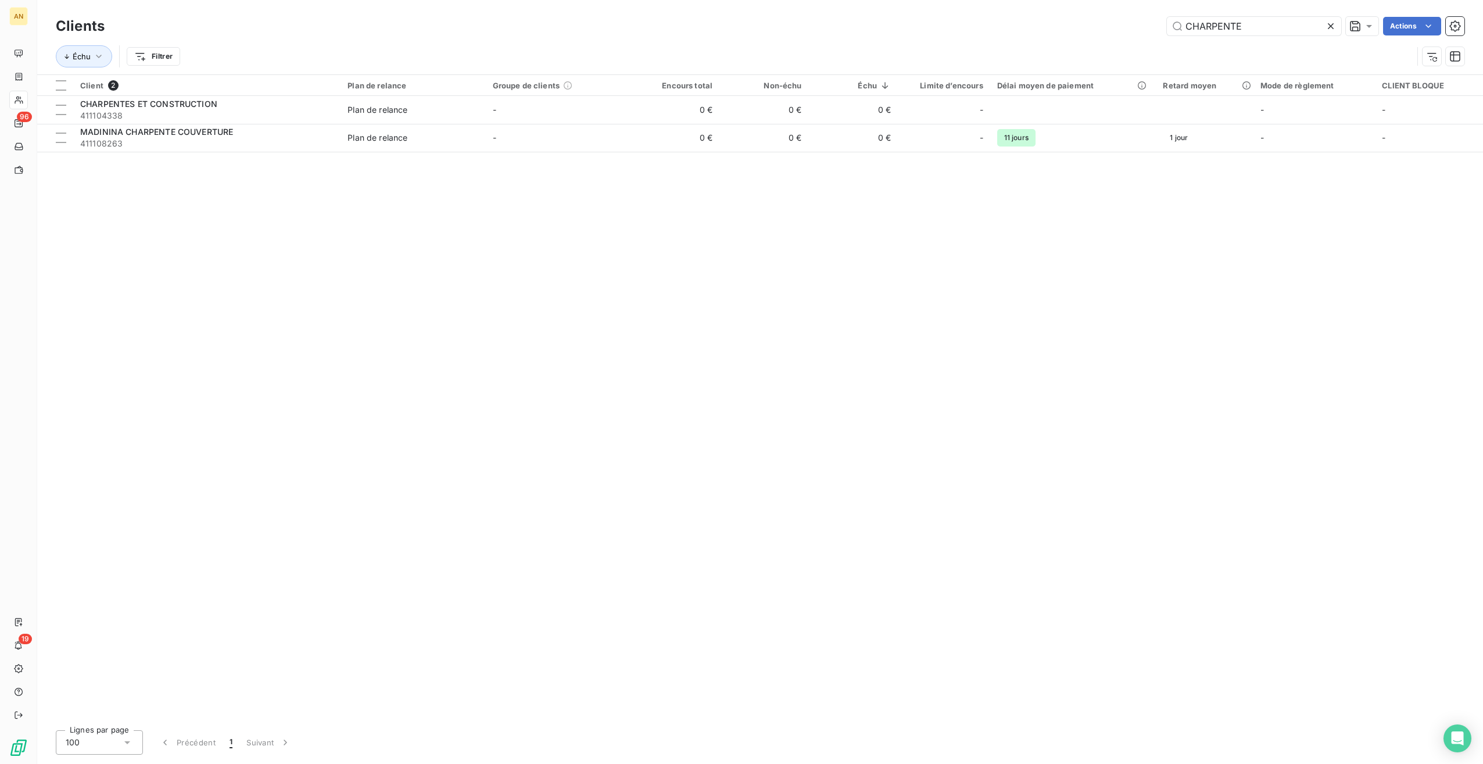
drag, startPoint x: 1192, startPoint y: 24, endPoint x: 971, endPoint y: 10, distance: 221.8
click at [972, 15] on div "Clients CHARPENTE Actions" at bounding box center [760, 26] width 1409 height 24
type input "CHARPE"
click at [172, 167] on span "411112160" at bounding box center [206, 172] width 253 height 12
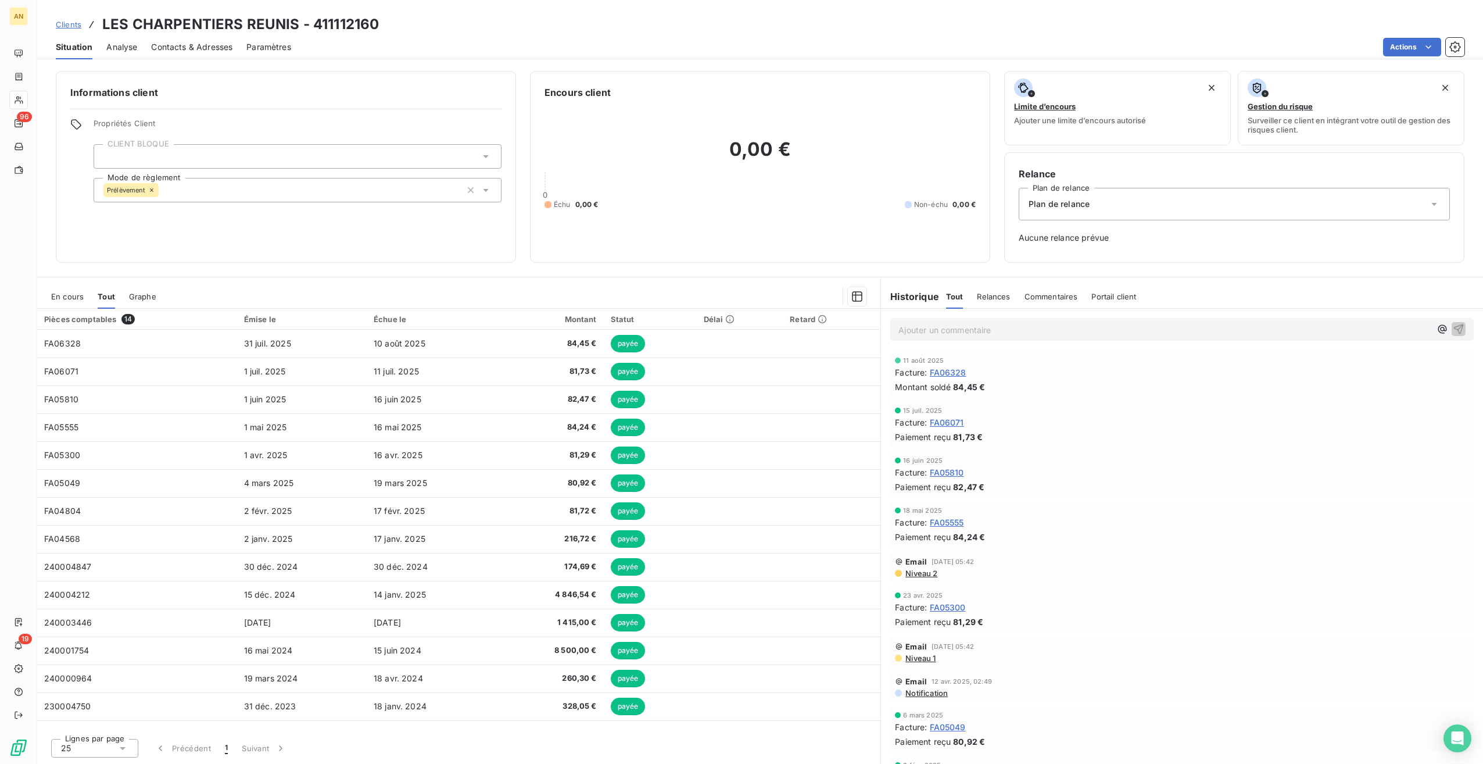
click at [49, 298] on div "En cours Tout Graphe" at bounding box center [458, 296] width 843 height 24
click at [57, 294] on span "En cours" at bounding box center [67, 296] width 33 height 9
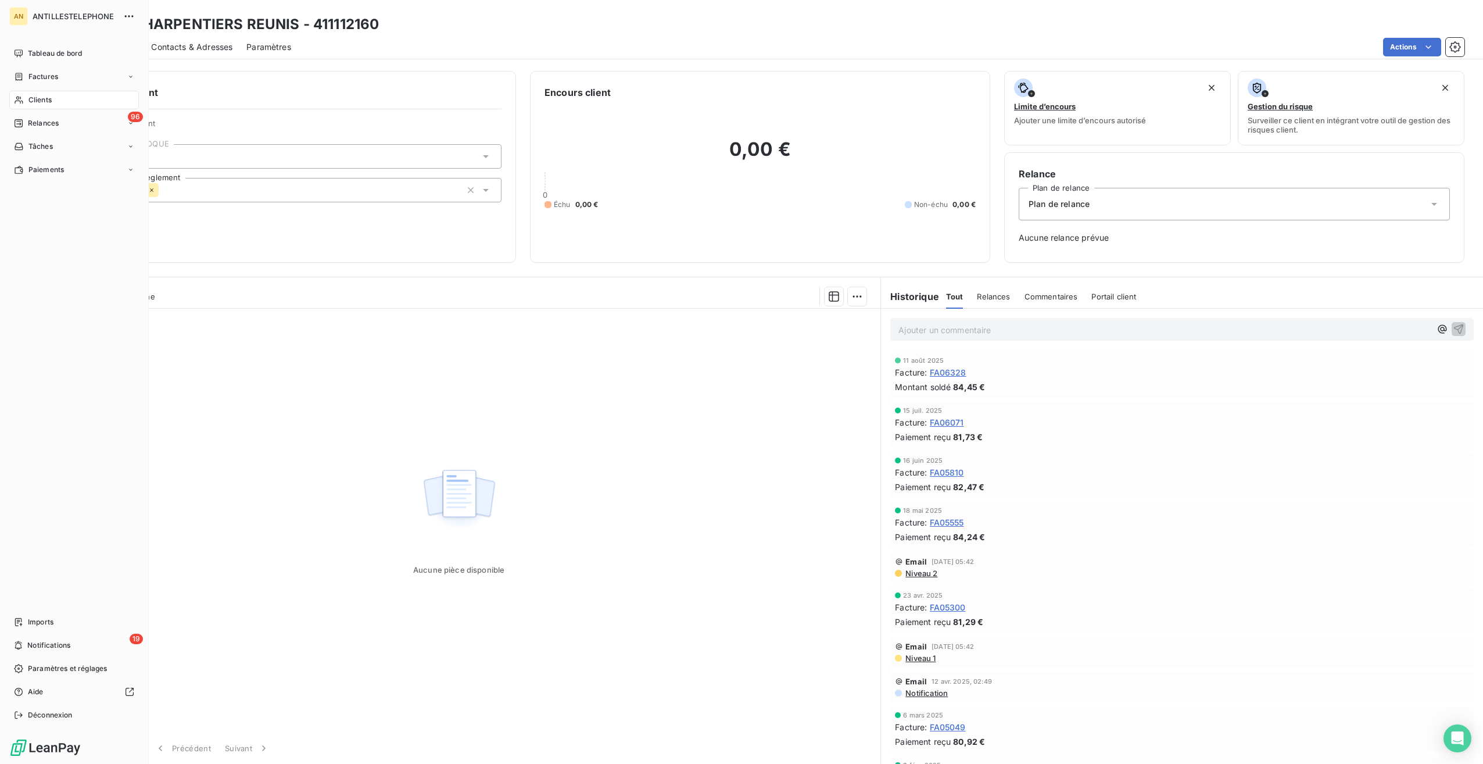
click at [38, 102] on span "Clients" at bounding box center [39, 100] width 23 height 10
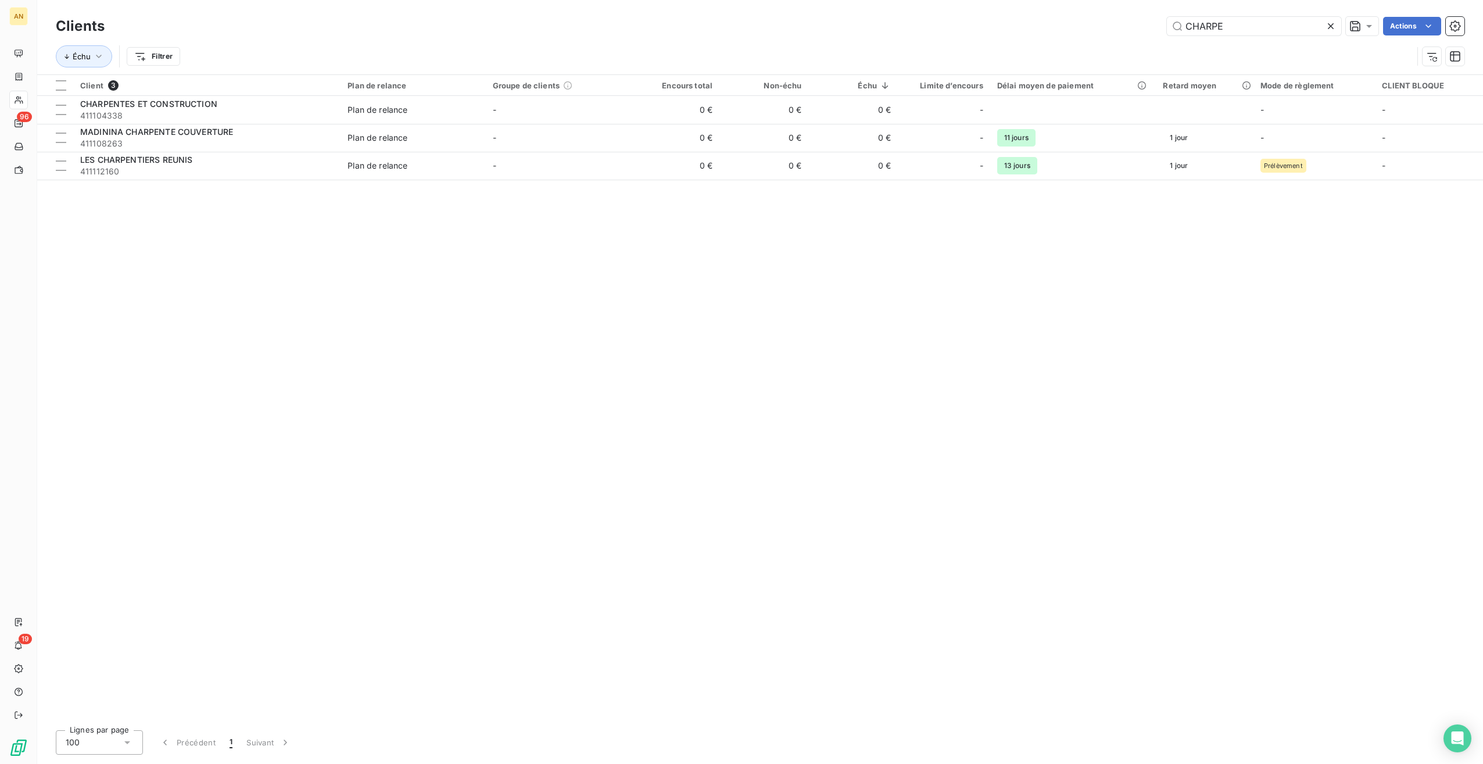
drag, startPoint x: 1224, startPoint y: 26, endPoint x: 1070, endPoint y: 21, distance: 153.5
click at [1070, 21] on div "CHARPE Actions" at bounding box center [792, 26] width 1346 height 19
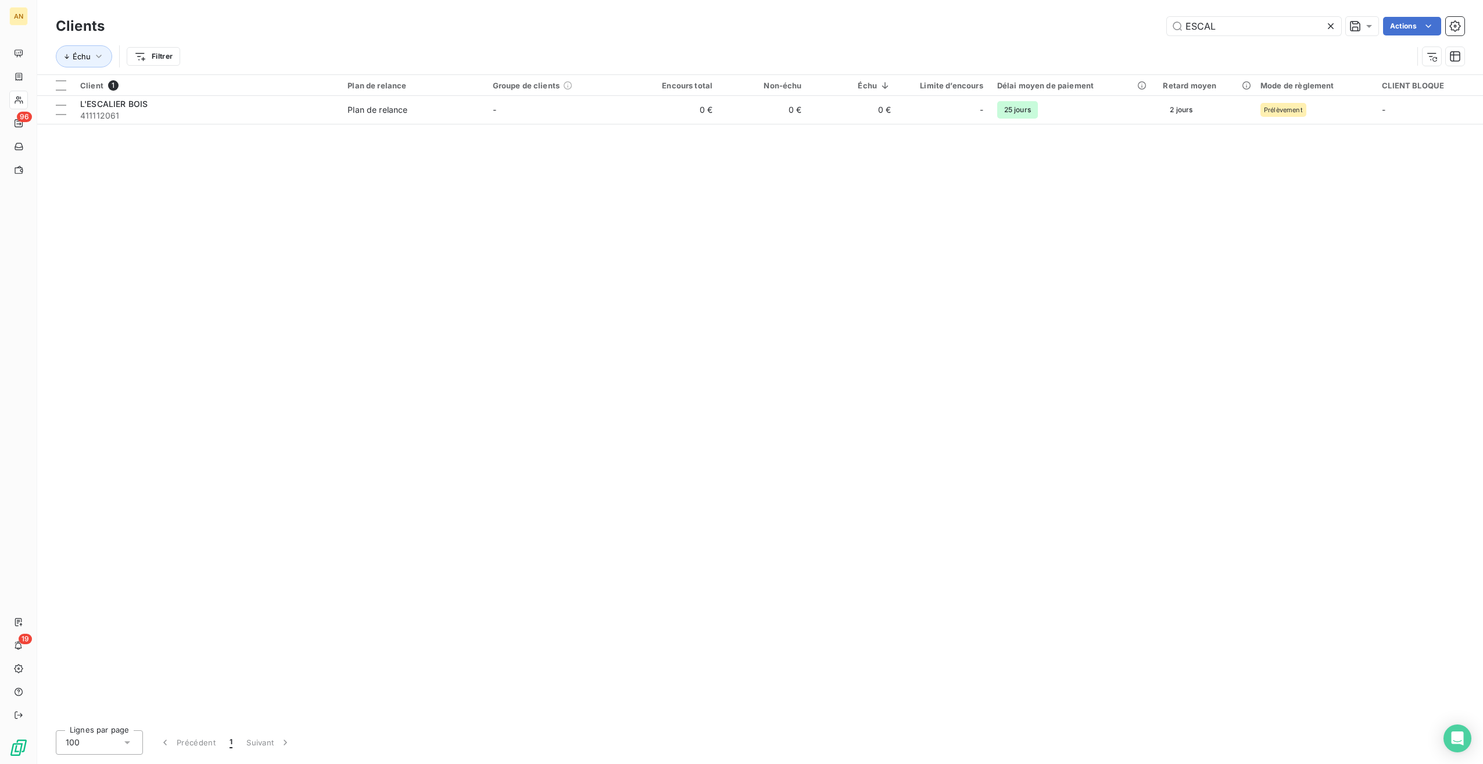
type input "ESCAL"
click at [495, 121] on td "-" at bounding box center [558, 110] width 145 height 28
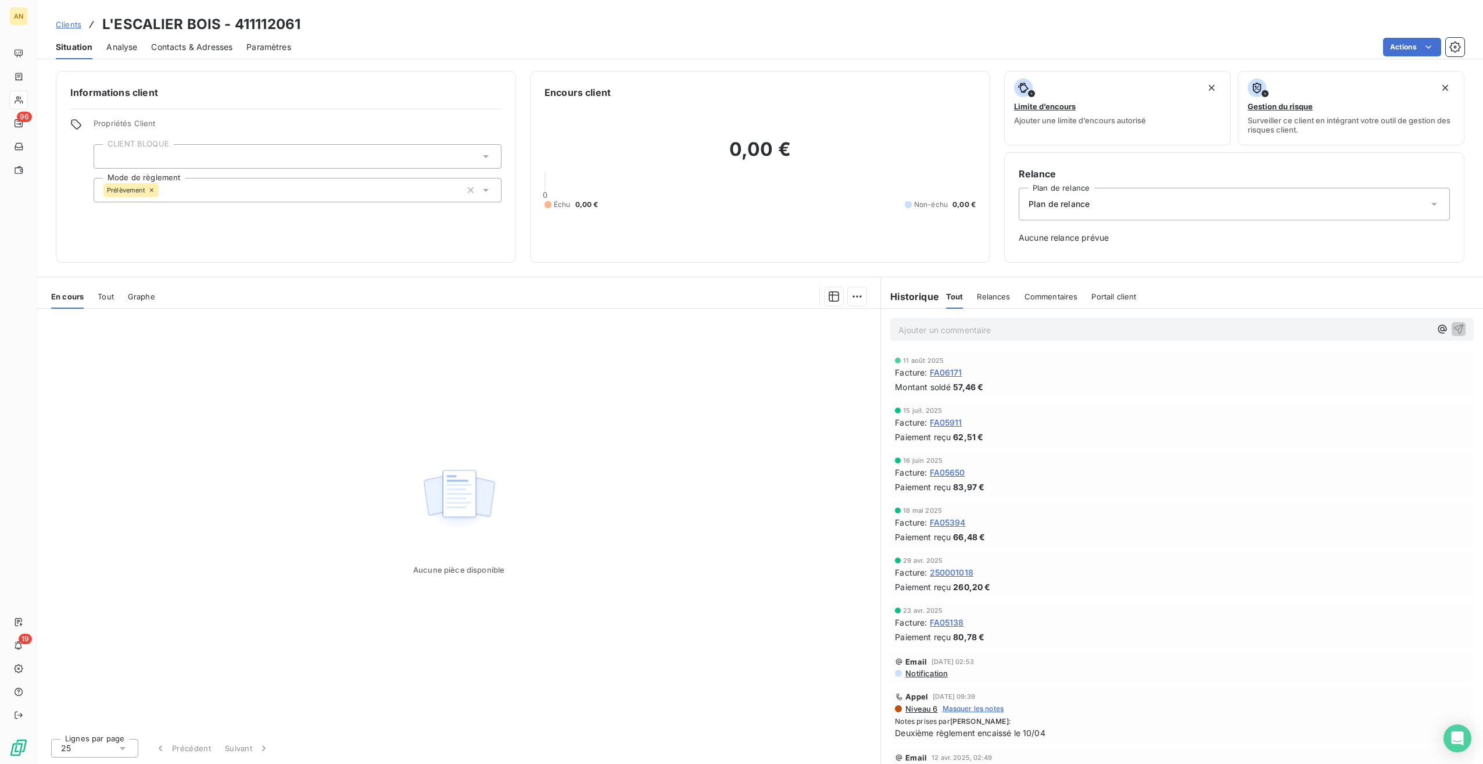
click at [113, 294] on span "Tout" at bounding box center [106, 296] width 16 height 9
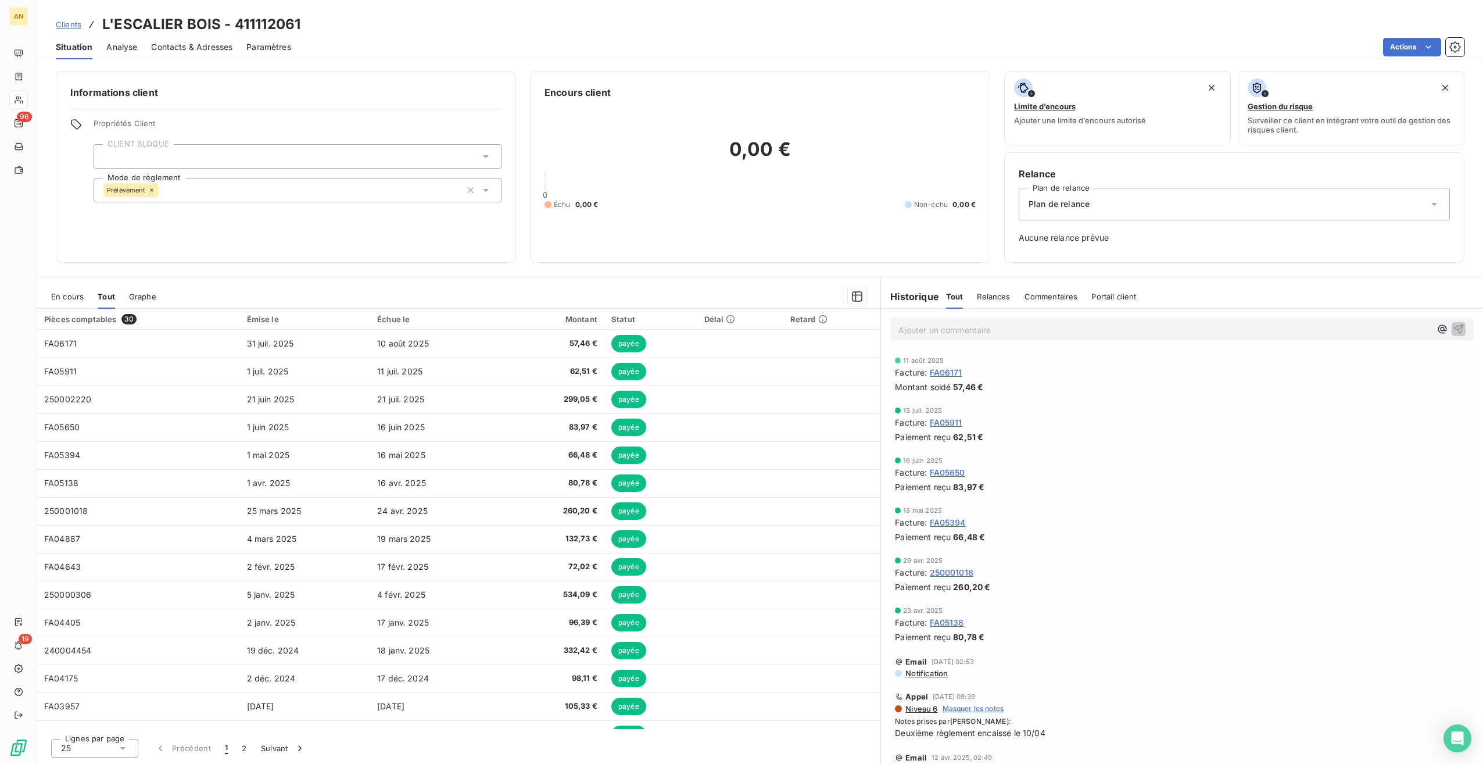
click at [78, 298] on span "En cours" at bounding box center [67, 296] width 33 height 9
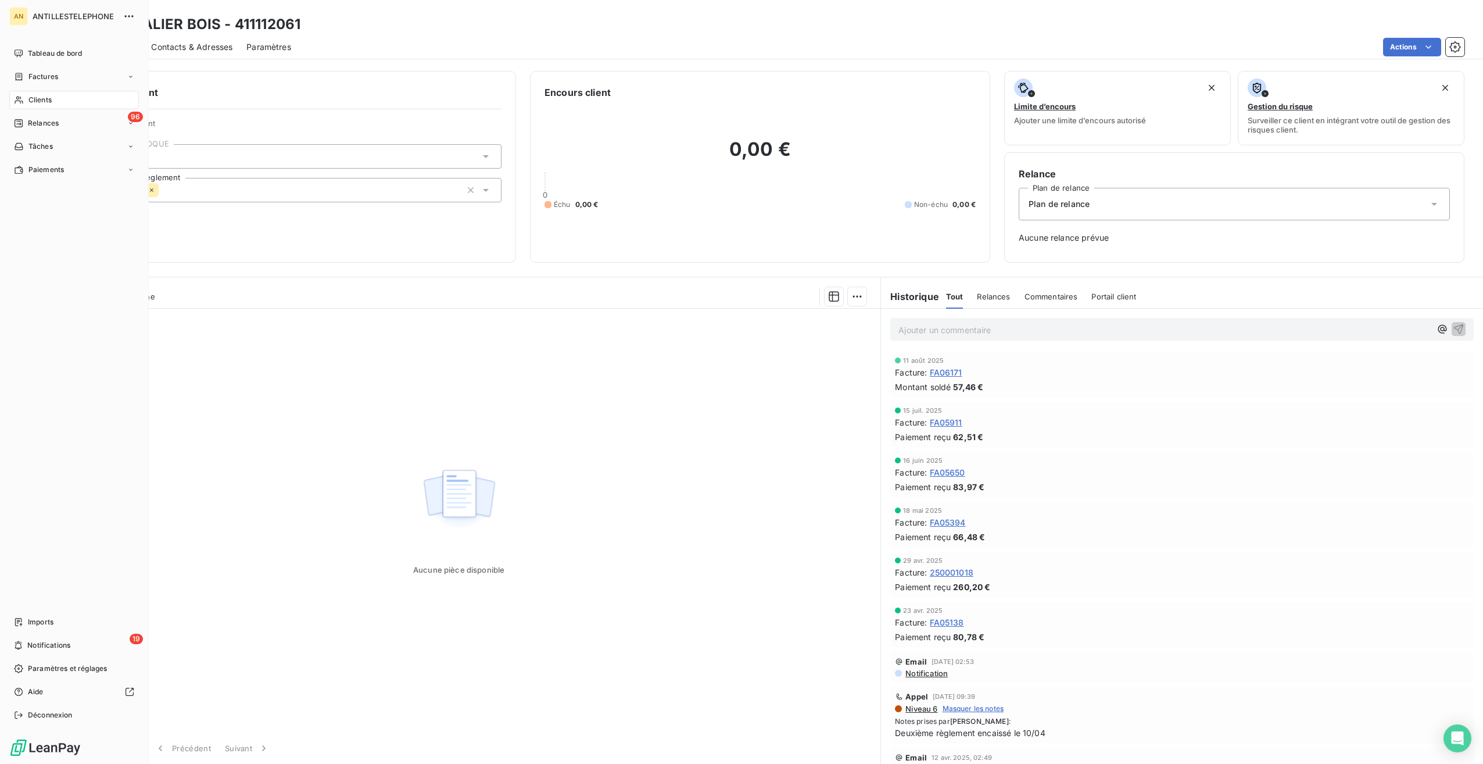
drag, startPoint x: 38, startPoint y: 77, endPoint x: 127, endPoint y: 84, distance: 88.6
click at [38, 77] on span "Factures" at bounding box center [43, 76] width 30 height 10
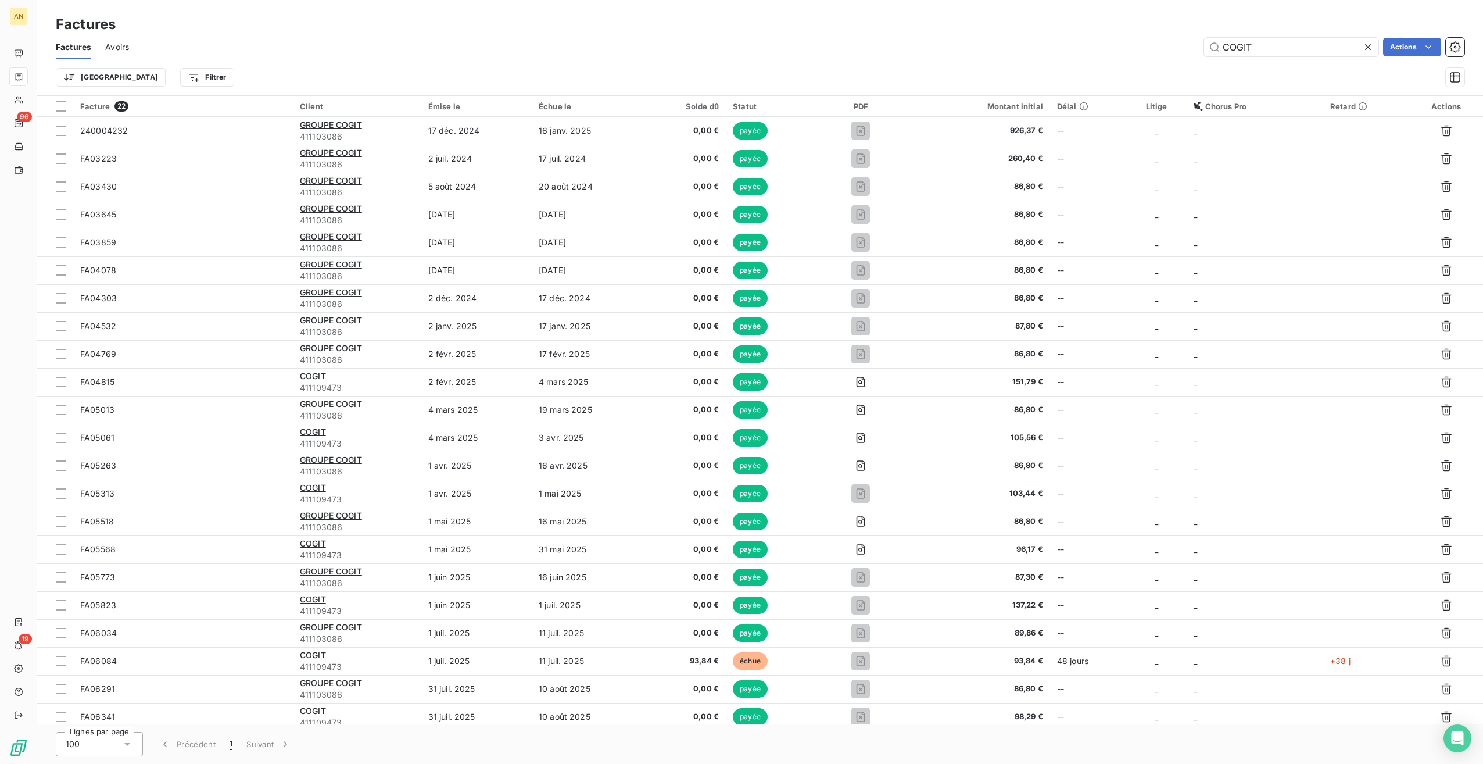
drag, startPoint x: 1267, startPoint y: 44, endPoint x: 1100, endPoint y: 40, distance: 166.8
click at [1103, 46] on div "COGIT Actions" at bounding box center [803, 47] width 1321 height 19
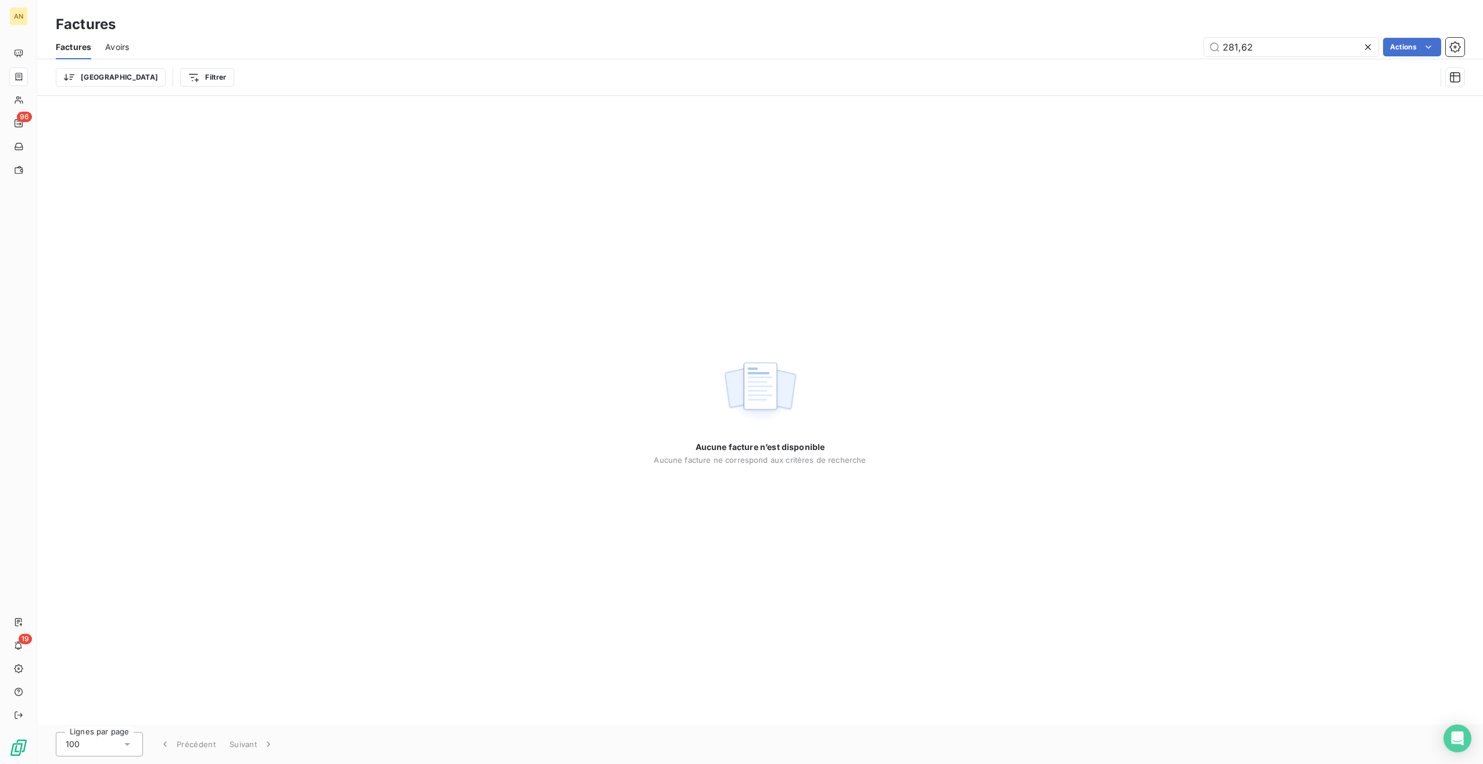
type input "281,62"
click at [69, 50] on span "Factures" at bounding box center [73, 47] width 35 height 12
click at [66, 44] on span "Factures" at bounding box center [73, 47] width 35 height 12
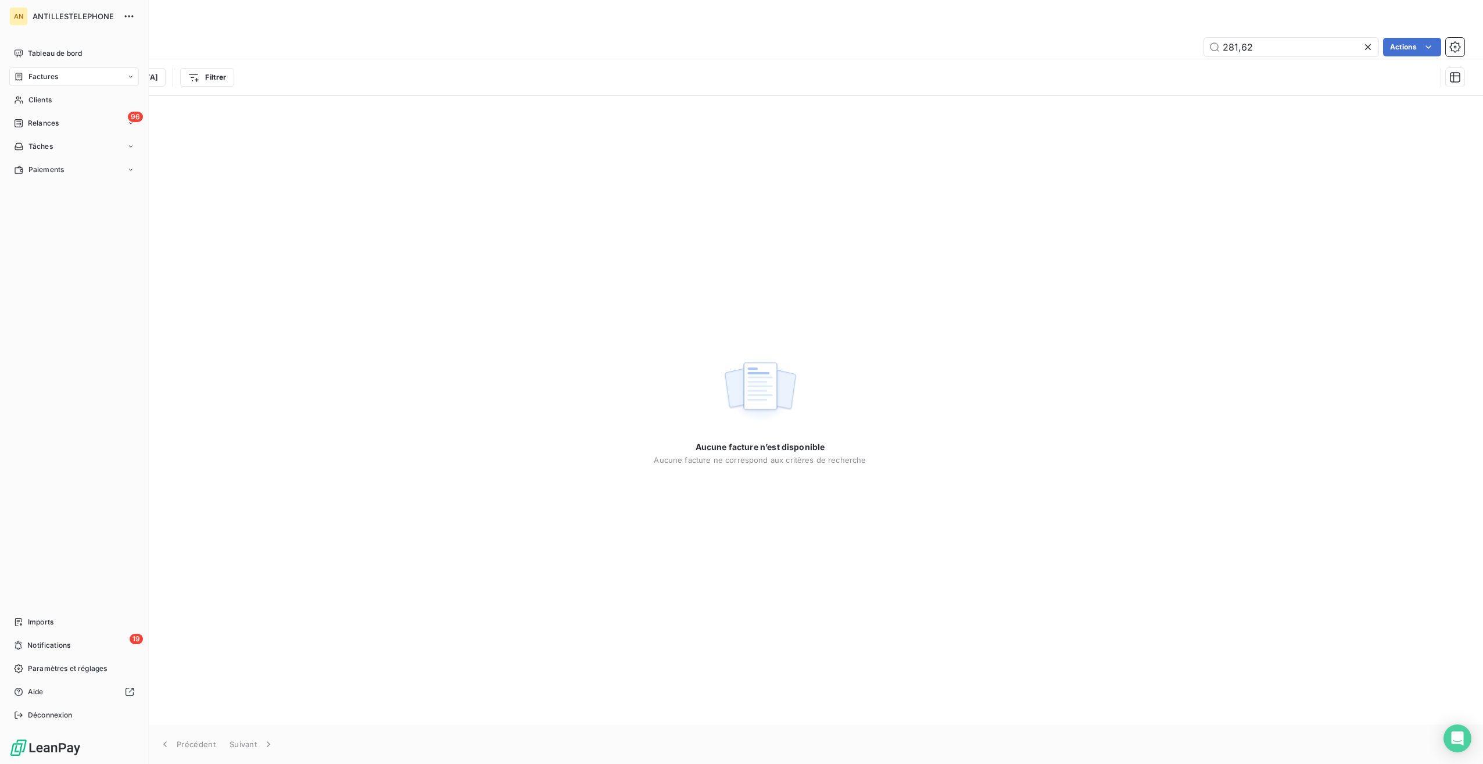
click at [25, 99] on div "Clients" at bounding box center [74, 100] width 130 height 19
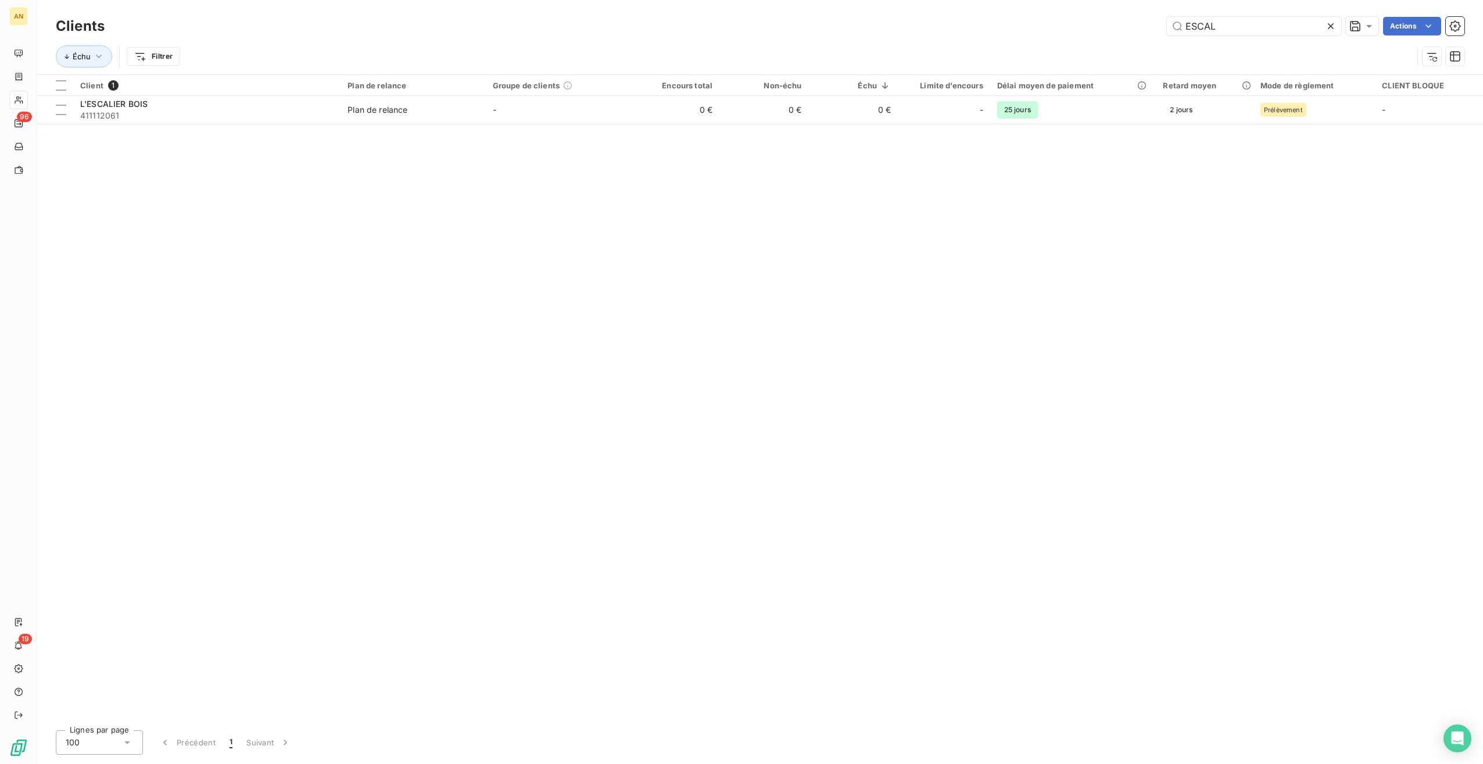
drag, startPoint x: 1187, startPoint y: 27, endPoint x: 1113, endPoint y: 26, distance: 73.2
click at [1113, 27] on div "ESCAL Actions" at bounding box center [792, 26] width 1346 height 19
click at [1018, 77] on th "Délai moyen de paiement" at bounding box center [1073, 85] width 166 height 21
drag, startPoint x: 1217, startPoint y: 22, endPoint x: 1127, endPoint y: 21, distance: 89.5
click at [1127, 21] on div "281 Actions" at bounding box center [792, 26] width 1346 height 19
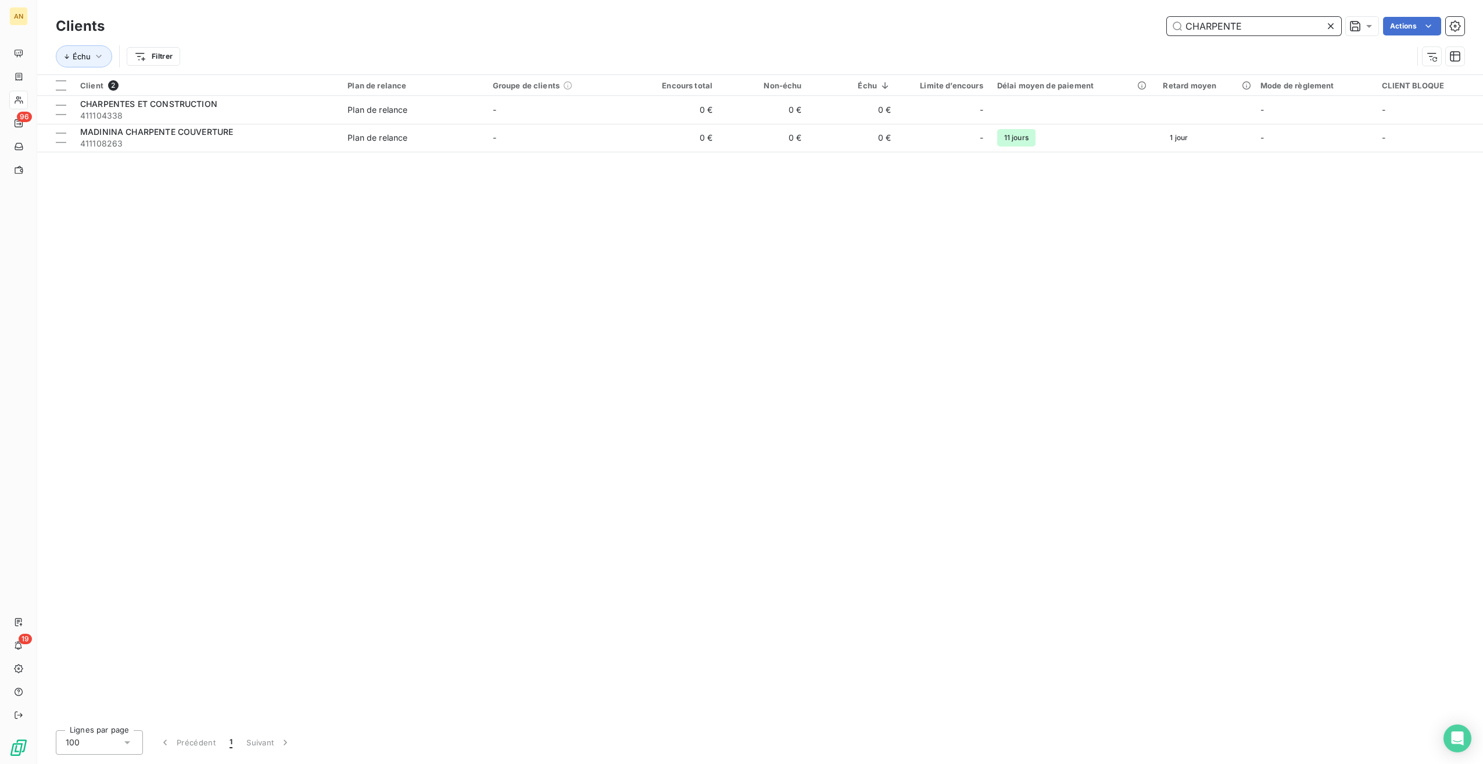
type input "CHARPENTE"
click at [323, 137] on div "MADININA CHARPENTE COUVERTURE" at bounding box center [206, 132] width 253 height 12
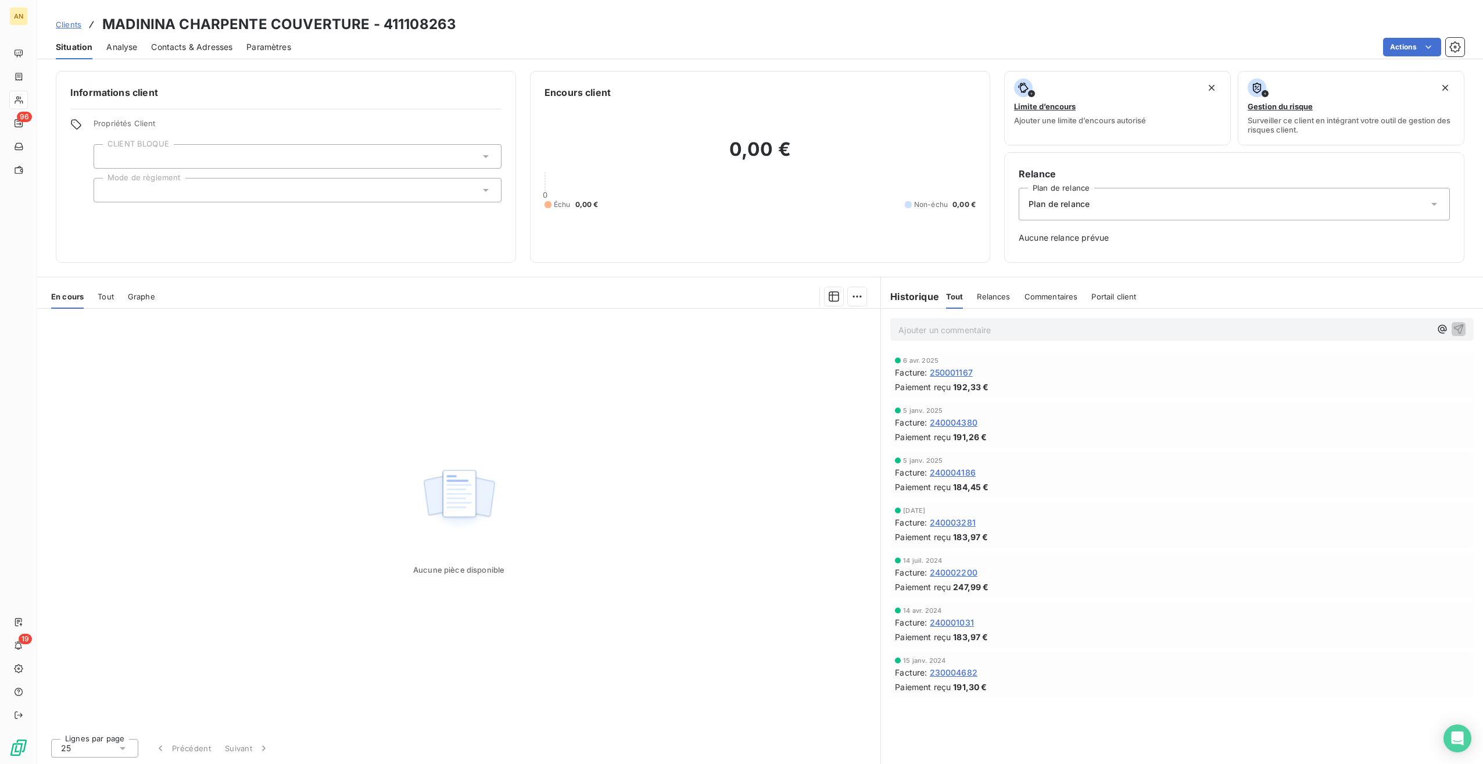
click at [100, 299] on span "Tout" at bounding box center [106, 296] width 16 height 9
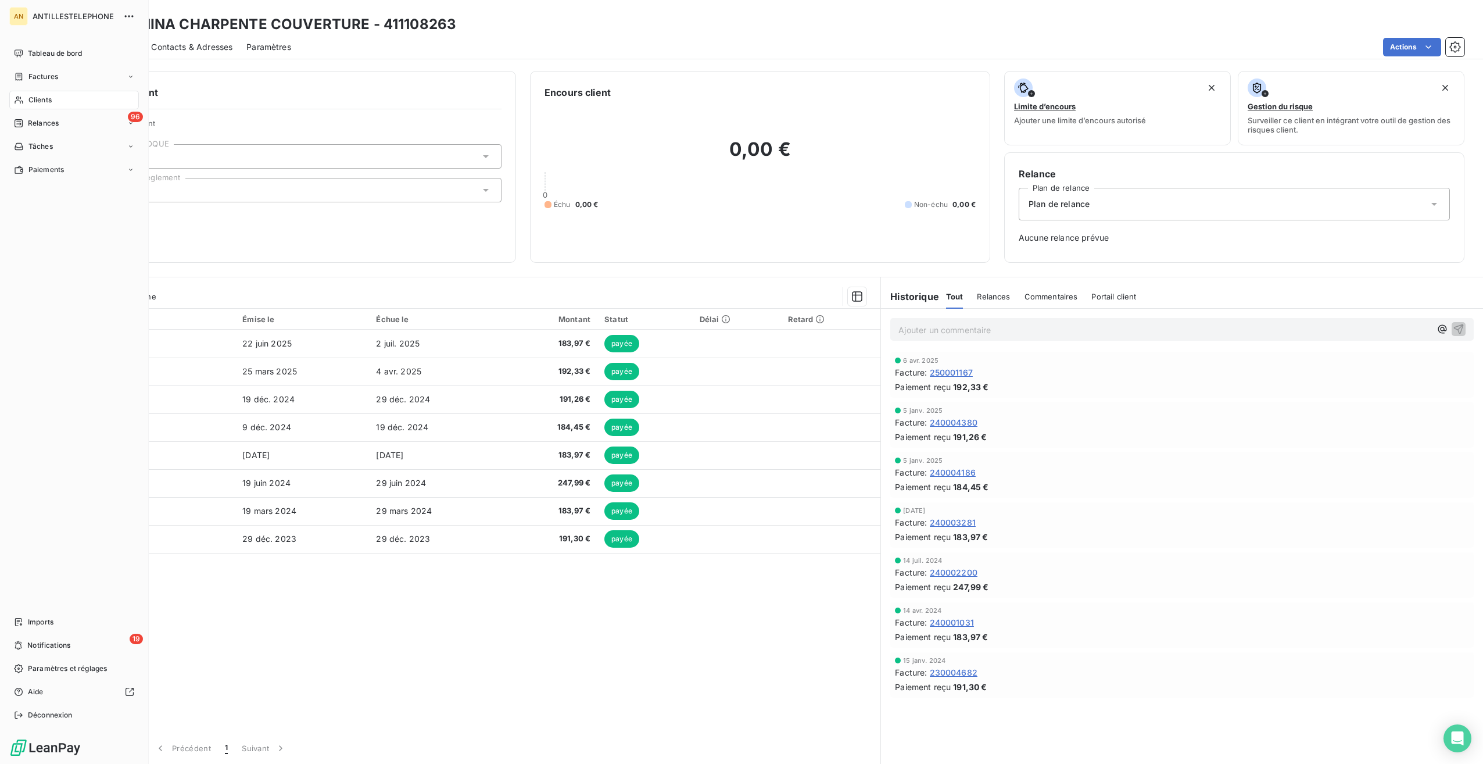
click at [30, 53] on span "Tableau de bord" at bounding box center [55, 53] width 54 height 10
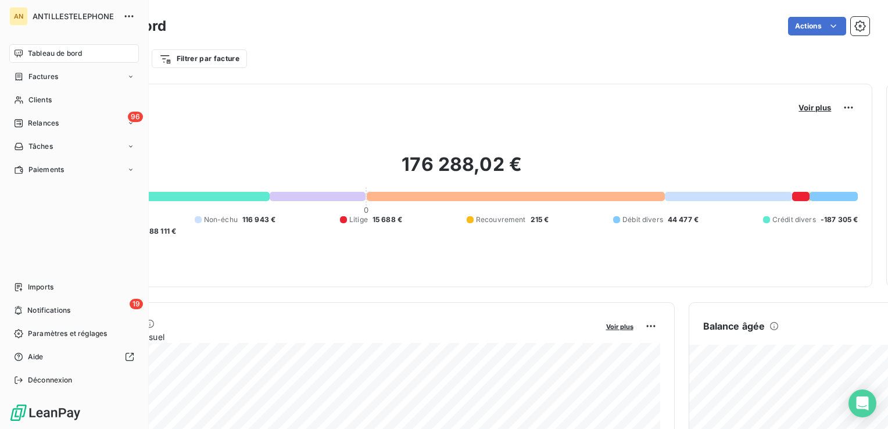
click at [31, 95] on span "Clients" at bounding box center [39, 100] width 23 height 10
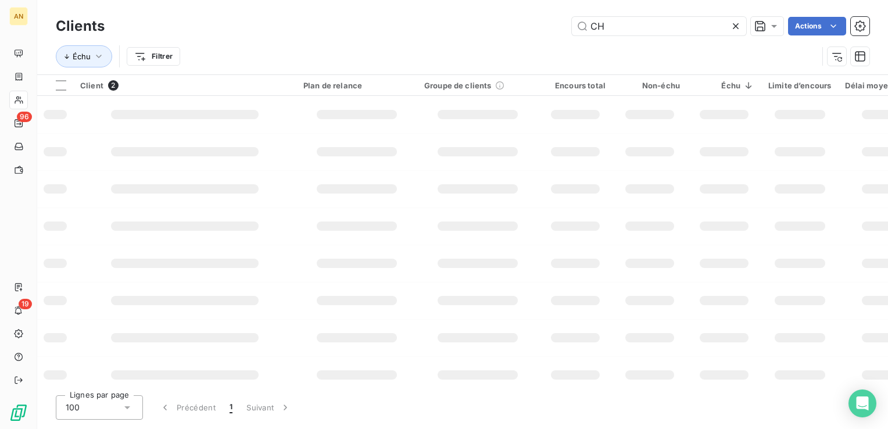
type input "C"
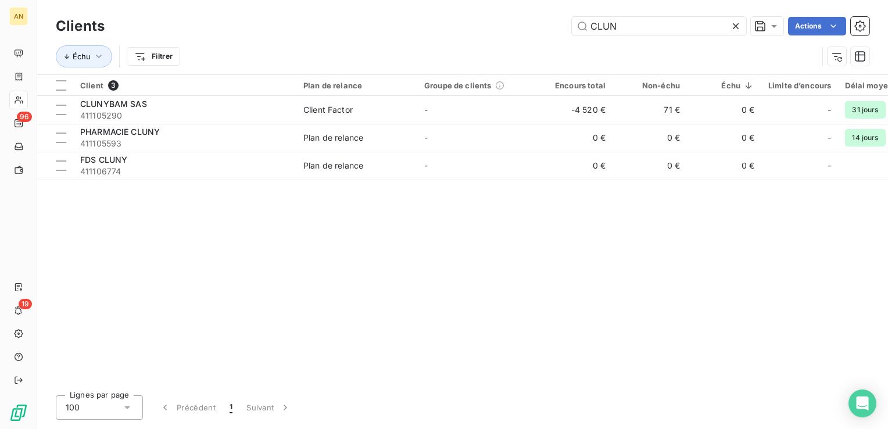
type input "CLUN"
click at [120, 110] on span "411105290" at bounding box center [184, 116] width 209 height 12
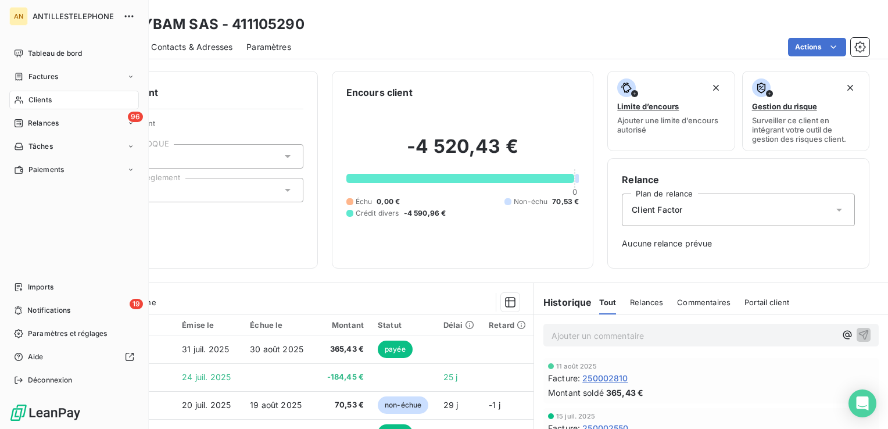
click at [43, 96] on span "Clients" at bounding box center [39, 100] width 23 height 10
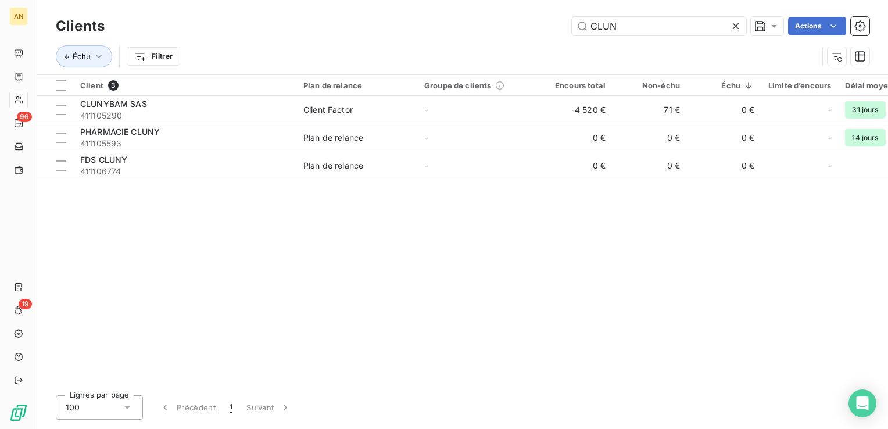
drag, startPoint x: 635, startPoint y: 23, endPoint x: 504, endPoint y: 34, distance: 131.2
click at [504, 34] on div "CLUN Actions" at bounding box center [494, 26] width 751 height 19
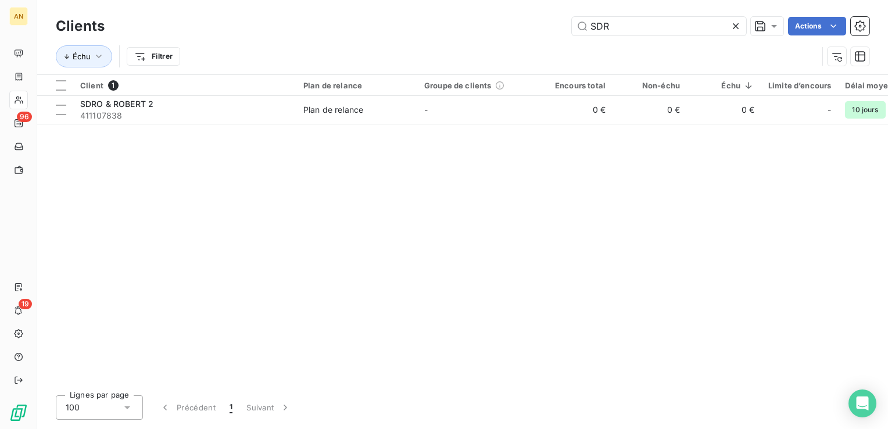
type input "SDR"
click at [192, 108] on div "SDRO & ROBERT 2" at bounding box center [184, 104] width 209 height 12
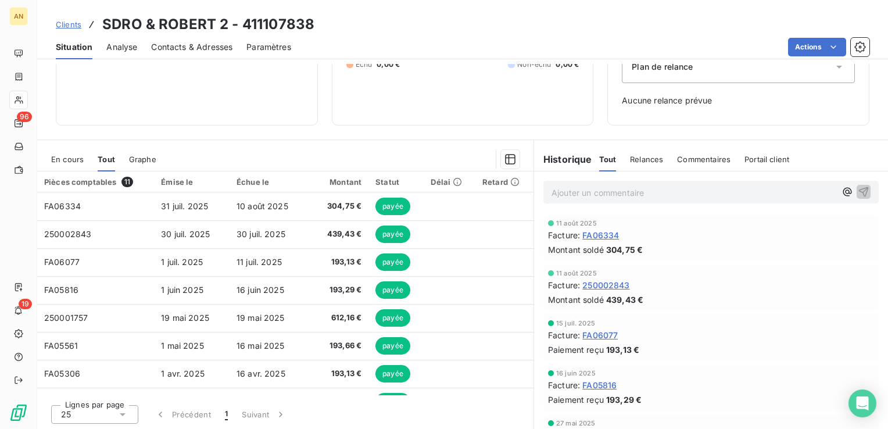
scroll to position [104, 0]
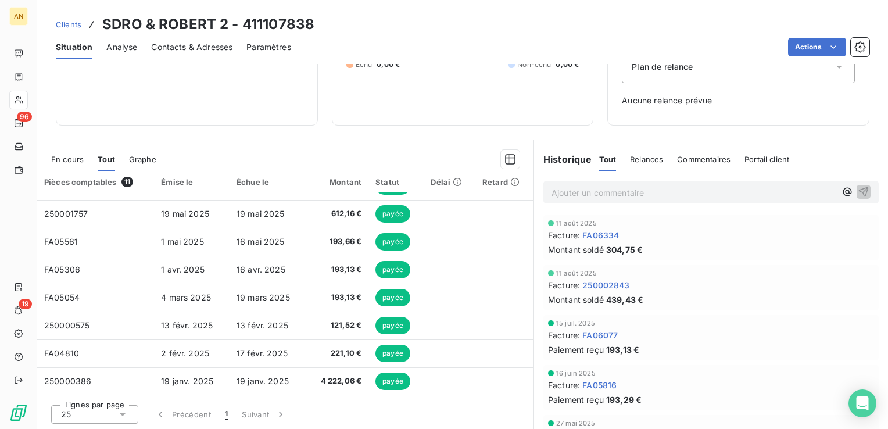
click at [277, 379] on span "19 janv. 2025" at bounding box center [263, 381] width 52 height 10
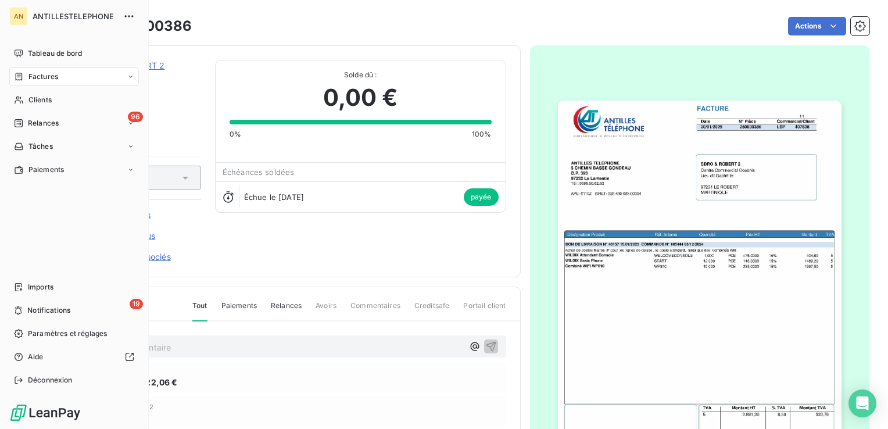
click at [43, 99] on span "Clients" at bounding box center [39, 100] width 23 height 10
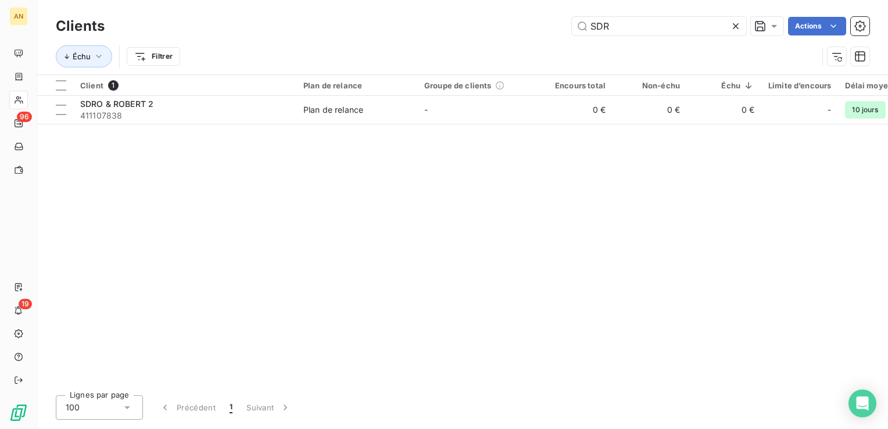
drag, startPoint x: 619, startPoint y: 33, endPoint x: 530, endPoint y: 24, distance: 89.9
click at [530, 24] on div "SDR Actions" at bounding box center [494, 26] width 751 height 19
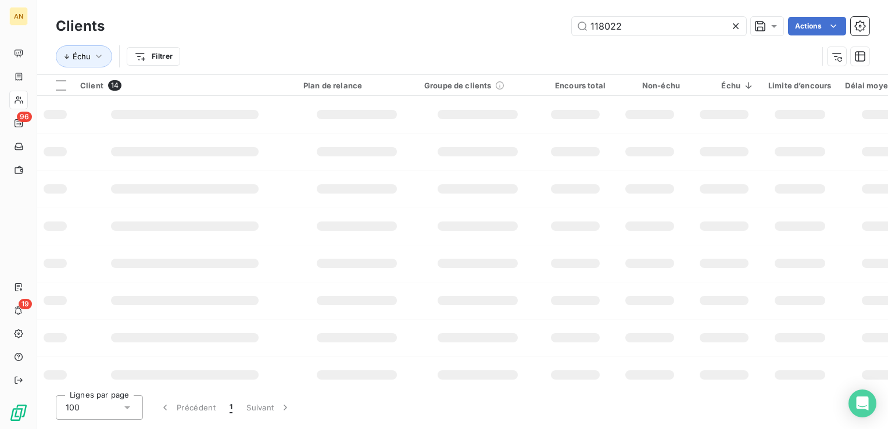
type input "118022"
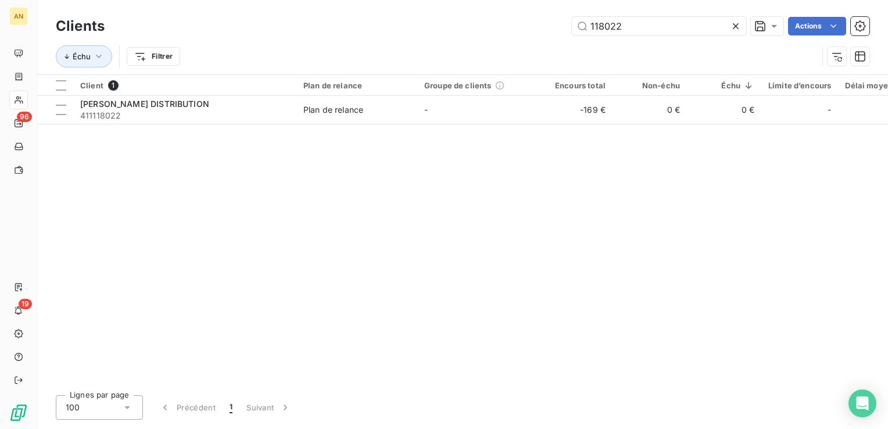
click at [335, 117] on td "Plan de relance" at bounding box center [356, 110] width 121 height 28
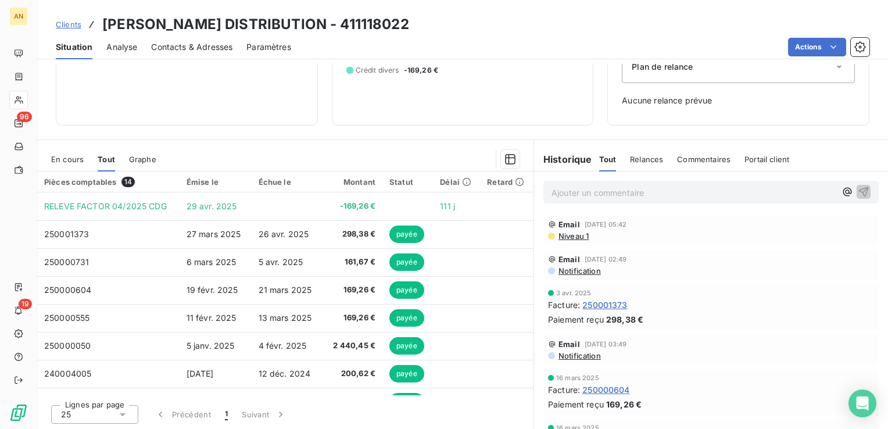
click at [60, 156] on span "En cours" at bounding box center [67, 159] width 33 height 9
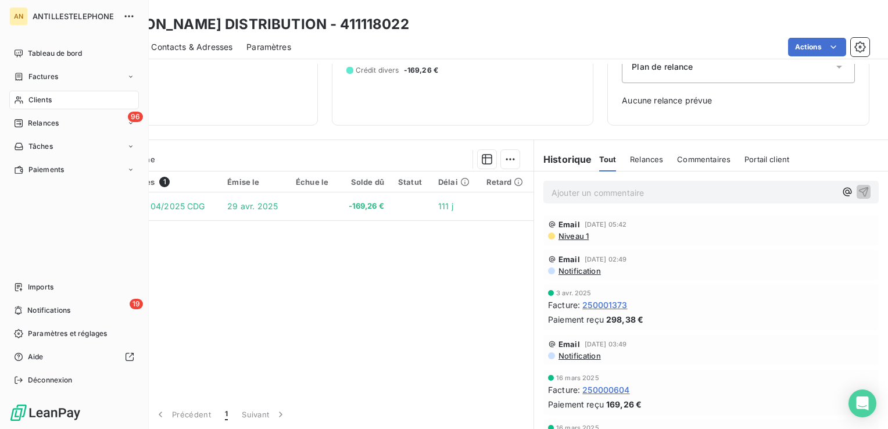
click at [28, 55] on span "Tableau de bord" at bounding box center [55, 53] width 54 height 10
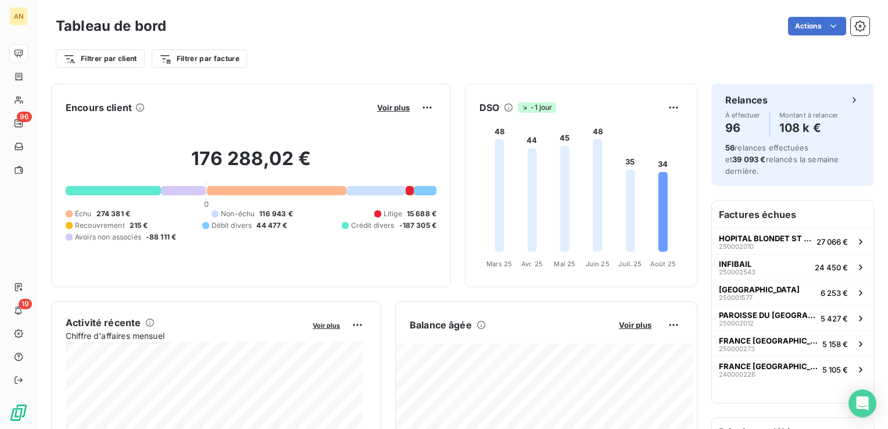
click at [384, 106] on span "Voir plus" at bounding box center [393, 107] width 33 height 9
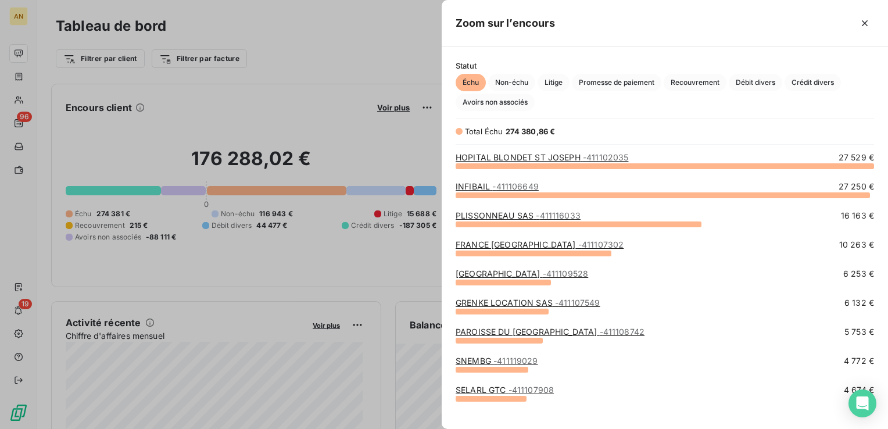
scroll to position [255, 437]
click at [800, 85] on span "Crédit divers" at bounding box center [813, 82] width 56 height 17
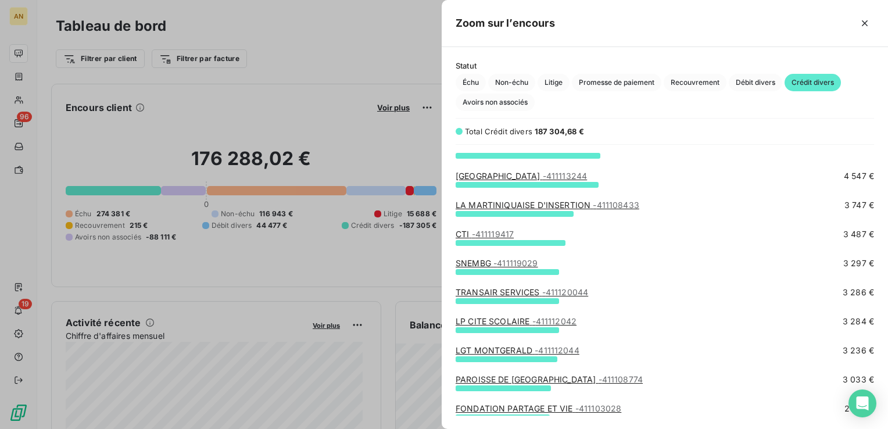
scroll to position [155, 0]
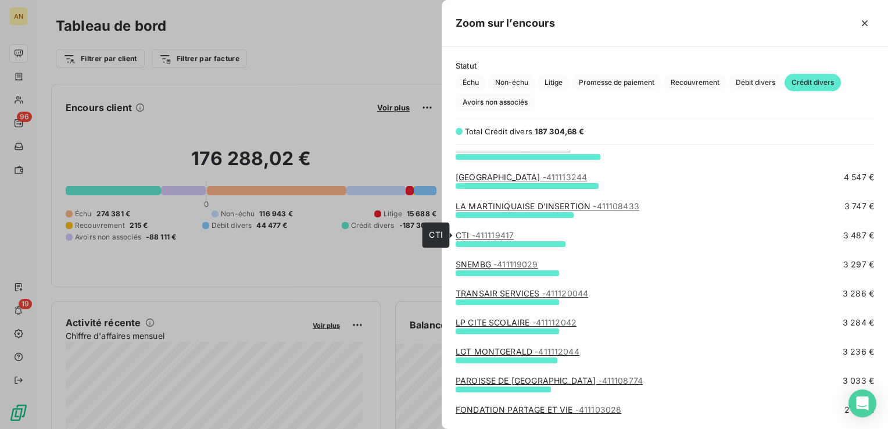
click at [488, 238] on span "- 411119417" at bounding box center [493, 235] width 42 height 10
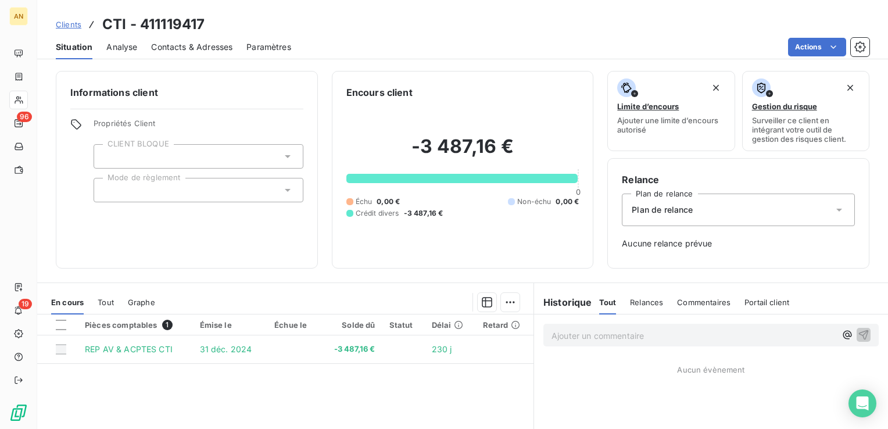
click at [107, 308] on div "Tout" at bounding box center [106, 302] width 16 height 24
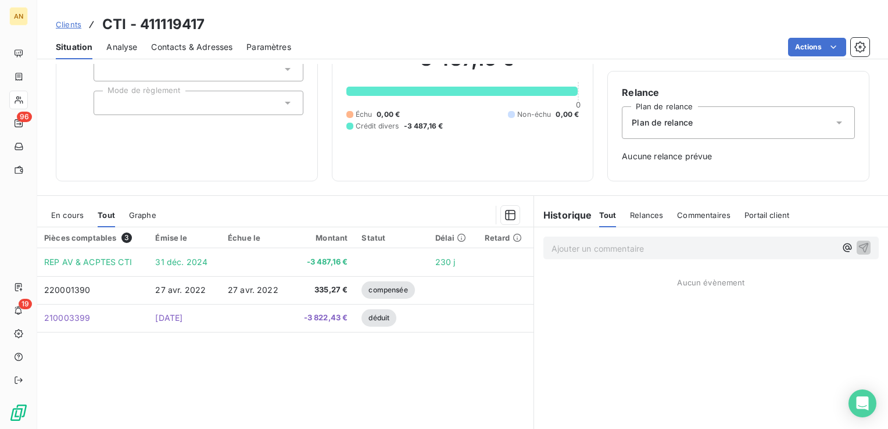
scroll to position [83, 0]
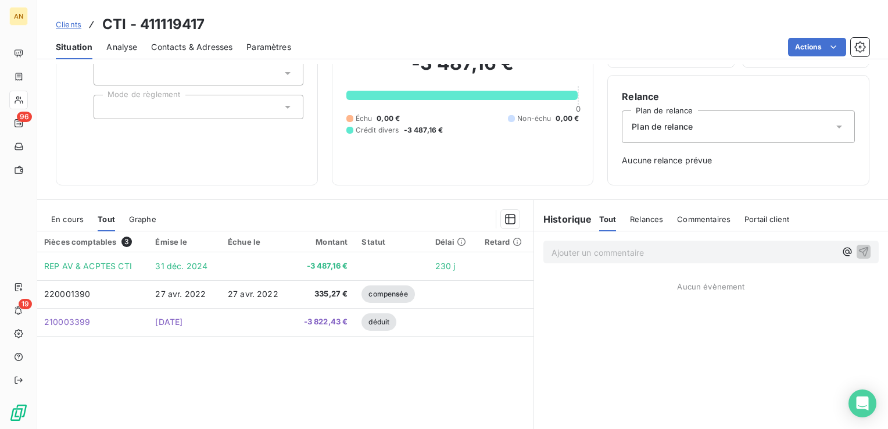
click at [64, 219] on span "En cours" at bounding box center [67, 218] width 33 height 9
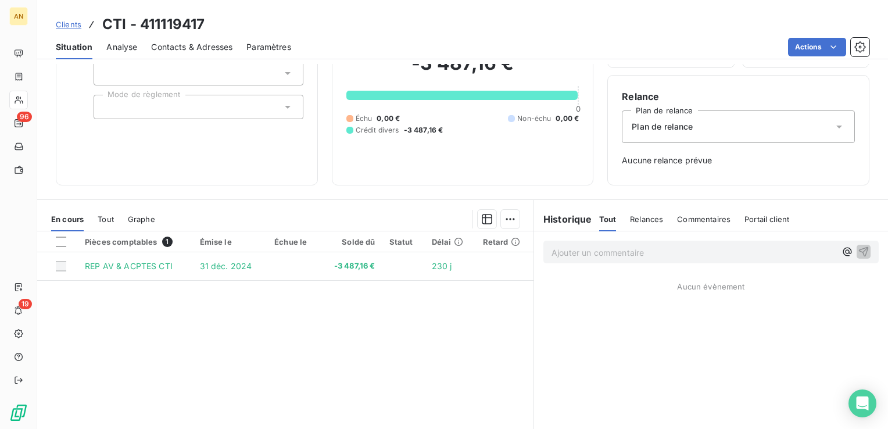
click at [106, 222] on span "Tout" at bounding box center [106, 218] width 16 height 9
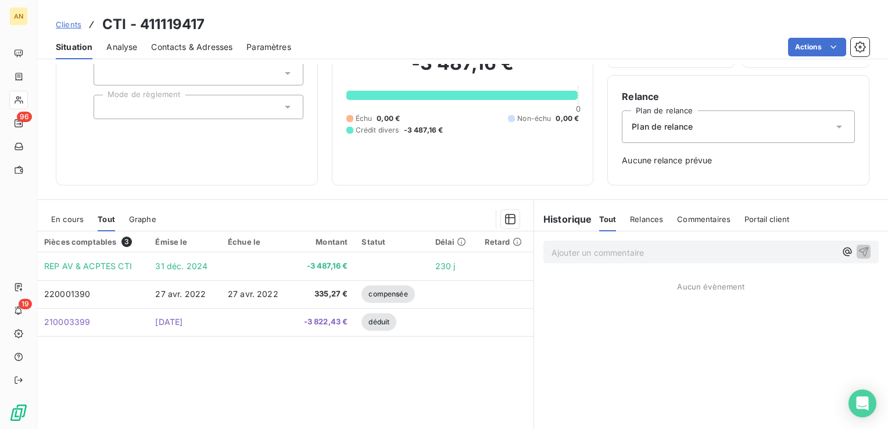
click at [73, 217] on span "En cours" at bounding box center [67, 218] width 33 height 9
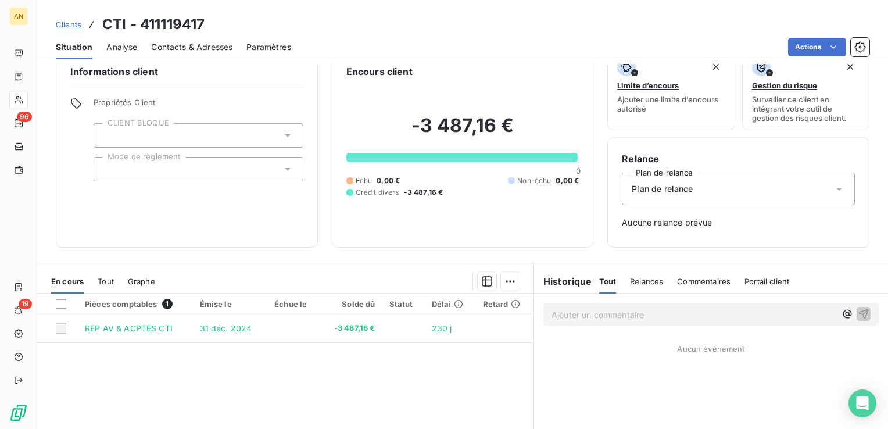
scroll to position [19, 0]
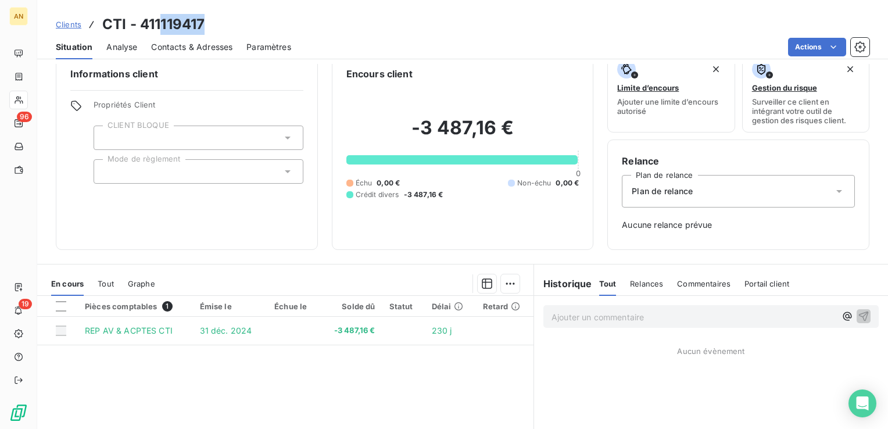
drag, startPoint x: 160, startPoint y: 26, endPoint x: 212, endPoint y: 20, distance: 51.4
click at [212, 20] on div "Clients CTI - 411119417" at bounding box center [462, 24] width 851 height 21
copy h3 "119417"
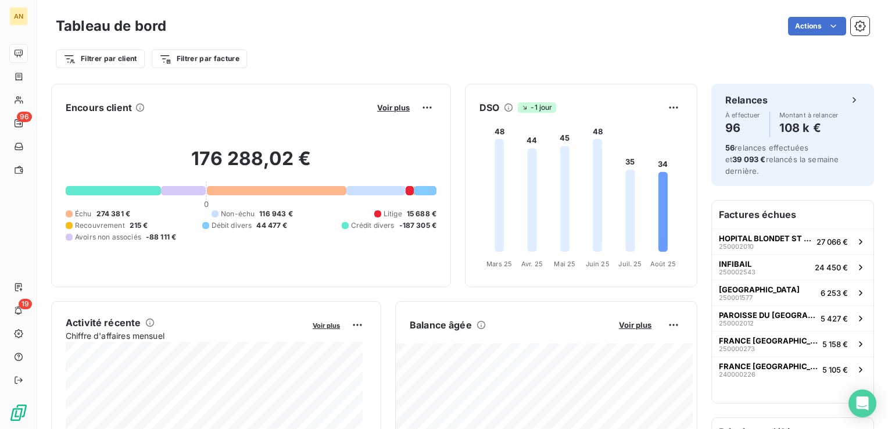
click at [388, 112] on span "Voir plus" at bounding box center [393, 107] width 33 height 9
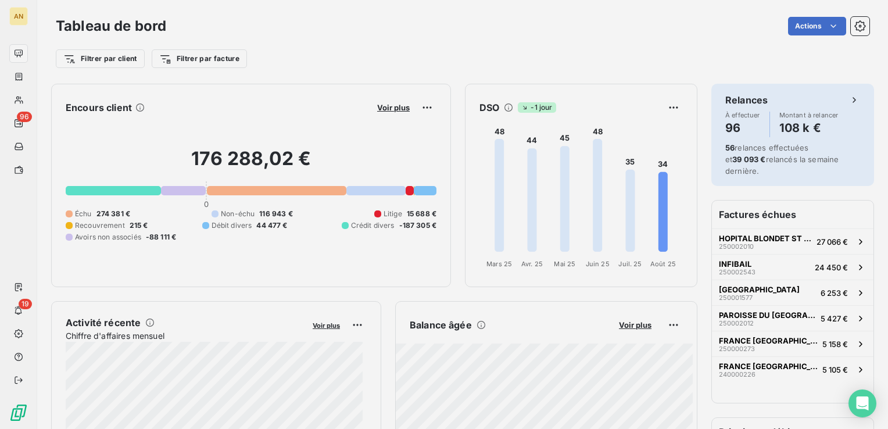
scroll to position [420, 437]
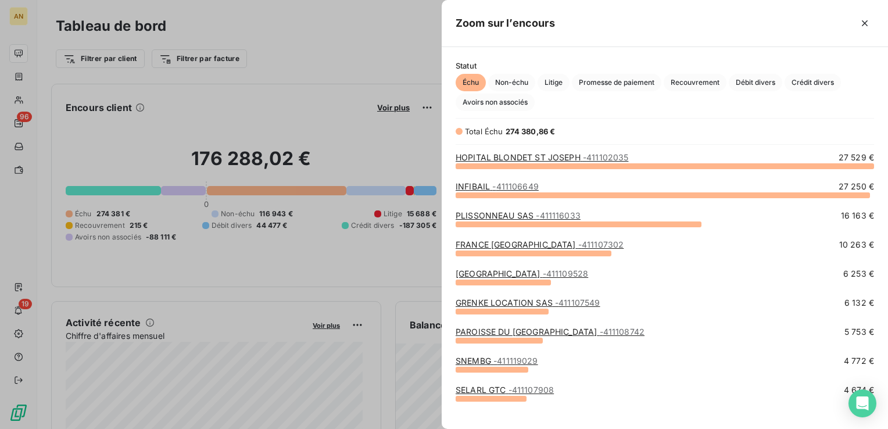
click at [804, 85] on span "Crédit divers" at bounding box center [813, 82] width 56 height 17
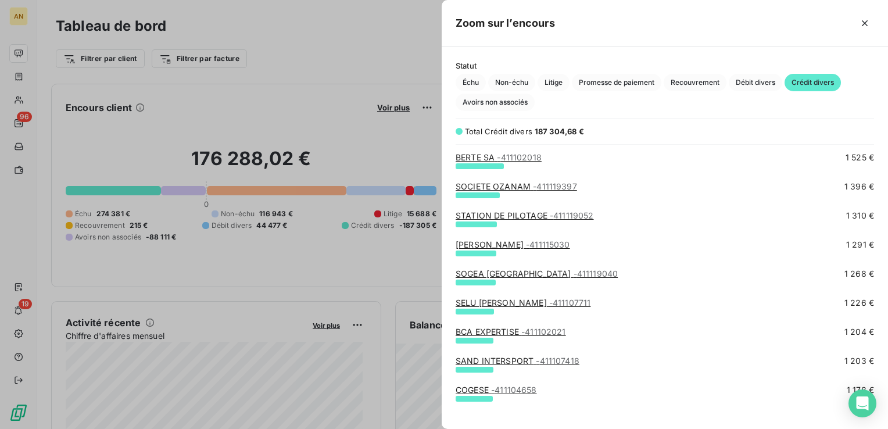
scroll to position [917, 0]
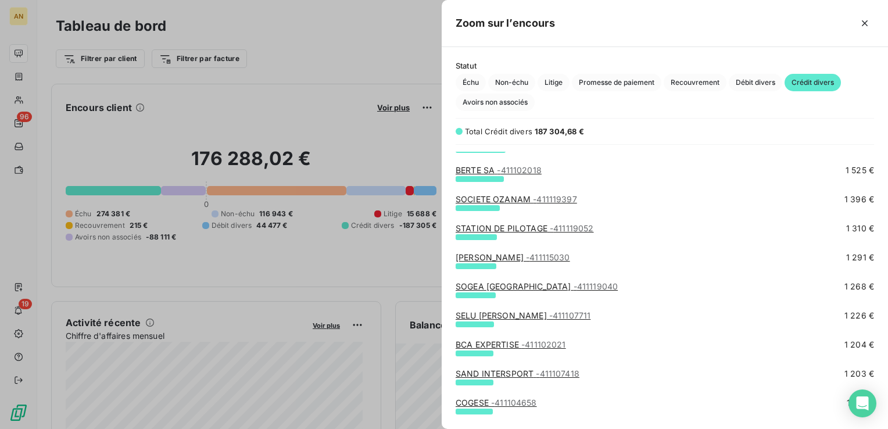
click at [475, 174] on link "BERTE SA - 411102018" at bounding box center [499, 170] width 86 height 10
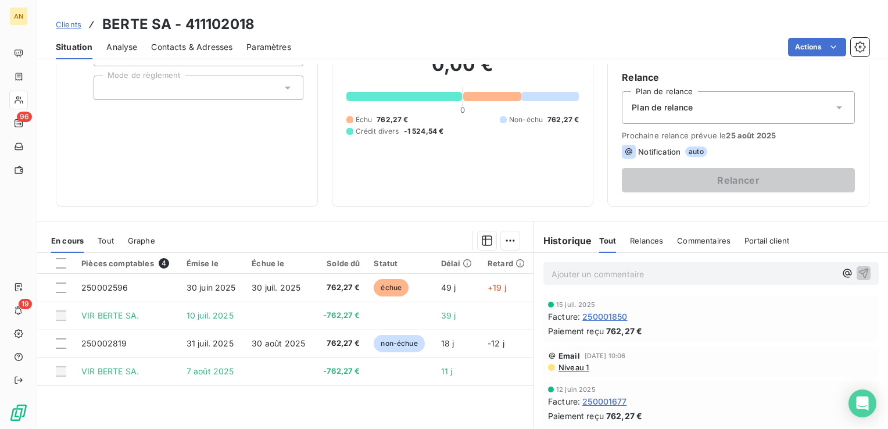
scroll to position [103, 0]
click at [114, 236] on div "En cours Tout Graphe" at bounding box center [285, 239] width 496 height 24
click at [108, 236] on span "Tout" at bounding box center [106, 239] width 16 height 9
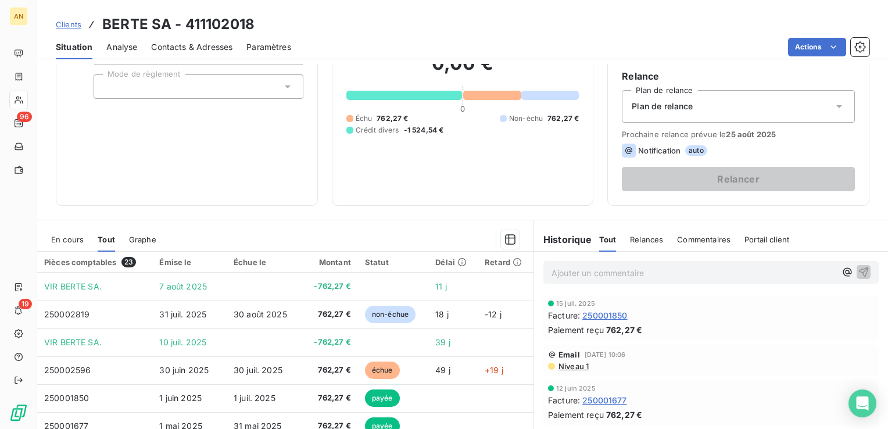
click at [80, 235] on span "En cours" at bounding box center [67, 239] width 33 height 9
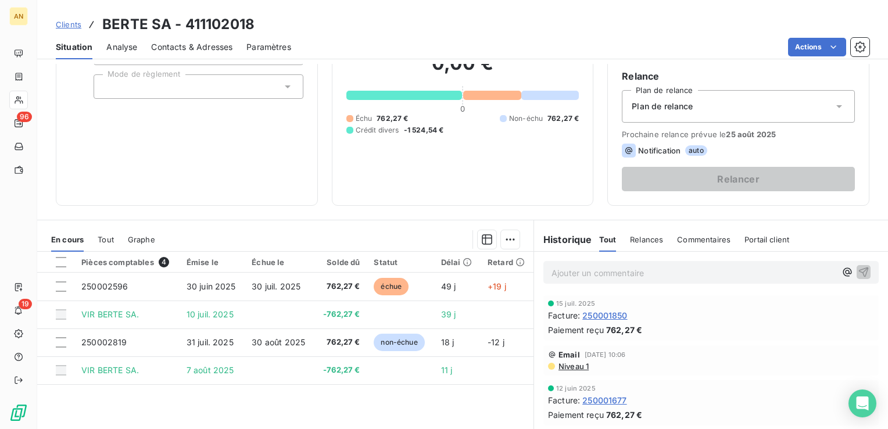
scroll to position [0, 0]
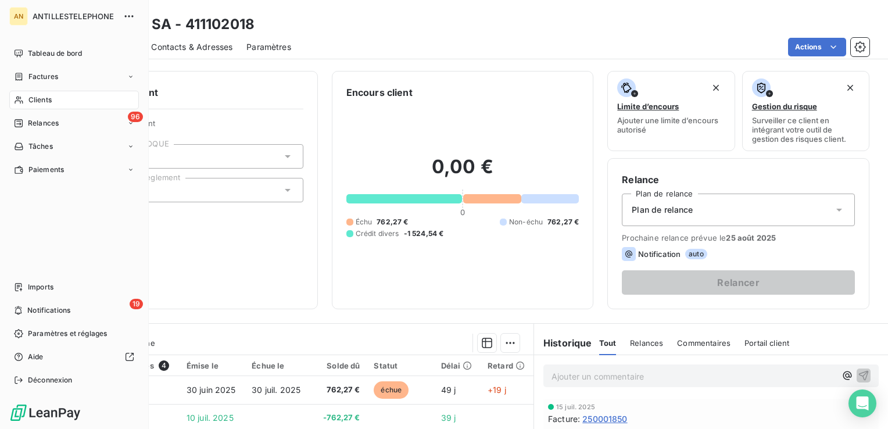
click at [26, 98] on div "Clients" at bounding box center [74, 100] width 130 height 19
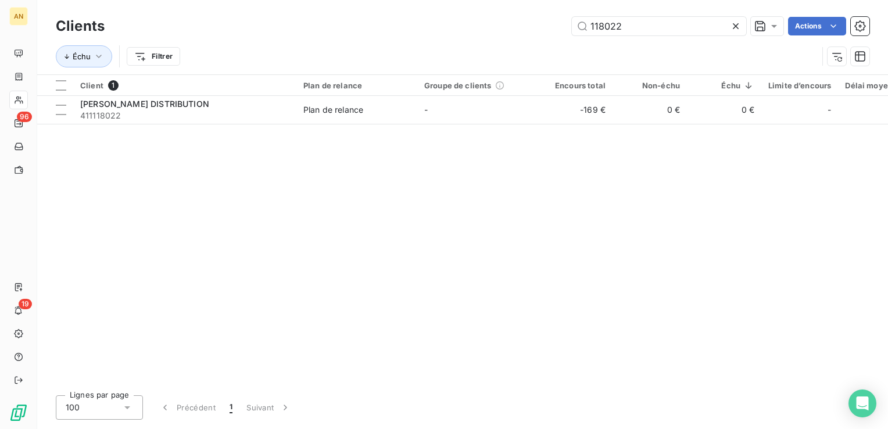
click at [733, 24] on icon at bounding box center [736, 26] width 6 height 6
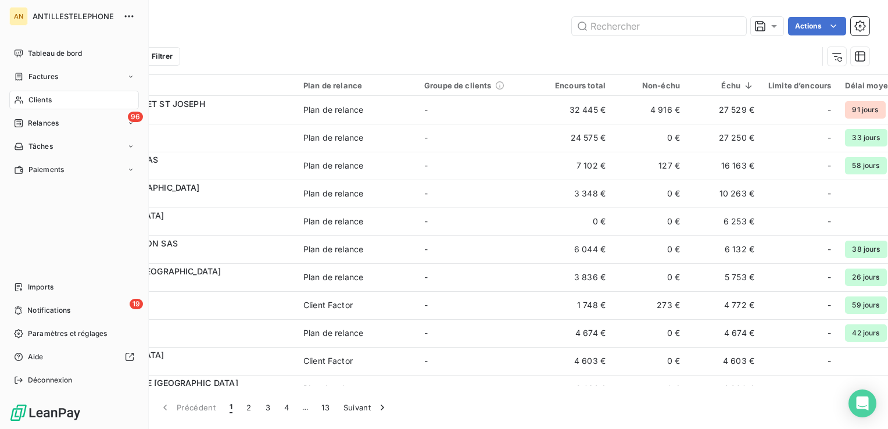
click at [26, 103] on div "Clients" at bounding box center [74, 100] width 130 height 19
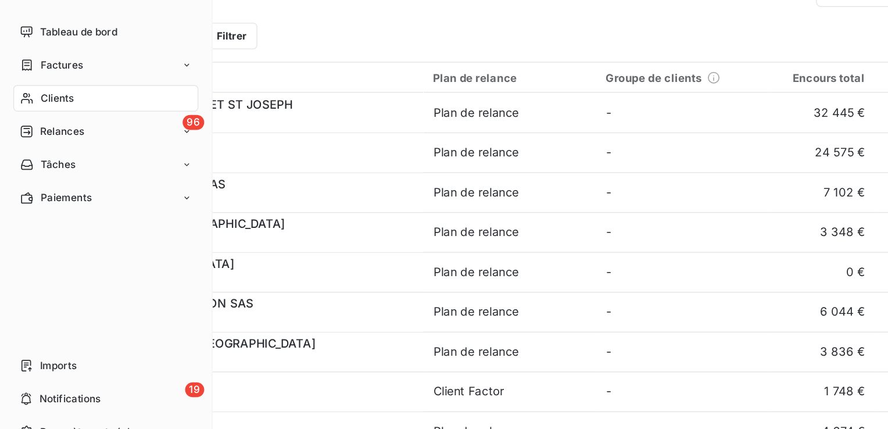
click at [29, 99] on span "Clients" at bounding box center [39, 100] width 23 height 10
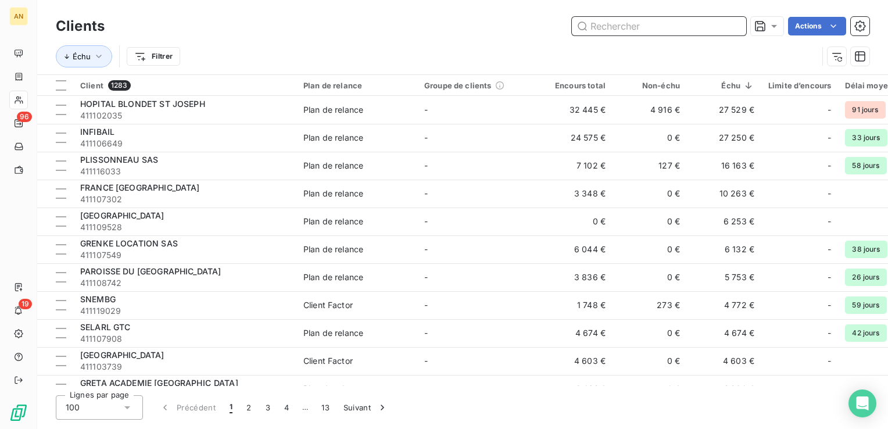
click at [656, 27] on input "text" at bounding box center [659, 26] width 174 height 19
type input "C"
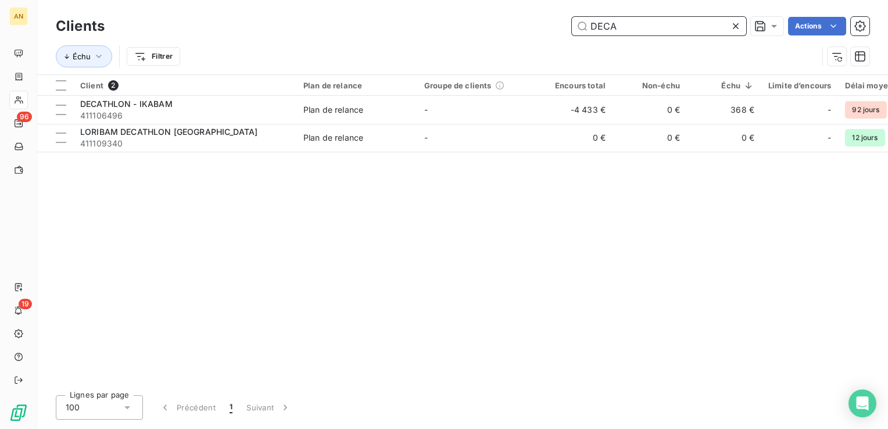
type input "DECA"
click at [148, 112] on span "411106496" at bounding box center [184, 116] width 209 height 12
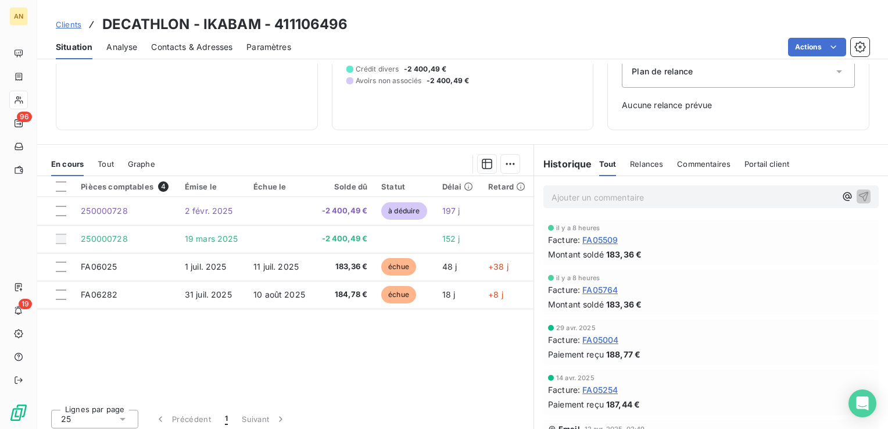
scroll to position [143, 0]
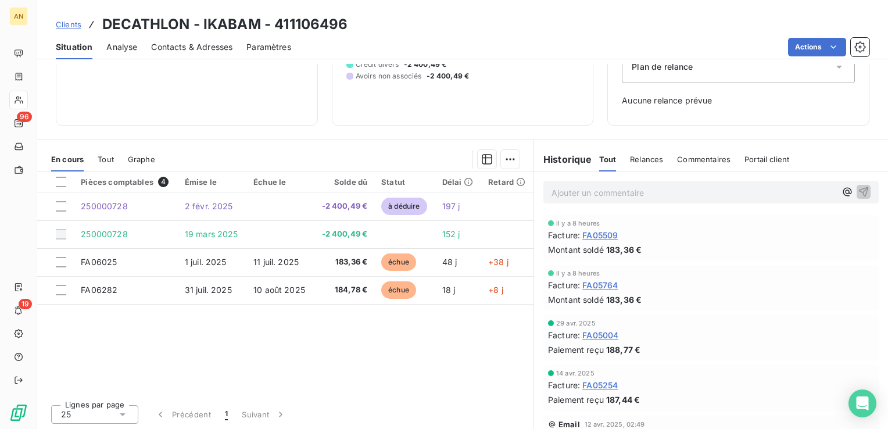
click at [97, 159] on div "En cours Tout Graphe" at bounding box center [285, 159] width 496 height 24
click at [102, 159] on span "Tout" at bounding box center [106, 159] width 16 height 9
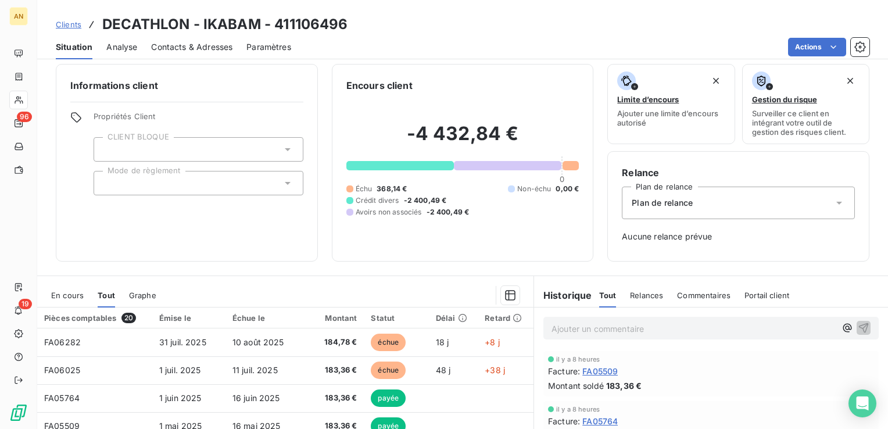
scroll to position [4, 0]
